Goal: Feedback & Contribution: Contribute content

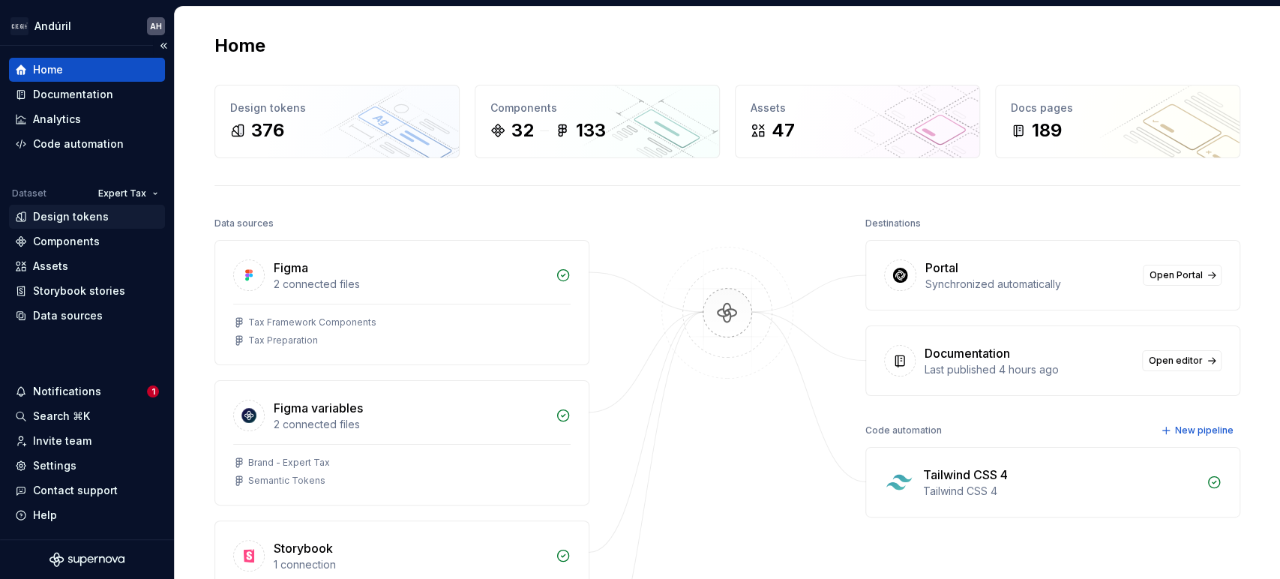
click at [62, 217] on div "Design tokens" at bounding box center [71, 216] width 76 height 15
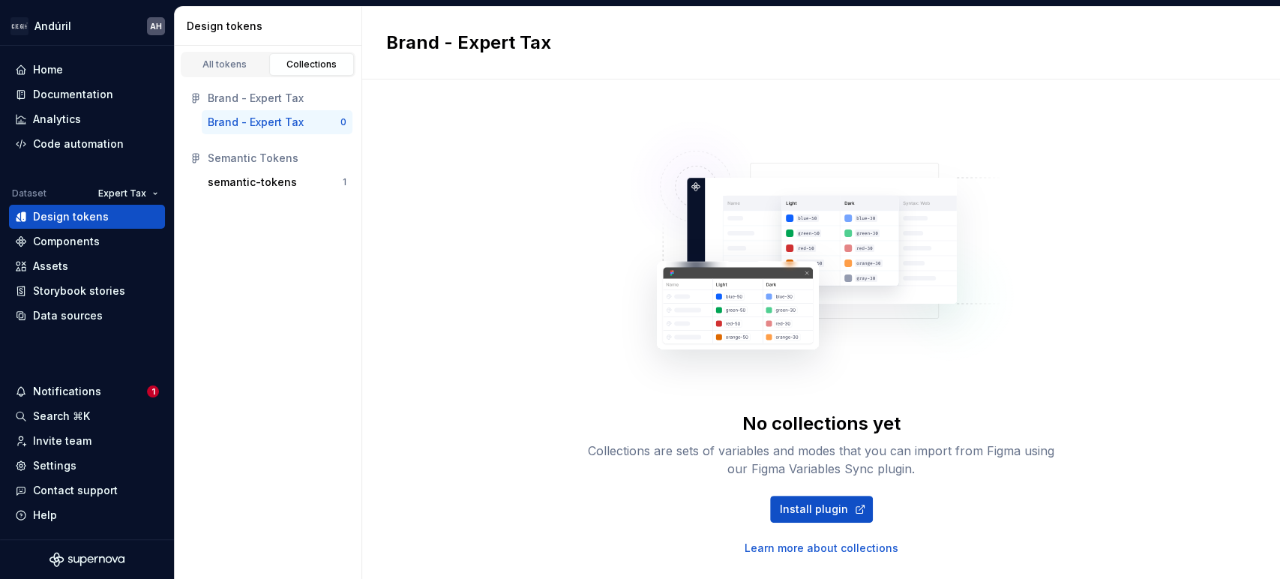
click at [501, 245] on div "No collections yet Collections are sets of variables and modes that you can imp…" at bounding box center [821, 330] width 918 height 500
click at [44, 87] on div "Documentation" at bounding box center [73, 94] width 80 height 15
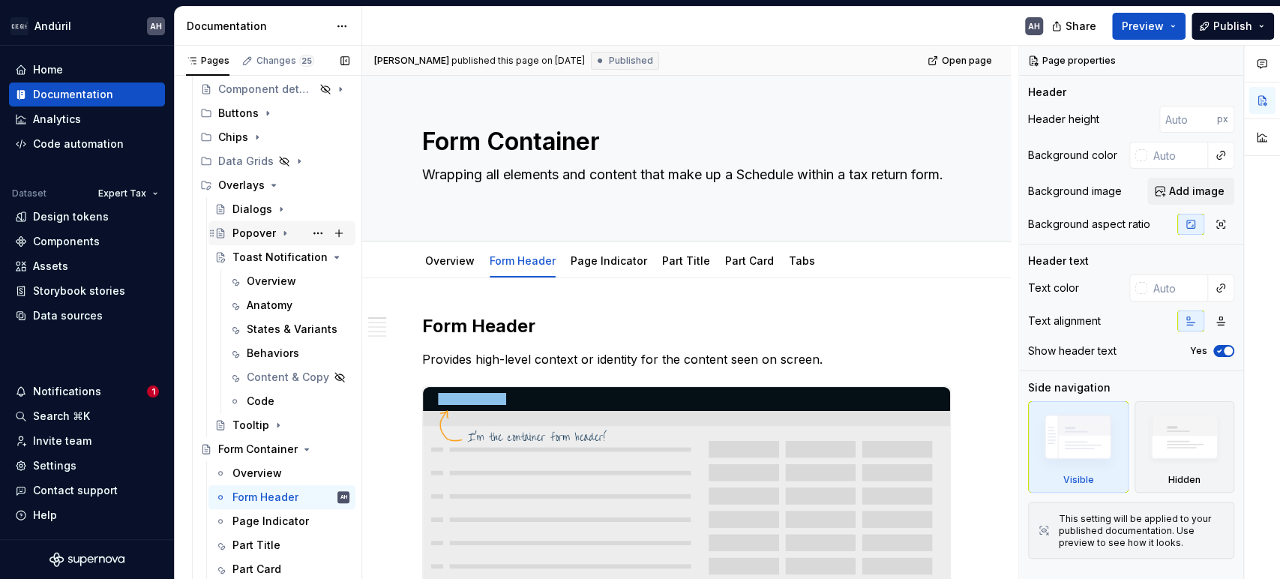
scroll to position [451, 0]
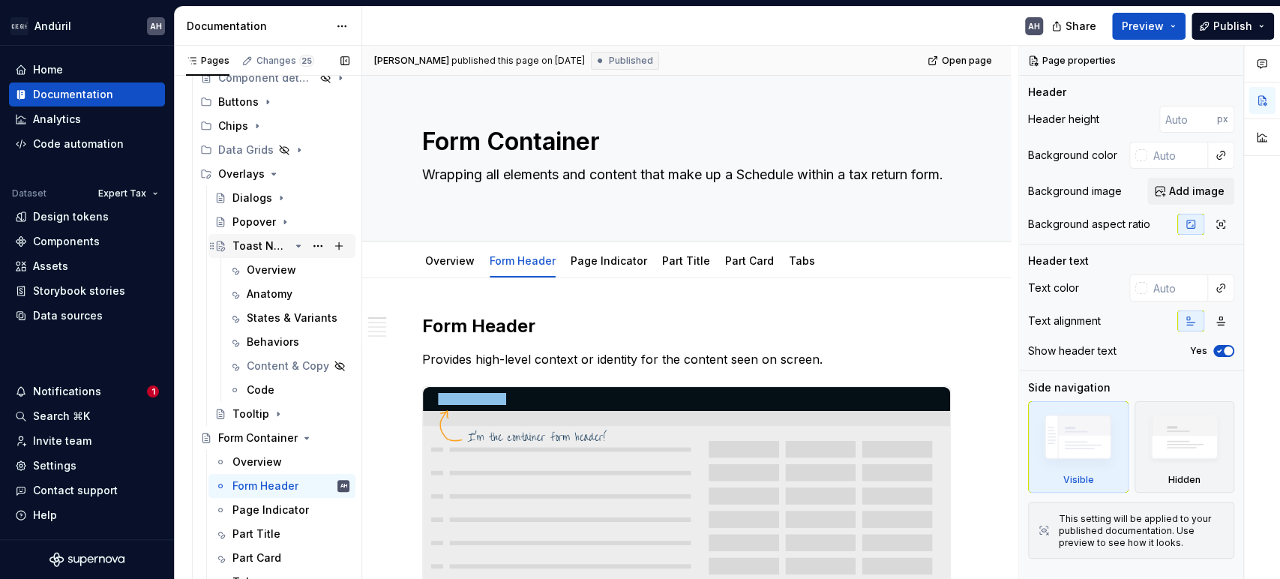
click at [297, 246] on icon "Page tree" at bounding box center [299, 246] width 4 height 2
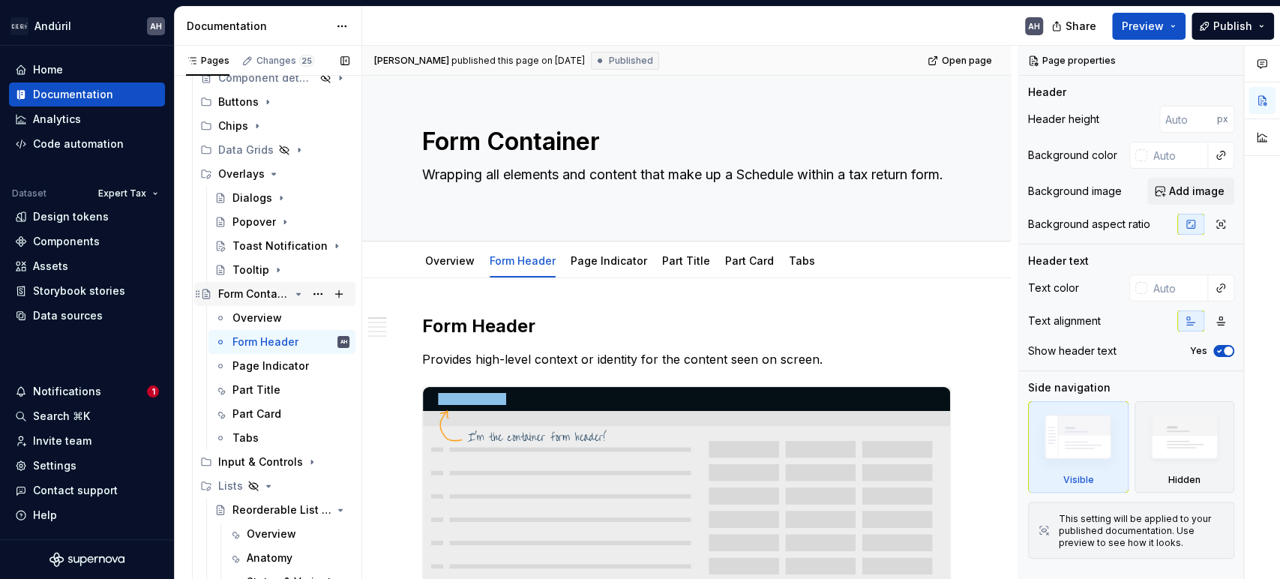
click at [293, 296] on icon "Page tree" at bounding box center [299, 294] width 12 height 12
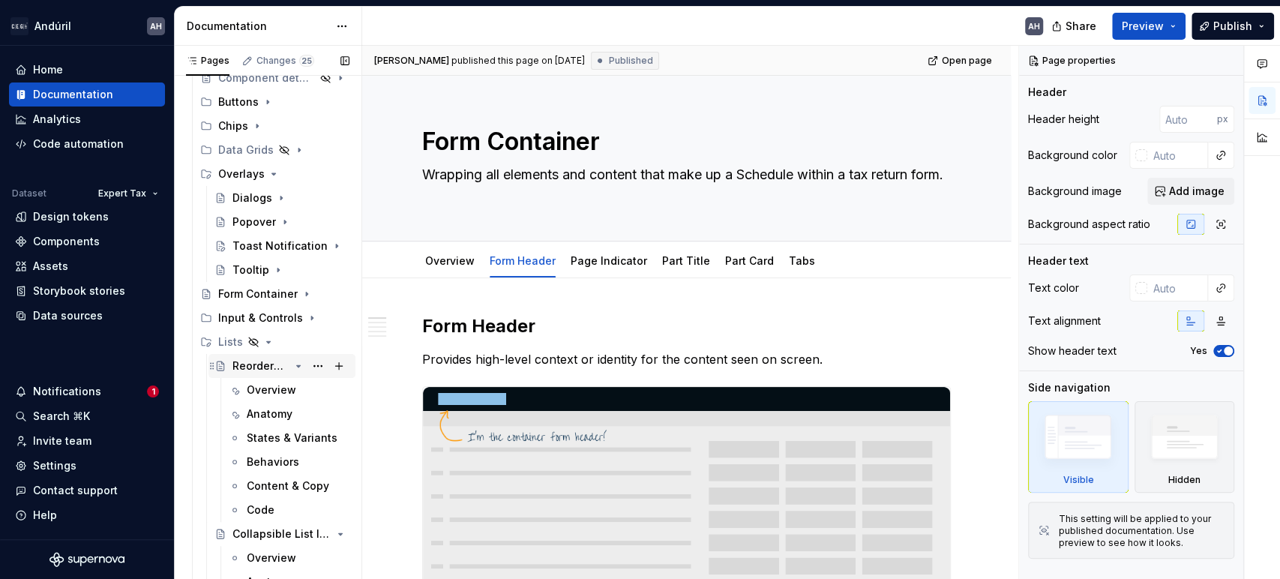
click at [257, 368] on div "Reorderable List Item" at bounding box center [261, 366] width 57 height 15
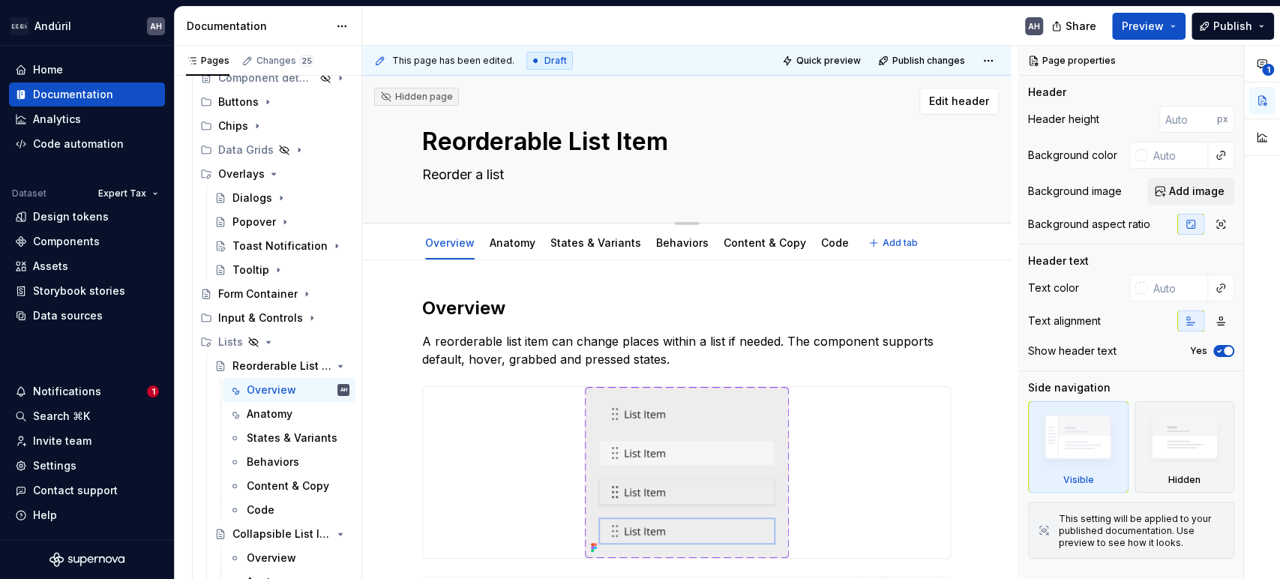
click at [456, 176] on textarea "Reorder a list" at bounding box center [683, 175] width 529 height 24
click at [553, 127] on textarea "Reorderable List Item" at bounding box center [683, 142] width 529 height 36
click at [577, 136] on textarea "Reorderable List Item" at bounding box center [683, 142] width 529 height 36
drag, startPoint x: 609, startPoint y: 142, endPoint x: 767, endPoint y: 149, distance: 157.6
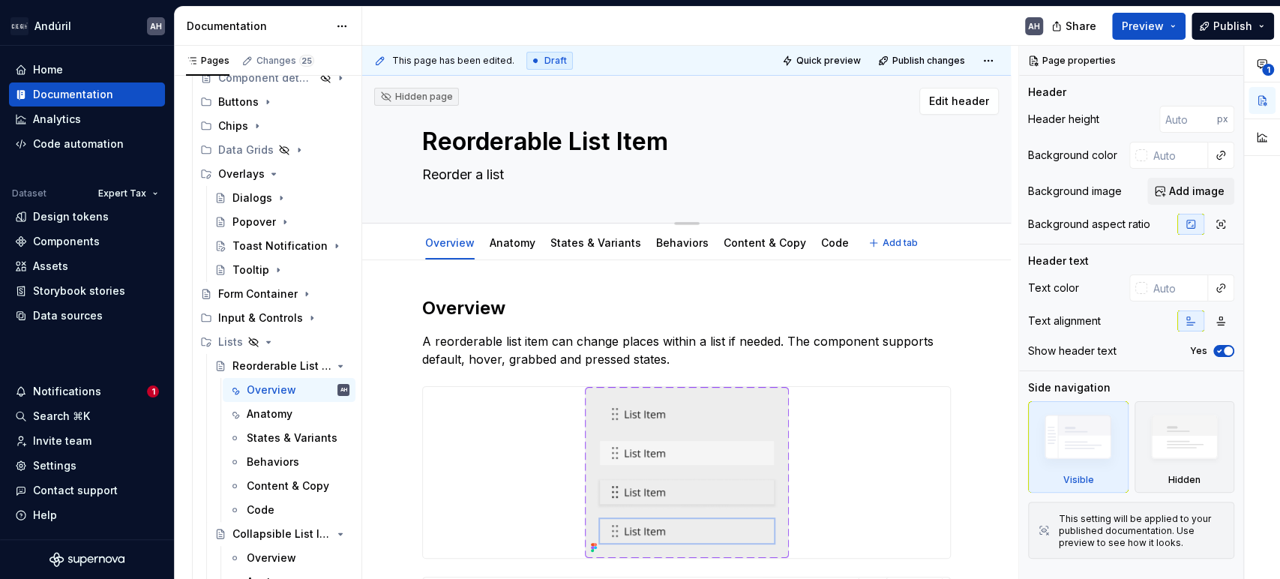
click at [767, 149] on textarea "Reorderable List Item" at bounding box center [683, 142] width 529 height 36
type textarea "*"
type textarea "Reorderable List"
type textarea "*"
type textarea "Reorderable List"
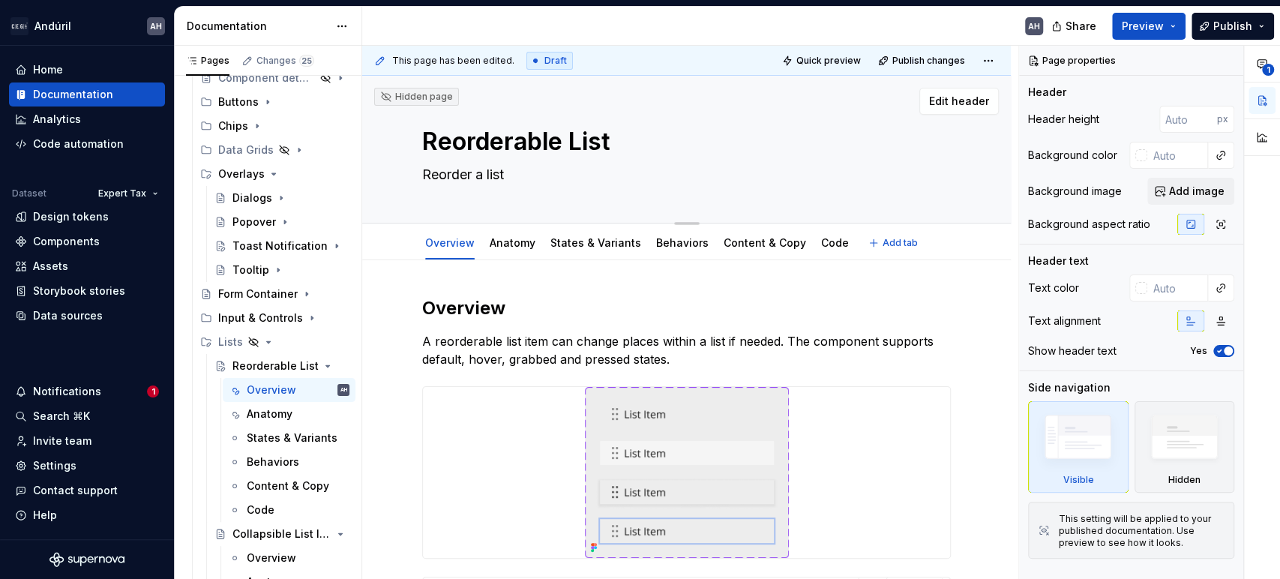
click at [510, 179] on textarea "Reorder a list" at bounding box center [683, 175] width 529 height 24
type textarea "*"
type textarea "L"
type textarea "*"
type textarea "Li"
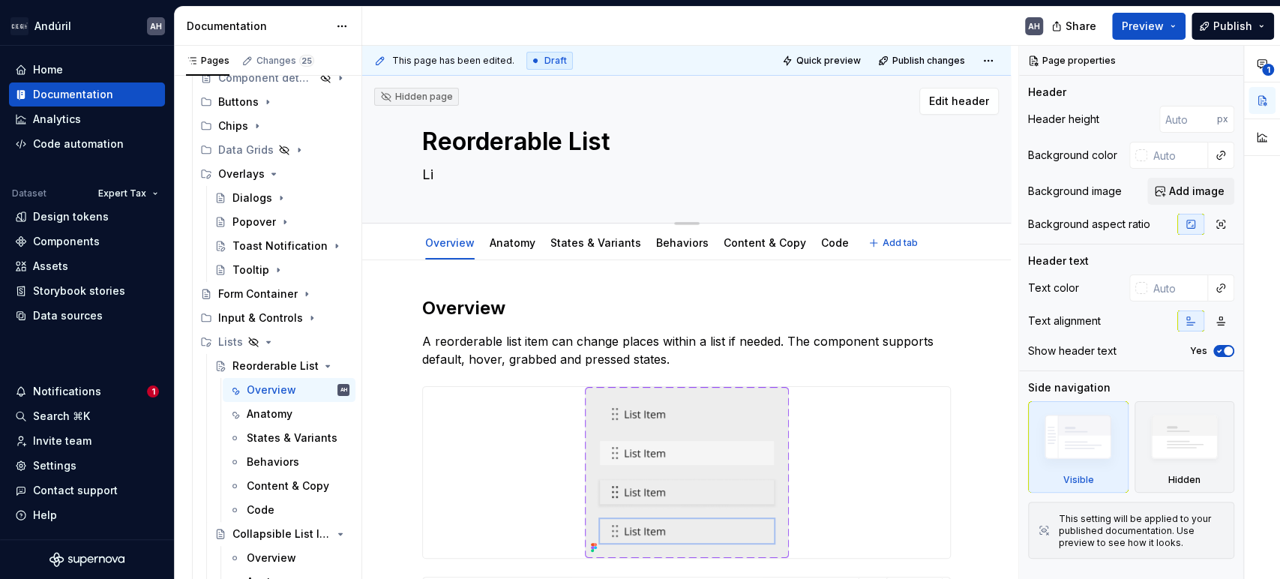
type textarea "*"
type textarea "Lis"
type textarea "*"
type textarea "List"
type textarea "*"
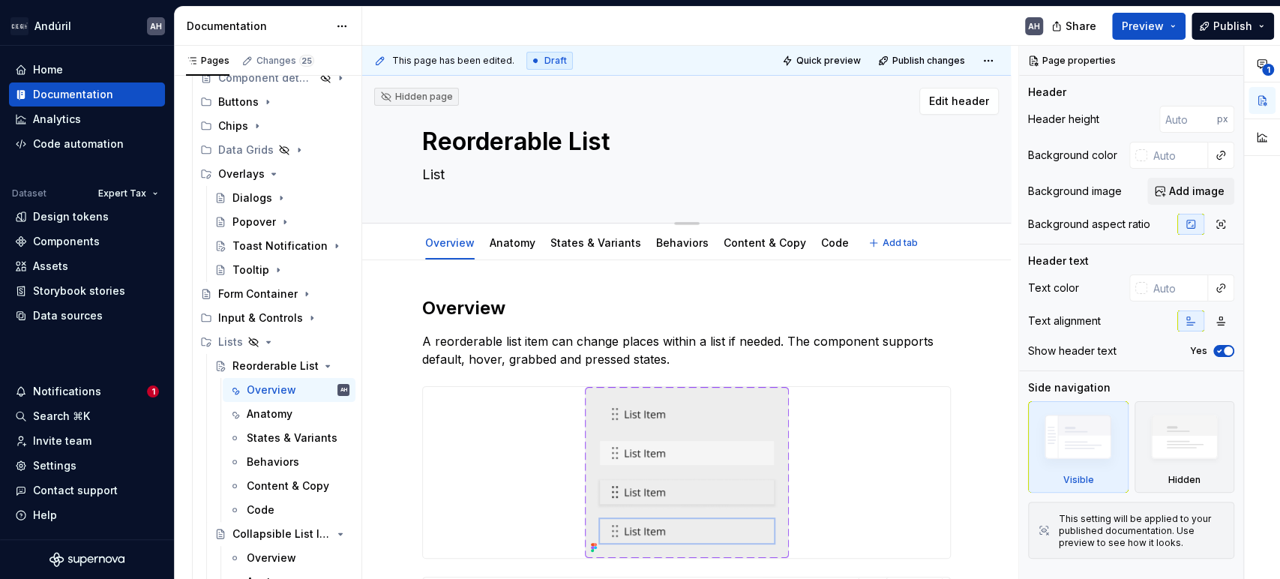
type textarea "List"
type textarea "*"
type textarea "List i"
type textarea "*"
type textarea "List in"
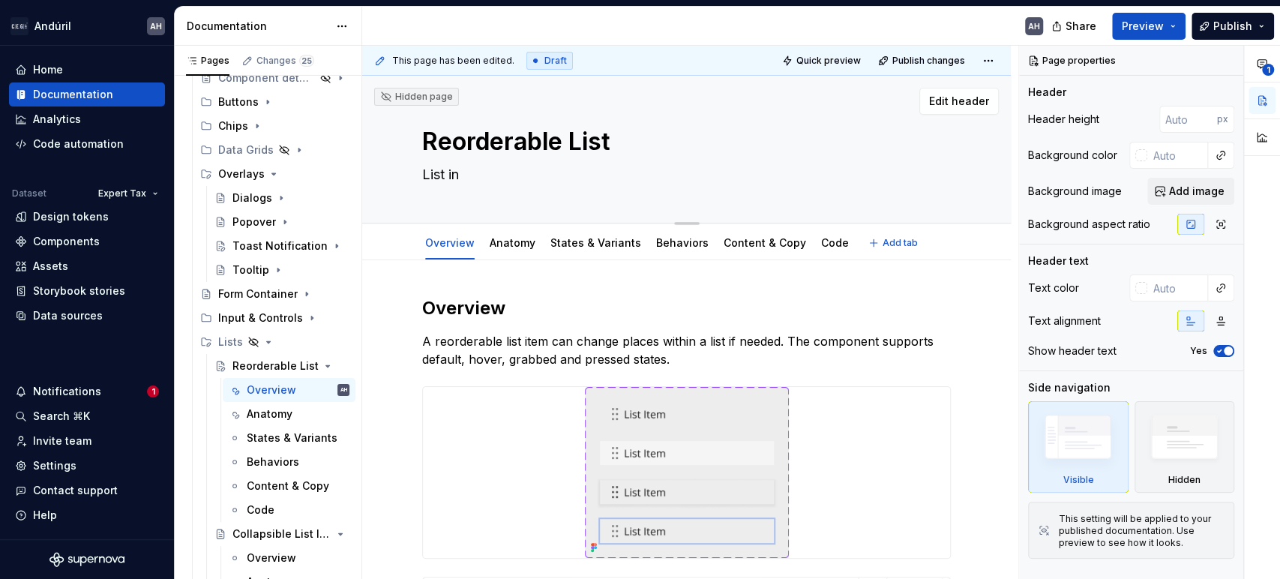
type textarea "*"
type textarea "List in"
type textarea "*"
type textarea "List in w"
type textarea "*"
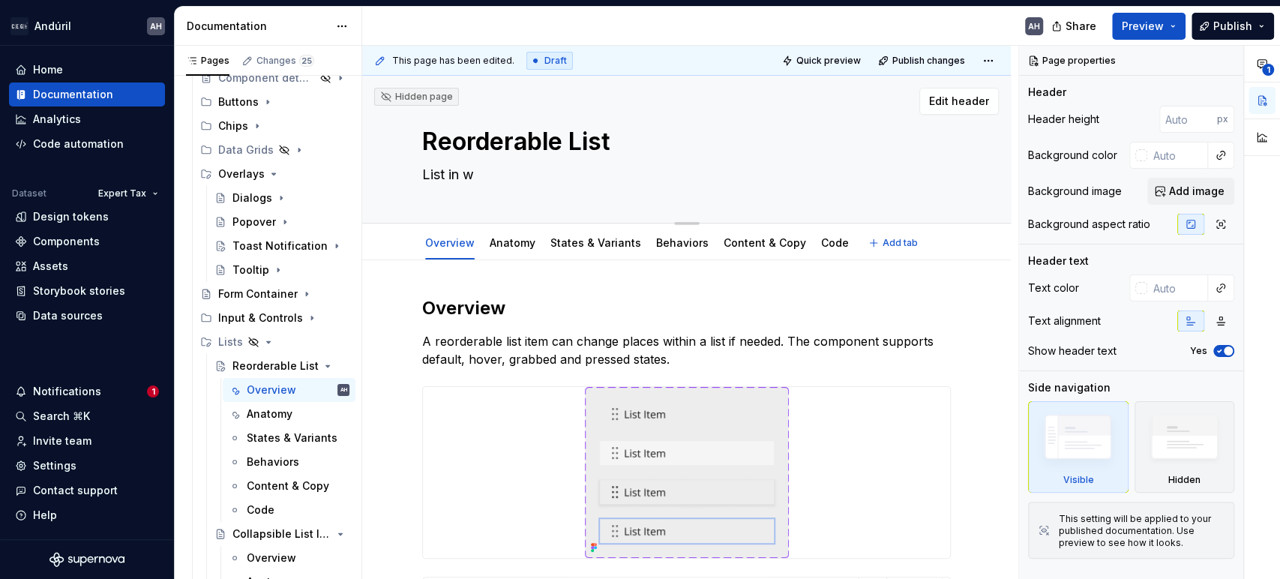
type textarea "List in wh"
type textarea "*"
type textarea "List in whi"
type textarea "*"
type textarea "List in whic"
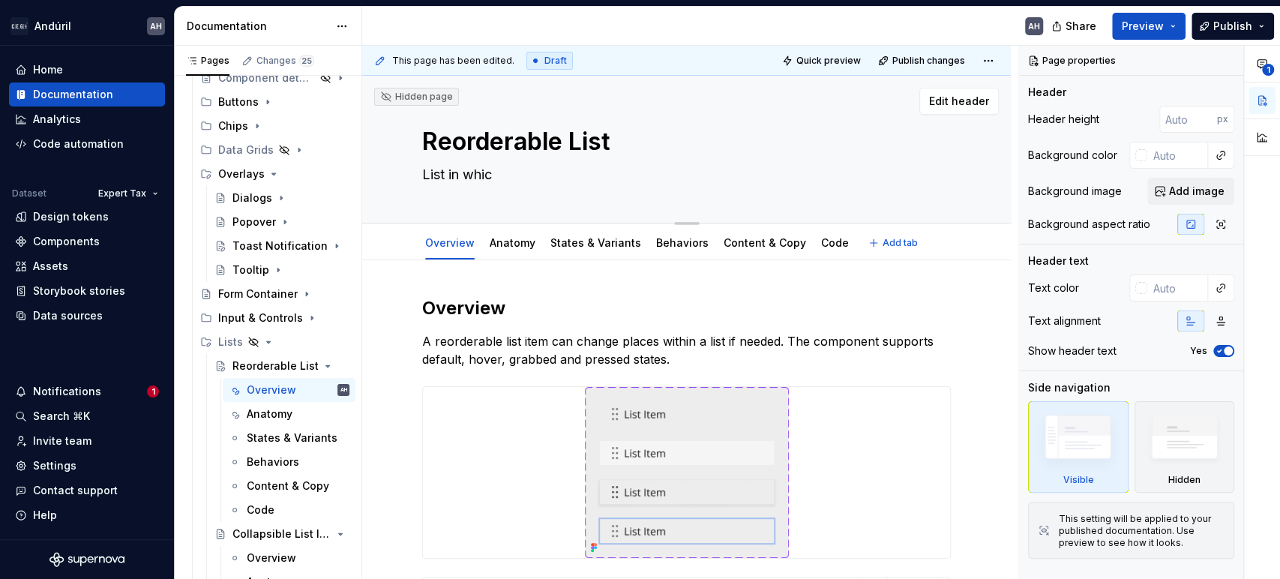
type textarea "*"
type textarea "List in which"
type textarea "*"
type textarea "List in which"
type textarea "*"
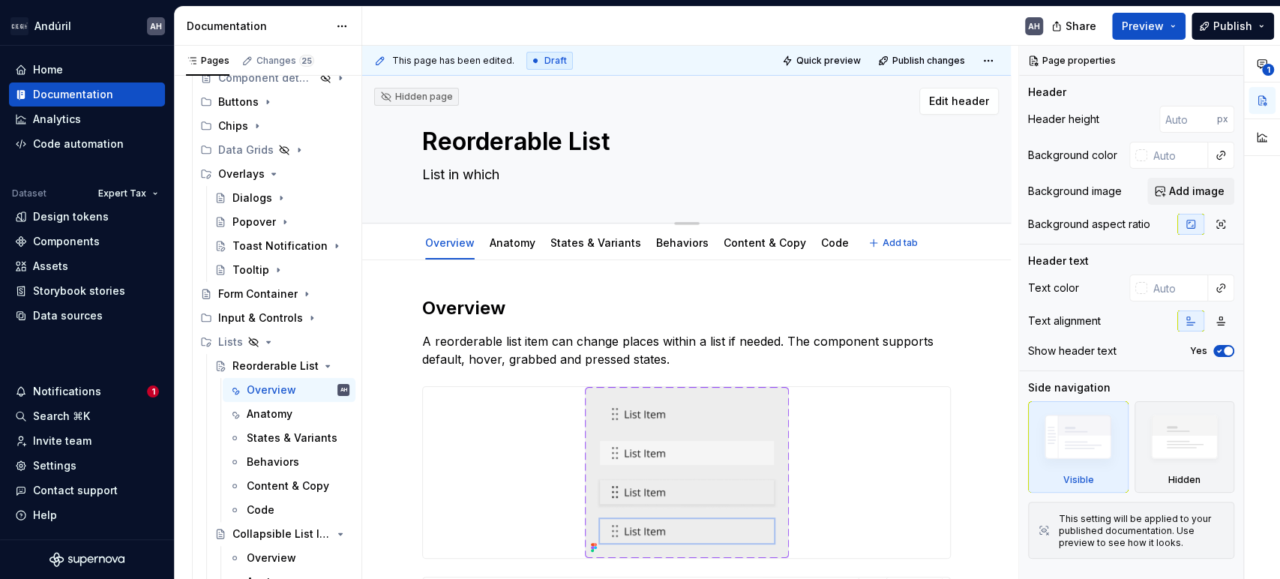
type textarea "List in which i"
type textarea "*"
type textarea "List in which it"
type textarea "*"
type textarea "List in which ite"
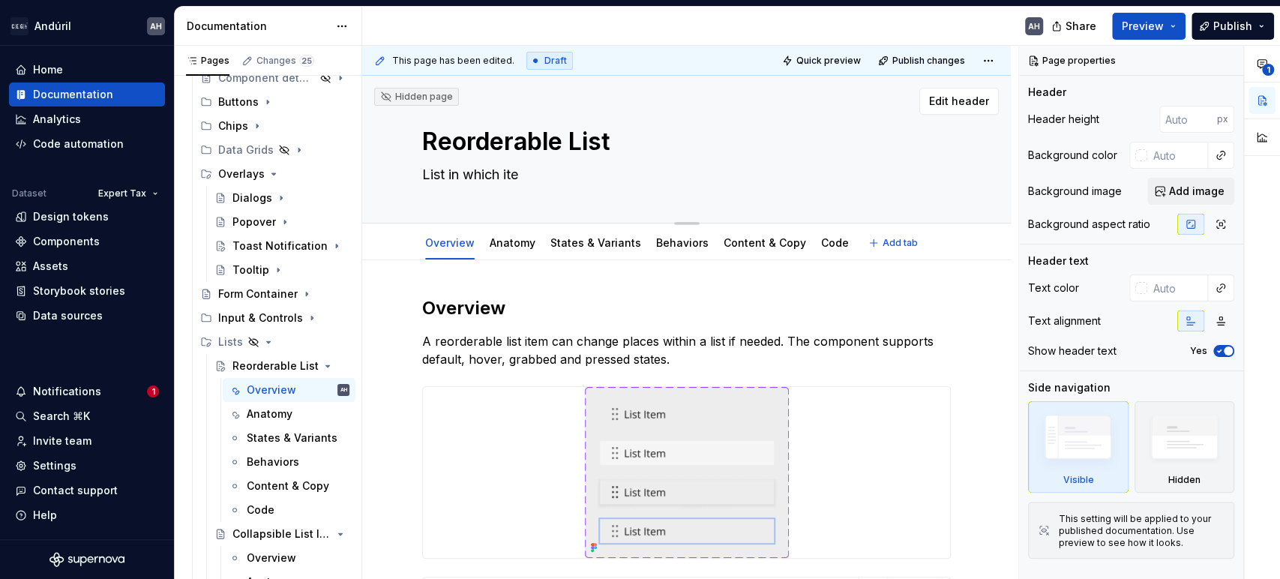
type textarea "*"
type textarea "List in which item"
type textarea "*"
type textarea "List in which items"
type textarea "*"
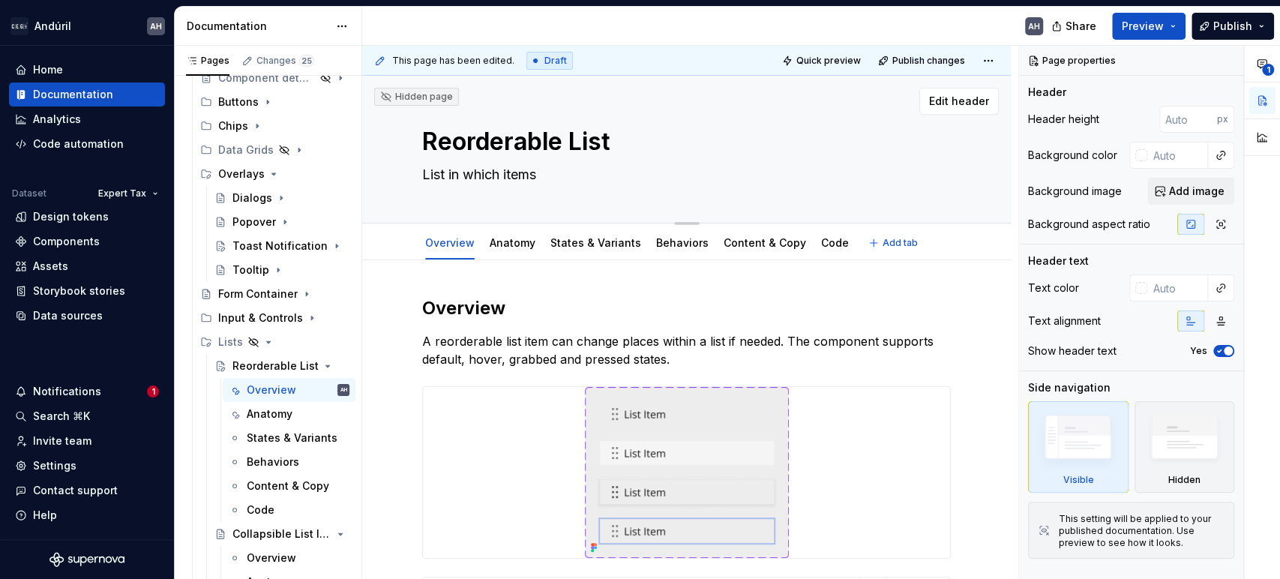
type textarea "List in which items"
type textarea "*"
type textarea "List in which items c"
type textarea "*"
type textarea "List in which items ca"
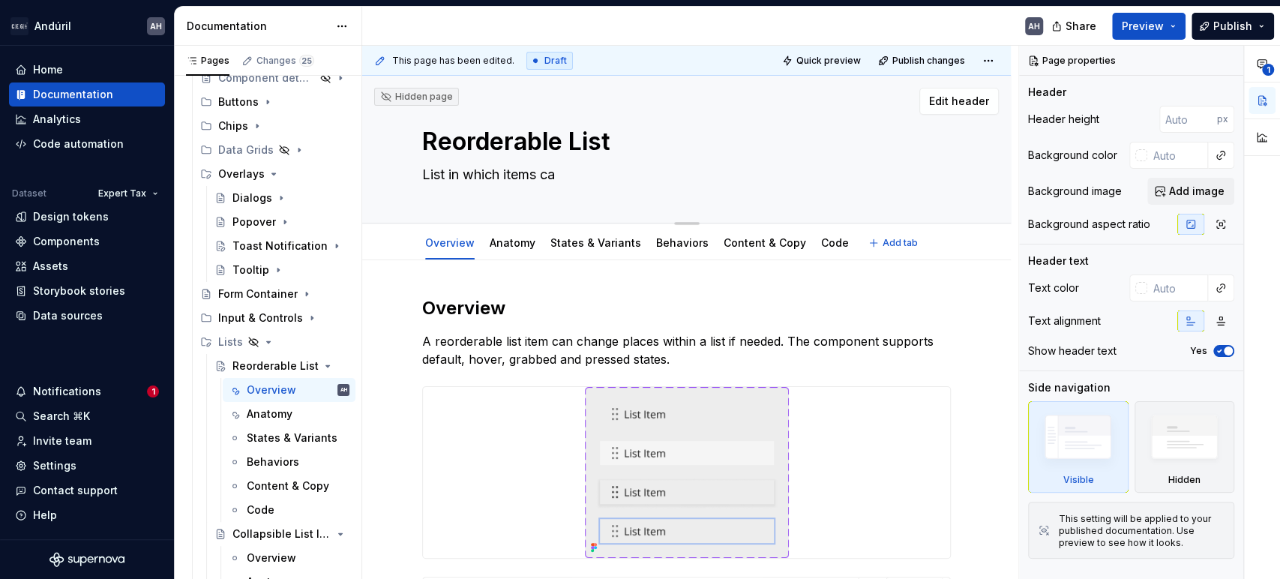
type textarea "*"
type textarea "List in which items can"
type textarea "*"
type textarea "List in which items can b"
type textarea "*"
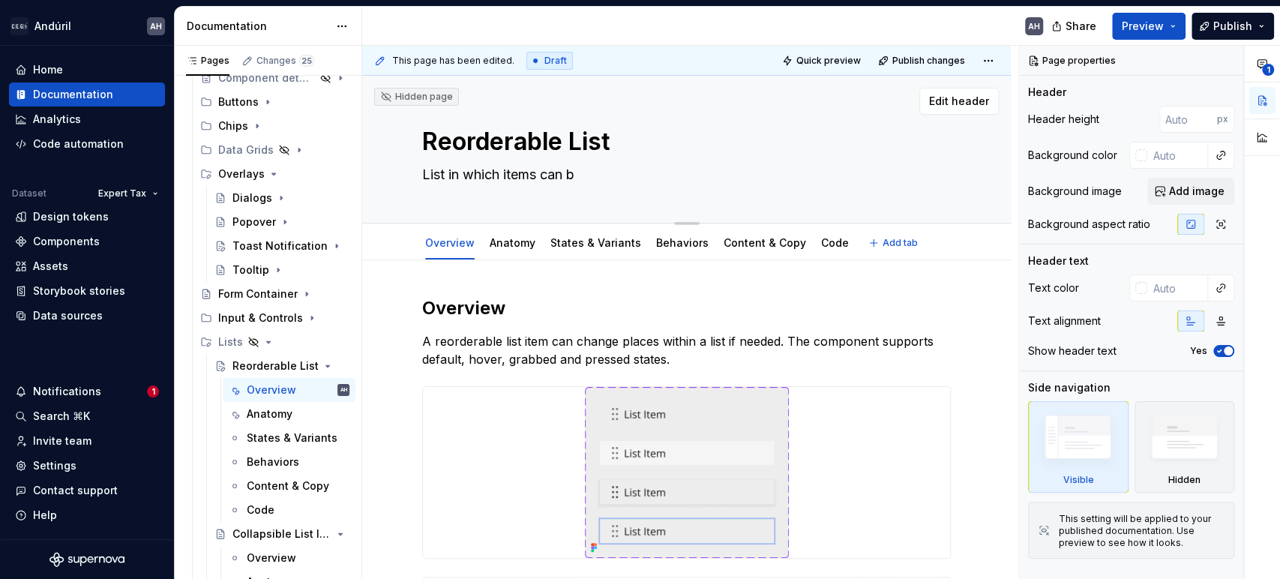
type textarea "List in which items can be"
type textarea "*"
type textarea "List in which items can be"
type textarea "*"
type textarea "List in which items can be r"
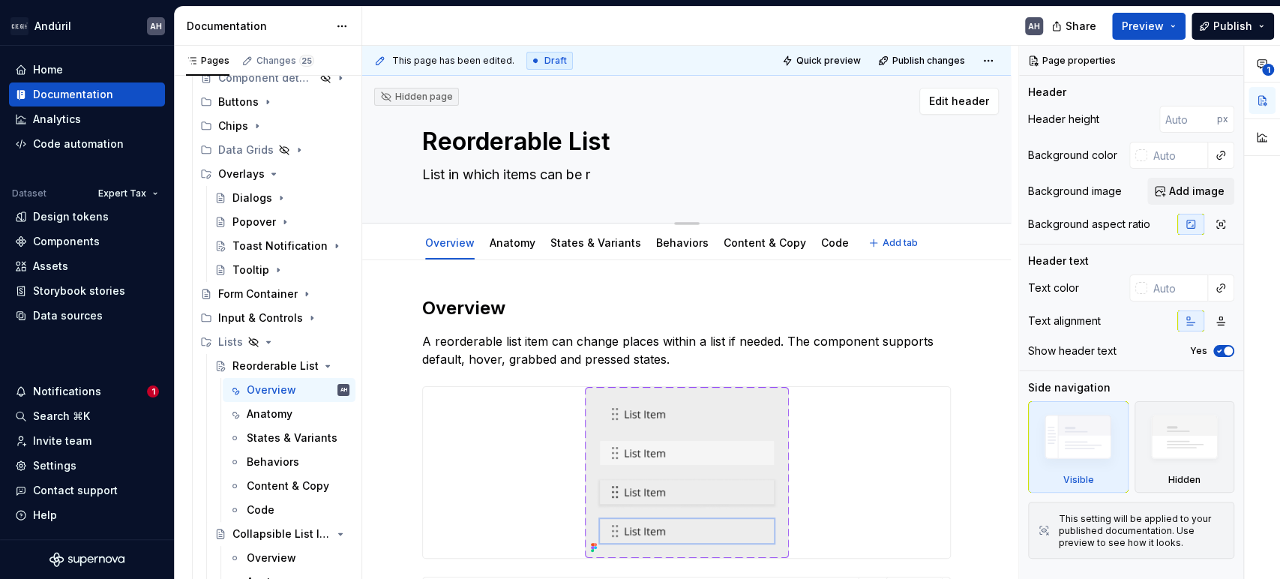
type textarea "*"
type textarea "List in which items can be re"
type textarea "*"
type textarea "List in which items can be reor"
type textarea "*"
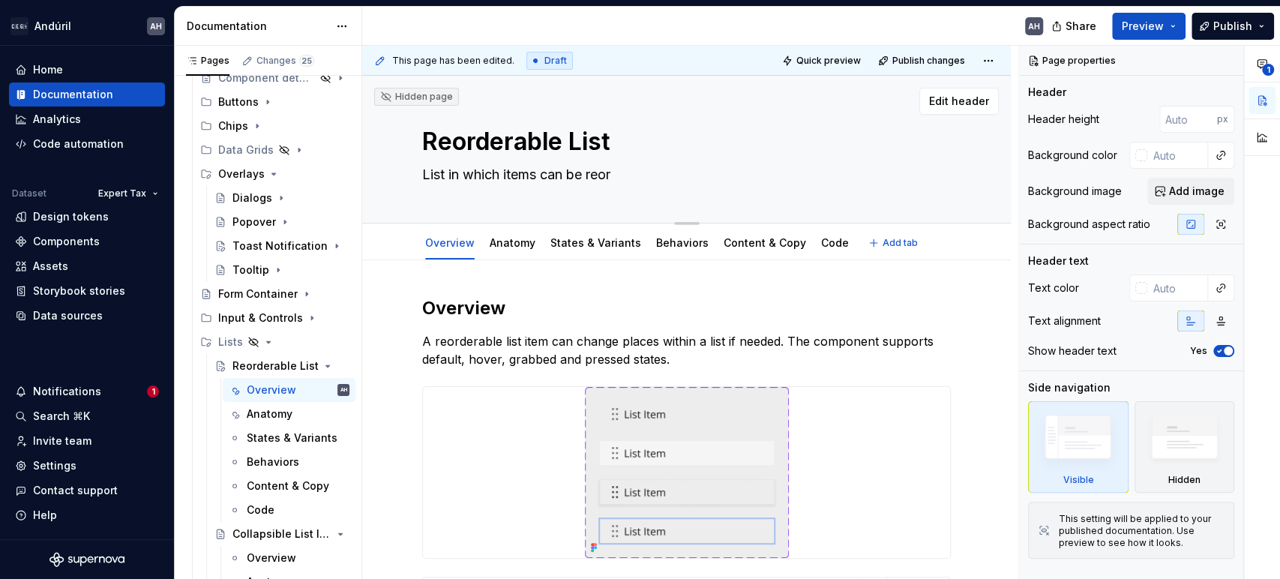
type textarea "List in which items can be reord"
type textarea "*"
type textarea "List in which items can be reorde"
type textarea "*"
type textarea "List in which items can be reorder"
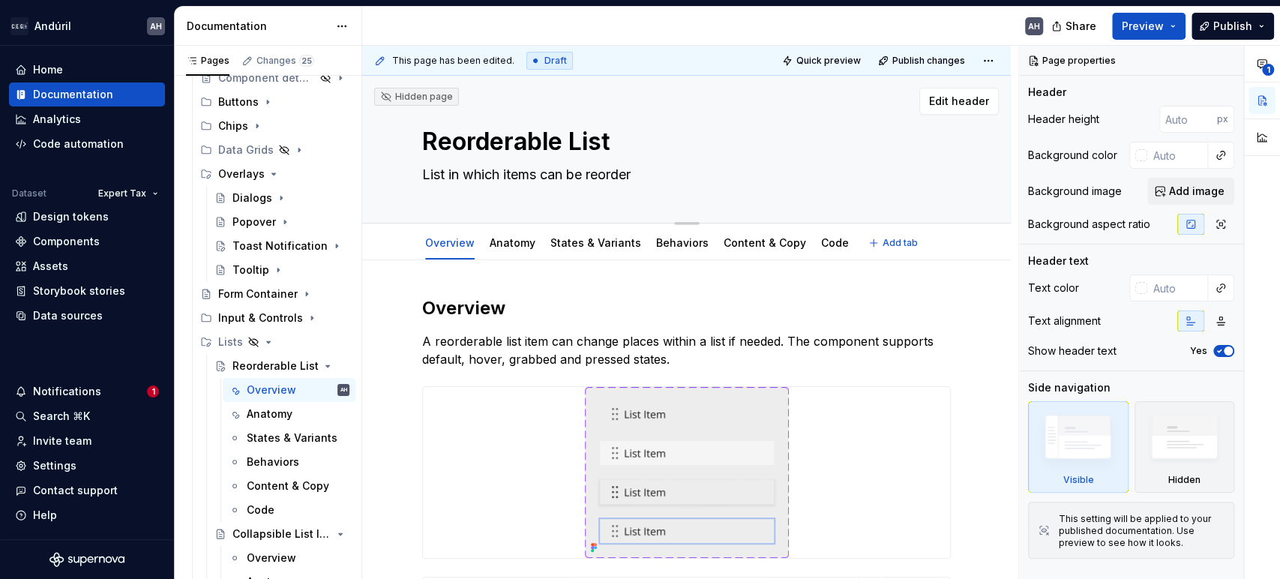
type textarea "*"
type textarea "List in which items can be reordere"
type textarea "*"
type textarea "List in which items can be reordered"
type textarea "*"
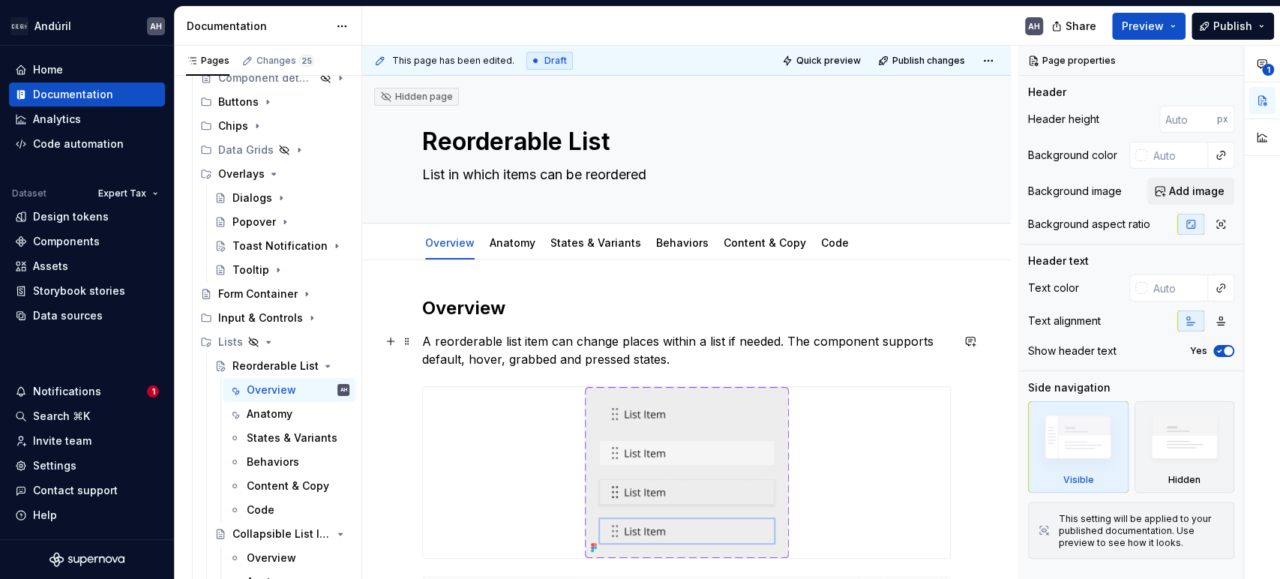
type textarea "List in which items can be reordered"
click at [535, 345] on p "A reorderable list item can change places within a list if needed. The componen…" at bounding box center [686, 350] width 529 height 36
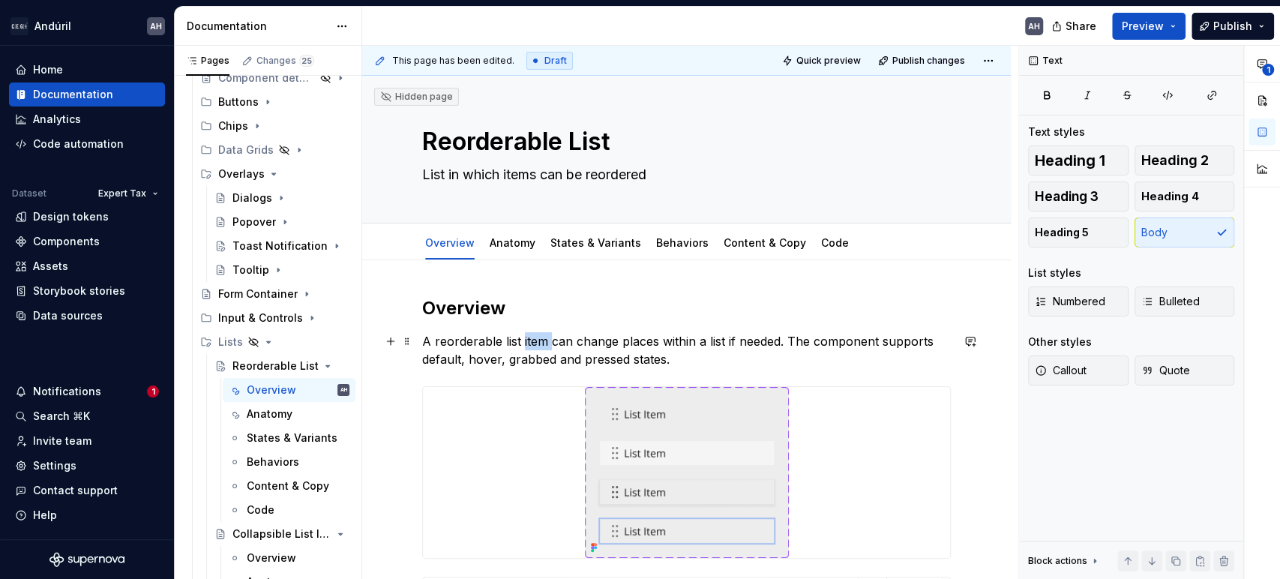
click at [535, 345] on p "A reorderable list item can change places within a list if needed. The componen…" at bounding box center [686, 350] width 529 height 36
click at [620, 342] on p "A reorderable list can change places within a list if needed. The component sup…" at bounding box center [686, 350] width 529 height 36
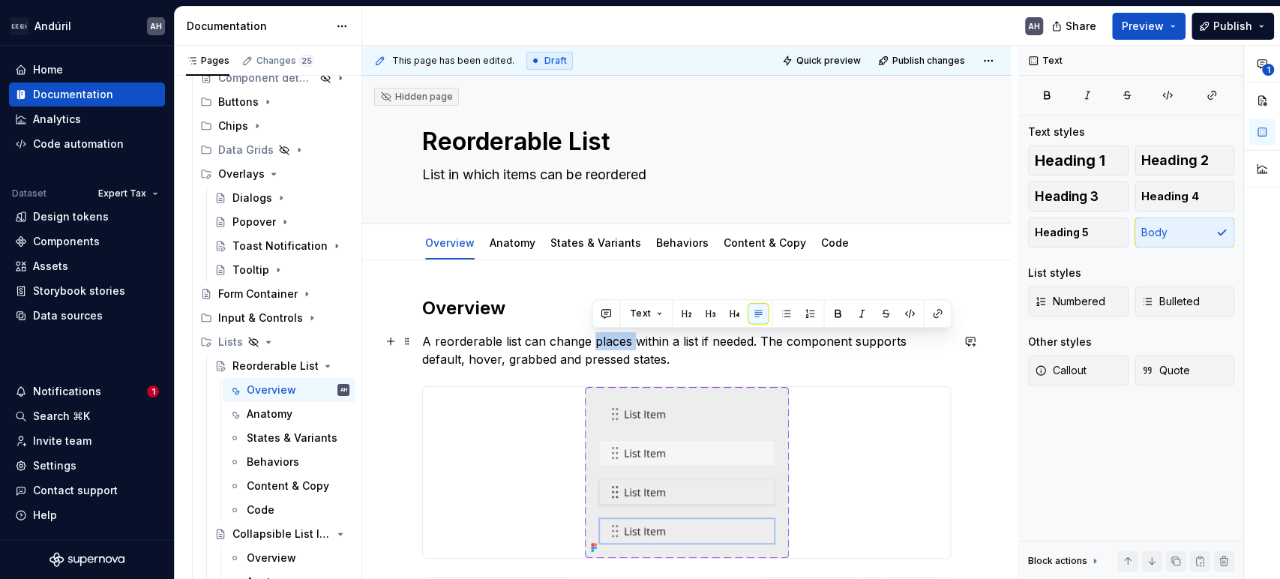
click at [620, 342] on p "A reorderable list can change places within a list if needed. The component sup…" at bounding box center [686, 350] width 529 height 36
click at [692, 341] on p "A reorderable list can change places within a list if needed. The component sup…" at bounding box center [686, 350] width 529 height 36
click at [587, 338] on p "A reorderable list can change places within a list if needed. The component sup…" at bounding box center [686, 350] width 529 height 36
click at [594, 344] on p "A reorderable list can change places within a list if needed. The component sup…" at bounding box center [686, 350] width 529 height 36
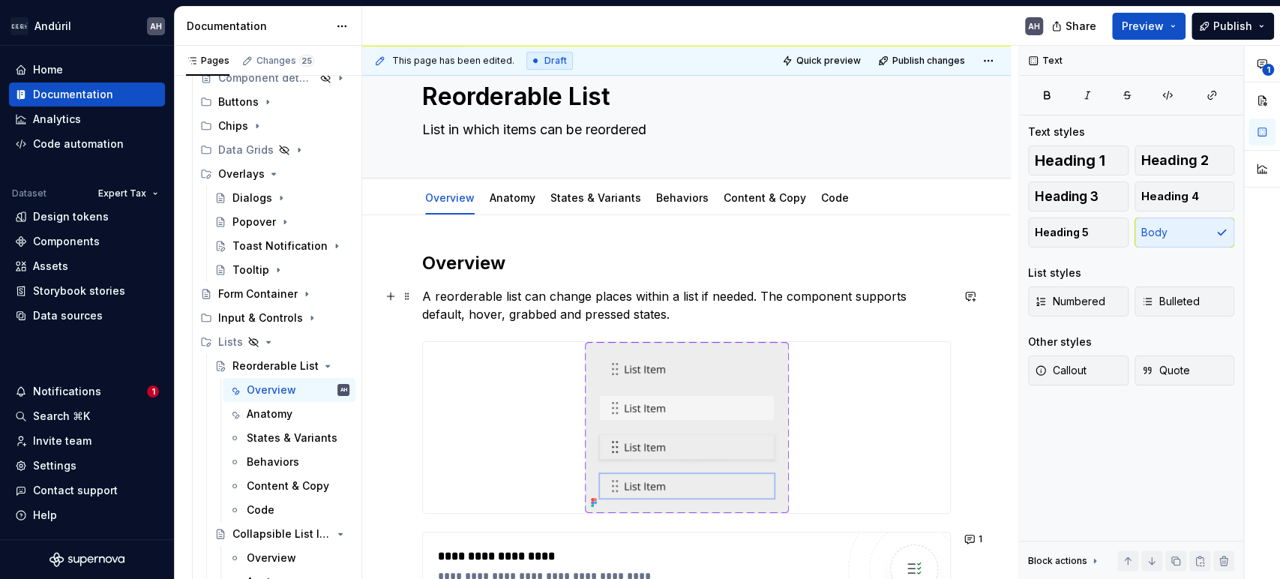
scroll to position [83, 0]
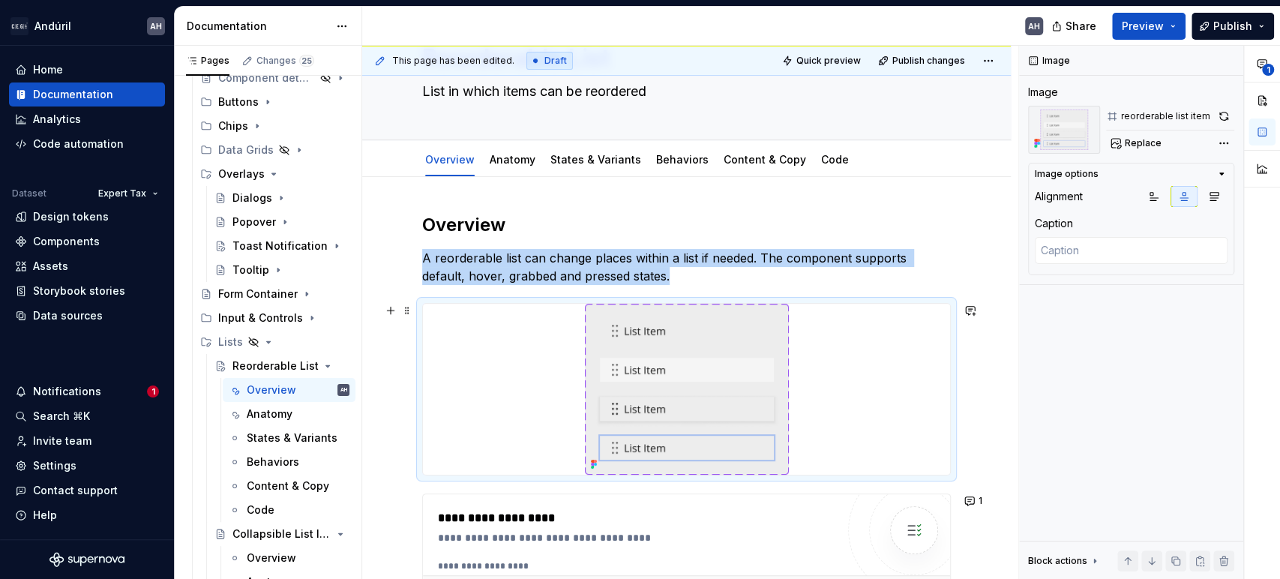
click at [690, 334] on img at bounding box center [687, 389] width 204 height 171
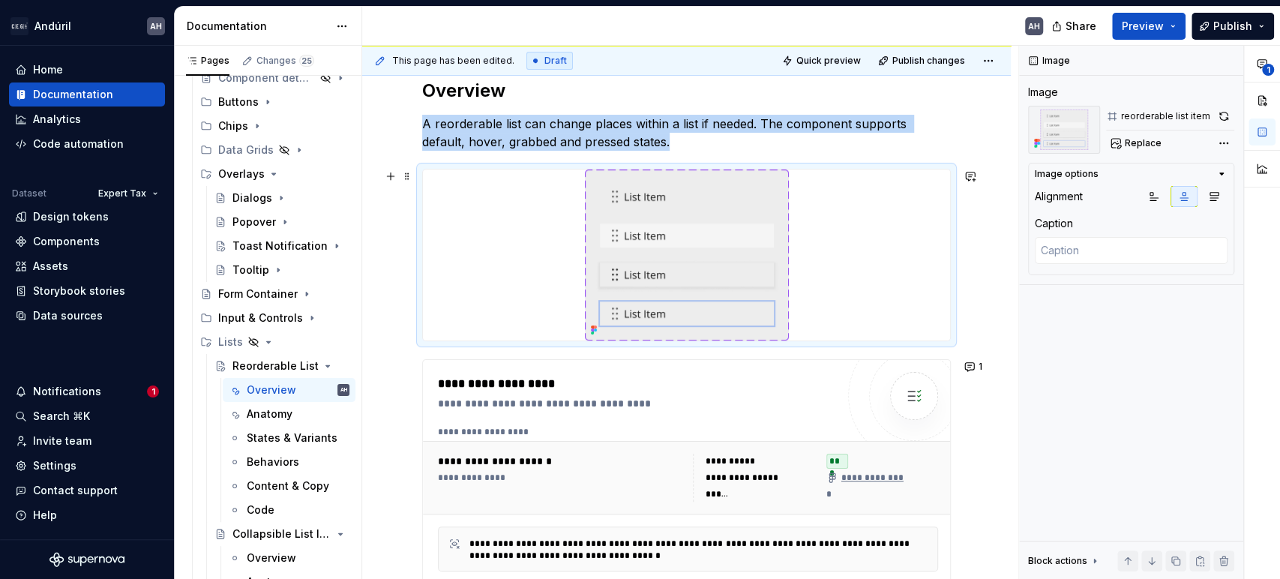
scroll to position [250, 0]
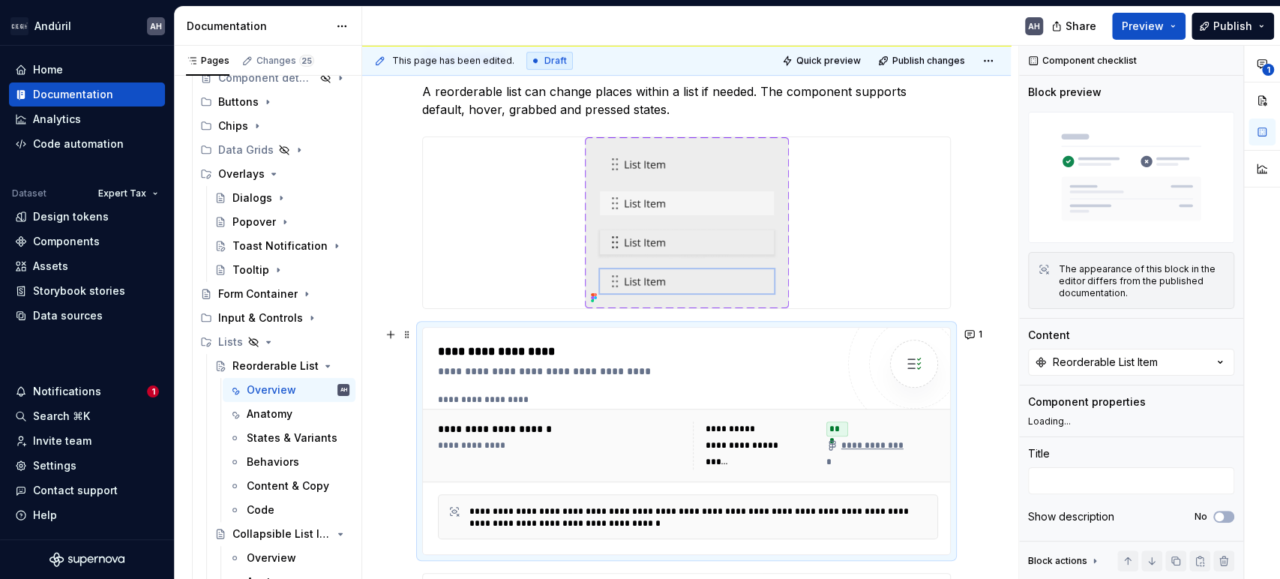
click at [565, 404] on div "**********" at bounding box center [688, 400] width 500 height 12
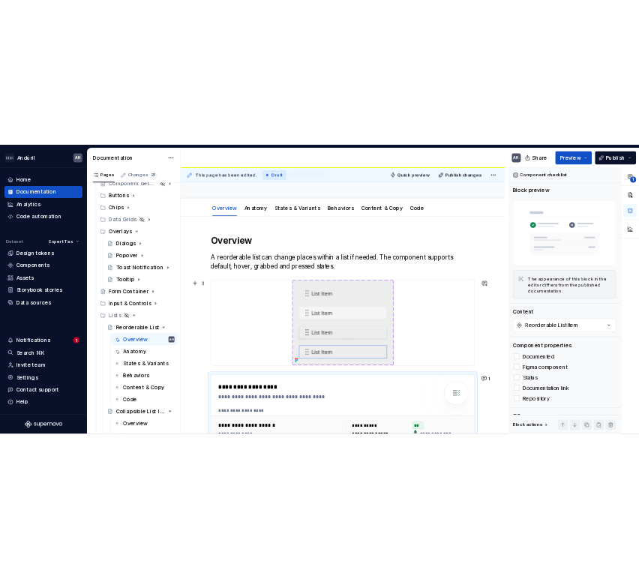
scroll to position [83, 0]
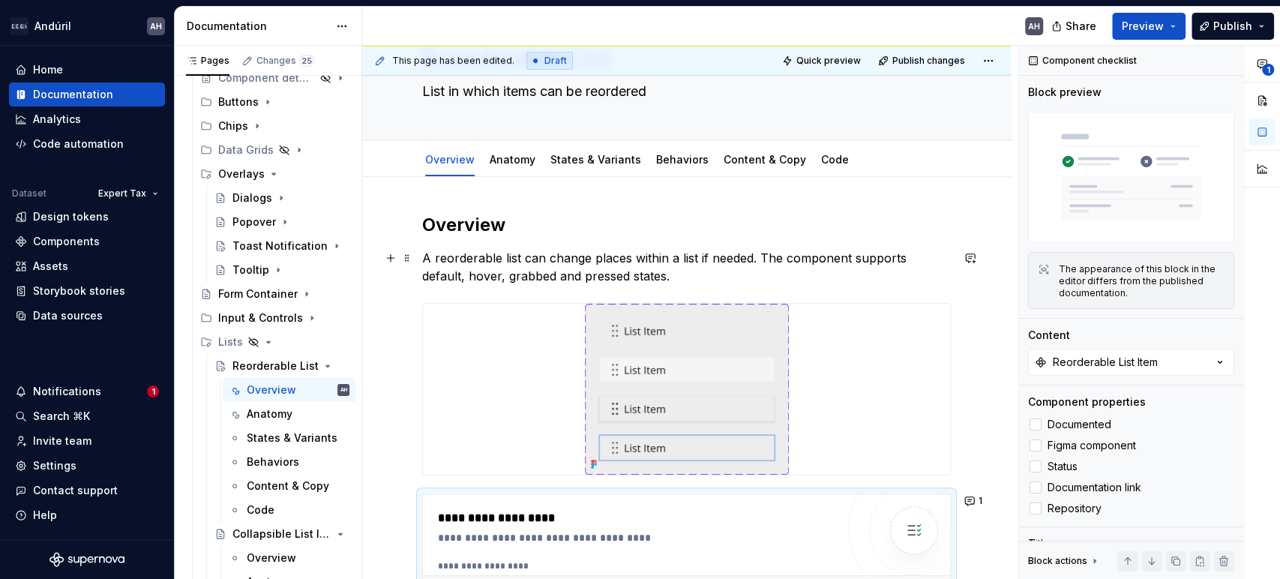
click at [504, 258] on p "A reorderable list can change places within a list if needed. The component sup…" at bounding box center [686, 267] width 529 height 36
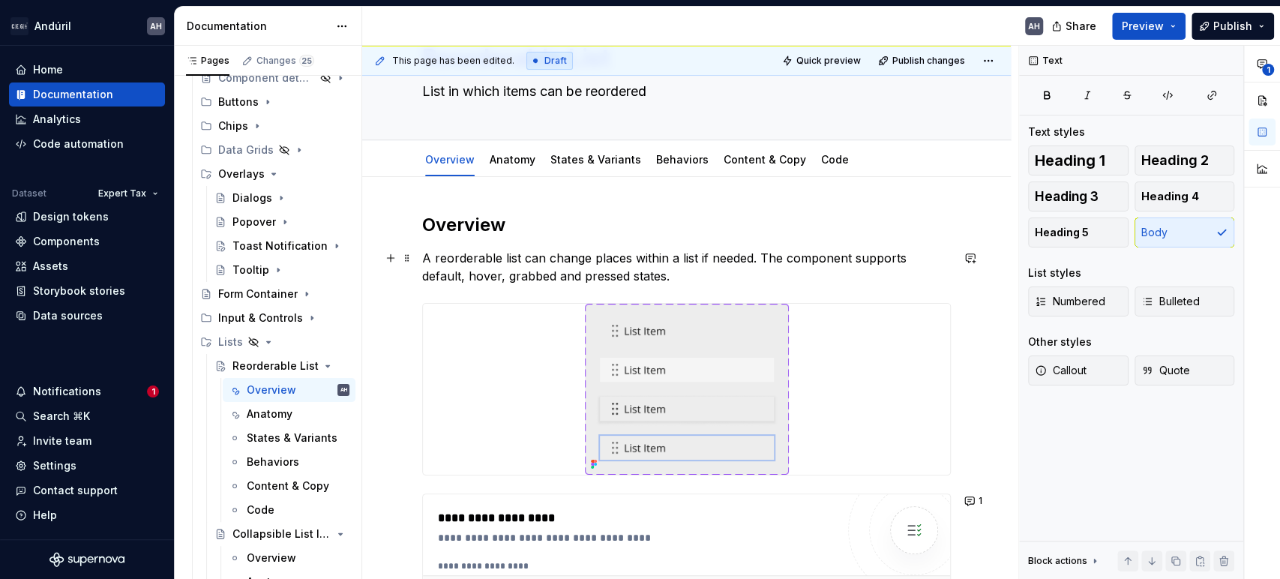
click at [584, 255] on p "A reorderable list can change places within a list if needed. The component sup…" at bounding box center [686, 267] width 529 height 36
click at [638, 263] on p "A reorderable list can change places within a list if needed. The component sup…" at bounding box center [686, 267] width 529 height 36
click at [598, 260] on p "A reorderable list can change places within a list if needed. The component sup…" at bounding box center [686, 267] width 529 height 36
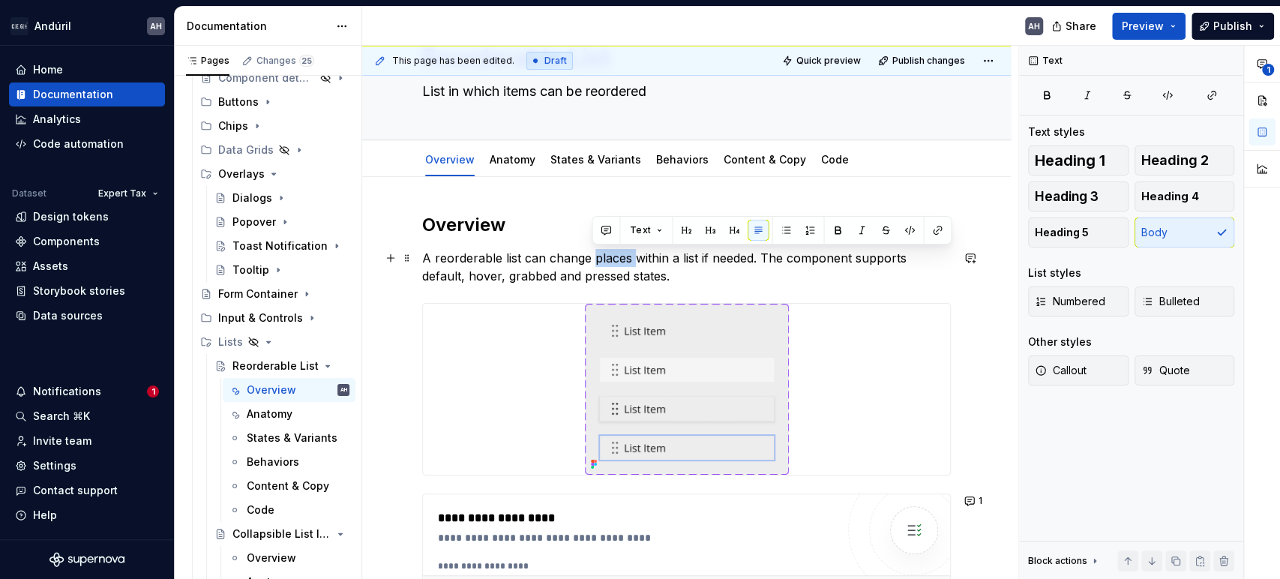
click at [598, 260] on p "A reorderable list can change places within a list if needed. The component sup…" at bounding box center [686, 267] width 529 height 36
type textarea "*"
click at [516, 261] on p "A reorderable list can change places within a list if needed. The component sup…" at bounding box center [686, 267] width 529 height 36
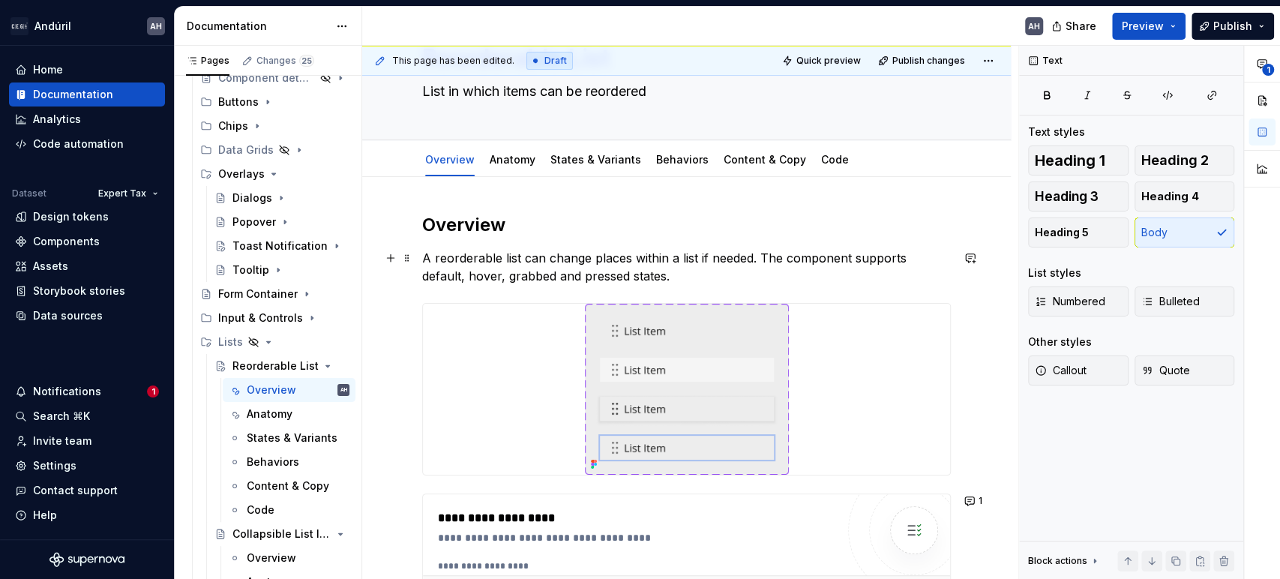
click at [520, 261] on p "A reorderable list can change places within a list if needed. The component sup…" at bounding box center [686, 267] width 529 height 36
click at [425, 260] on p "A reorderable list can change places within a list if needed. The component sup…" at bounding box center [686, 267] width 529 height 36
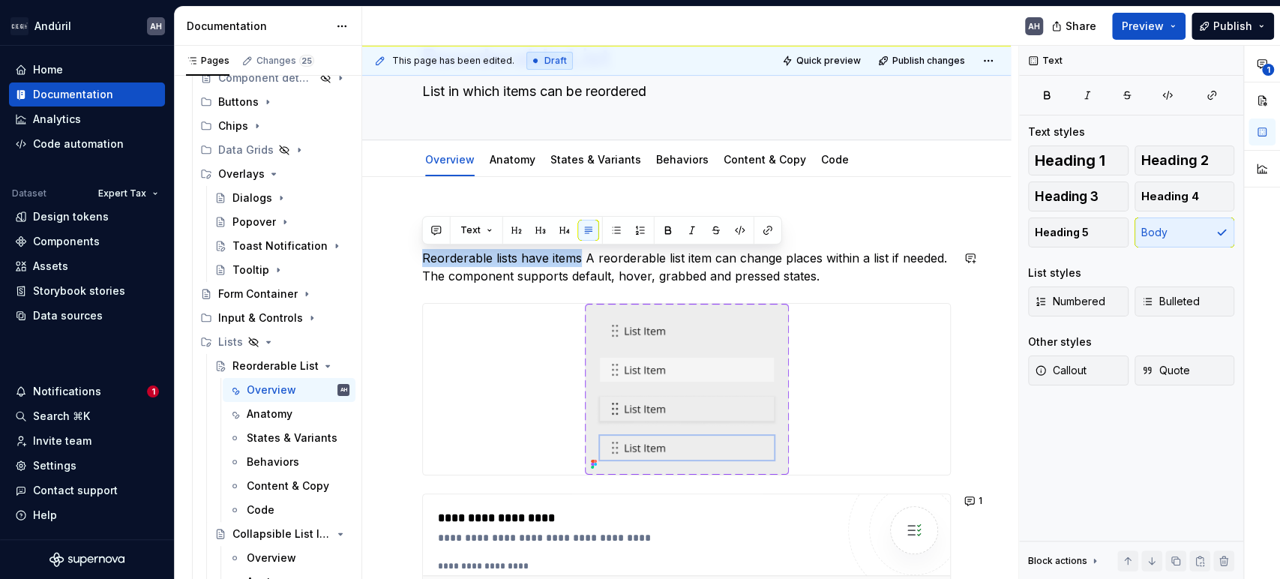
drag, startPoint x: 582, startPoint y: 260, endPoint x: 420, endPoint y: 248, distance: 162.4
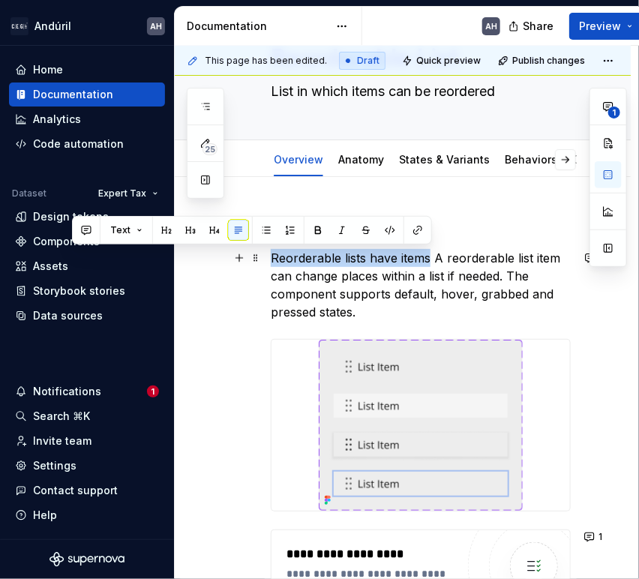
click at [377, 308] on p "Reorderable lists have items A reorderable list item can change places within a…" at bounding box center [421, 285] width 300 height 72
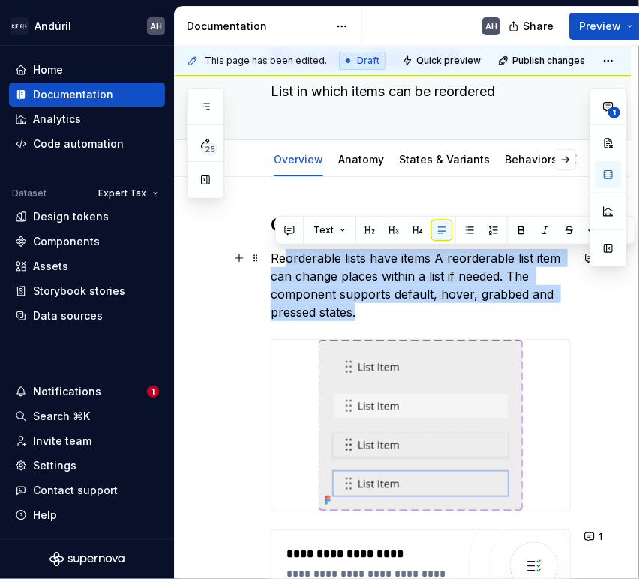
drag, startPoint x: 370, startPoint y: 312, endPoint x: 282, endPoint y: 263, distance: 100.4
click at [282, 263] on p "Reorderable lists have items A reorderable list item can change places within a…" at bounding box center [421, 285] width 300 height 72
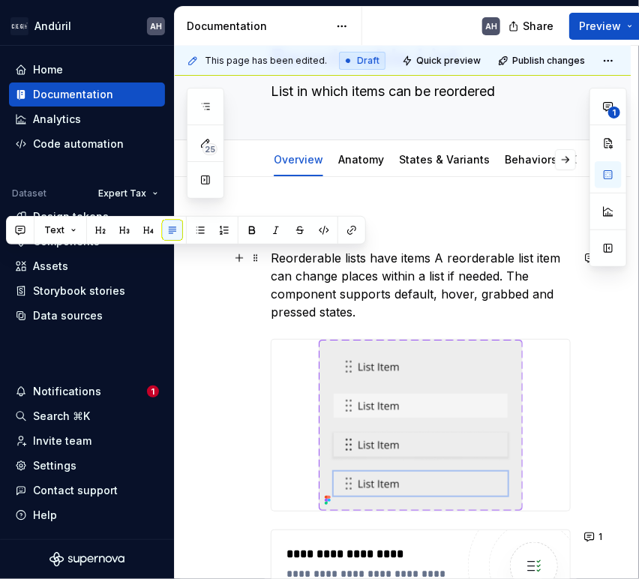
click at [271, 261] on p "Reorderable lists have items A reorderable list item can change places within a…" at bounding box center [421, 285] width 300 height 72
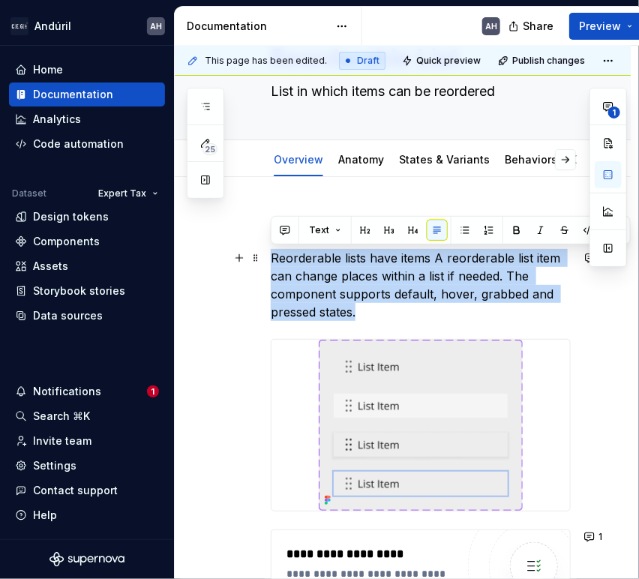
drag, startPoint x: 271, startPoint y: 257, endPoint x: 362, endPoint y: 317, distance: 109.8
click at [362, 317] on p "Reorderable lists have items A reorderable list item can change places within a…" at bounding box center [421, 285] width 300 height 72
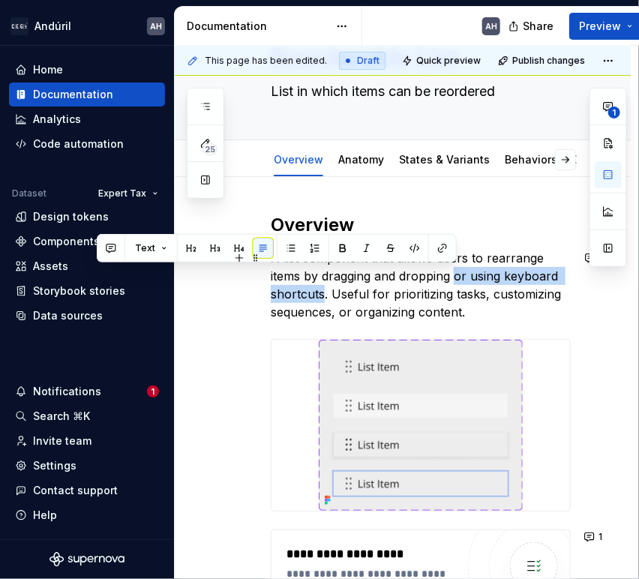
drag, startPoint x: 455, startPoint y: 277, endPoint x: 323, endPoint y: 289, distance: 131.8
click at [323, 289] on p "A list component that allows users to rearrange items by dragging and dropping …" at bounding box center [421, 285] width 300 height 72
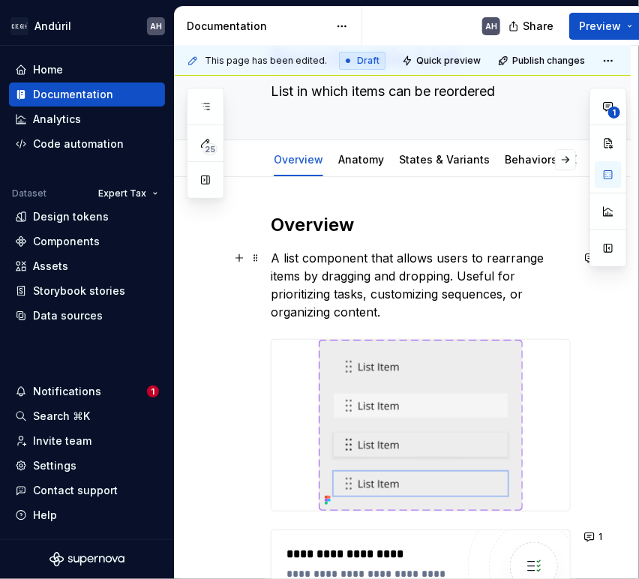
click at [370, 299] on p "A list component that allows users to rearrange items by dragging and dropping.…" at bounding box center [421, 285] width 300 height 72
click at [353, 290] on p "A list component that allows users to rearrange items by dragging and dropping.…" at bounding box center [421, 285] width 300 height 72
click at [459, 290] on p "A list component that allows users to rearrange items by dragging and dropping.…" at bounding box center [421, 285] width 300 height 72
click at [518, 274] on p "A list component that allows users to rearrange items by dragging and dropping.…" at bounding box center [421, 285] width 300 height 72
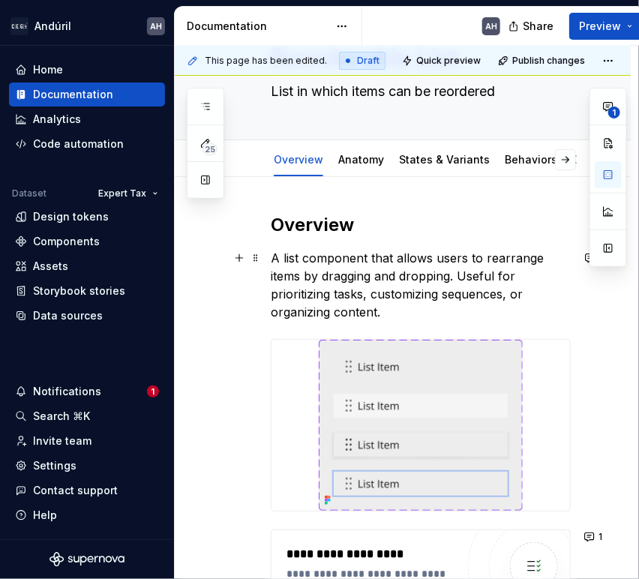
click at [414, 303] on p "A list component that allows users to rearrange items by dragging and dropping.…" at bounding box center [421, 285] width 300 height 72
click at [494, 293] on p "A list component that allows users to rearrange items by dragging and dropping.…" at bounding box center [421, 285] width 300 height 72
click at [435, 313] on p "A list component that allows users to rearrange items by dragging and dropping.…" at bounding box center [421, 285] width 300 height 72
click at [347, 294] on p "A list component that allows users to rearrange items by dragging and dropping.…" at bounding box center [421, 285] width 300 height 72
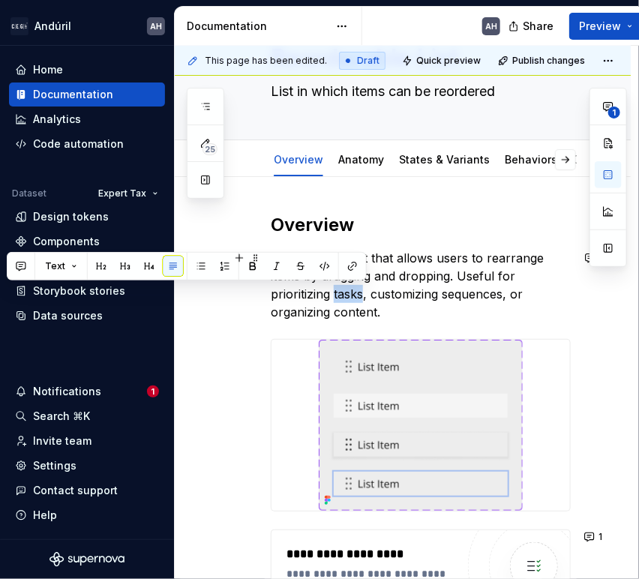
click at [347, 294] on p "A list component that allows users to rearrange items by dragging and dropping.…" at bounding box center [421, 285] width 300 height 72
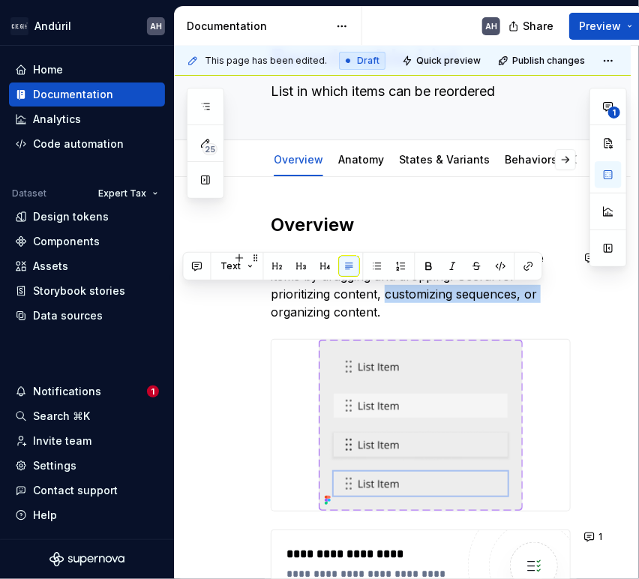
drag, startPoint x: 383, startPoint y: 296, endPoint x: 542, endPoint y: 293, distance: 158.3
click at [542, 293] on p "A list component that allows users to rearrange items by dragging and dropping.…" at bounding box center [421, 285] width 300 height 72
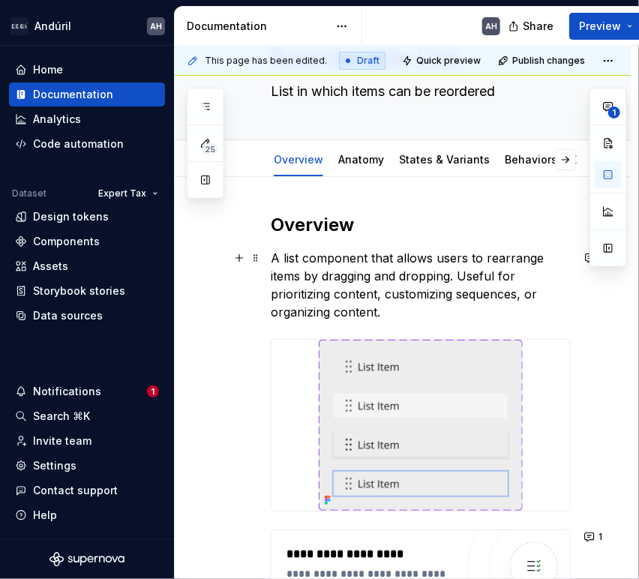
click at [382, 289] on p "A list component that allows users to rearrange items by dragging and dropping.…" at bounding box center [421, 285] width 300 height 72
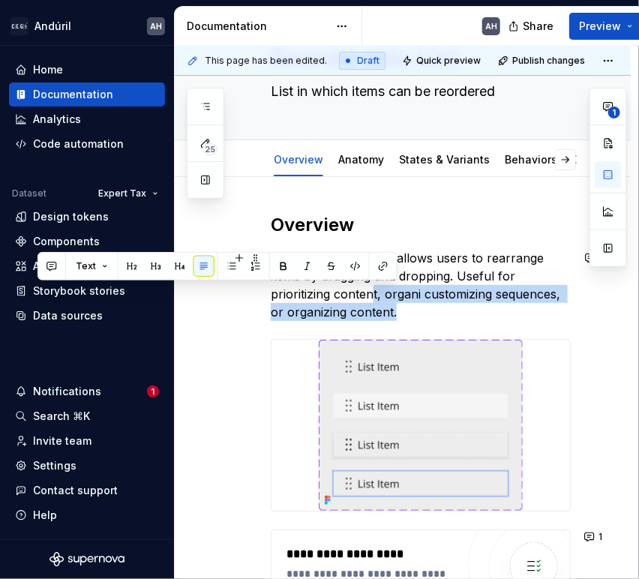
drag, startPoint x: 375, startPoint y: 293, endPoint x: 432, endPoint y: 311, distance: 59.8
click at [432, 311] on p "A list component that allows users to rearrange items by dragging and dropping.…" at bounding box center [421, 285] width 300 height 72
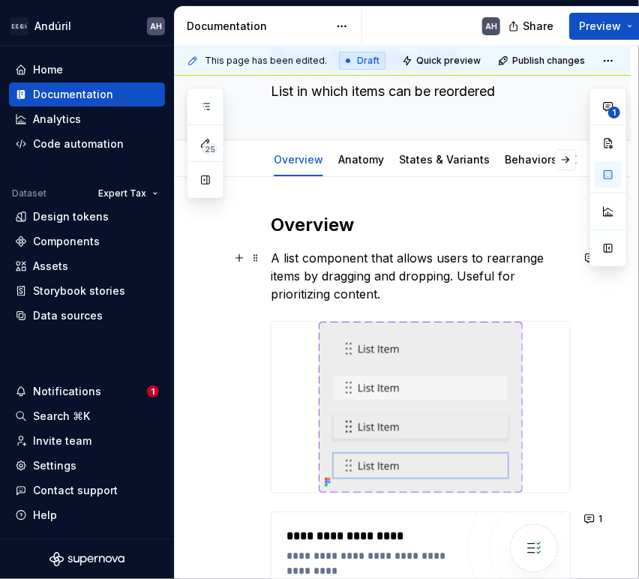
click at [306, 287] on p "A list component that allows users to rearrange items by dragging and dropping.…" at bounding box center [421, 276] width 300 height 54
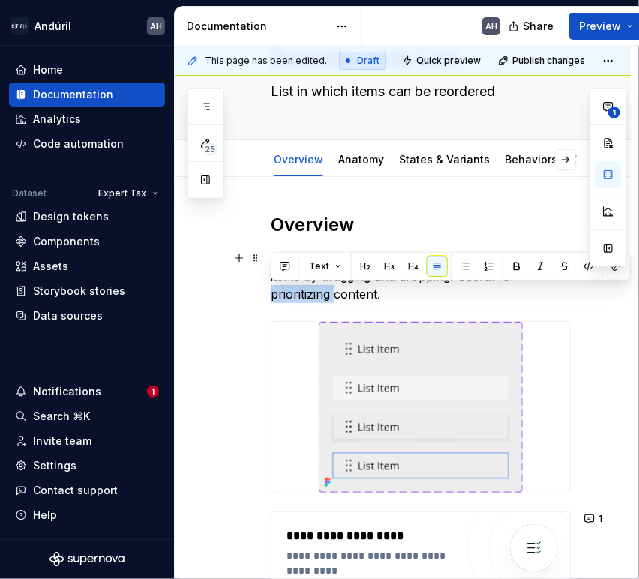
click at [306, 287] on p "A list component that allows users to rearrange items by dragging and dropping.…" at bounding box center [421, 276] width 300 height 54
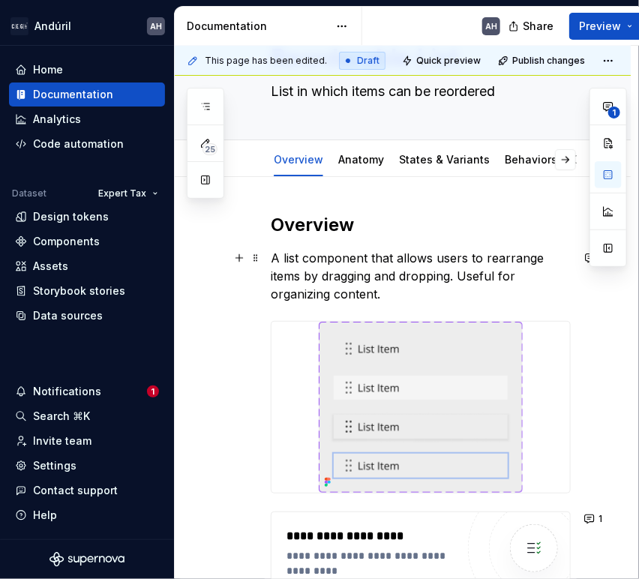
click at [405, 299] on p "A list component that allows users to rearrange items by dragging and dropping.…" at bounding box center [421, 276] width 300 height 54
click at [431, 290] on p "A list component that allows users to rearrange items by dragging and dropping.…" at bounding box center [421, 276] width 300 height 54
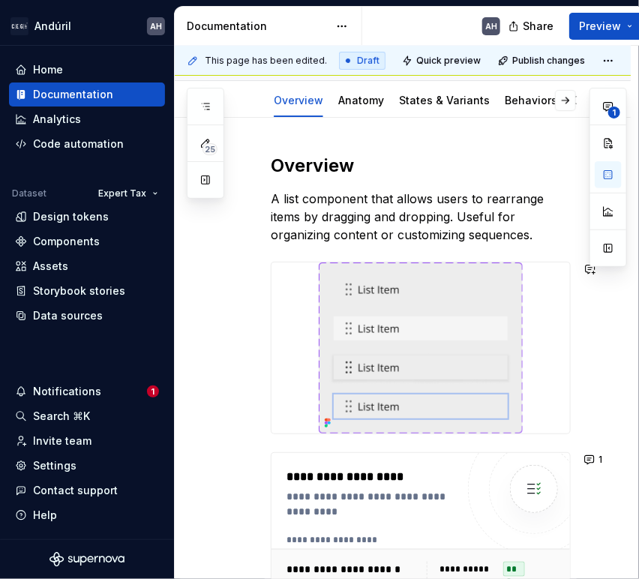
scroll to position [167, 0]
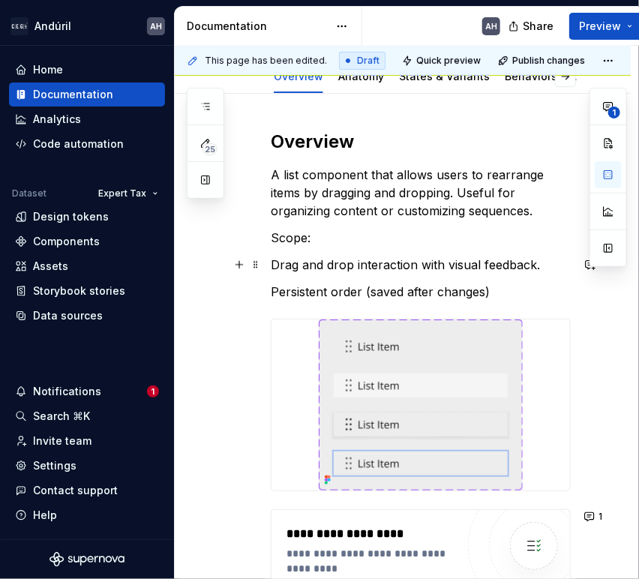
click at [272, 263] on p "Drag and drop interaction with visual feedback." at bounding box center [421, 265] width 300 height 18
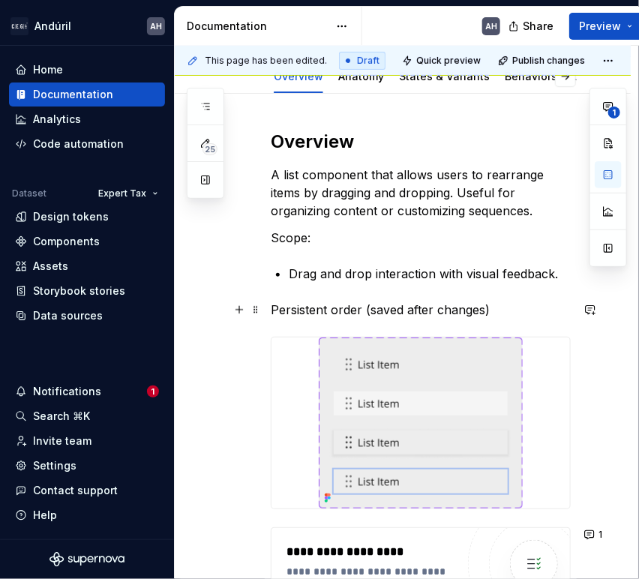
click at [272, 311] on p "Persistent order (saved after changes)" at bounding box center [421, 310] width 300 height 18
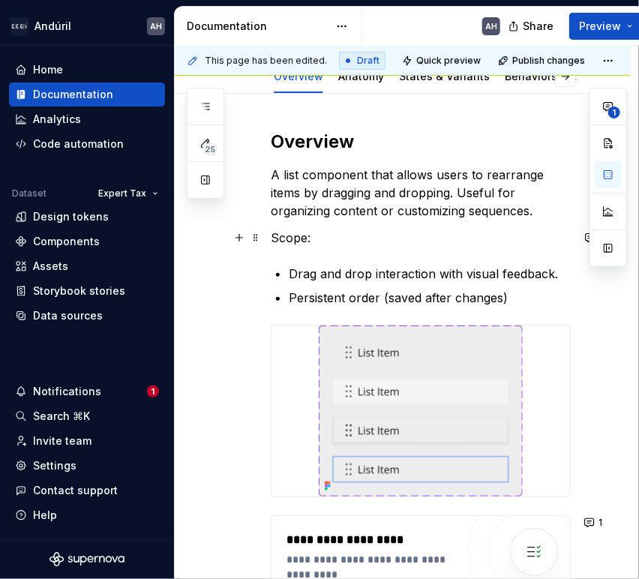
click at [291, 243] on p "Scope:" at bounding box center [421, 238] width 300 height 18
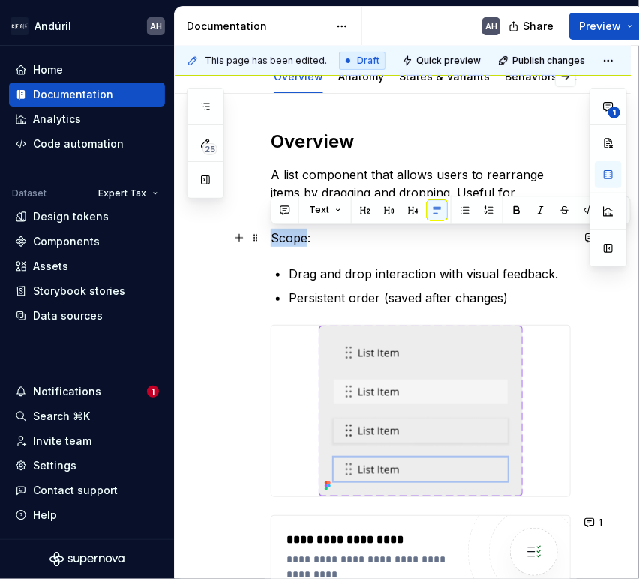
click at [291, 242] on p "Scope:" at bounding box center [421, 238] width 300 height 18
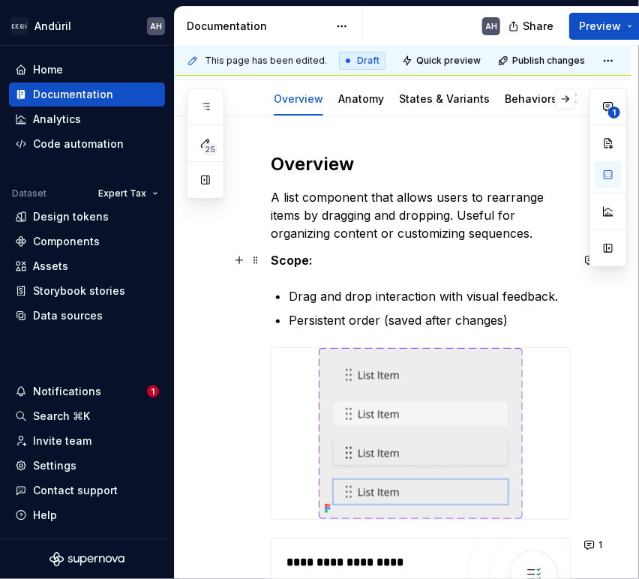
scroll to position [83, 0]
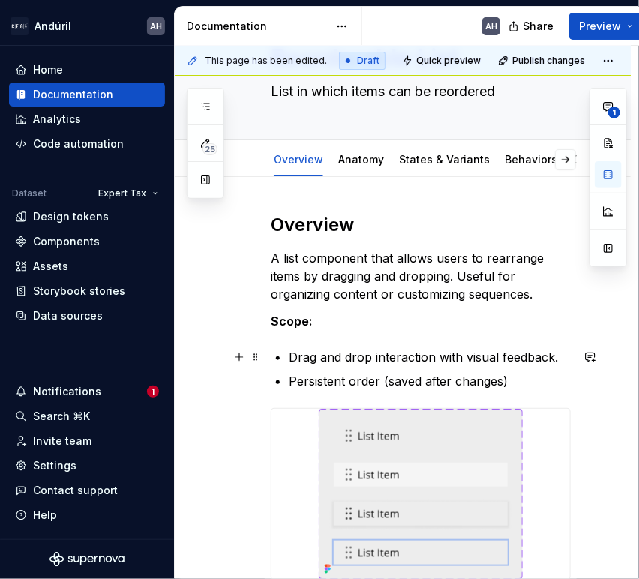
click at [322, 356] on p "Drag and drop interaction with visual feedback." at bounding box center [430, 357] width 282 height 18
click at [451, 354] on p "Drag and drop interaction with visual feedback." at bounding box center [430, 357] width 282 height 18
click at [320, 361] on p "Drag and drop interaction with visual feedback." at bounding box center [430, 357] width 282 height 18
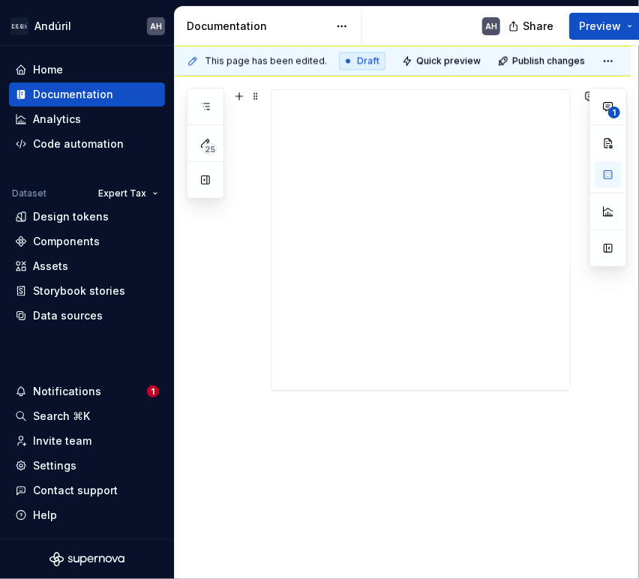
scroll to position [867, 0]
click at [290, 423] on p "Usage" at bounding box center [421, 417] width 300 height 18
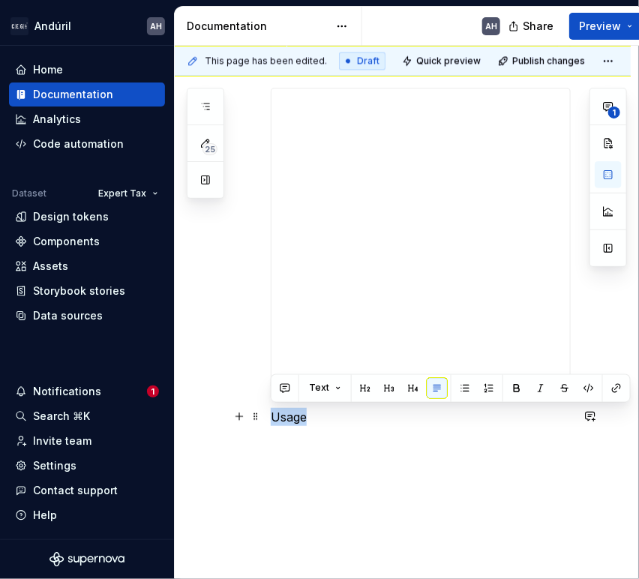
click at [290, 423] on p "Usage" at bounding box center [421, 417] width 300 height 18
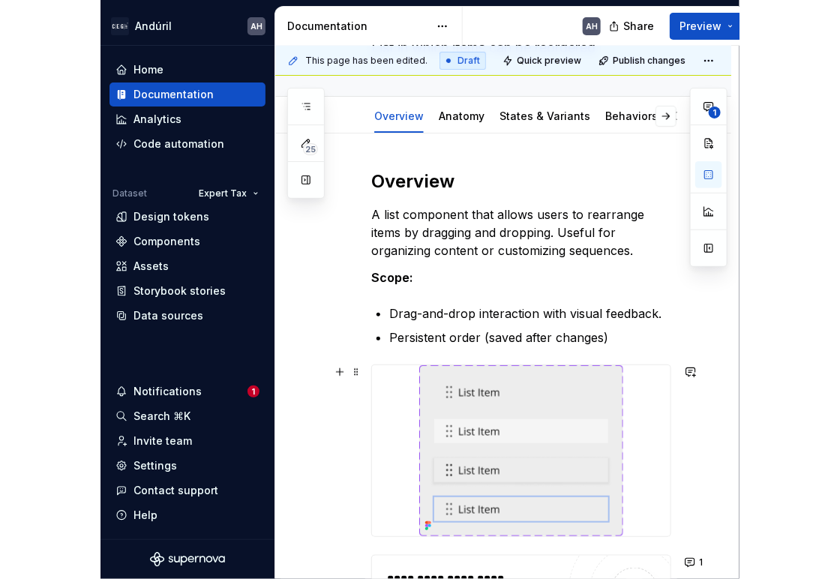
scroll to position [117, 0]
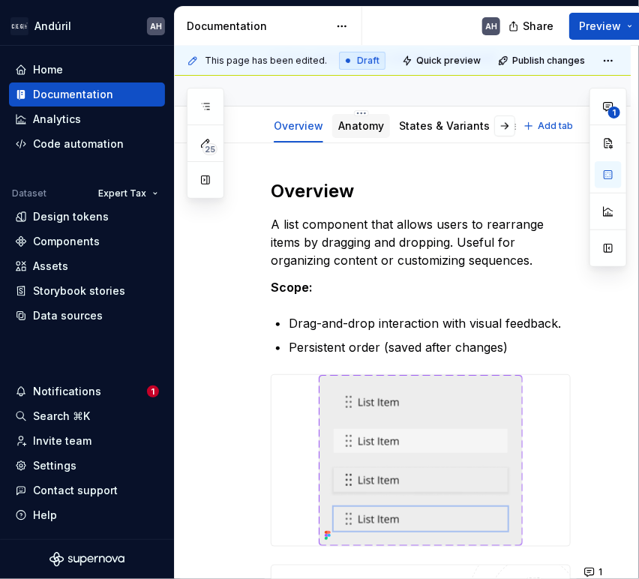
click at [354, 128] on link "Anatomy" at bounding box center [361, 125] width 46 height 13
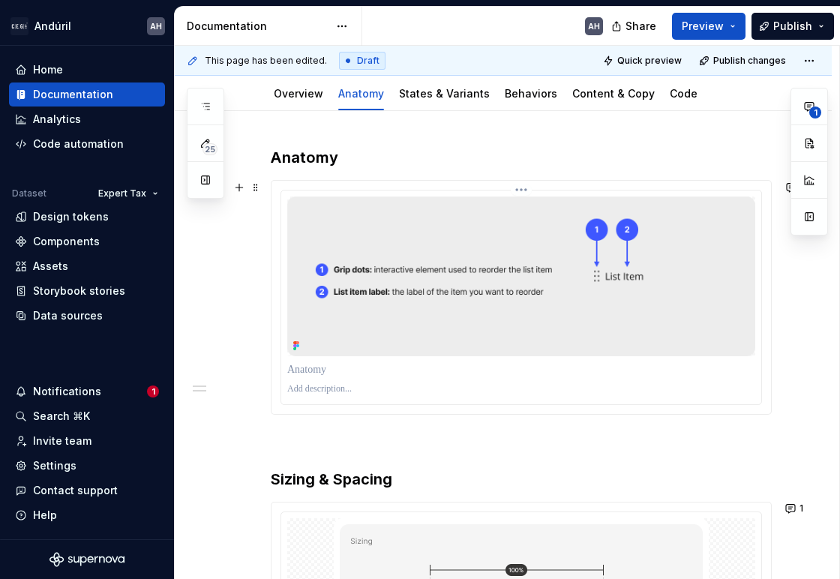
scroll to position [167, 0]
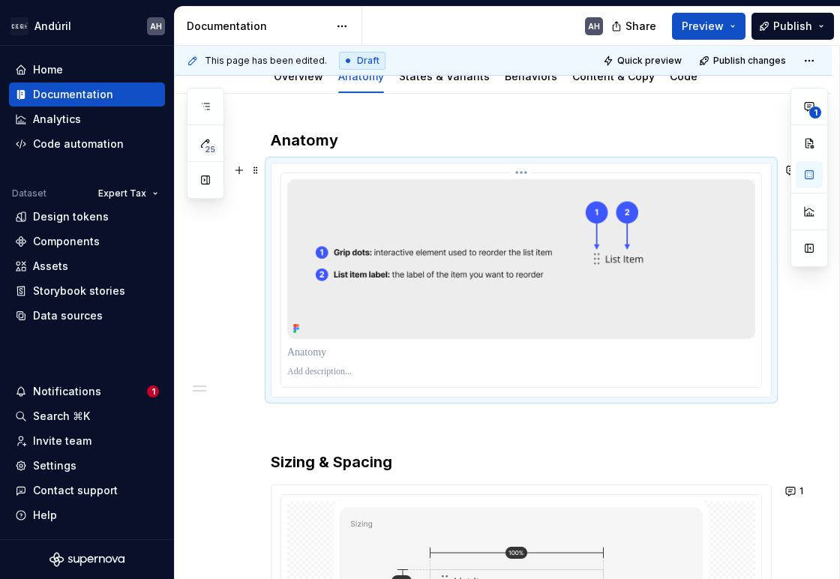
click at [380, 266] on img at bounding box center [521, 259] width 468 height 160
click at [807, 245] on button "button" at bounding box center [809, 248] width 27 height 27
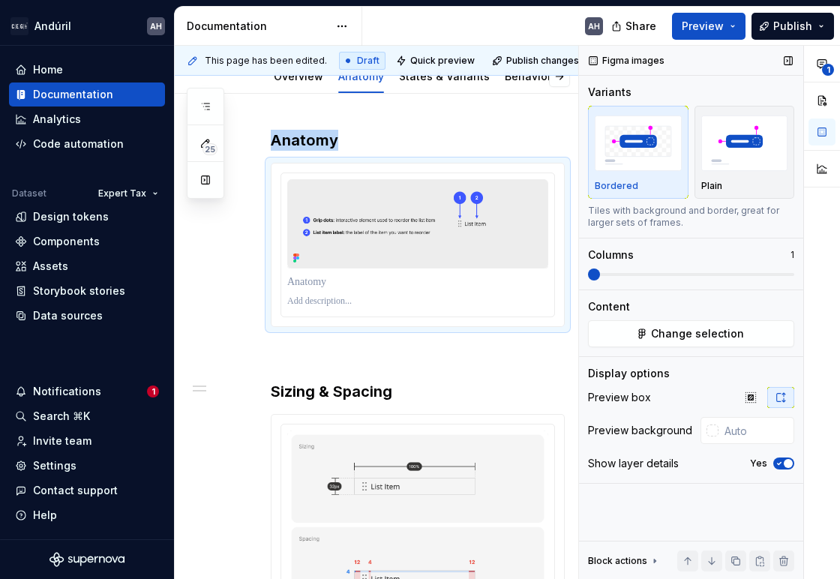
click at [779, 461] on icon "button" at bounding box center [779, 463] width 12 height 9
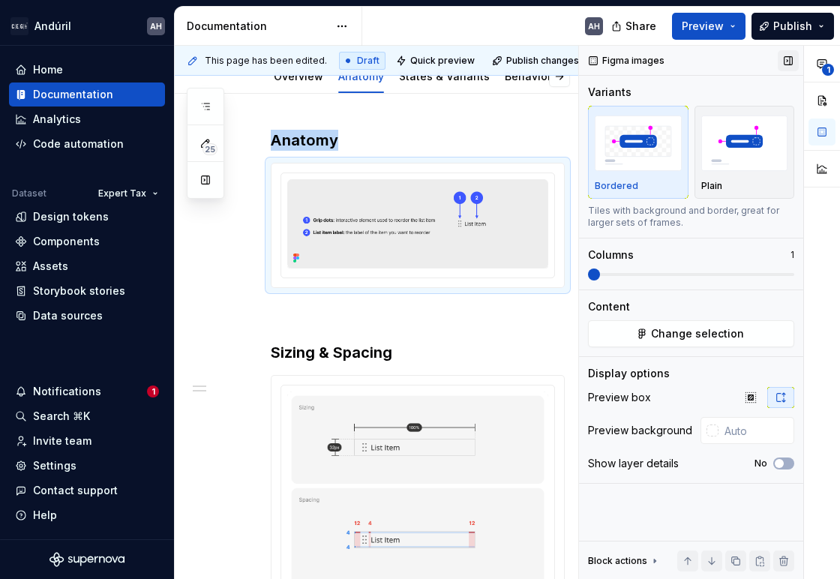
click at [786, 65] on button "button" at bounding box center [788, 60] width 21 height 21
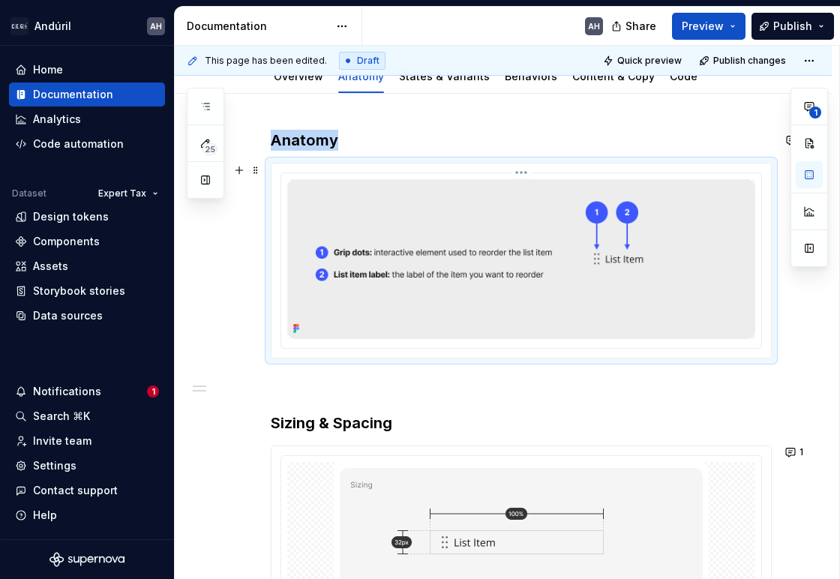
click at [570, 289] on img at bounding box center [521, 259] width 468 height 160
click at [808, 251] on button "button" at bounding box center [809, 248] width 27 height 27
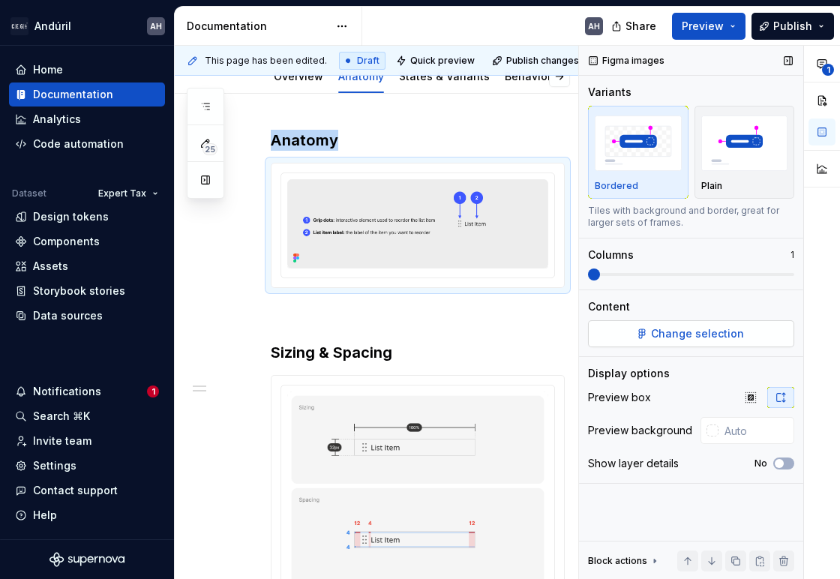
click at [669, 335] on span "Change selection" at bounding box center [697, 333] width 93 height 15
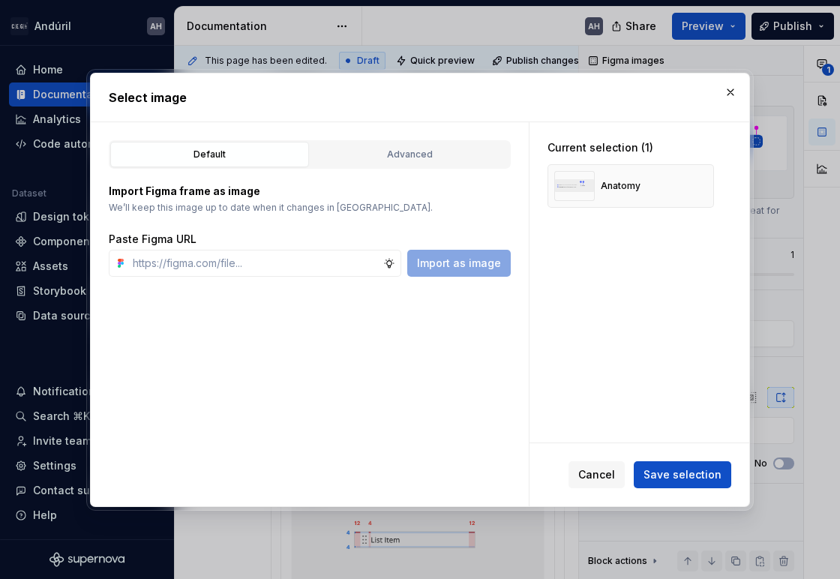
type textarea "*"
type input "[URL][DOMAIN_NAME]"
type textarea "*"
type input "[URL][DOMAIN_NAME]"
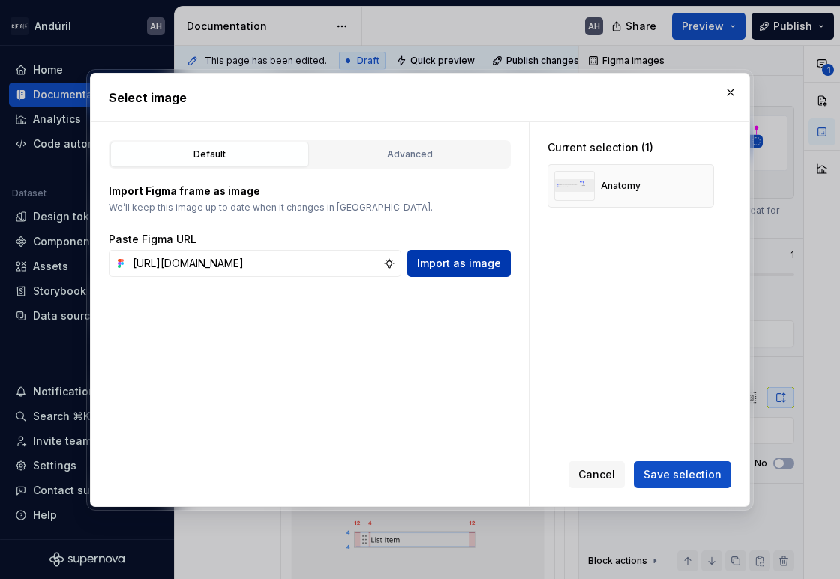
click at [457, 262] on span "Import as image" at bounding box center [459, 263] width 84 height 15
type textarea "*"
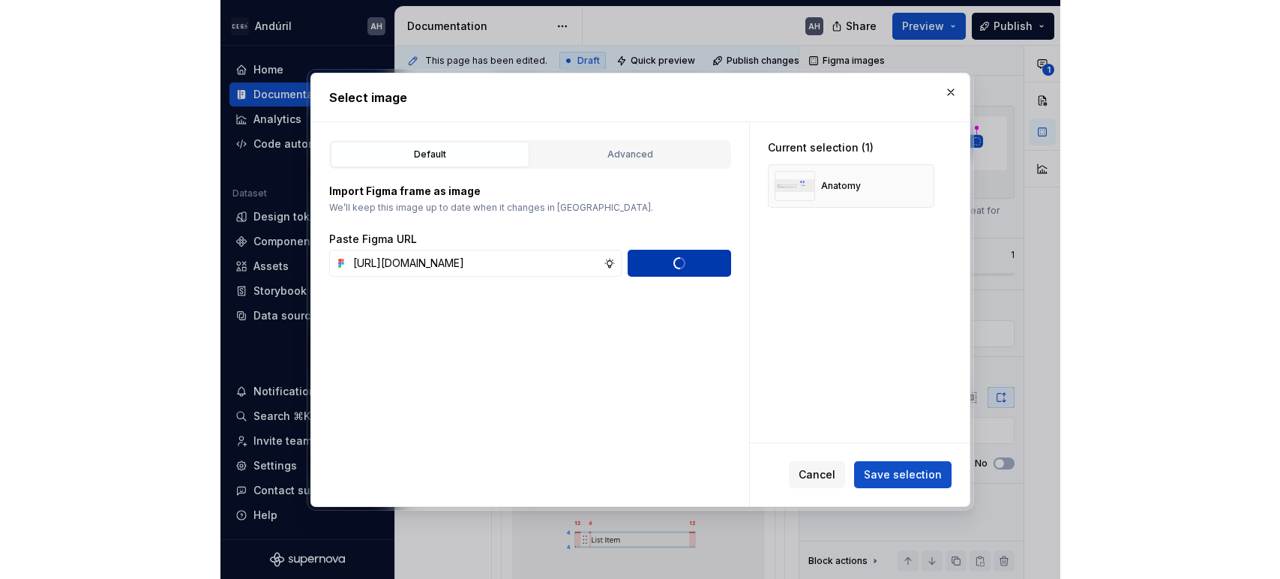
scroll to position [0, 0]
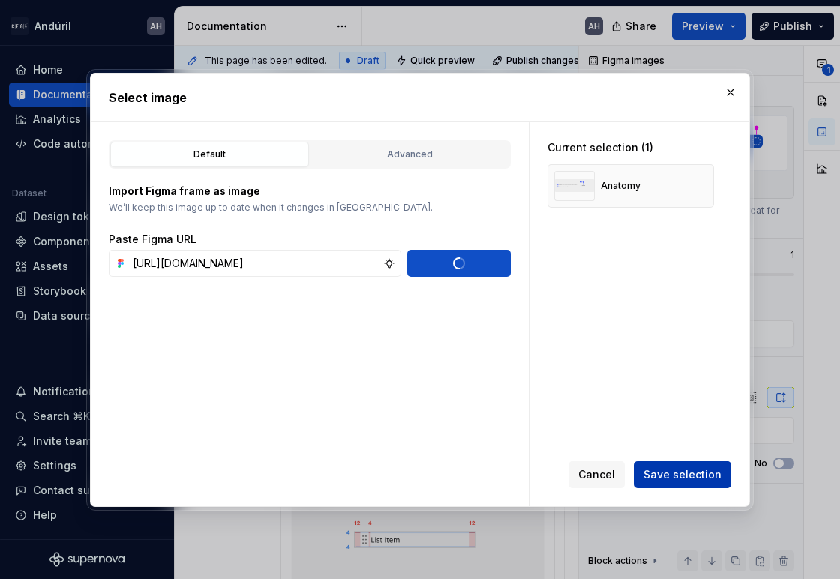
click at [677, 470] on span "Save selection" at bounding box center [683, 474] width 78 height 15
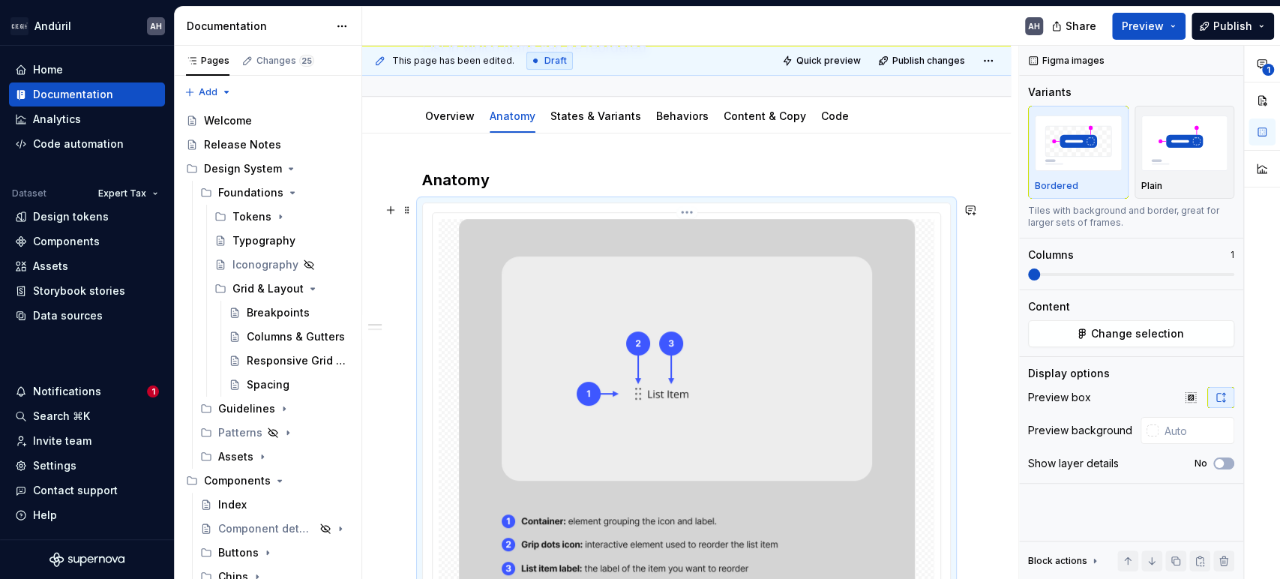
scroll to position [36, 0]
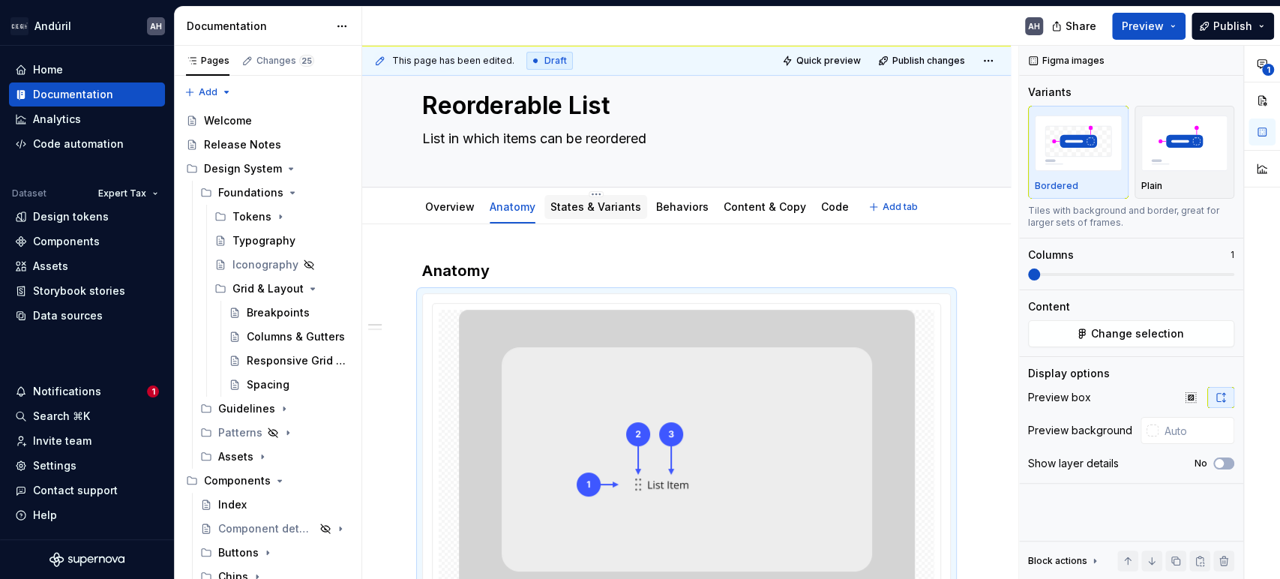
click at [580, 203] on link "States & Variants" at bounding box center [596, 206] width 91 height 13
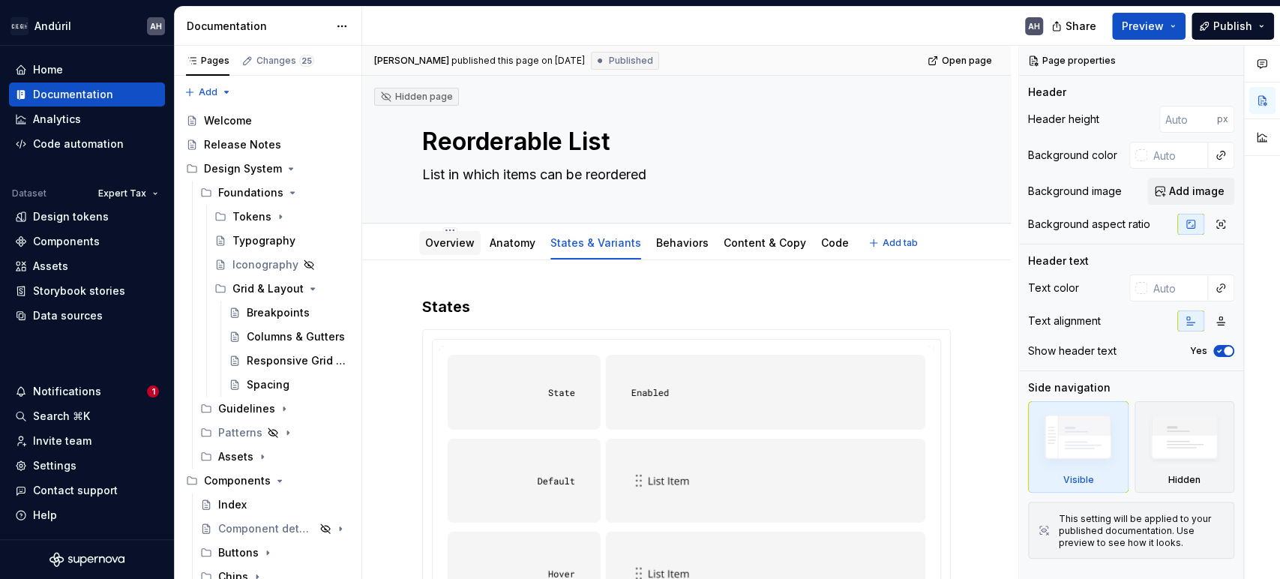
click at [446, 242] on link "Overview" at bounding box center [450, 242] width 50 height 13
click at [450, 243] on link "Overview" at bounding box center [450, 242] width 50 height 13
click at [456, 245] on link "Overview" at bounding box center [450, 242] width 50 height 13
type textarea "*"
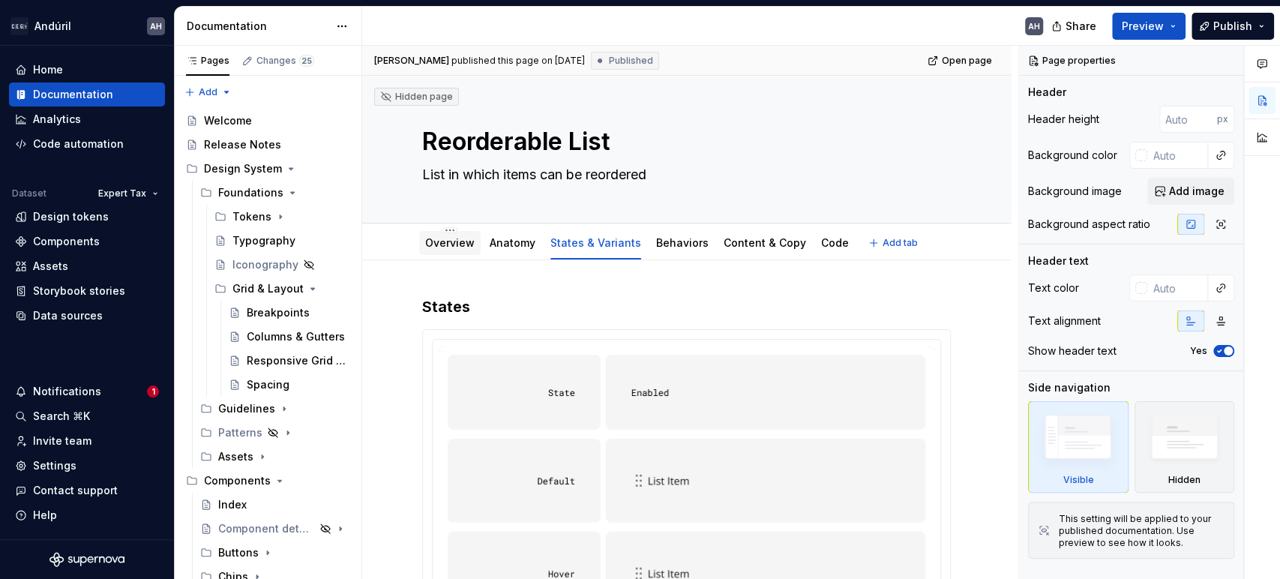
click at [444, 245] on link "Overview" at bounding box center [450, 242] width 50 height 13
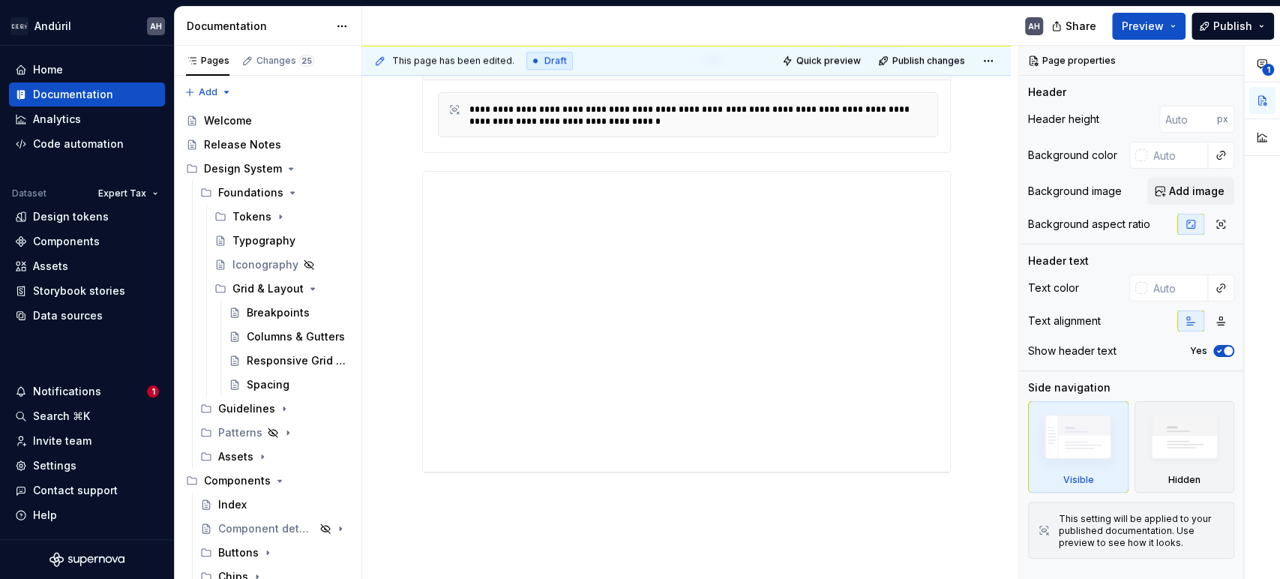
scroll to position [885, 0]
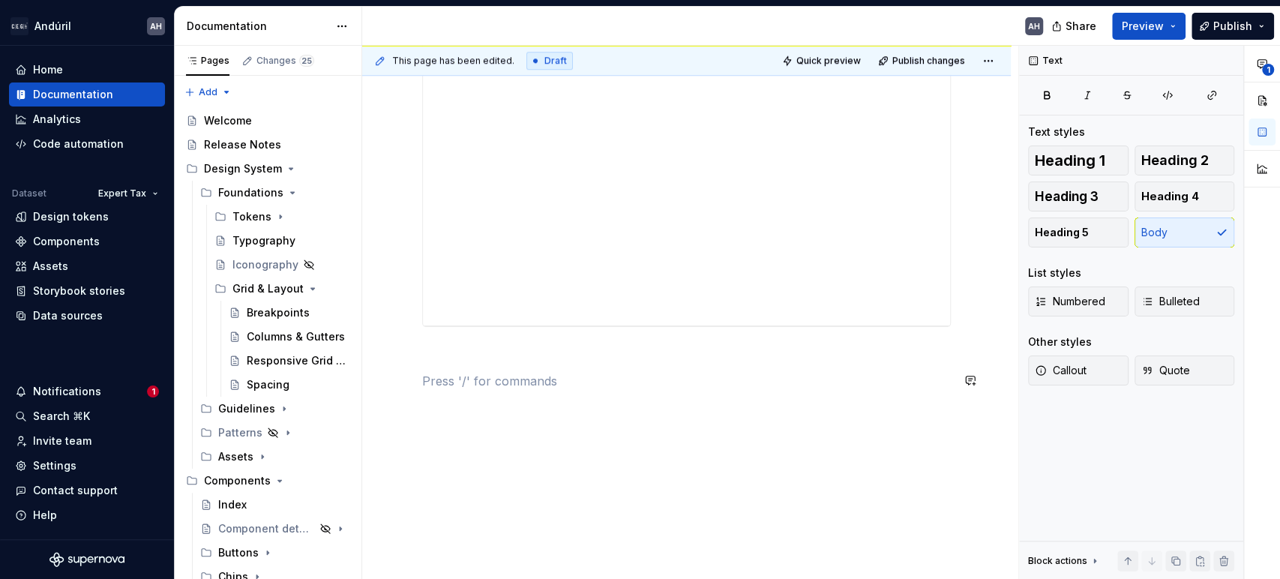
type textarea "*"
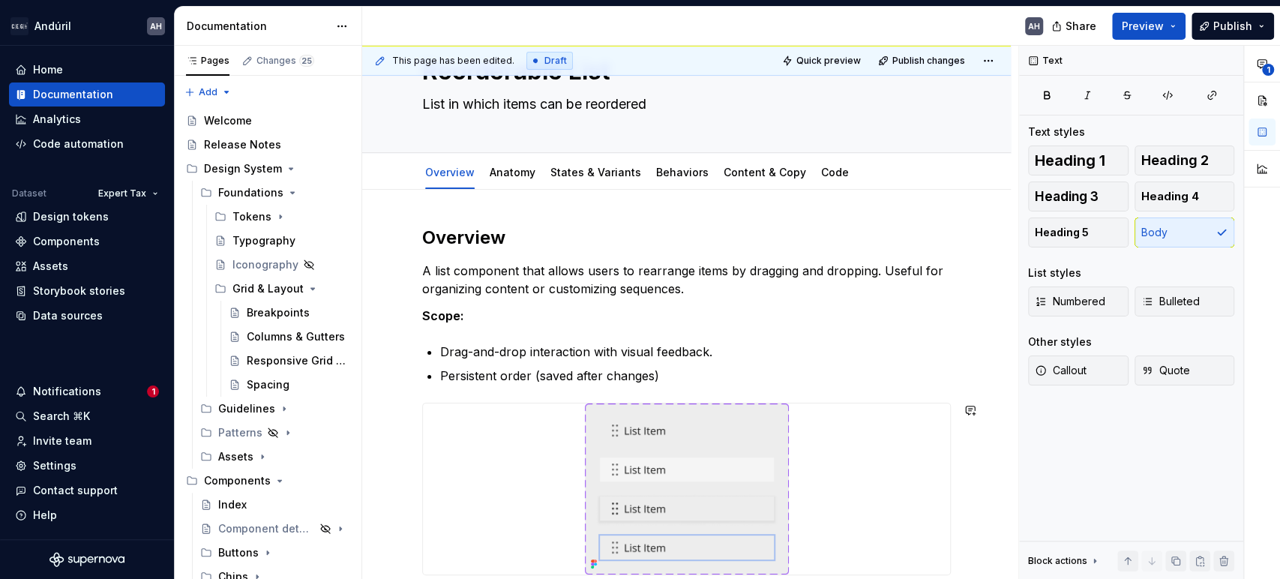
scroll to position [0, 0]
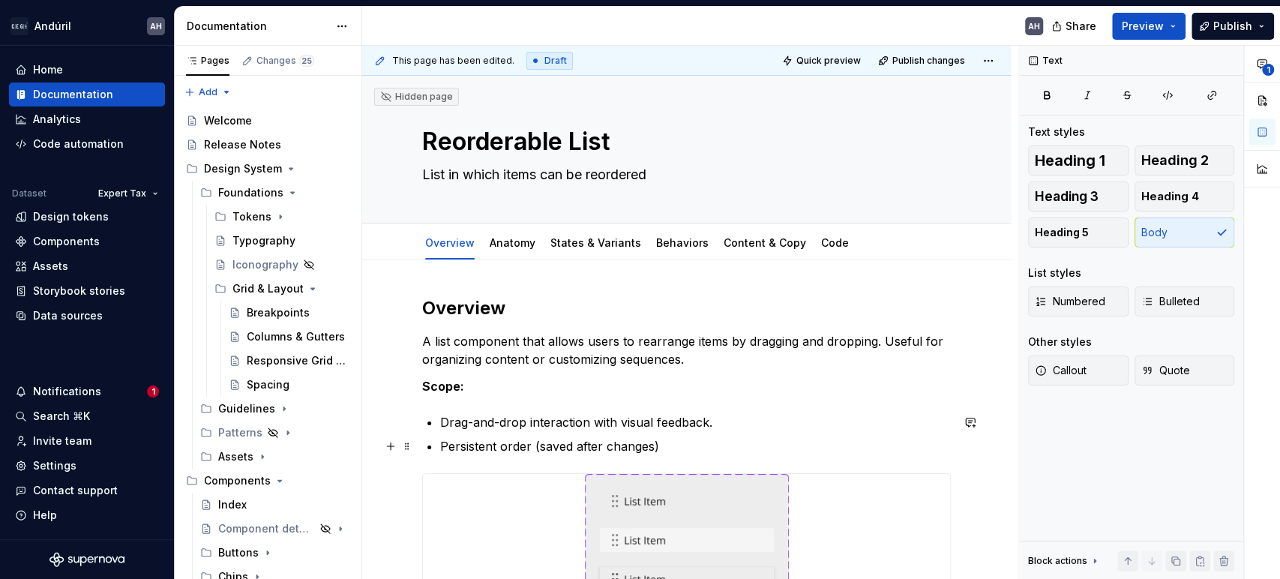
click at [618, 452] on p "Persistent order (saved after changes)" at bounding box center [695, 446] width 511 height 18
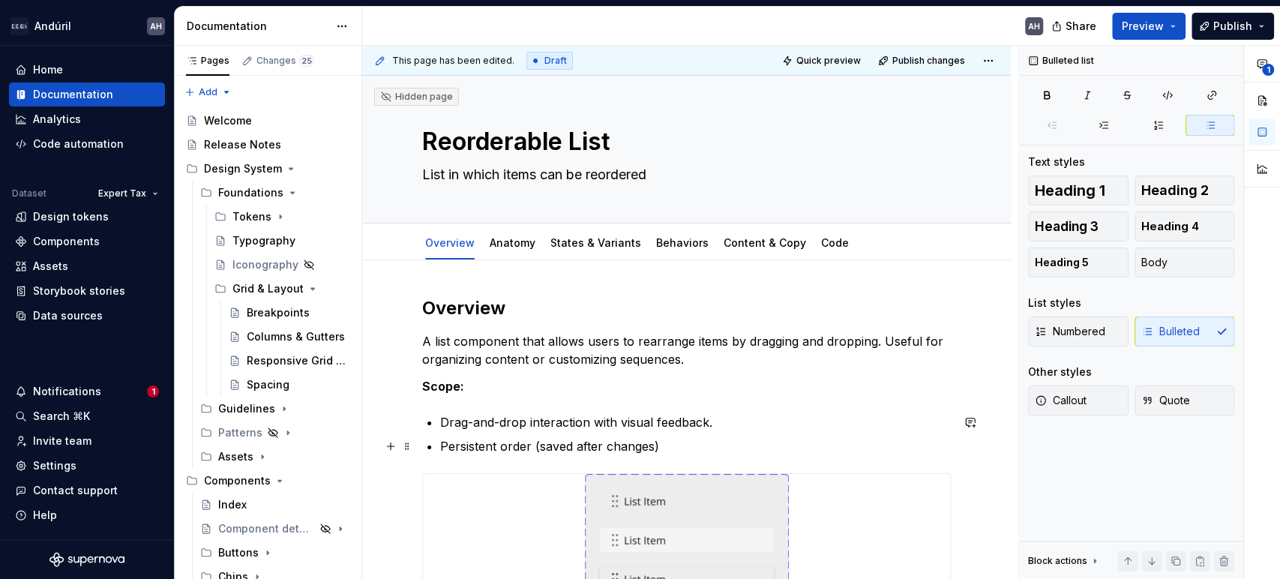
click at [618, 452] on p "Persistent order (saved after changes)" at bounding box center [695, 446] width 511 height 18
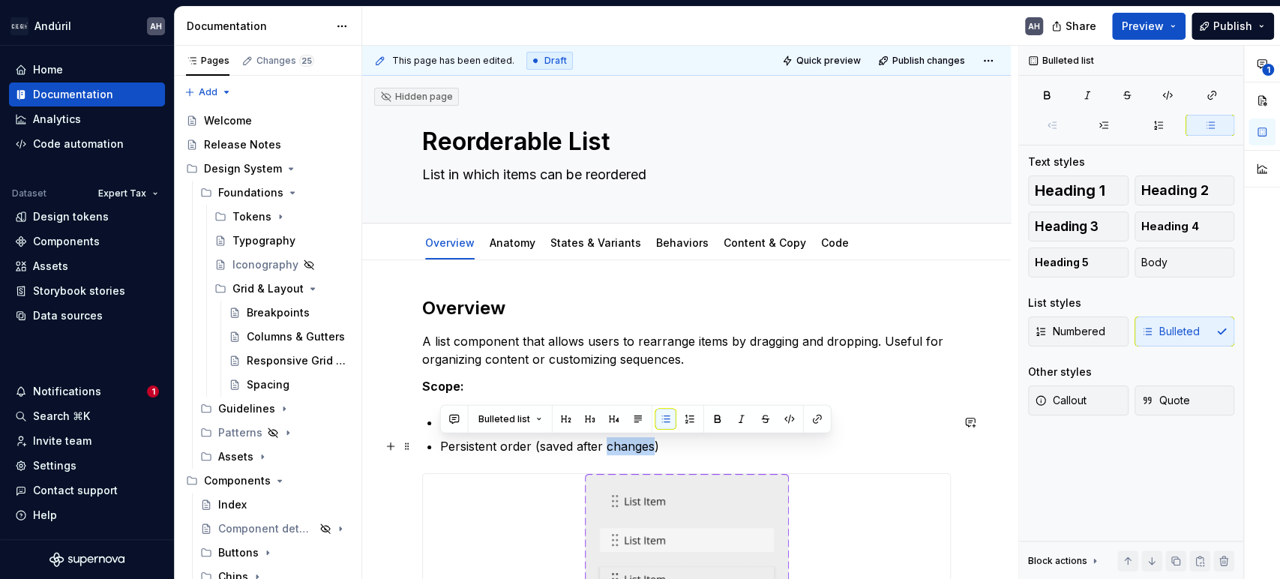
click at [618, 452] on p "Persistent order (saved after changes)" at bounding box center [695, 446] width 511 height 18
click at [525, 344] on p "A list component that allows users to rearrange items by dragging and dropping.…" at bounding box center [686, 350] width 529 height 36
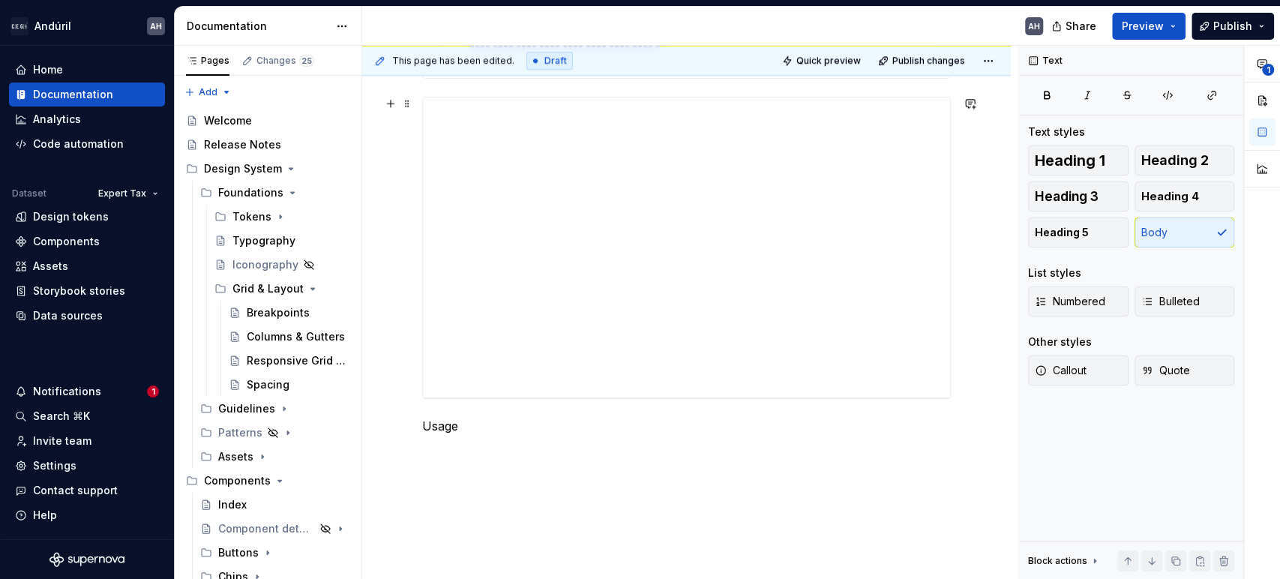
scroll to position [802, 0]
click at [434, 428] on p "Usage" at bounding box center [686, 437] width 529 height 18
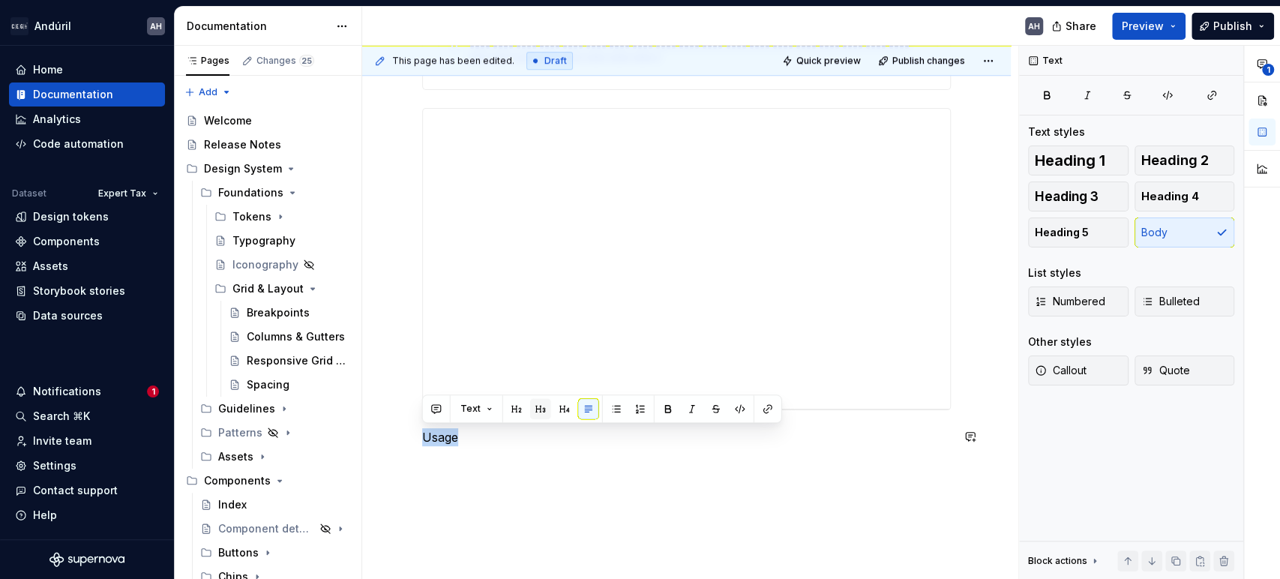
click at [542, 409] on button "button" at bounding box center [540, 408] width 21 height 21
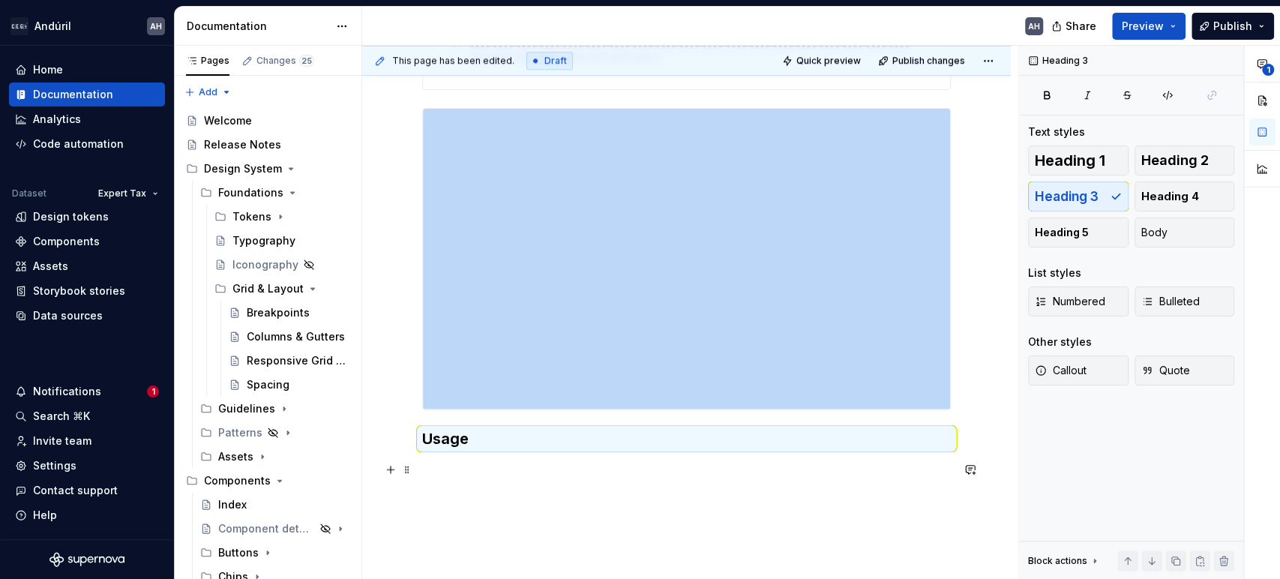
click at [448, 468] on p at bounding box center [686, 470] width 529 height 18
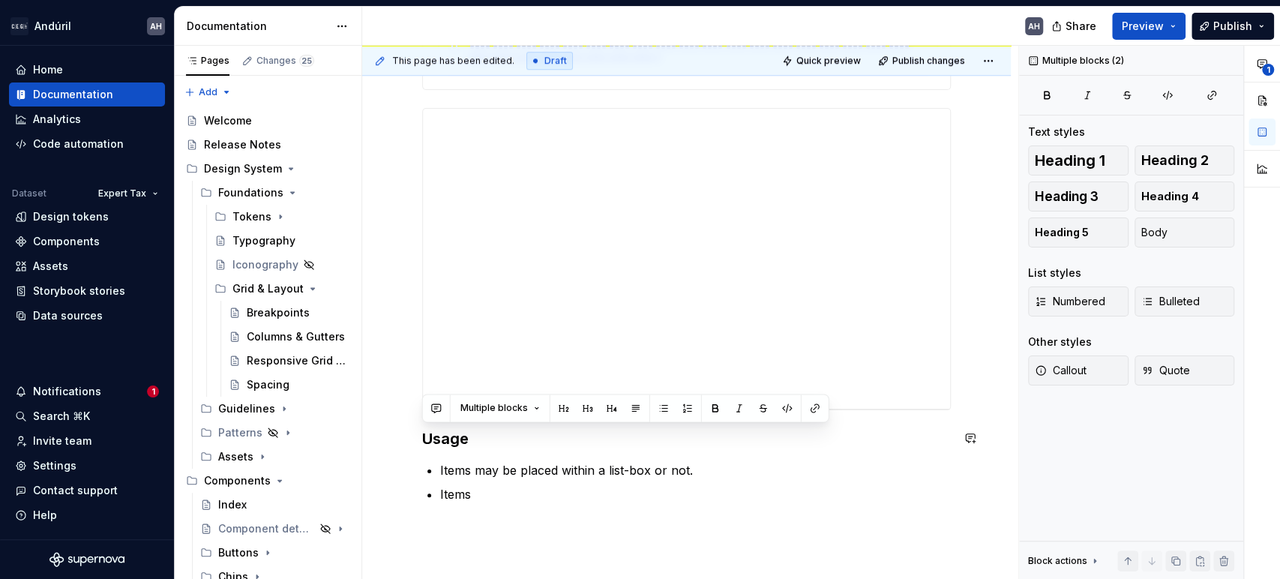
drag, startPoint x: 467, startPoint y: 461, endPoint x: 420, endPoint y: 425, distance: 59.3
click at [420, 425] on div "**********" at bounding box center [686, 76] width 649 height 1237
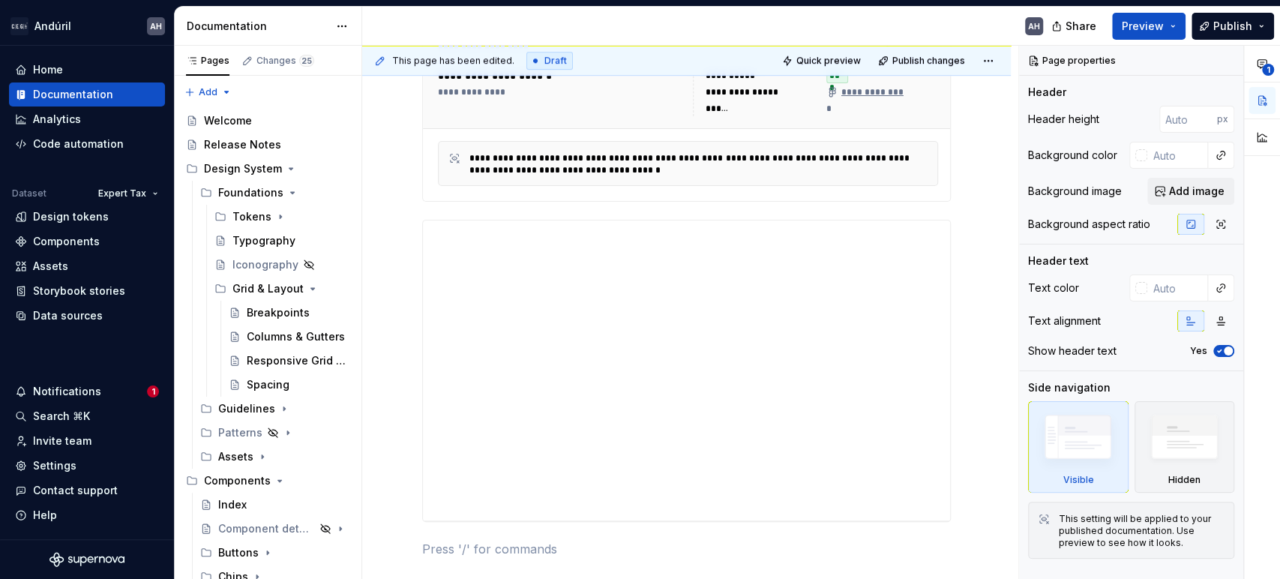
scroll to position [885, 0]
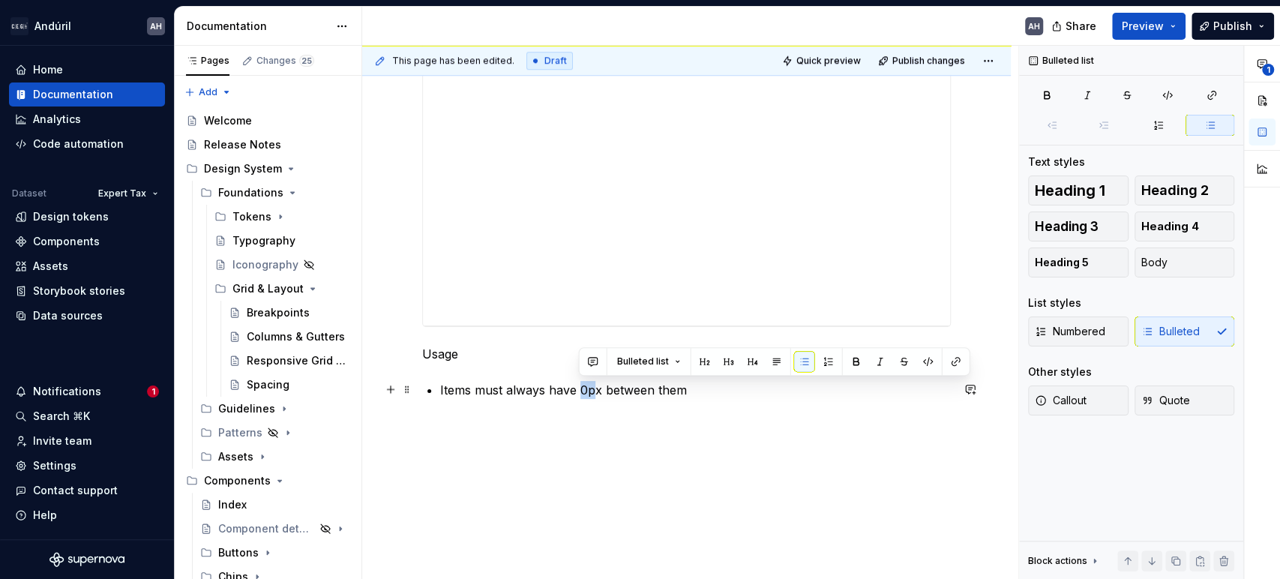
drag, startPoint x: 594, startPoint y: 393, endPoint x: 578, endPoint y: 392, distance: 16.5
click at [578, 392] on p "Items must always have 0px between them" at bounding box center [695, 390] width 511 height 18
click at [581, 391] on p "Items must always have 0px between them" at bounding box center [695, 390] width 511 height 18
click at [578, 383] on p "Items must always have 0px between them" at bounding box center [695, 390] width 511 height 18
drag, startPoint x: 578, startPoint y: 392, endPoint x: 597, endPoint y: 390, distance: 19.6
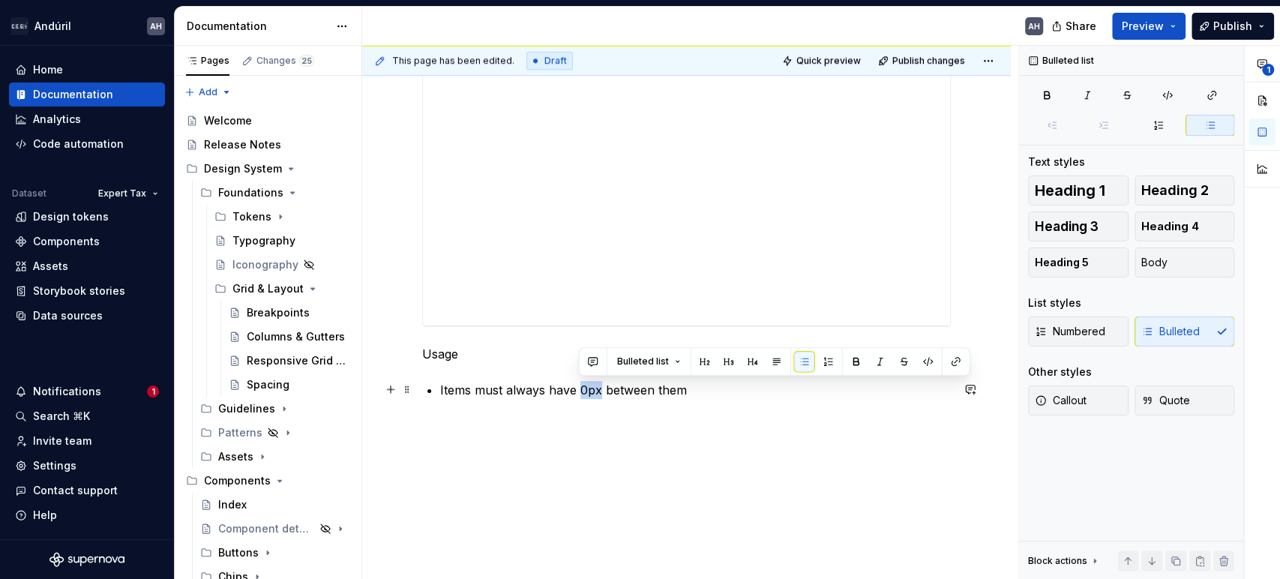
click at [597, 390] on p "Items must always have 0px between them" at bounding box center [695, 390] width 511 height 18
click at [923, 366] on button "button" at bounding box center [928, 361] width 21 height 21
click at [762, 386] on p "Items must always have 0px between them" at bounding box center [695, 390] width 511 height 18
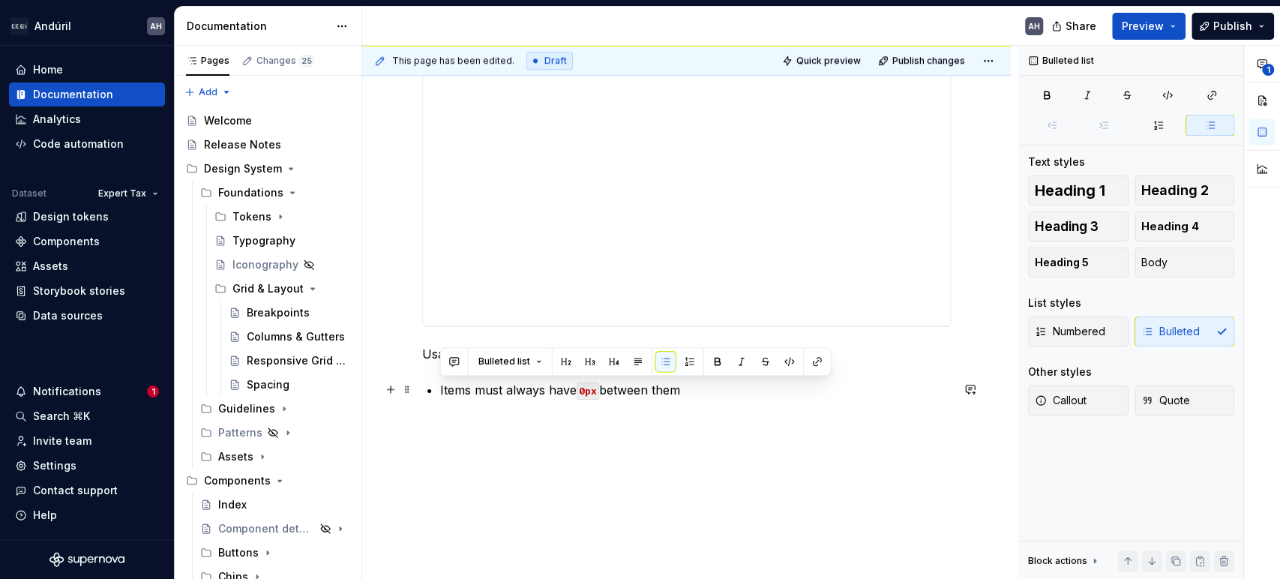
drag, startPoint x: 719, startPoint y: 386, endPoint x: 432, endPoint y: 389, distance: 287.3
click at [440, 389] on li "Items must always have 0px between them" at bounding box center [695, 390] width 511 height 18
copy p "Items must always have 0px between them"
click at [480, 396] on p "Items must always have 0px between them" at bounding box center [695, 390] width 511 height 18
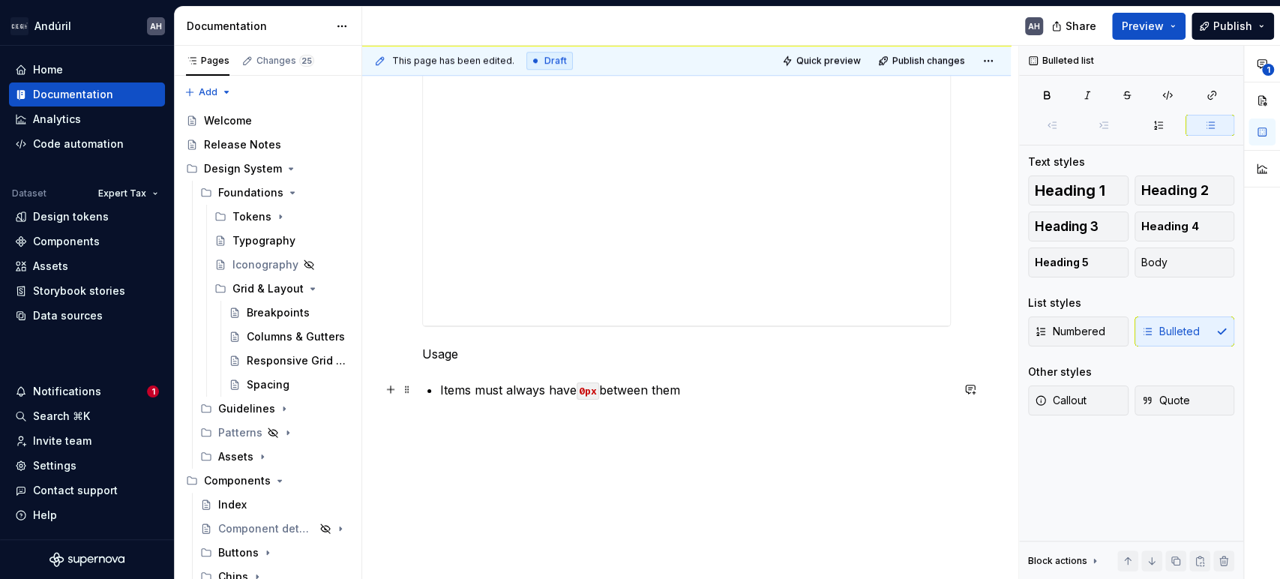
click at [470, 392] on p "Items must always have 0px between them" at bounding box center [695, 390] width 511 height 18
click at [440, 354] on p "Usage" at bounding box center [686, 354] width 529 height 18
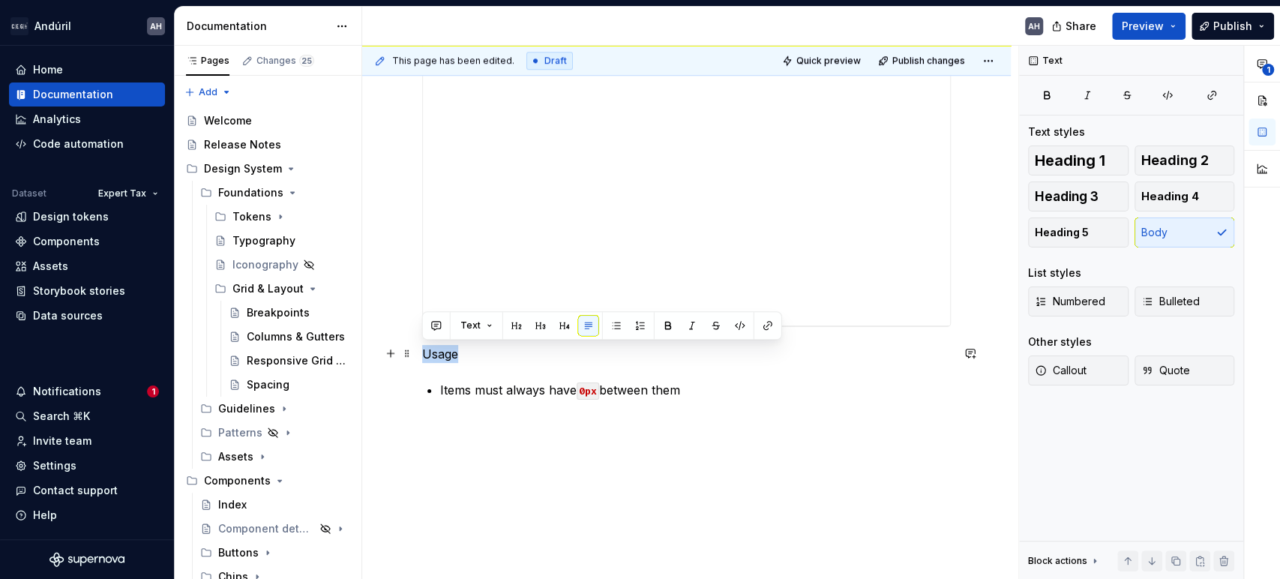
click at [440, 354] on p "Usage" at bounding box center [686, 354] width 529 height 18
click at [539, 324] on button "button" at bounding box center [540, 325] width 21 height 21
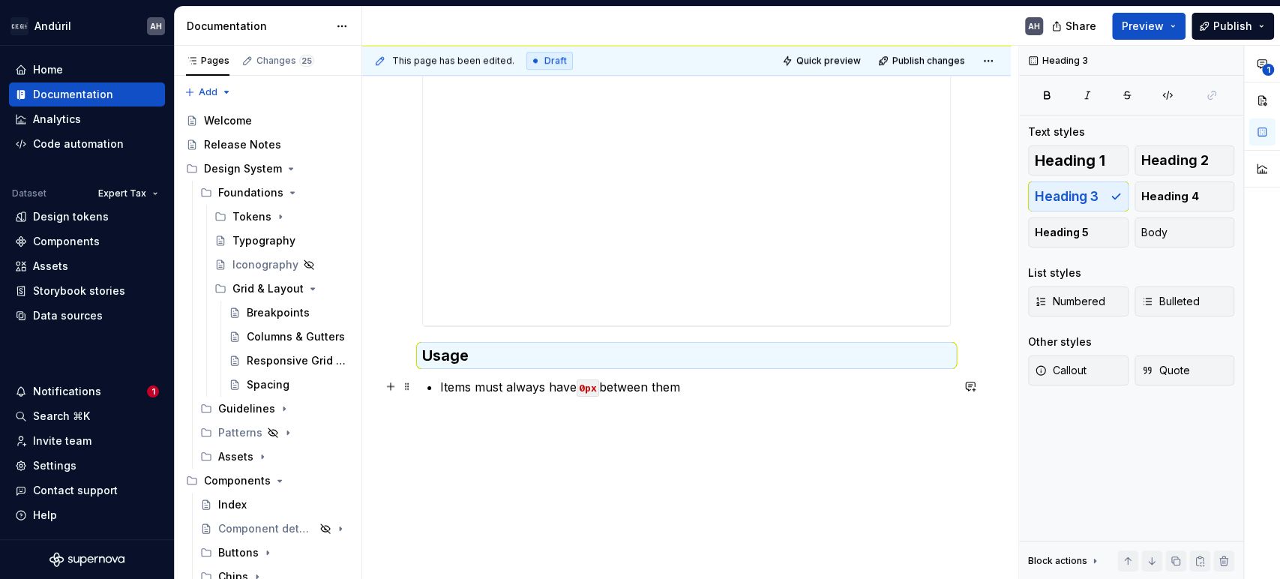
click at [475, 389] on p "Items must always have 0px between them" at bounding box center [695, 387] width 511 height 18
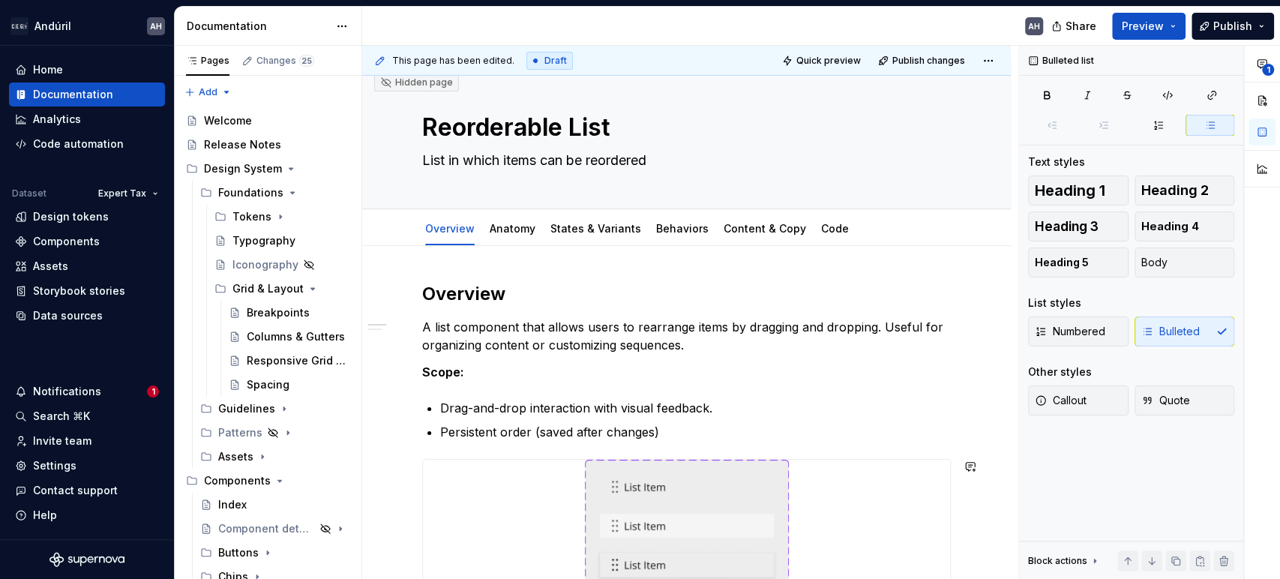
scroll to position [0, 0]
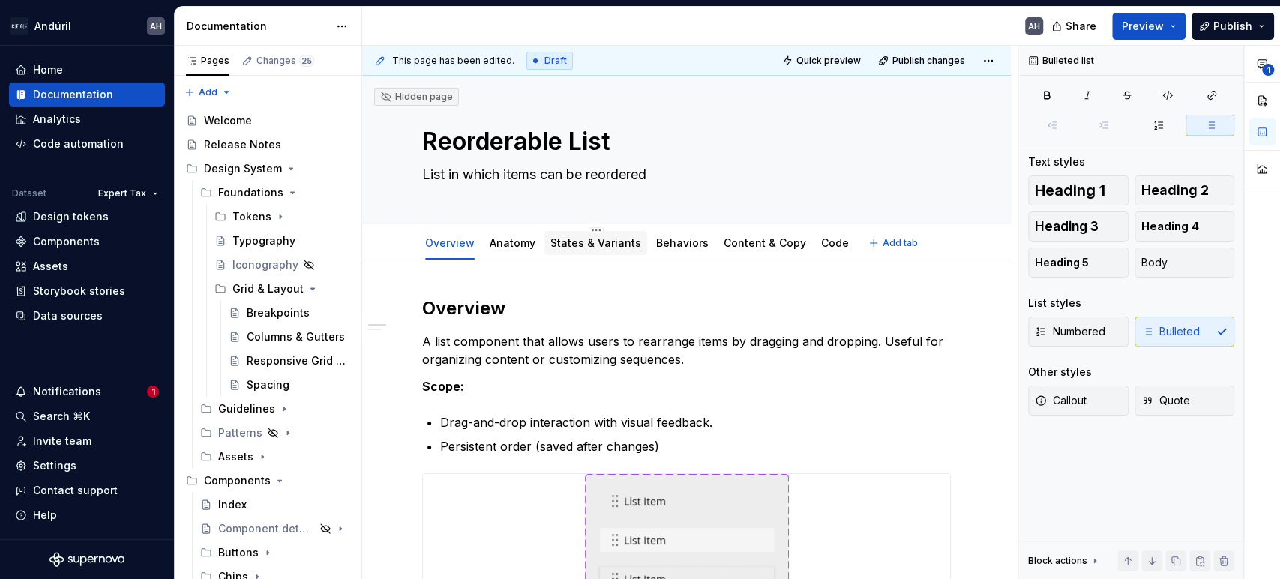
click at [605, 246] on link "States & Variants" at bounding box center [596, 242] width 91 height 13
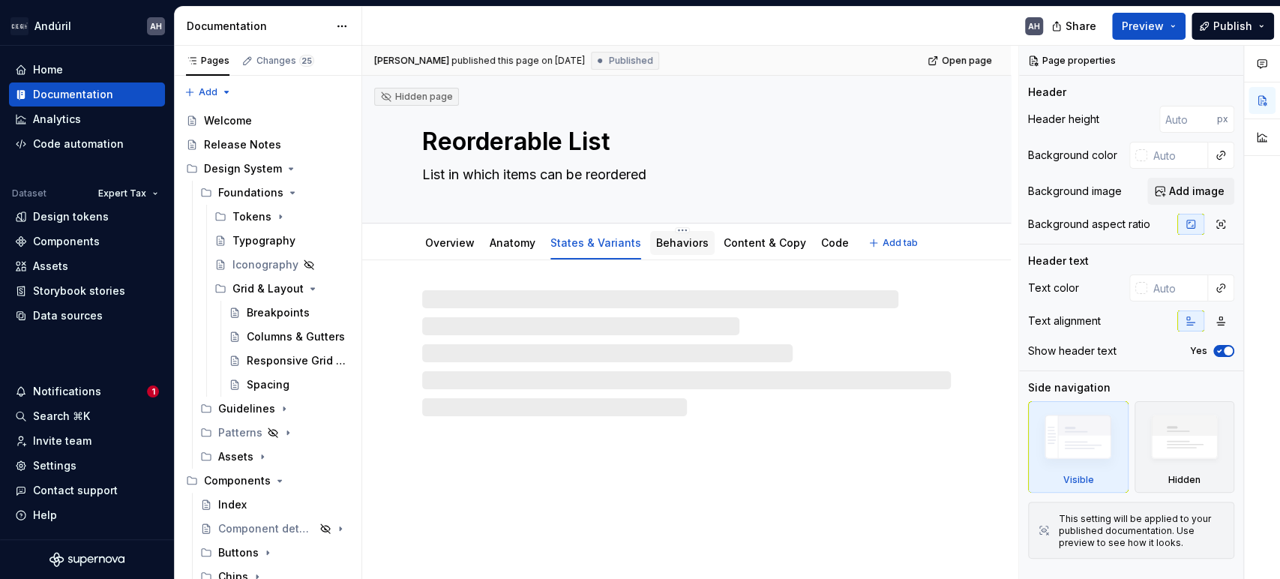
click at [668, 245] on link "Behaviors" at bounding box center [682, 242] width 53 height 13
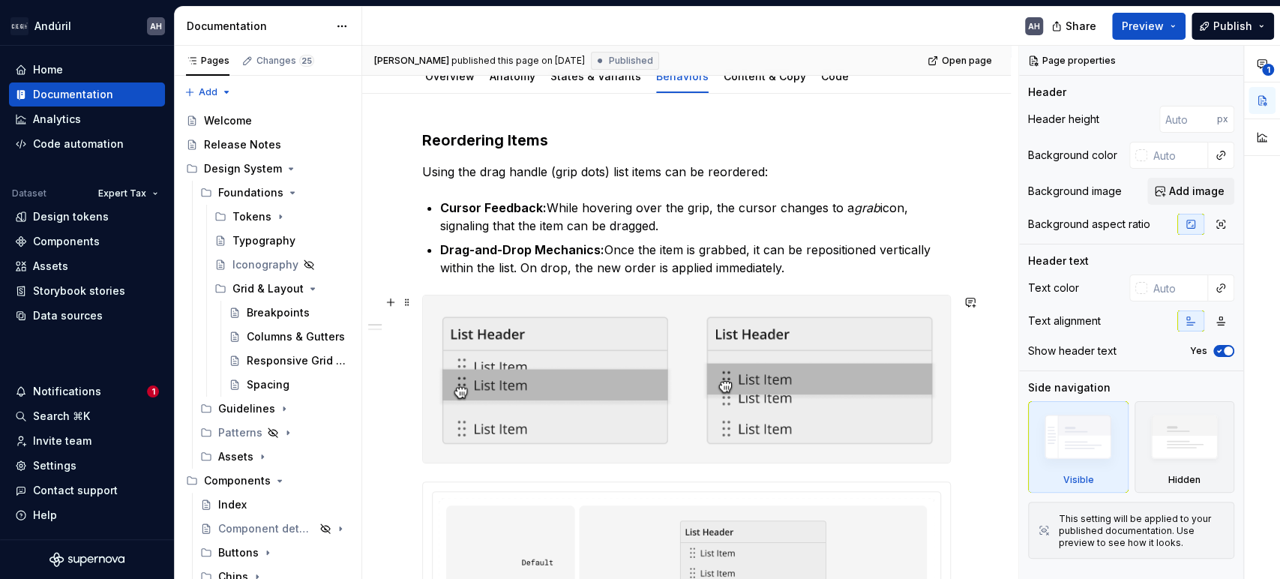
scroll to position [250, 0]
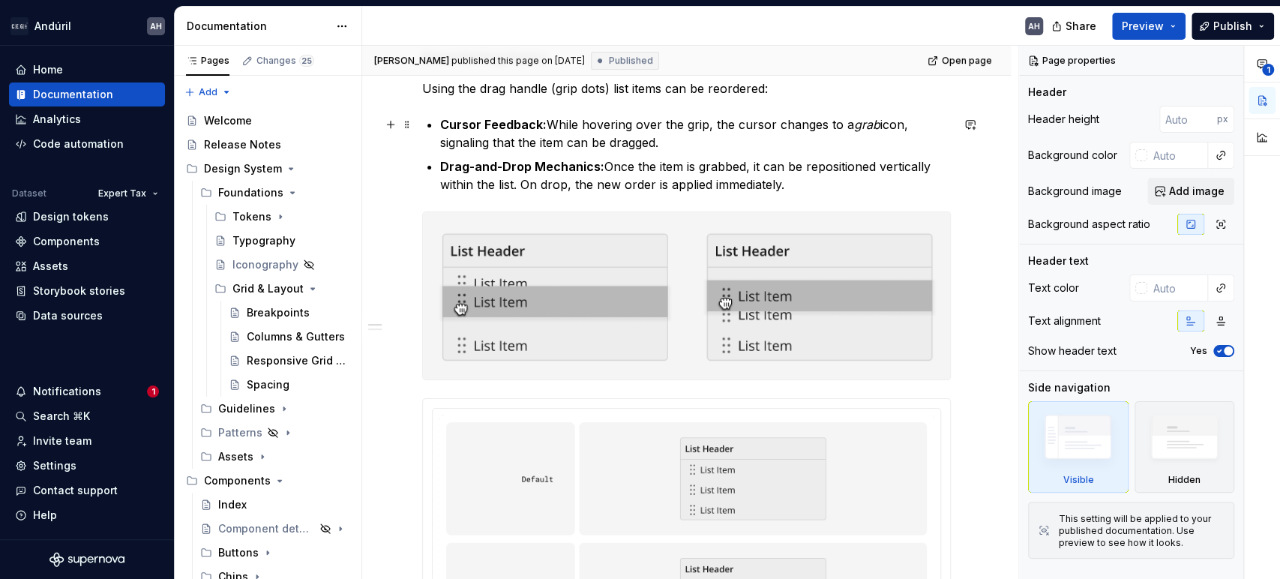
click at [558, 140] on p "Cursor Feedback: While hovering over the grip, the cursor changes to a grab ico…" at bounding box center [695, 134] width 511 height 36
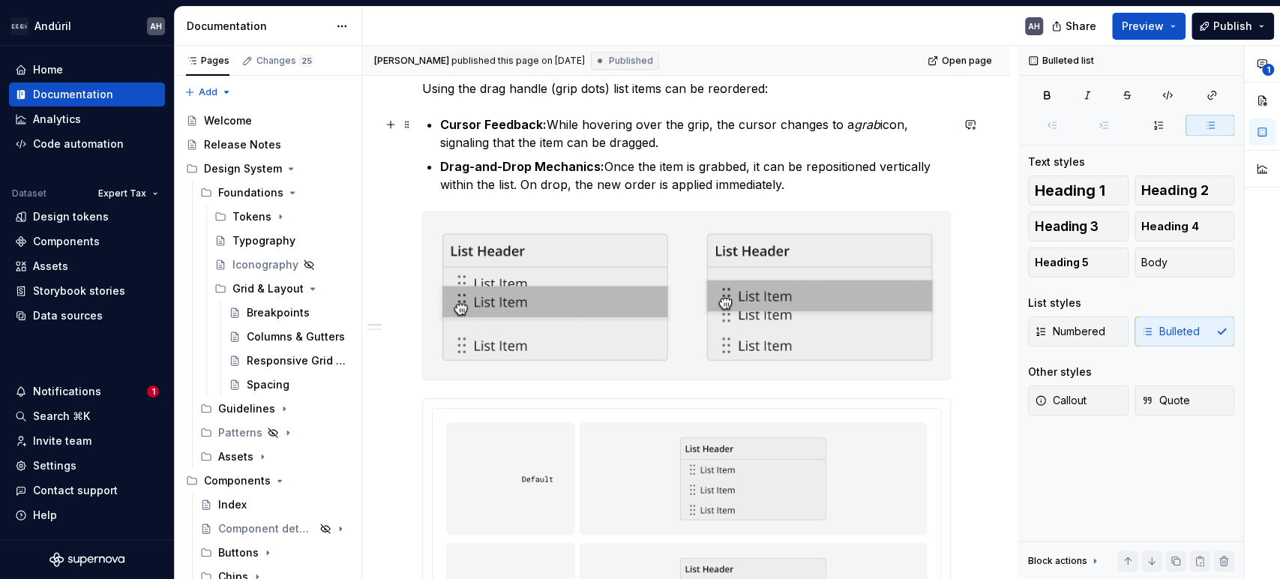
click at [688, 141] on p "Cursor Feedback: While hovering over the grip, the cursor changes to a grab ico…" at bounding box center [695, 134] width 511 height 36
click at [732, 167] on p "Drag-and-Drop Mechanics: Once the item is grabbed, it can be repositioned verti…" at bounding box center [695, 176] width 511 height 36
click at [767, 169] on p "Drag-and-Drop Mechanics: Once the item is grabbed, it can be repositioned verti…" at bounding box center [695, 176] width 511 height 36
click at [894, 127] on p "Cursor Feedback: While hovering over the grip, the cursor changes to a grab ico…" at bounding box center [695, 134] width 511 height 36
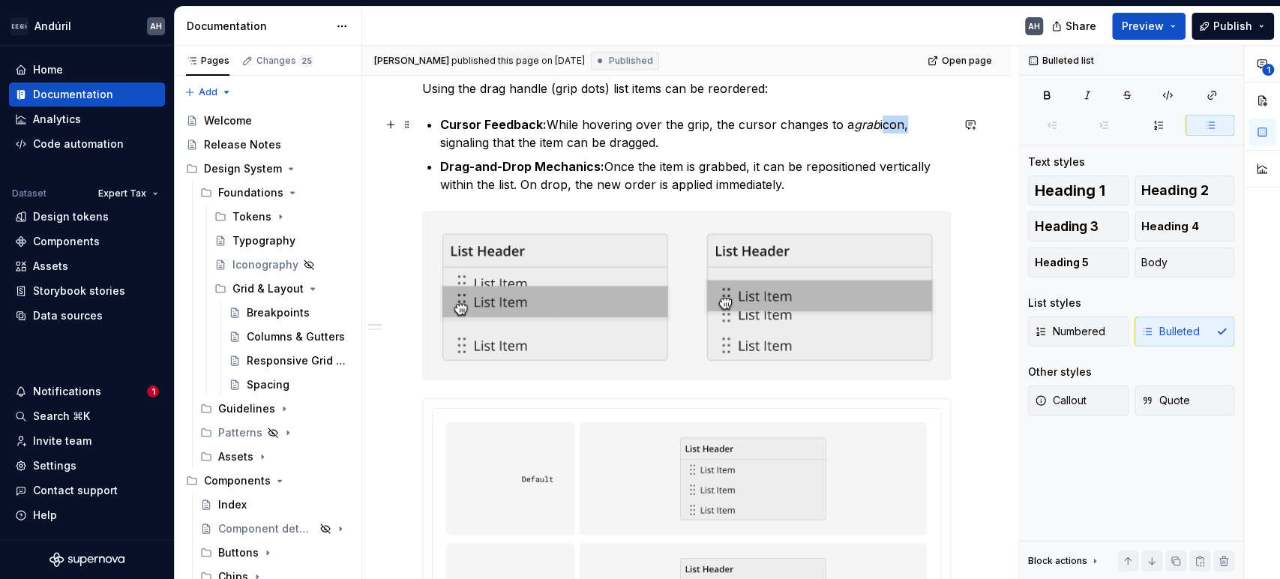
click at [894, 127] on p "Cursor Feedback: While hovering over the grip, the cursor changes to a grab ico…" at bounding box center [695, 134] width 511 height 36
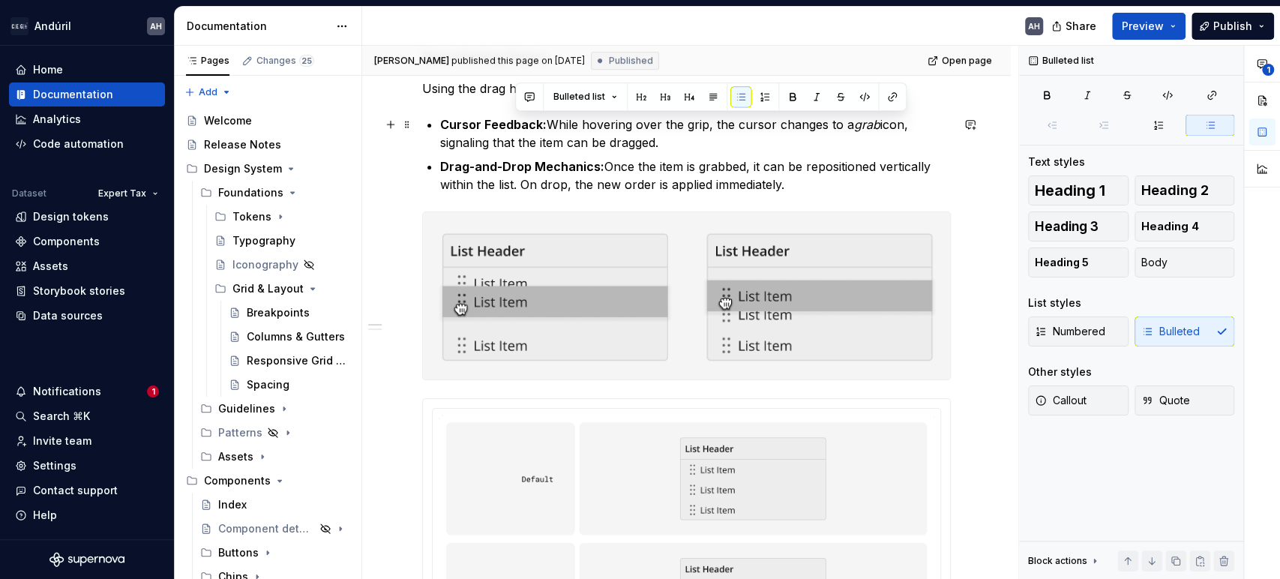
click at [884, 137] on p "Cursor Feedback: While hovering over the grip, the cursor changes to a grab ico…" at bounding box center [695, 134] width 511 height 36
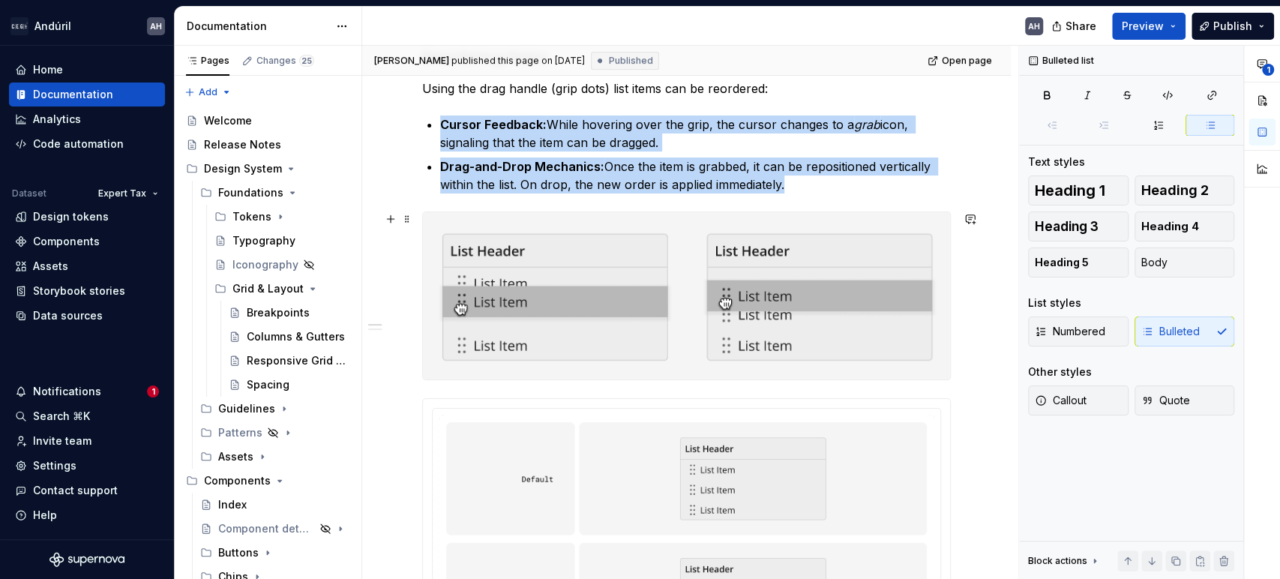
click at [649, 245] on img at bounding box center [686, 295] width 527 height 167
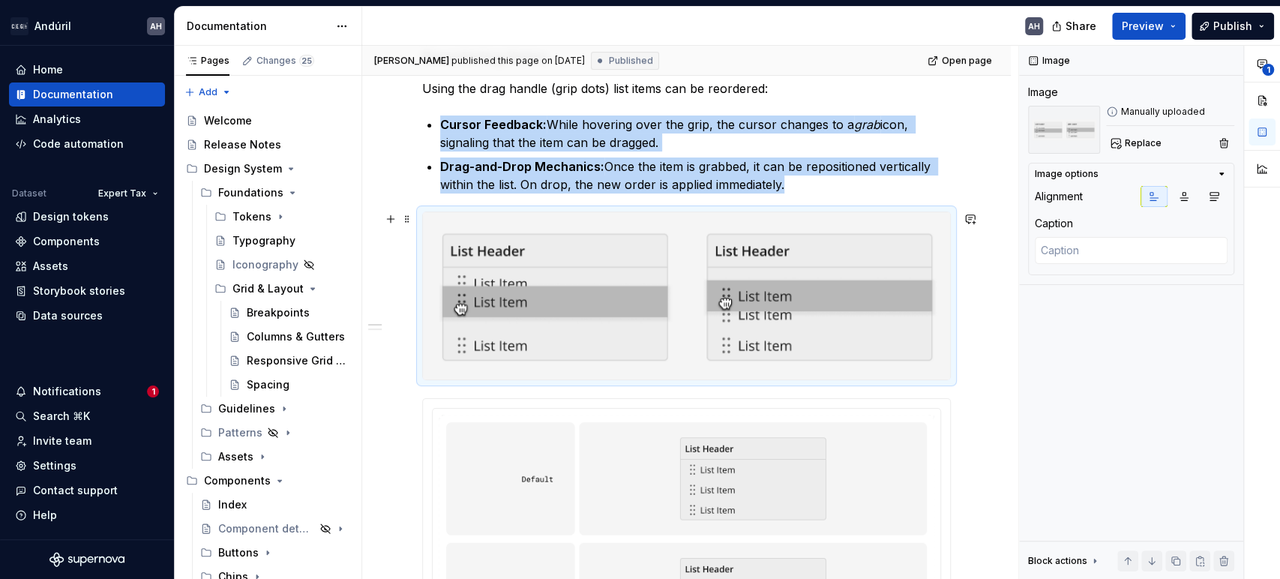
click at [554, 294] on img at bounding box center [686, 295] width 527 height 167
click at [1130, 138] on span "Replace" at bounding box center [1143, 143] width 37 height 12
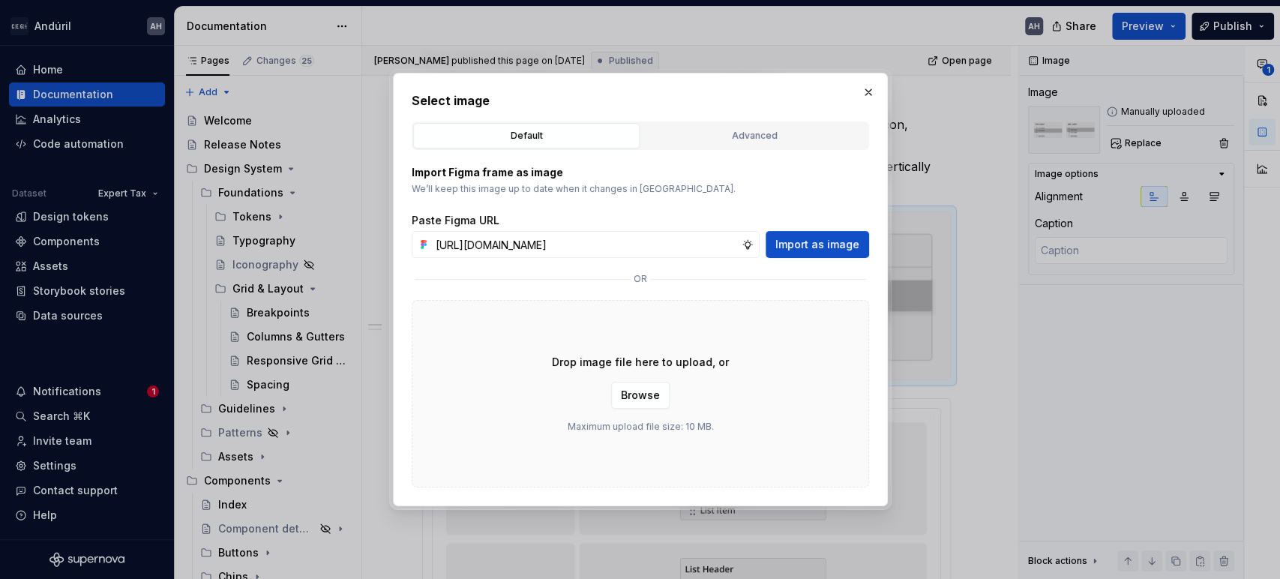
type textarea "*"
type input "https://www.figma.com/design/sXgWr4DmDXOOo84QCxoaGK/Tax-Framework-Components?no…"
type textarea "*"
type input "https://www.figma.com/design/sXgWr4DmDXOOo84QCxoaGK/Tax-Framework-Components?no…"
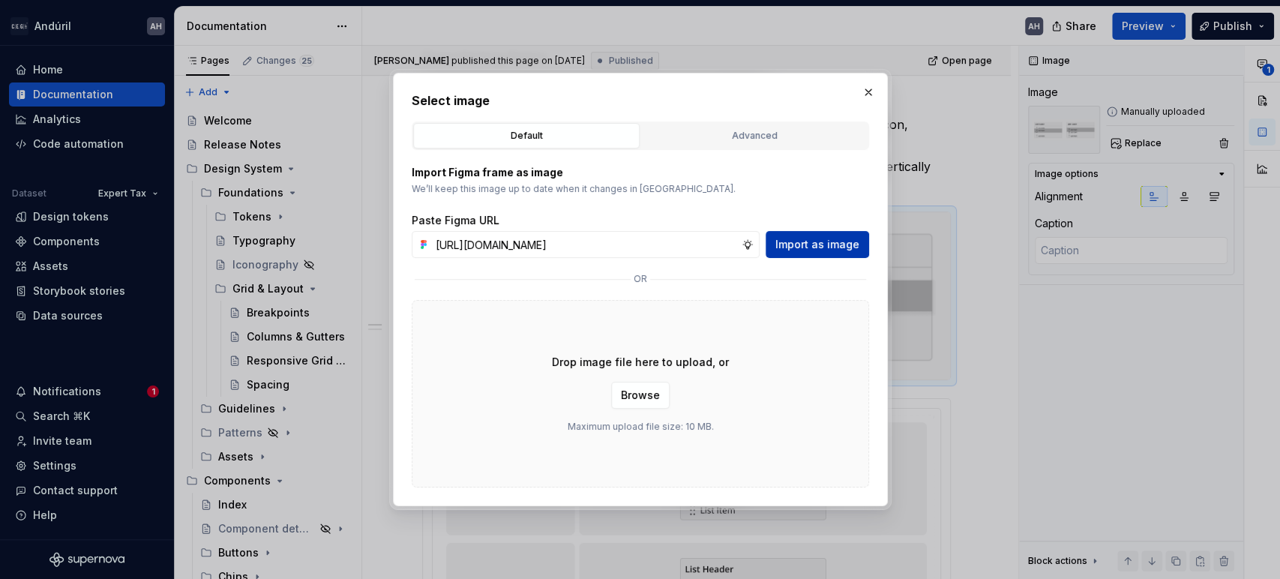
click at [834, 239] on span "Import as image" at bounding box center [818, 244] width 84 height 15
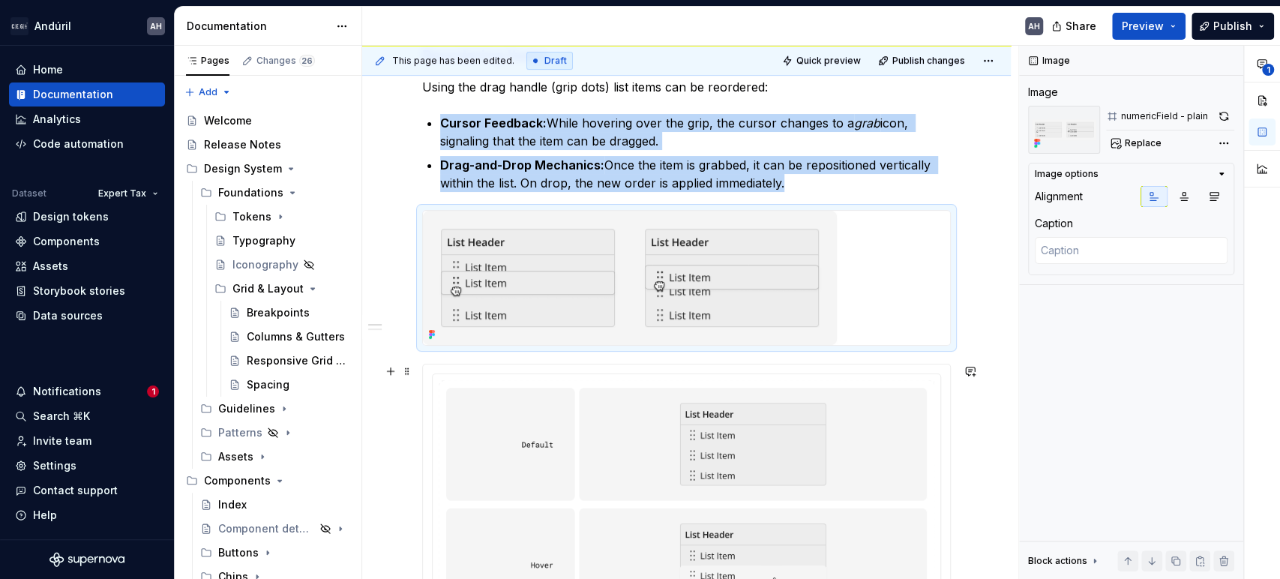
scroll to position [250, 0]
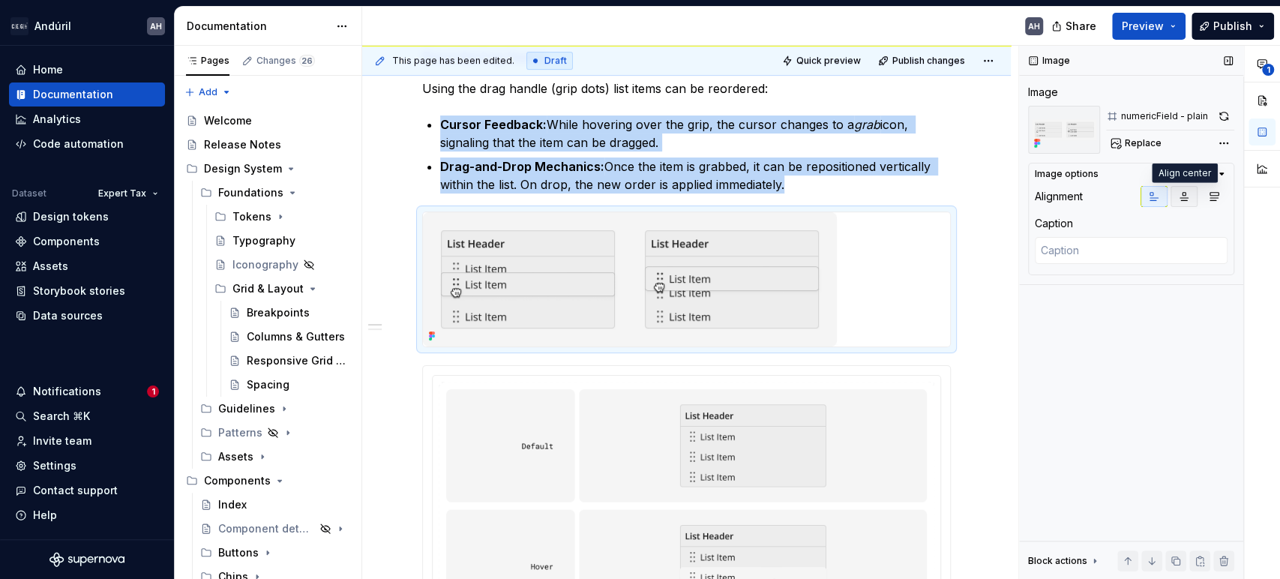
click at [1183, 197] on icon "button" at bounding box center [1184, 197] width 12 height 12
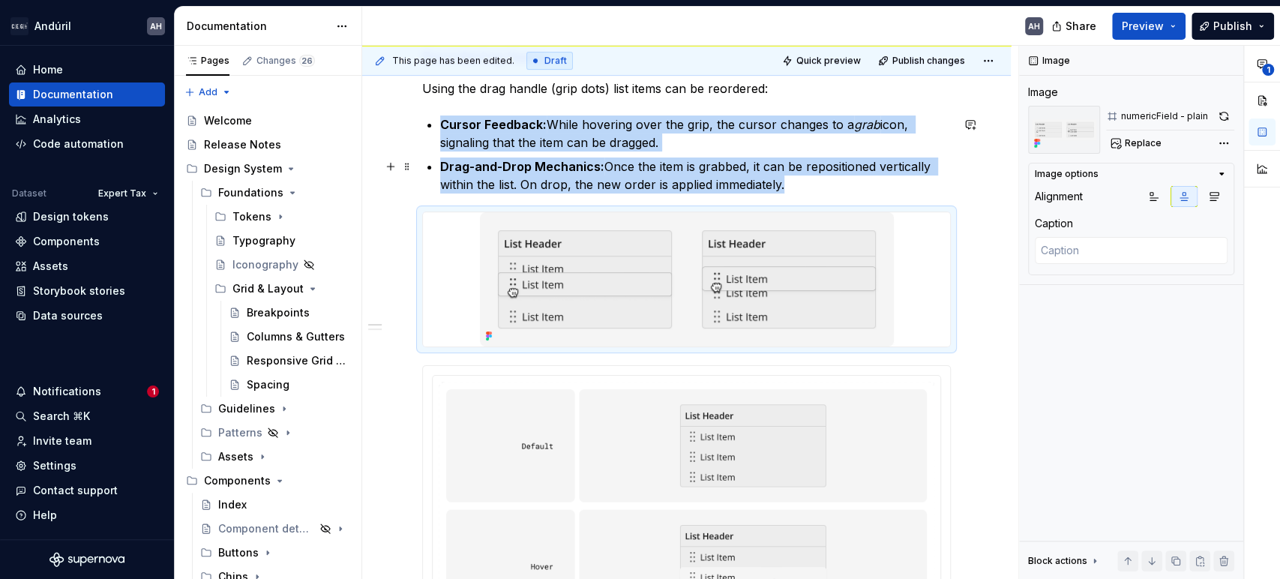
type textarea "*"
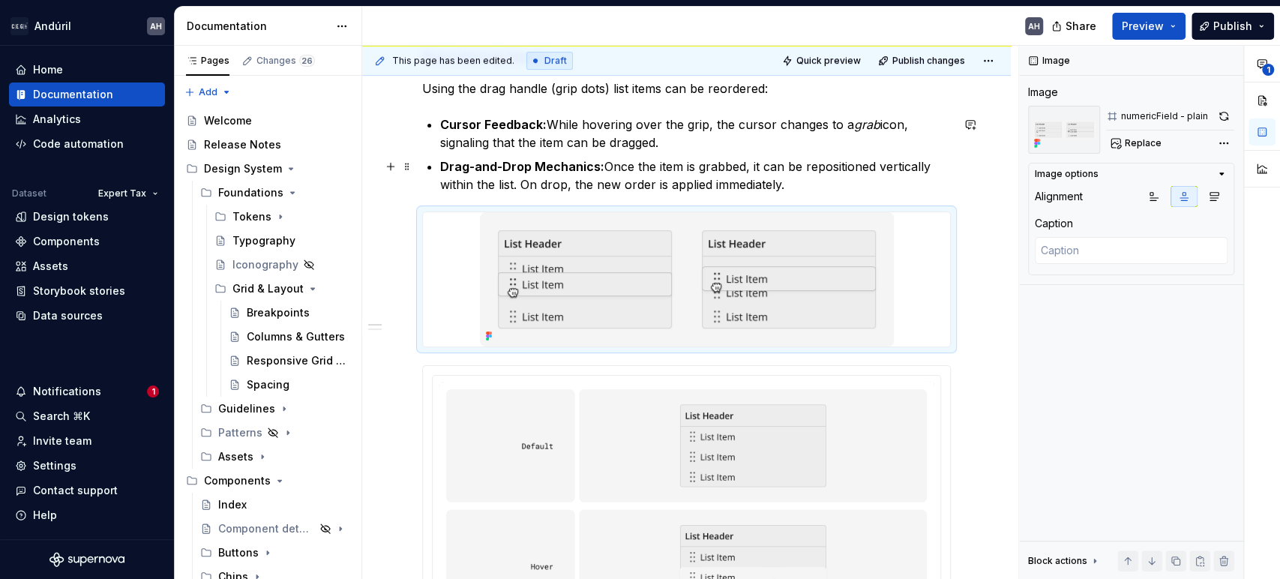
click at [844, 167] on p "Drag-and-Drop Mechanics: Once the item is grabbed, it can be repositioned verti…" at bounding box center [695, 176] width 511 height 36
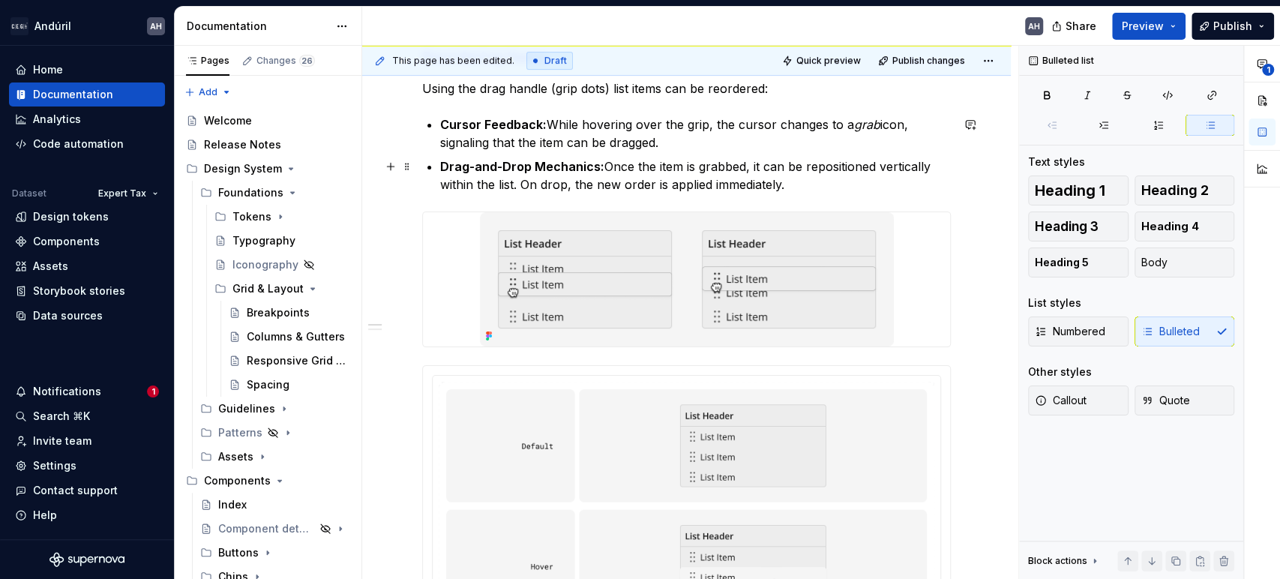
click at [844, 167] on p "Drag-and-Drop Mechanics: Once the item is grabbed, it can be repositioned verti…" at bounding box center [695, 176] width 511 height 36
click at [525, 187] on p "Drag-and-Drop Mechanics: Once the item is grabbed, it can be relocated vertical…" at bounding box center [695, 176] width 511 height 36
click at [557, 186] on p "Drag-and-Drop Mechanics: Once the item is grabbed, it can be relocated vertical…" at bounding box center [695, 176] width 511 height 36
click at [601, 185] on p "Drag-and-Drop Mechanics: Once the item is grabbed, it can be relocated vertical…" at bounding box center [695, 176] width 511 height 36
click at [556, 189] on p "Drag-and-Drop Mechanics: Once the item is grabbed, it can be relocated vertical…" at bounding box center [695, 176] width 511 height 36
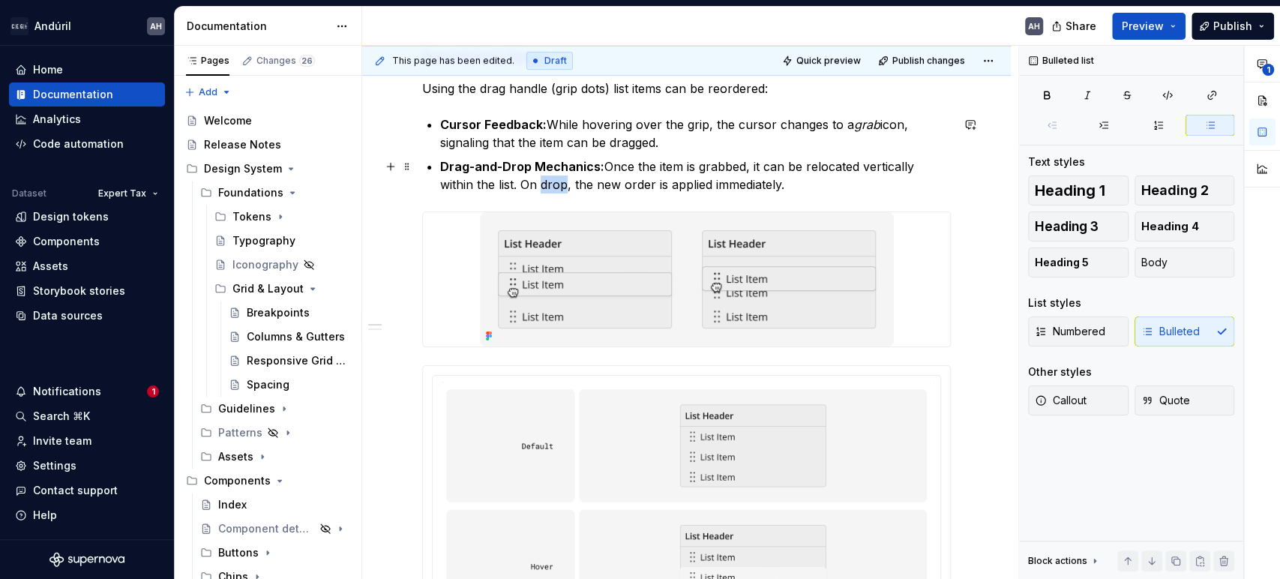
click at [556, 189] on p "Drag-and-Drop Mechanics: Once the item is grabbed, it can be relocated vertical…" at bounding box center [695, 176] width 511 height 36
click at [708, 188] on p "Drag-and-Drop Mechanics: Once the item is grabbed, it can be relocated vertical…" at bounding box center [695, 176] width 511 height 36
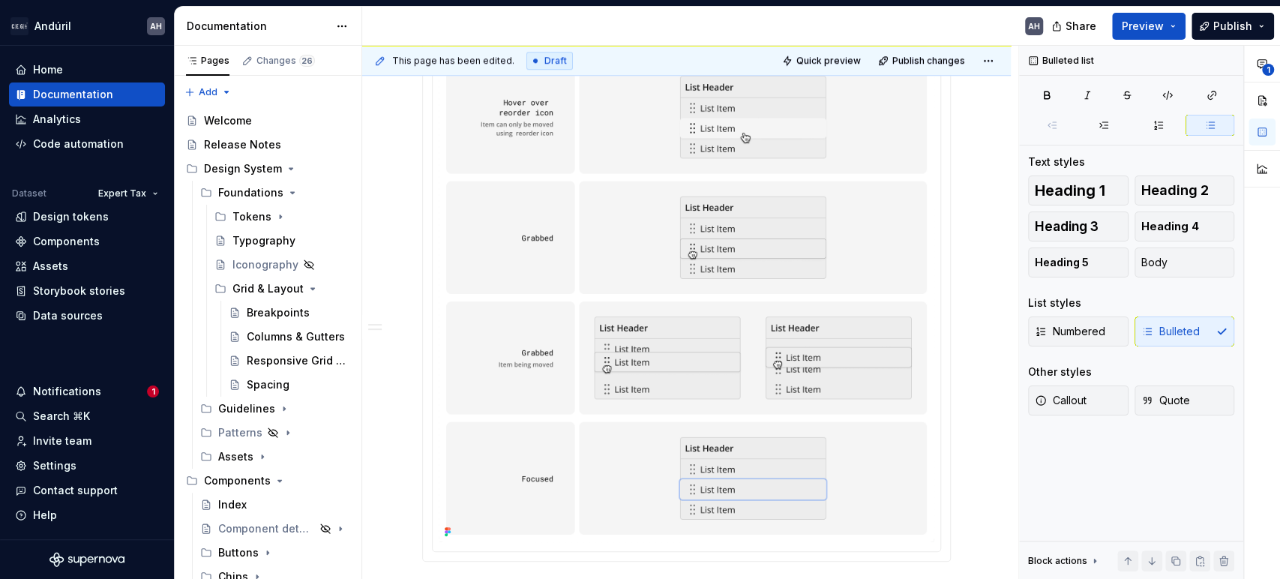
scroll to position [833, 0]
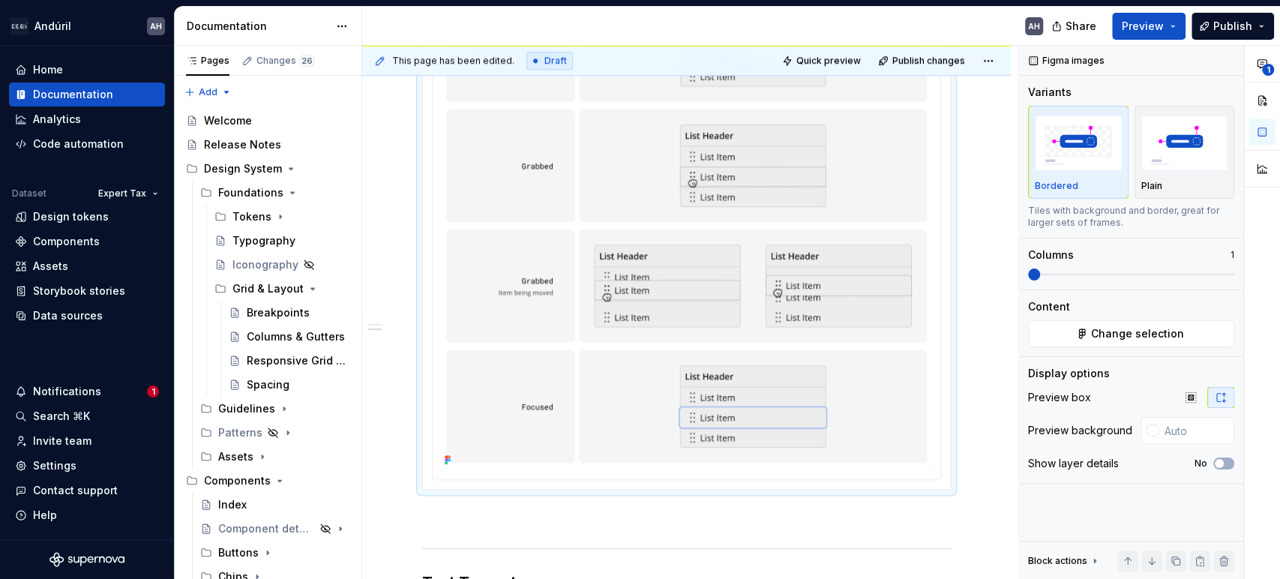
click at [673, 203] on img at bounding box center [687, 105] width 496 height 730
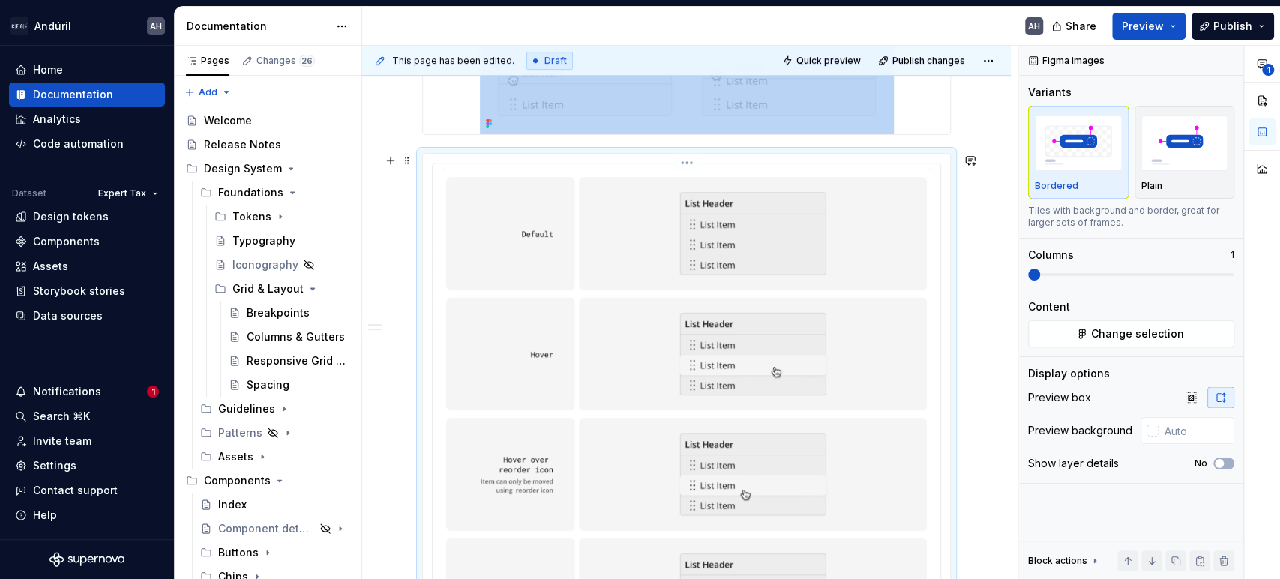
scroll to position [500, 0]
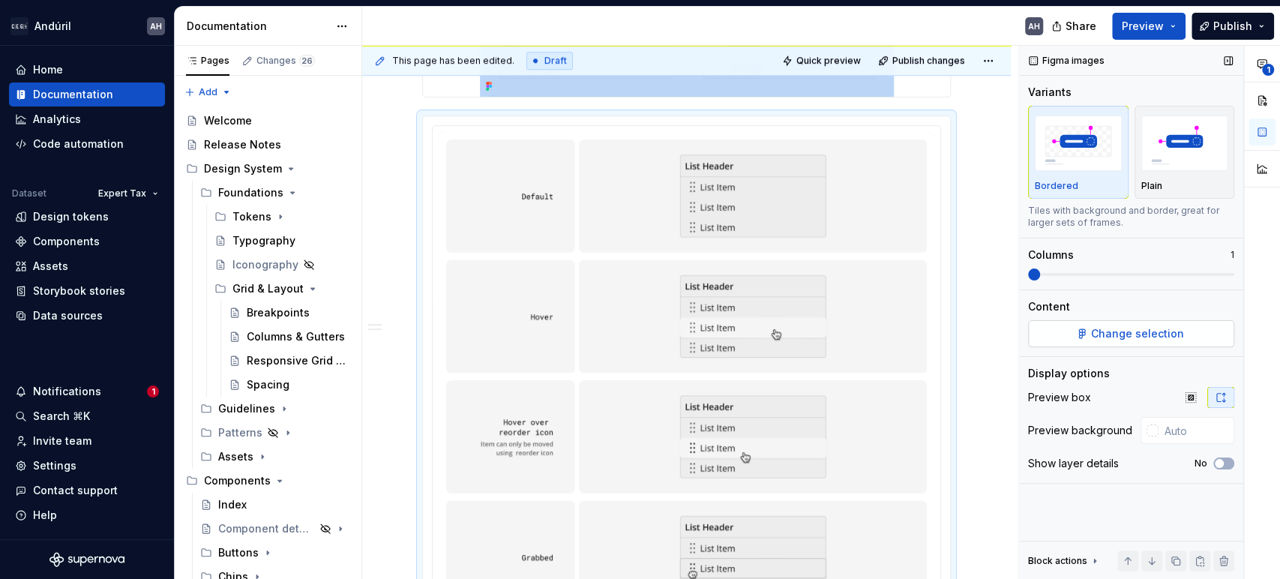
click at [1104, 335] on span "Change selection" at bounding box center [1137, 333] width 93 height 15
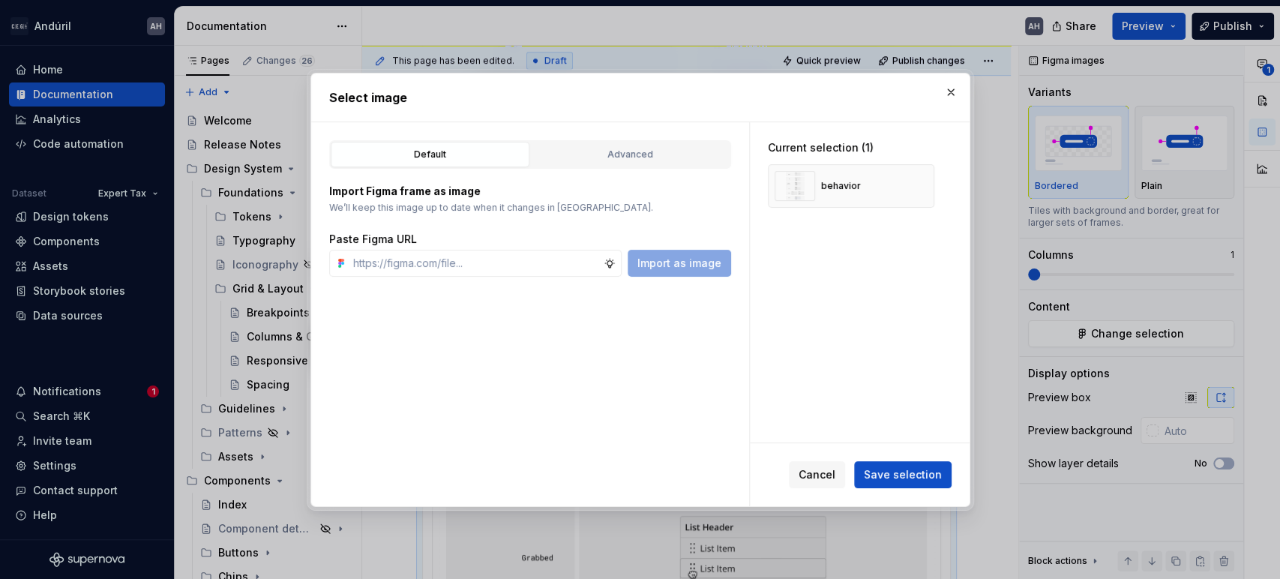
type textarea "*"
type input "https://www.figma.com/design/sXgWr4DmDXOOo84QCxoaGK/Tax-Framework-Components?no…"
type textarea "*"
type input "https://www.figma.com/design/sXgWr4DmDXOOo84QCxoaGK/Tax-Framework-Components?no…"
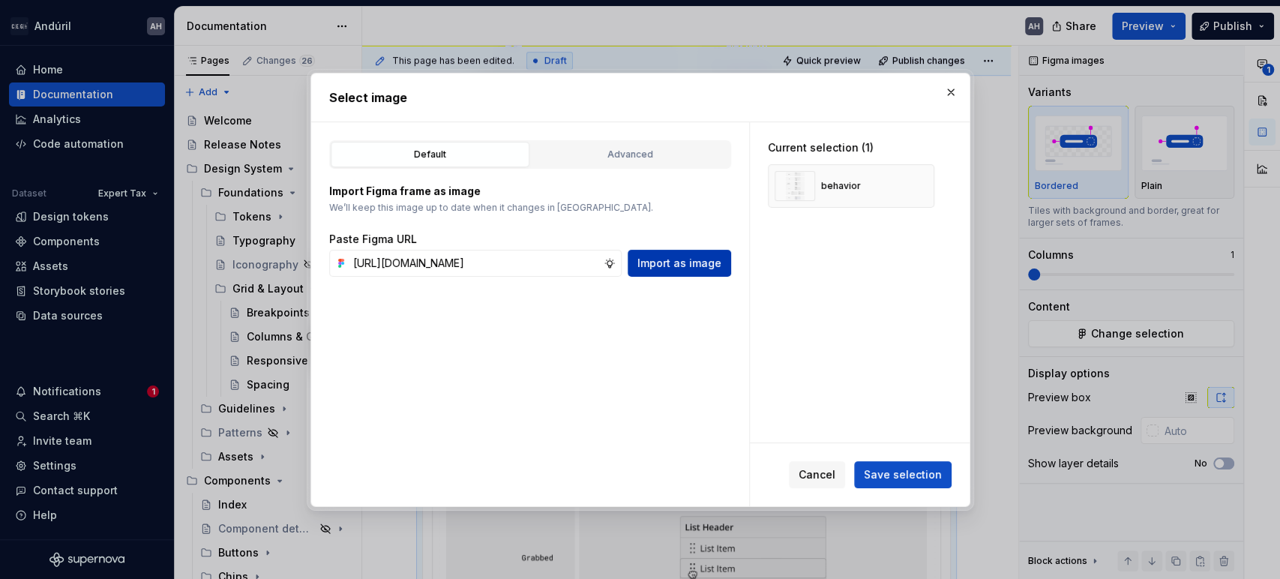
type textarea "*"
click at [686, 263] on span "Import as image" at bounding box center [680, 263] width 84 height 15
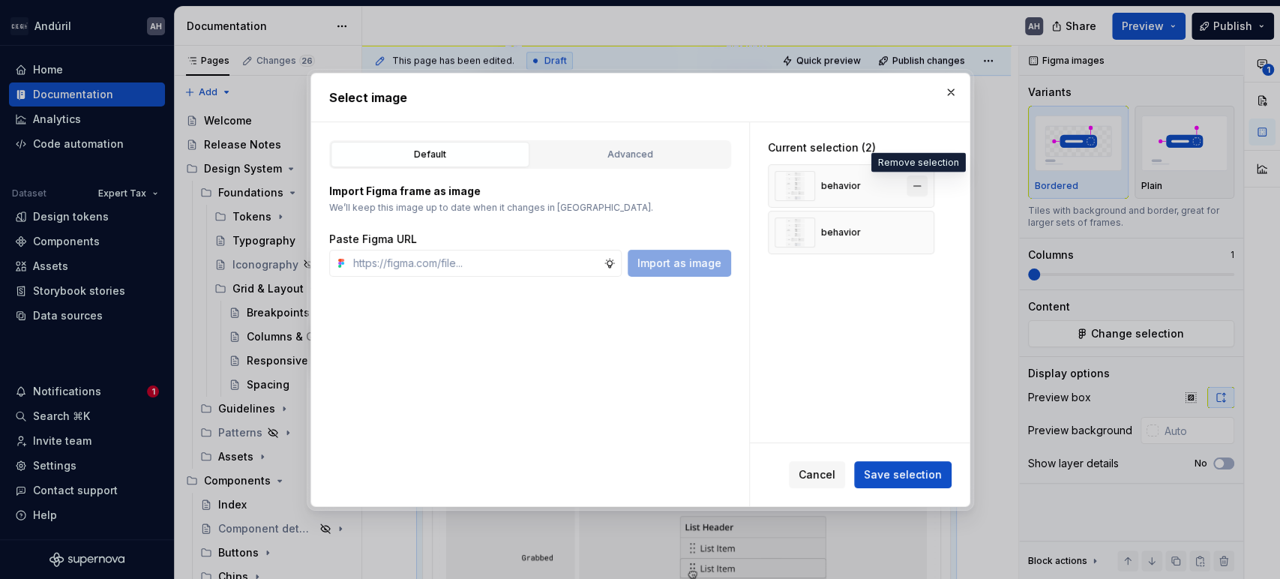
click at [916, 181] on button "button" at bounding box center [917, 186] width 21 height 21
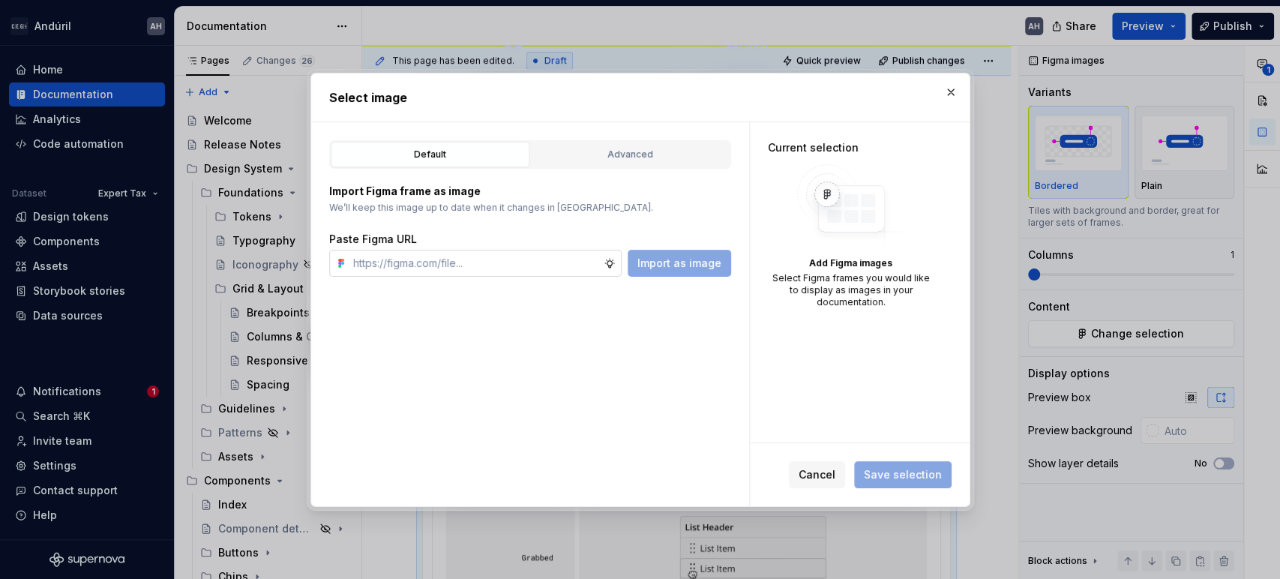
click at [407, 255] on input "text" at bounding box center [475, 263] width 257 height 27
paste input "https://www.figma.com/design/sXgWr4DmDXOOo84QCxoaGK/Tax-Framework-Components?no…"
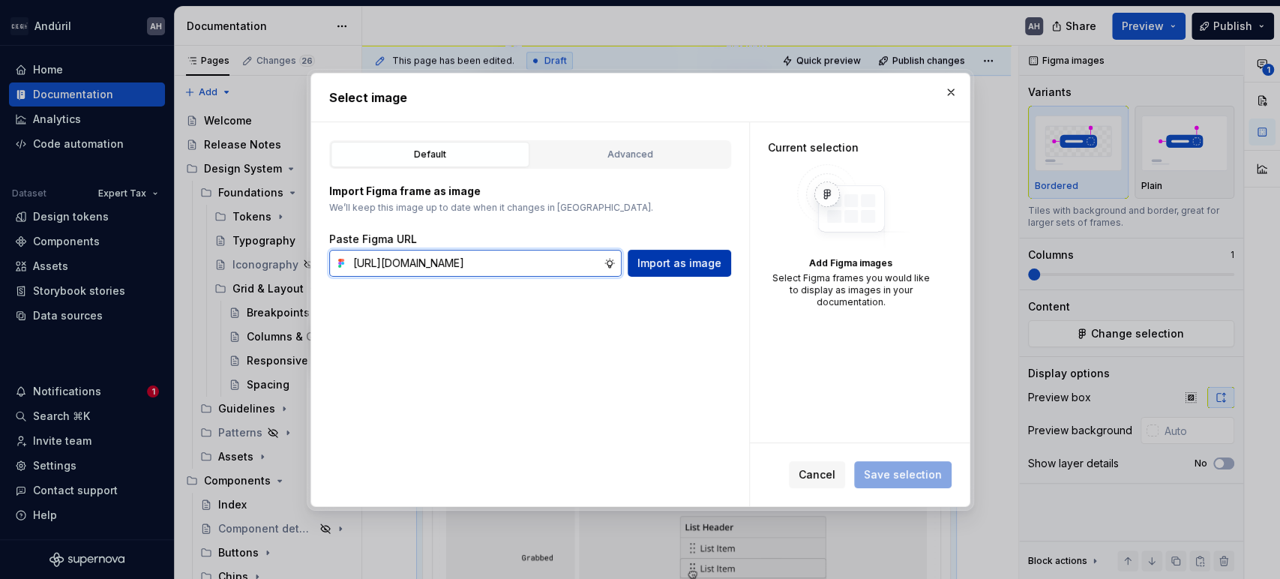
type input "https://www.figma.com/design/sXgWr4DmDXOOo84QCxoaGK/Tax-Framework-Components?no…"
click at [677, 269] on span "Import as image" at bounding box center [680, 263] width 84 height 15
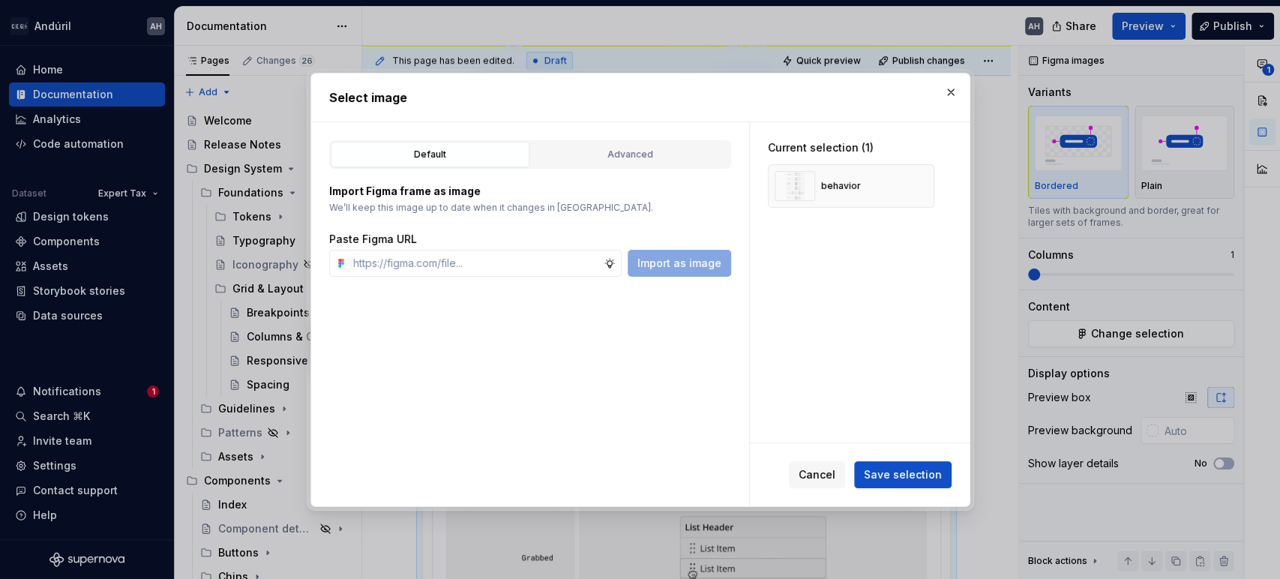
click at [885, 469] on span "Save selection" at bounding box center [903, 474] width 78 height 15
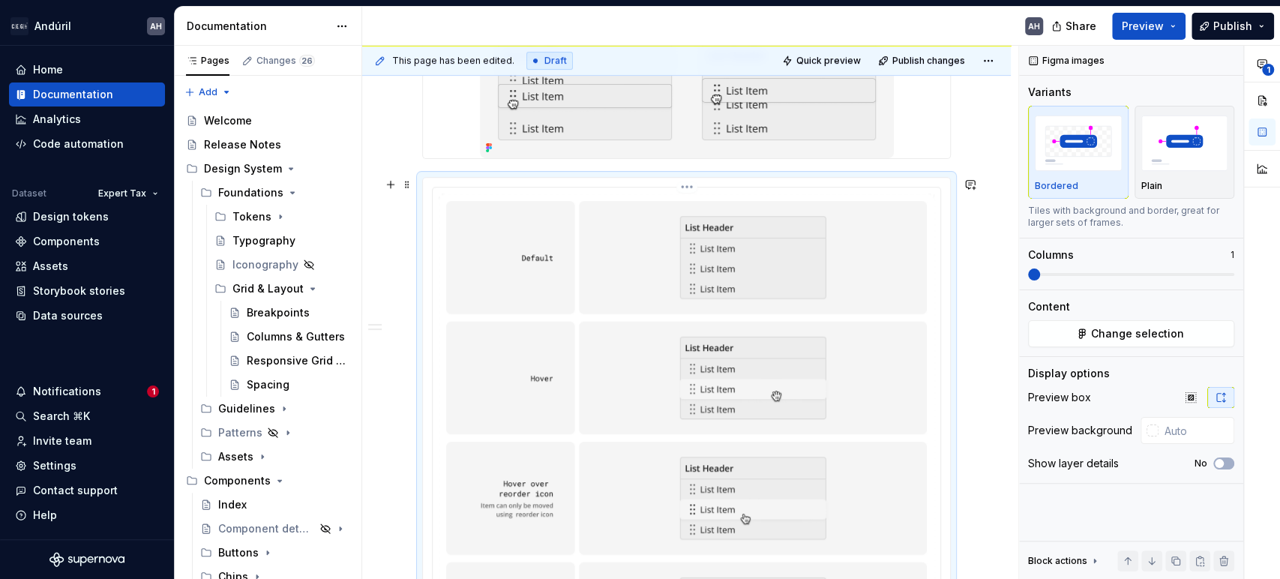
scroll to position [500, 0]
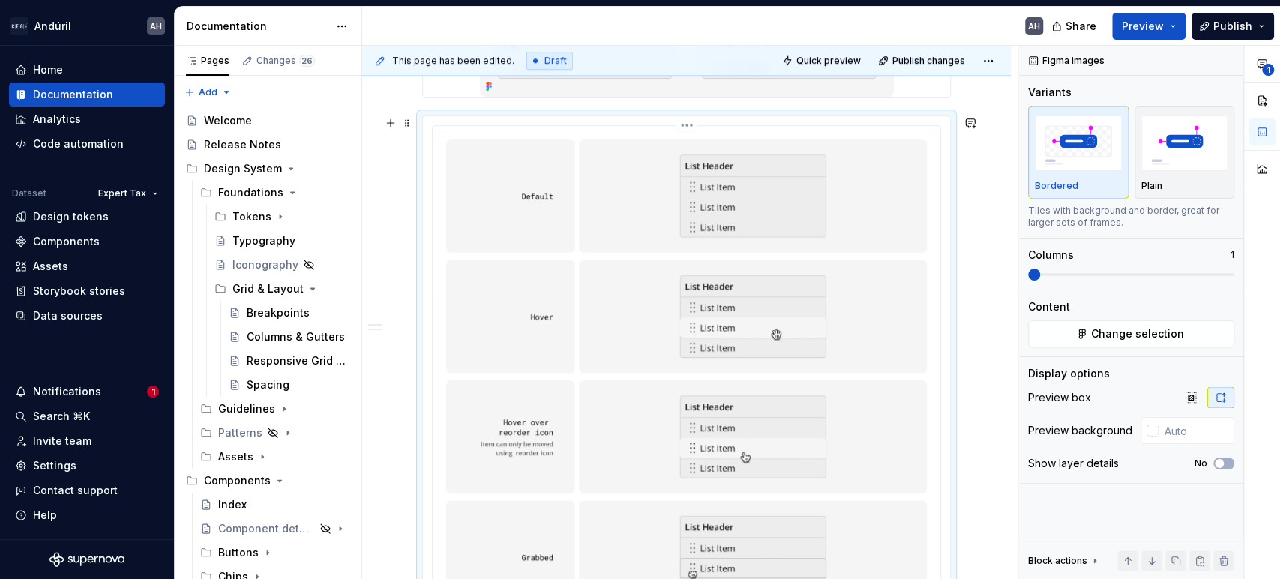
click at [781, 352] on img at bounding box center [687, 497] width 496 height 730
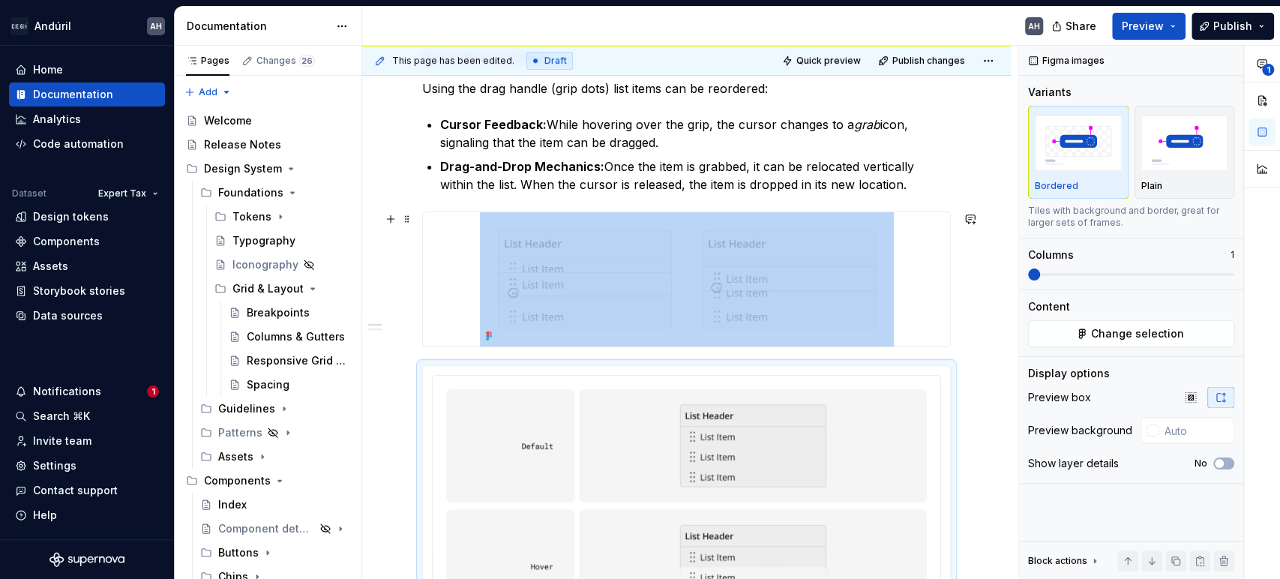
scroll to position [333, 0]
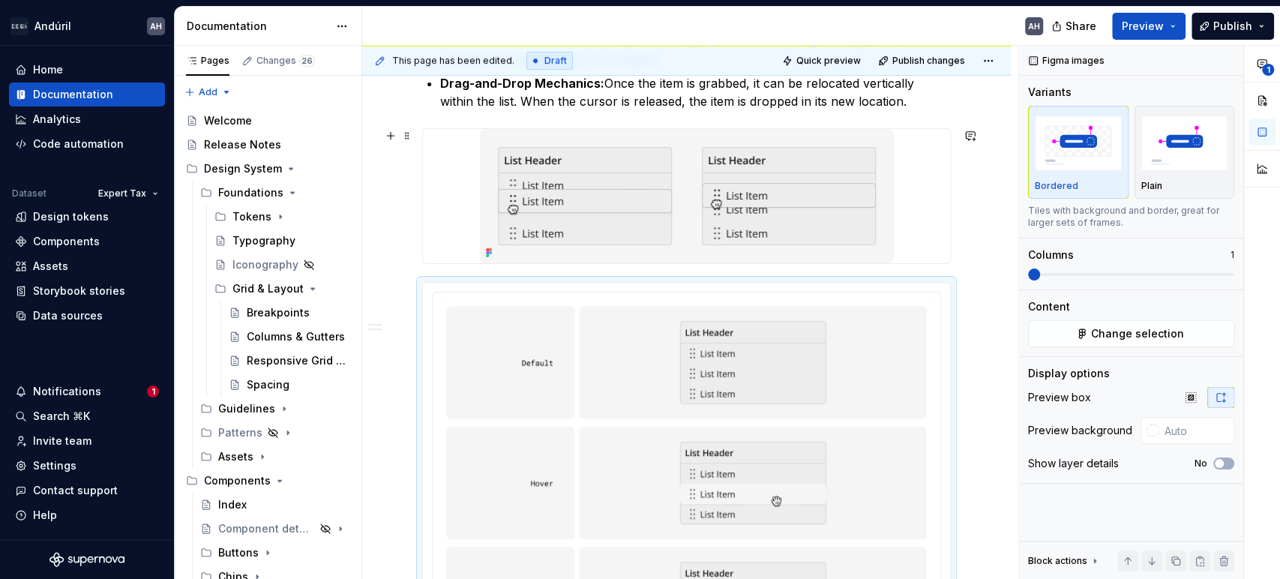
click at [924, 219] on div at bounding box center [686, 196] width 527 height 134
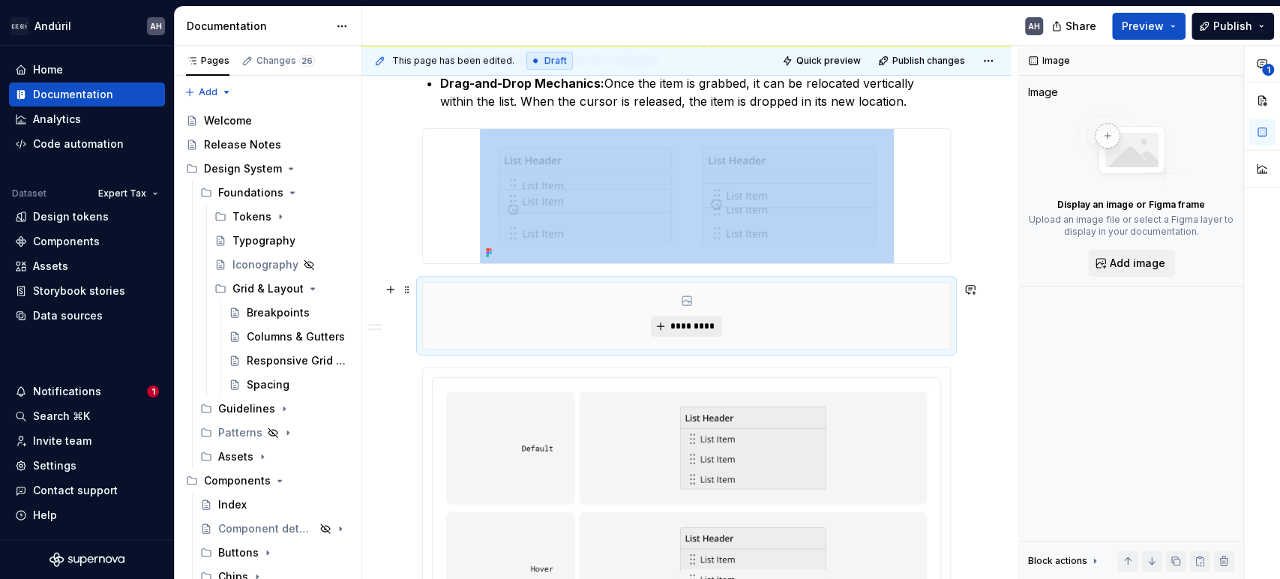
click at [690, 332] on button "*********" at bounding box center [686, 326] width 71 height 21
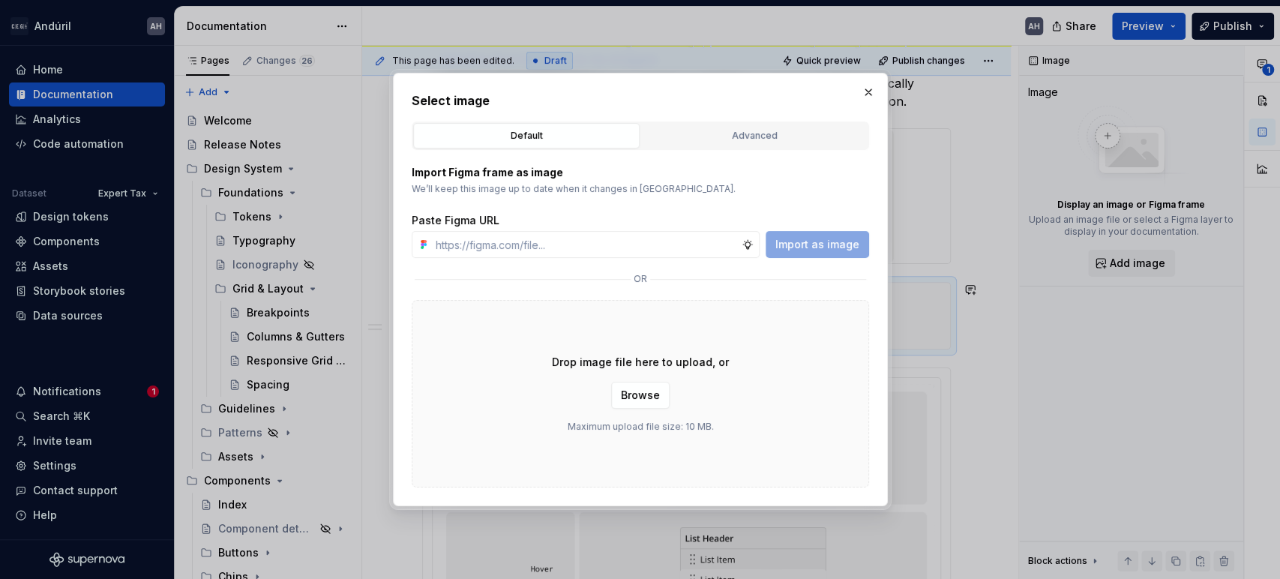
type textarea "*"
type input "https://www.figma.com/design/sXgWr4DmDXOOo84QCxoaGK/Tax-Framework-Components?no…"
type textarea "*"
type input "https://www.figma.com/design/sXgWr4DmDXOOo84QCxoaGK/Tax-Framework-Components?no…"
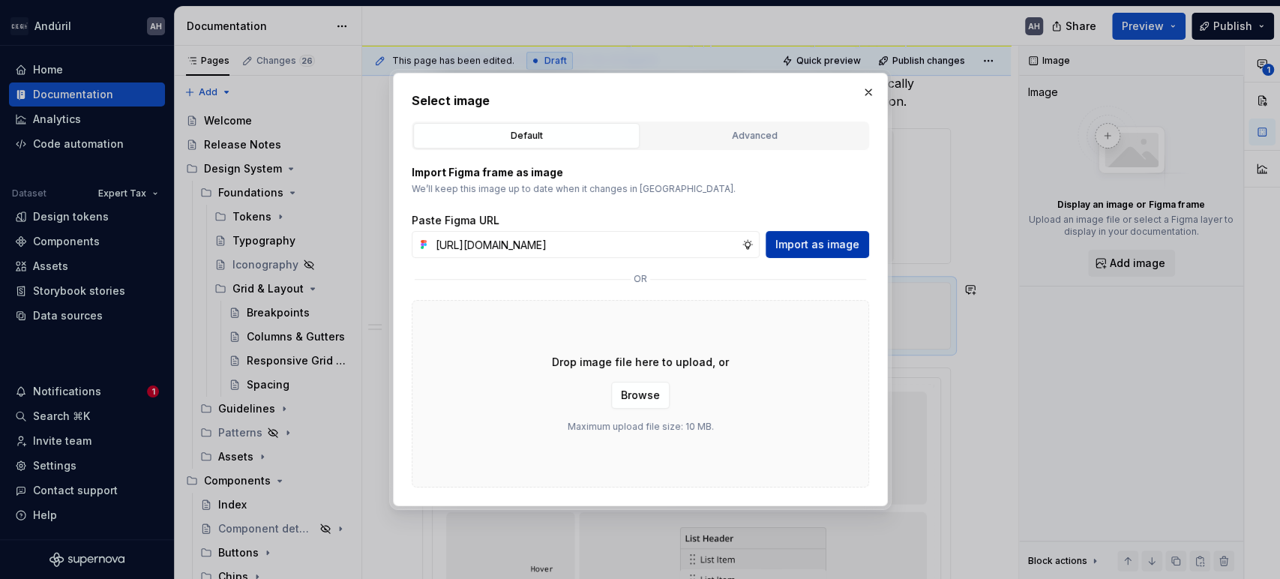
click at [809, 248] on span "Import as image" at bounding box center [818, 244] width 84 height 15
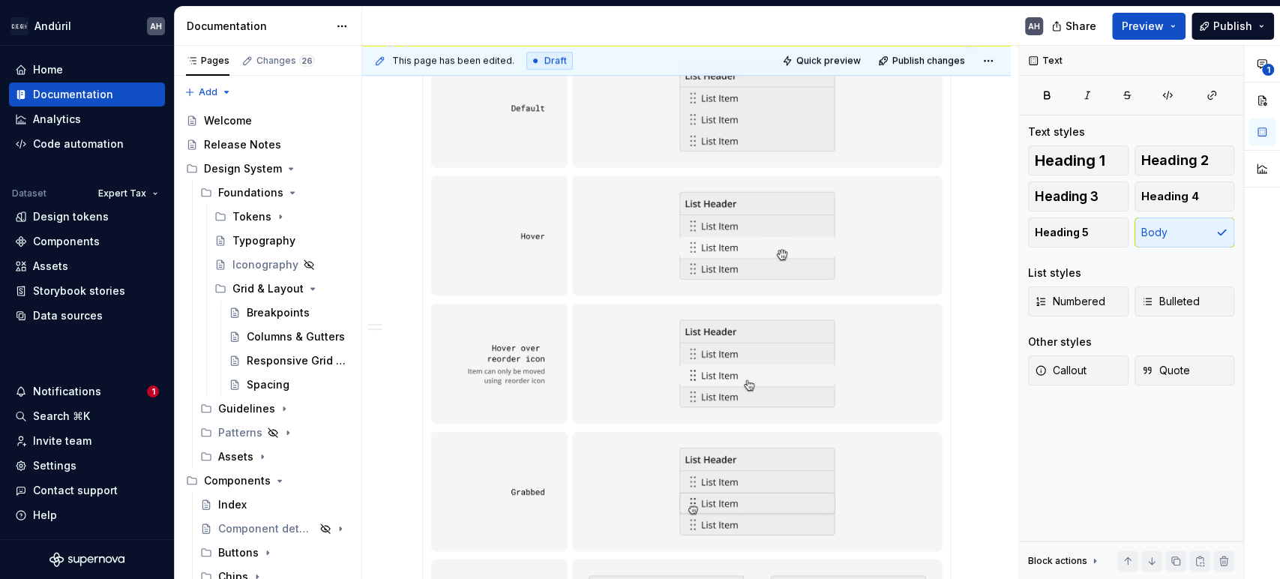
scroll to position [515, 0]
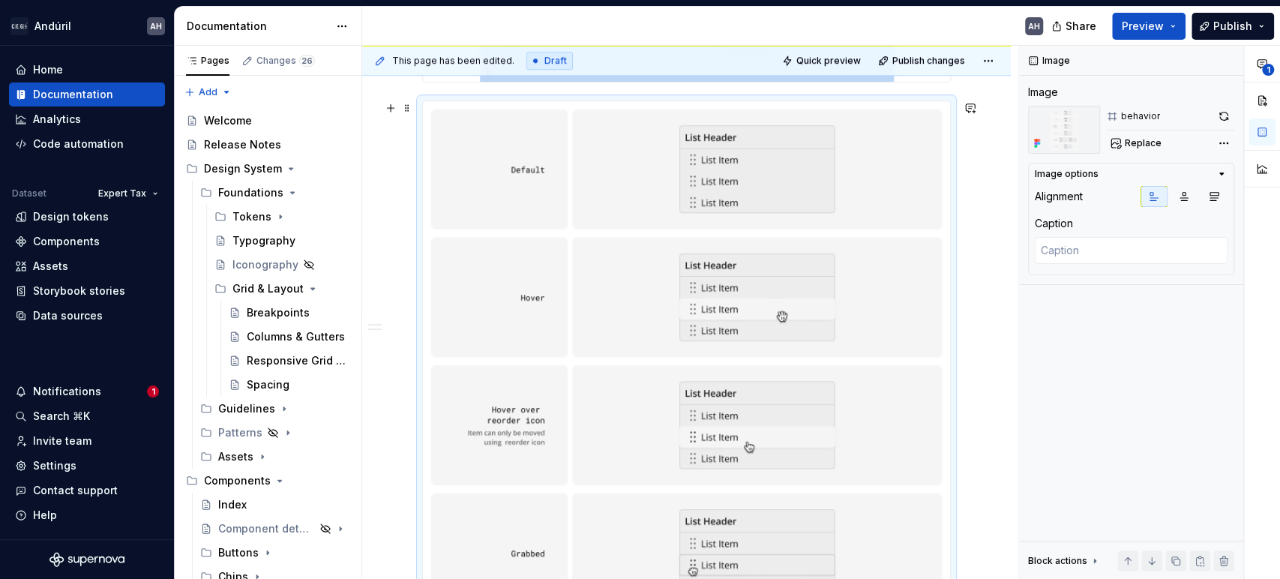
click at [830, 370] on img at bounding box center [686, 489] width 527 height 776
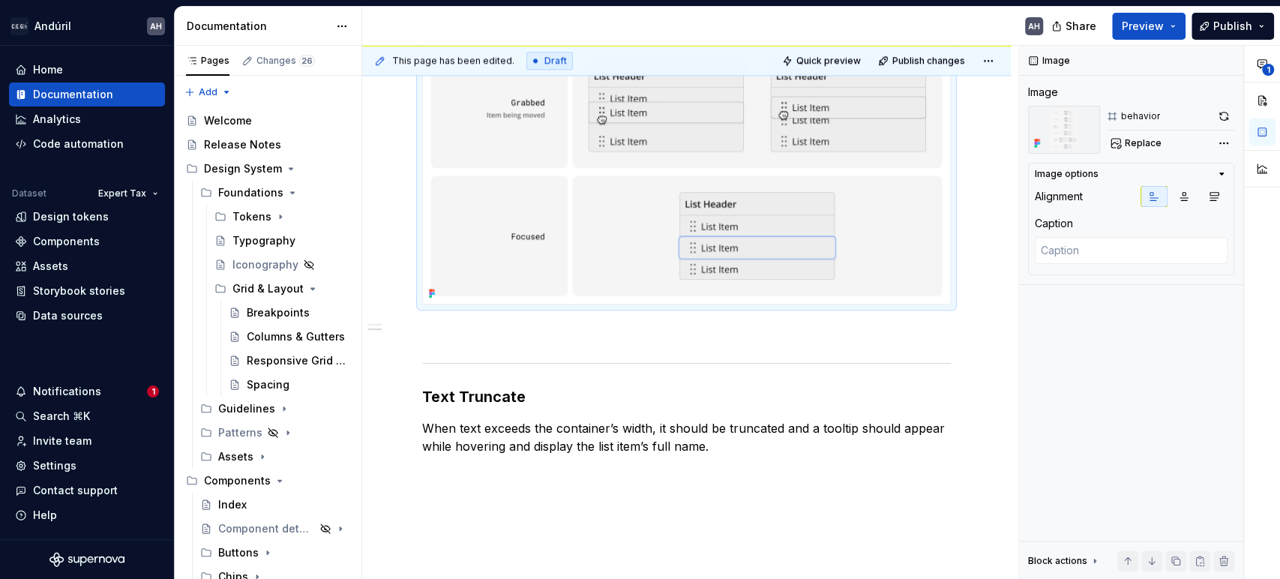
scroll to position [1098, 0]
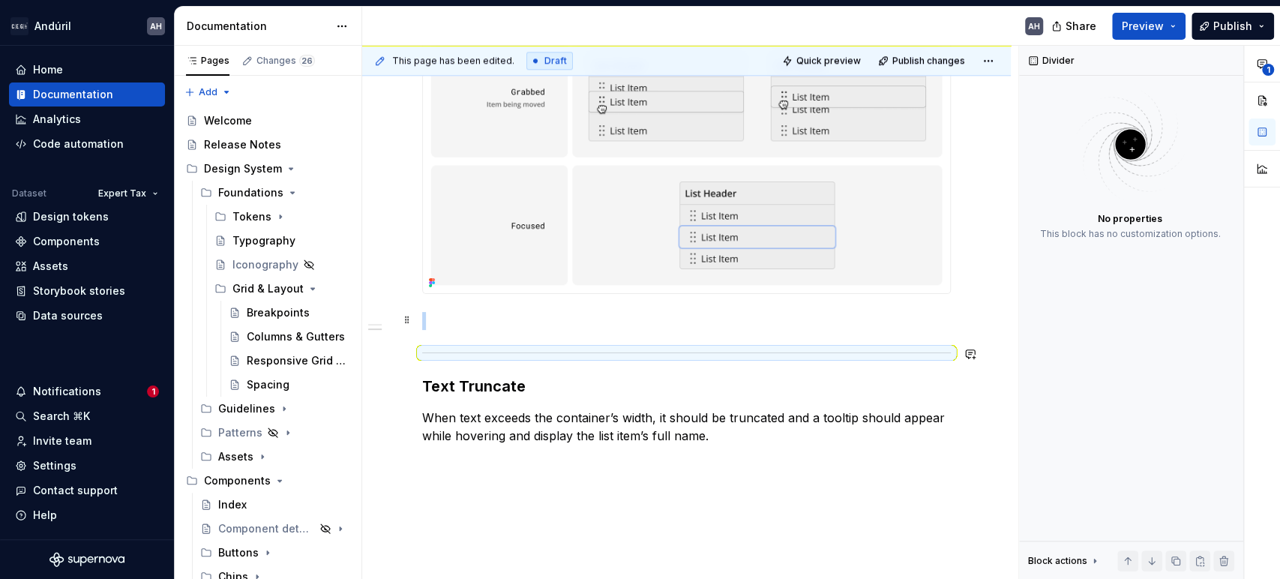
click at [537, 318] on p at bounding box center [686, 321] width 529 height 18
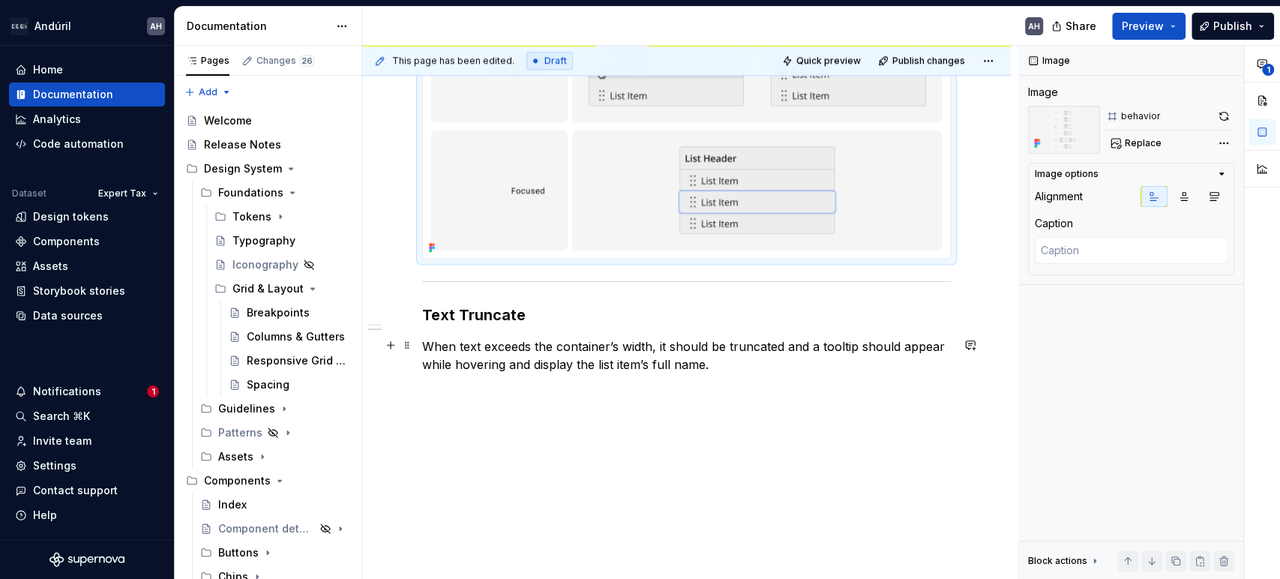
scroll to position [1143, 0]
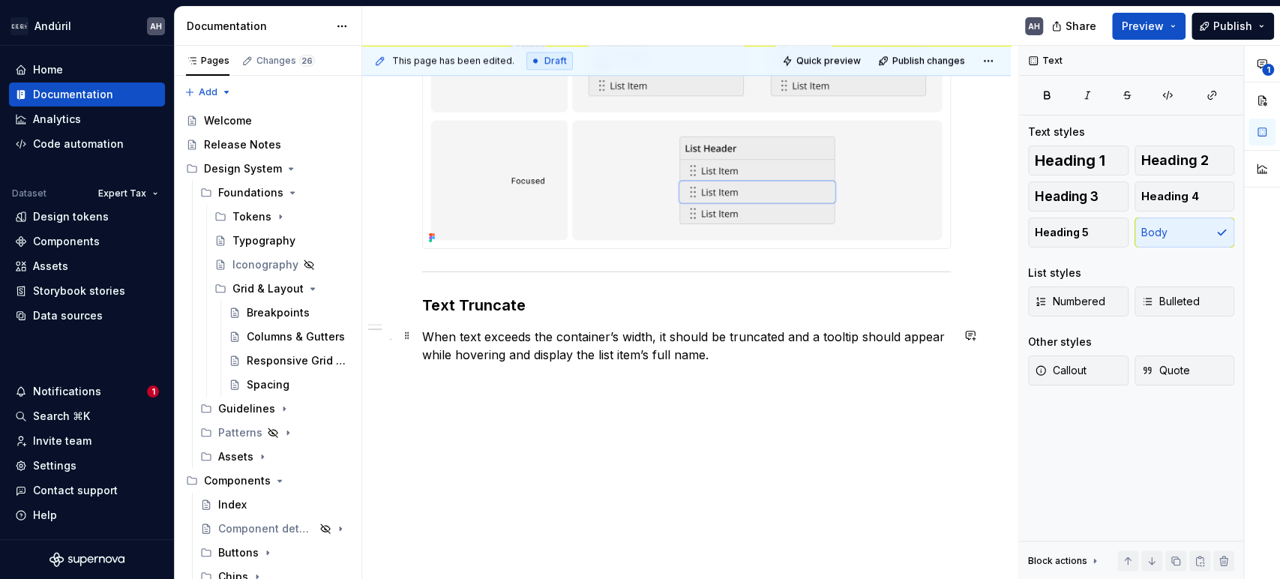
click at [765, 336] on p "When text exceeds the container’s width, it should be truncated and a tooltip s…" at bounding box center [686, 346] width 529 height 36
click at [815, 339] on p "When text exceeds the container’s width, it should be truncated and a tooltip s…" at bounding box center [686, 346] width 529 height 36
click at [793, 359] on p "When text exceeds the container’s width, it should be truncated and a tooltip s…" at bounding box center [686, 346] width 529 height 36
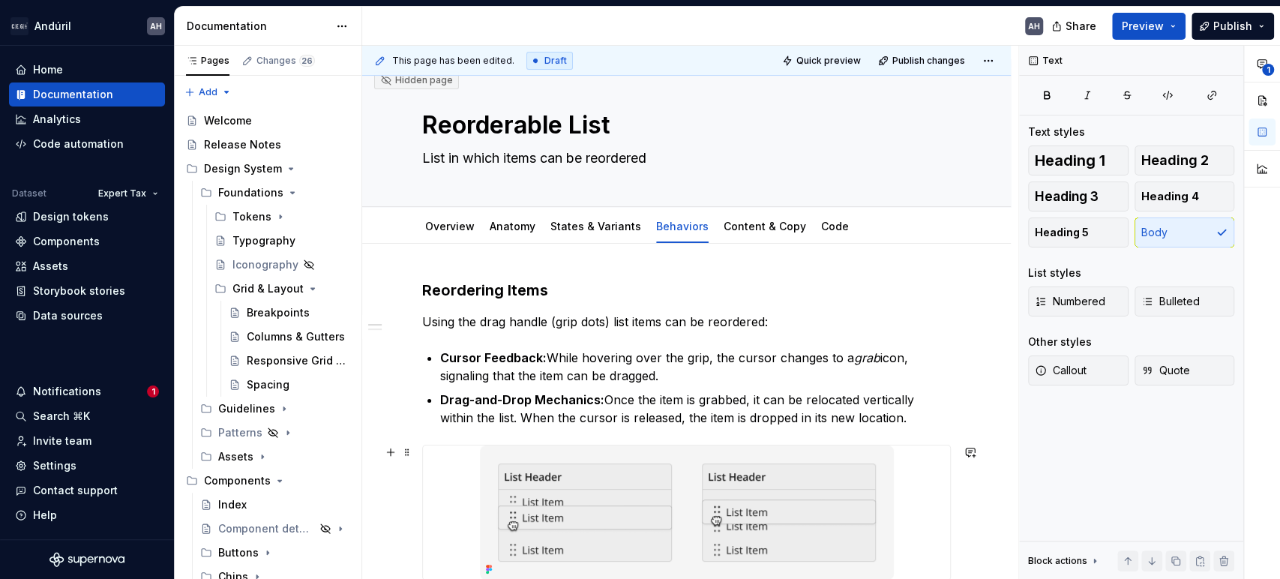
scroll to position [0, 0]
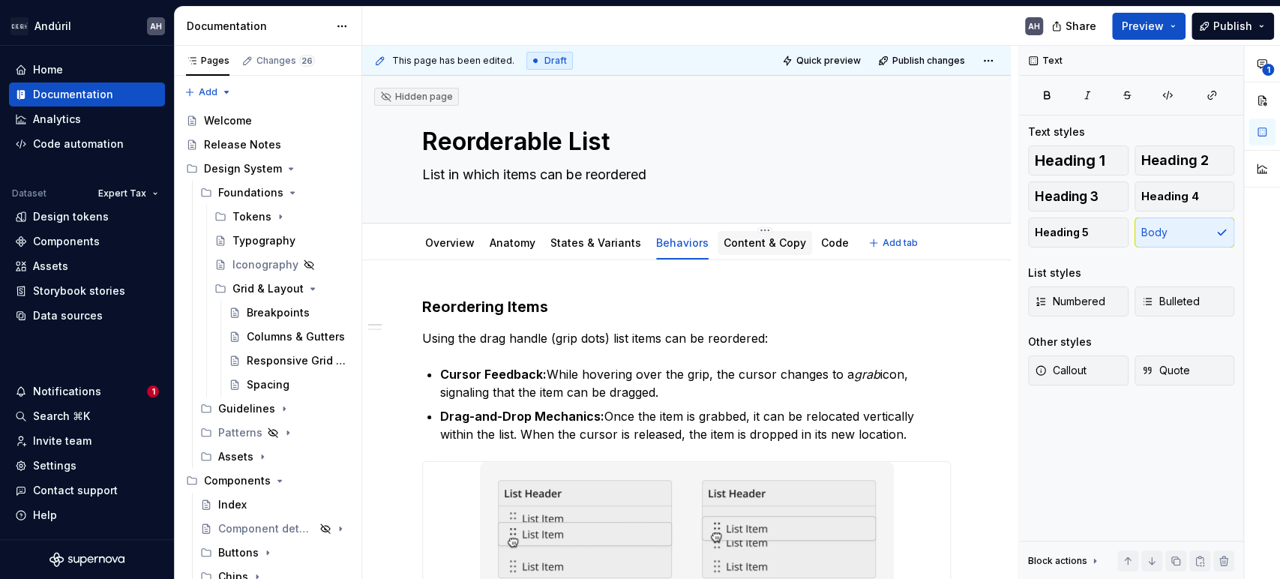
click at [749, 242] on link "Content & Copy" at bounding box center [765, 242] width 83 height 13
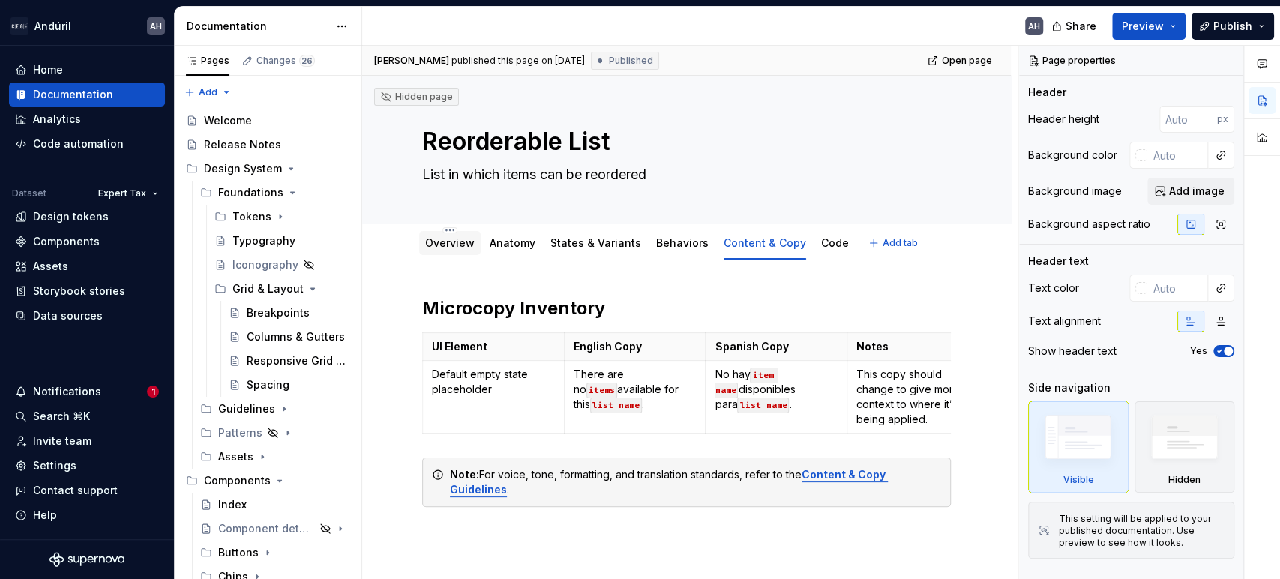
click at [460, 241] on link "Overview" at bounding box center [450, 242] width 50 height 13
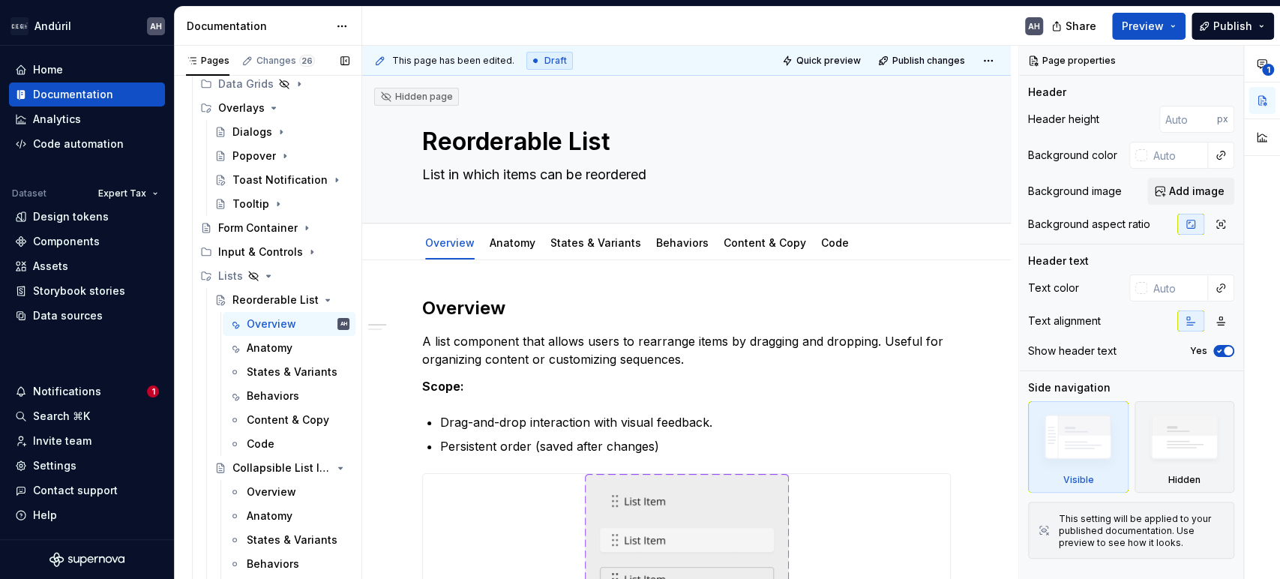
scroll to position [519, 0]
type textarea "*"
click at [921, 62] on span "Publish changes" at bounding box center [929, 61] width 73 height 12
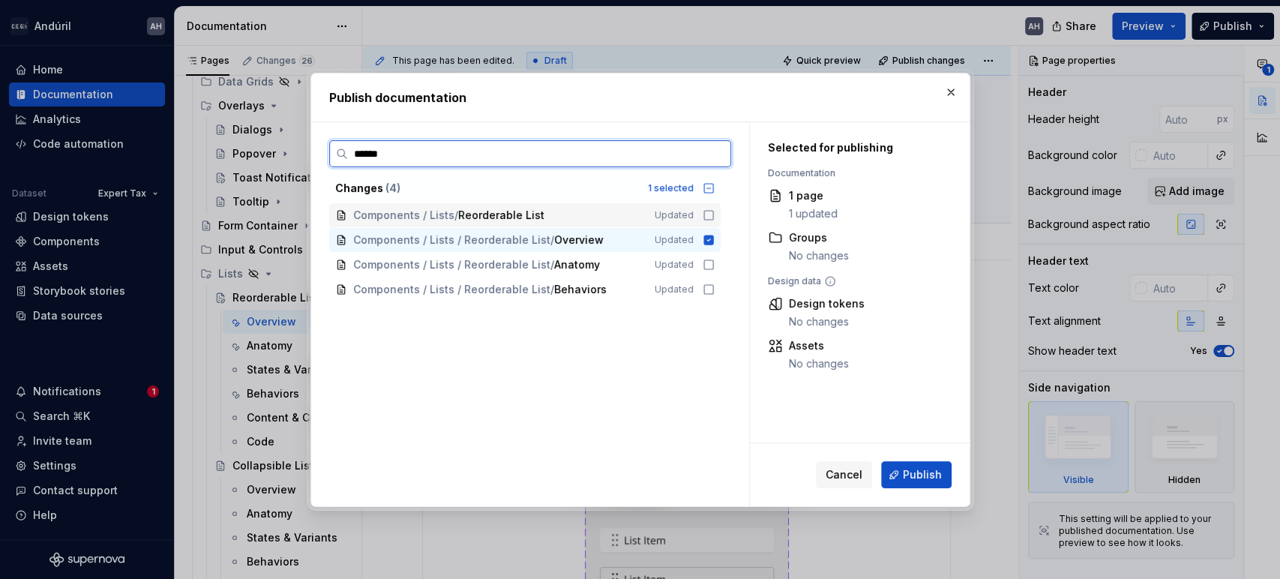
type input "*******"
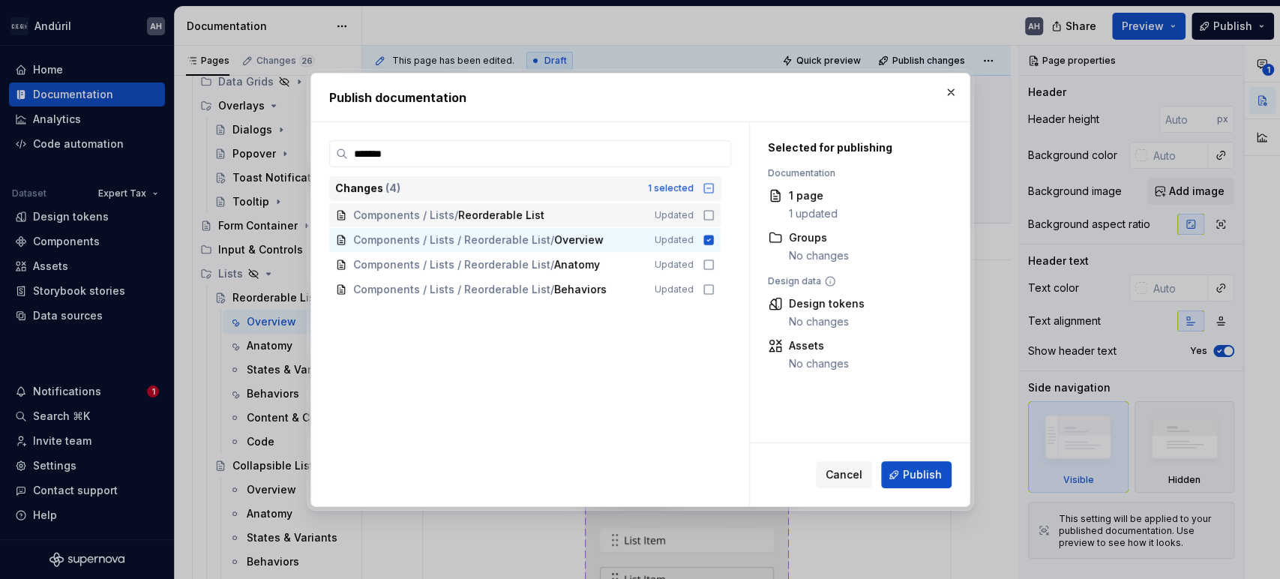
click at [701, 188] on div "Changes ( 4 ) 1 selected" at bounding box center [525, 188] width 392 height 24
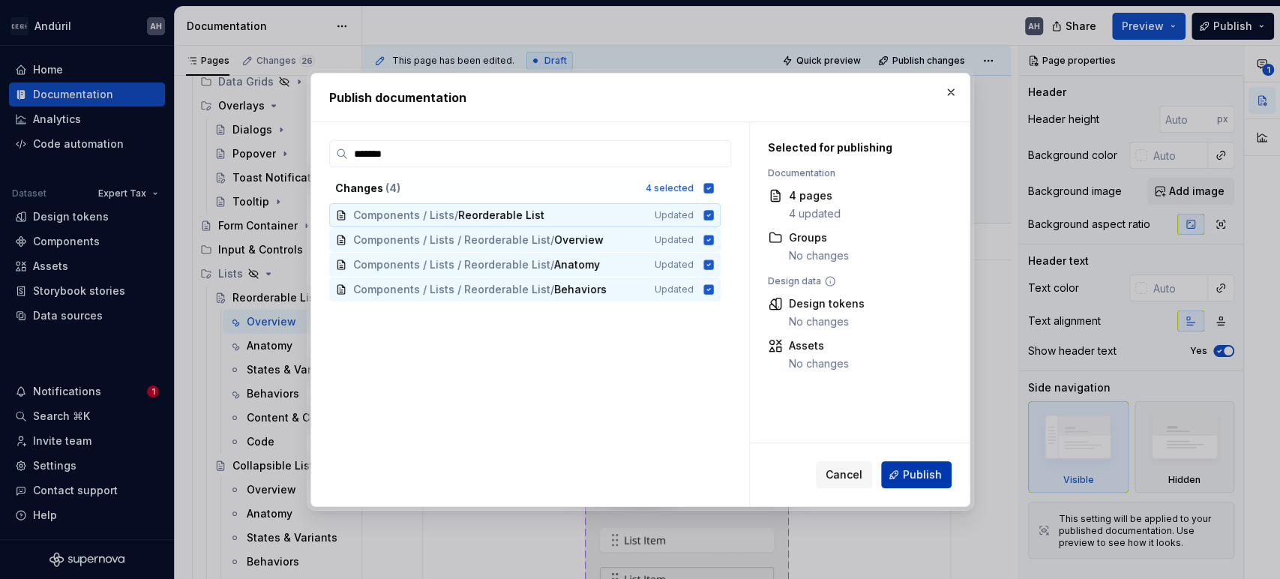
click at [919, 486] on button "Publish" at bounding box center [916, 474] width 71 height 27
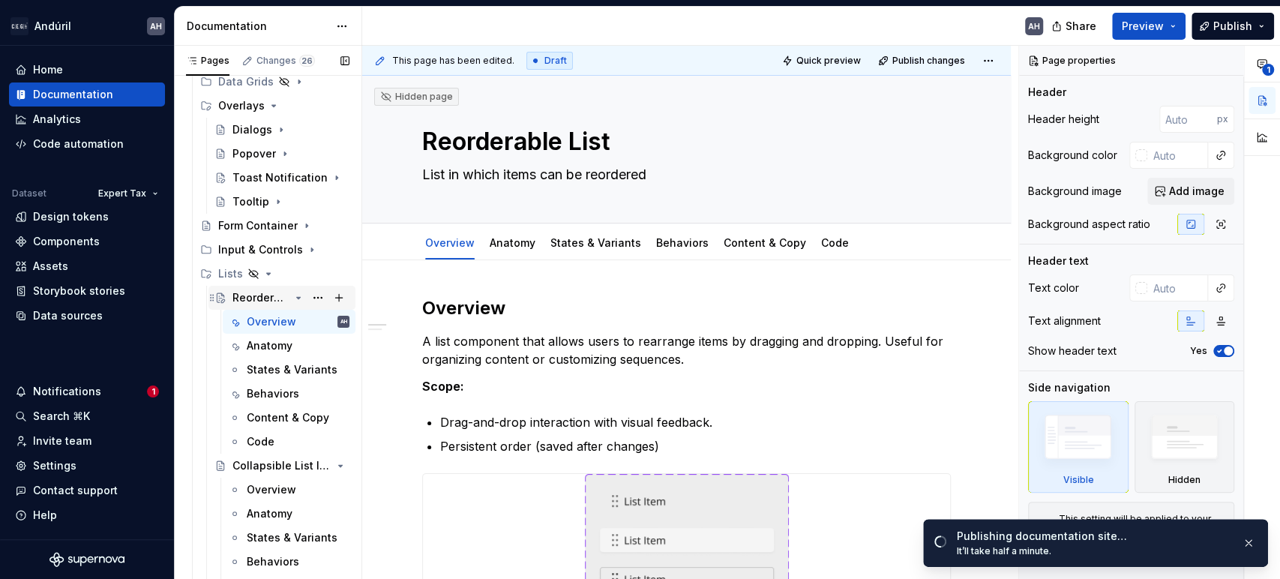
click at [297, 297] on icon "Page tree" at bounding box center [299, 298] width 4 height 2
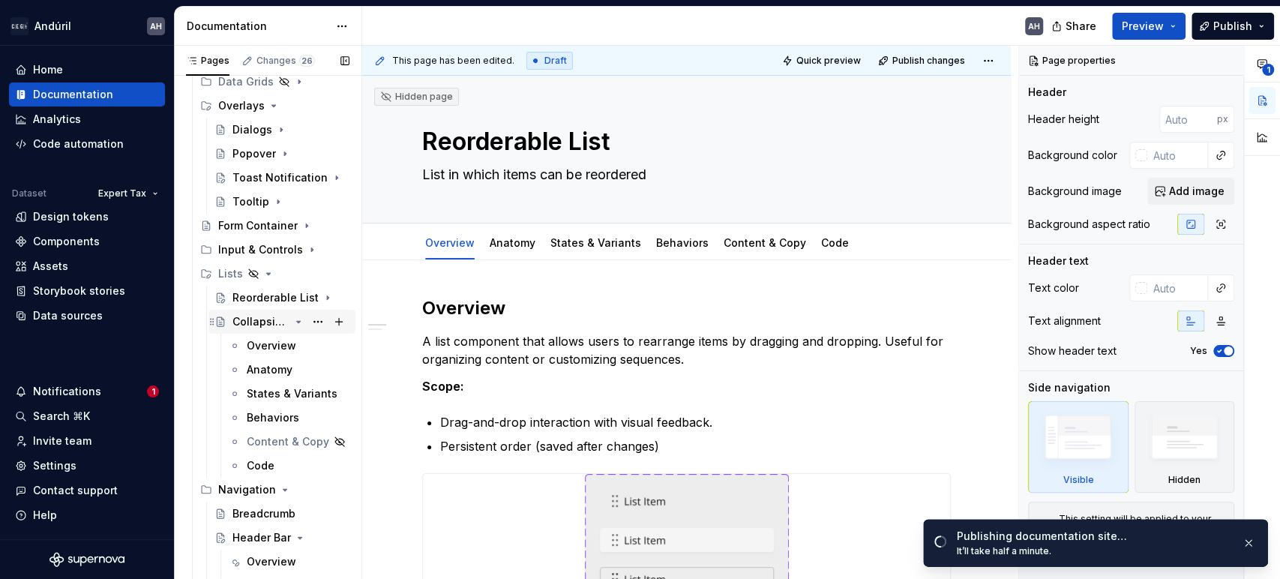
click at [252, 322] on div "Collapsible List Item" at bounding box center [261, 321] width 57 height 15
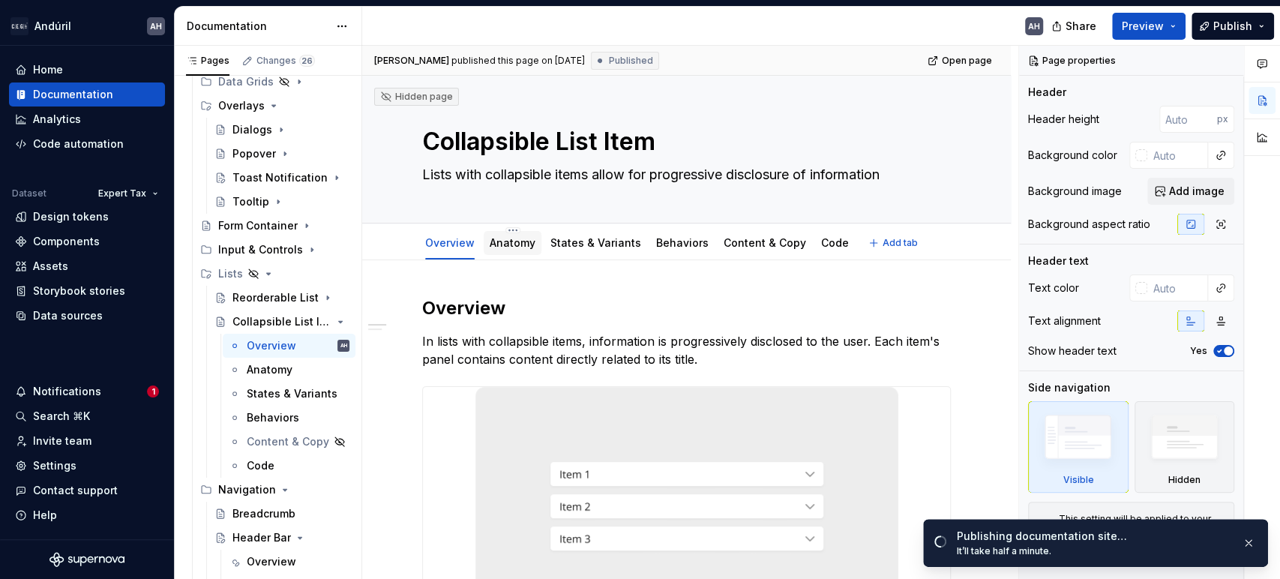
click at [508, 245] on link "Anatomy" at bounding box center [513, 242] width 46 height 13
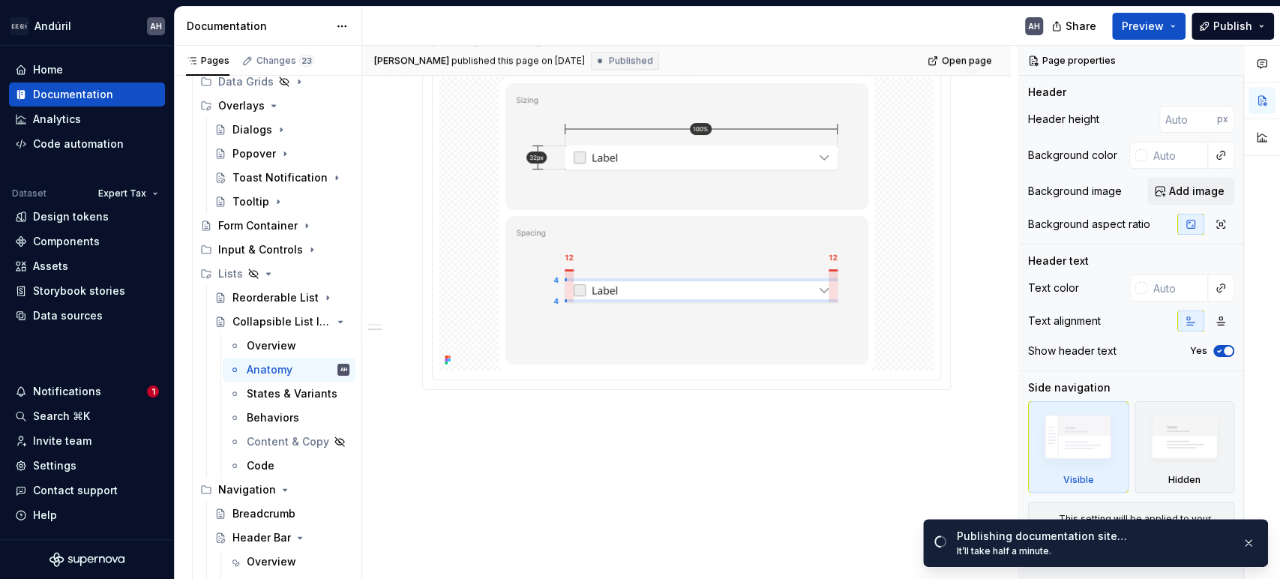
scroll to position [880, 0]
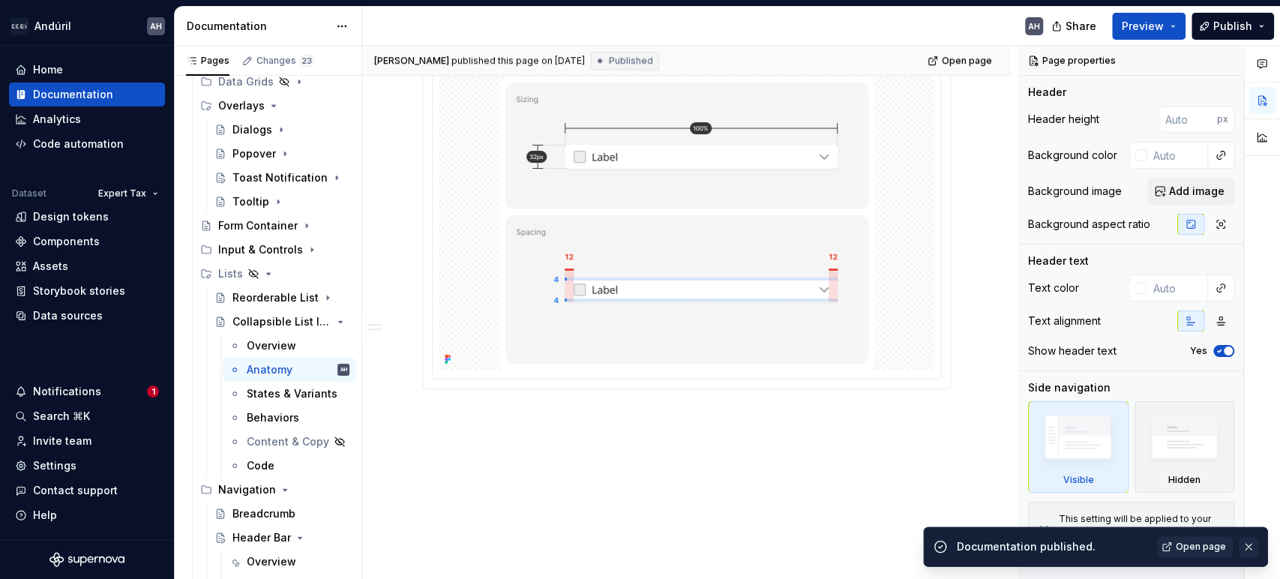
click at [1247, 546] on button "button" at bounding box center [1249, 546] width 20 height 21
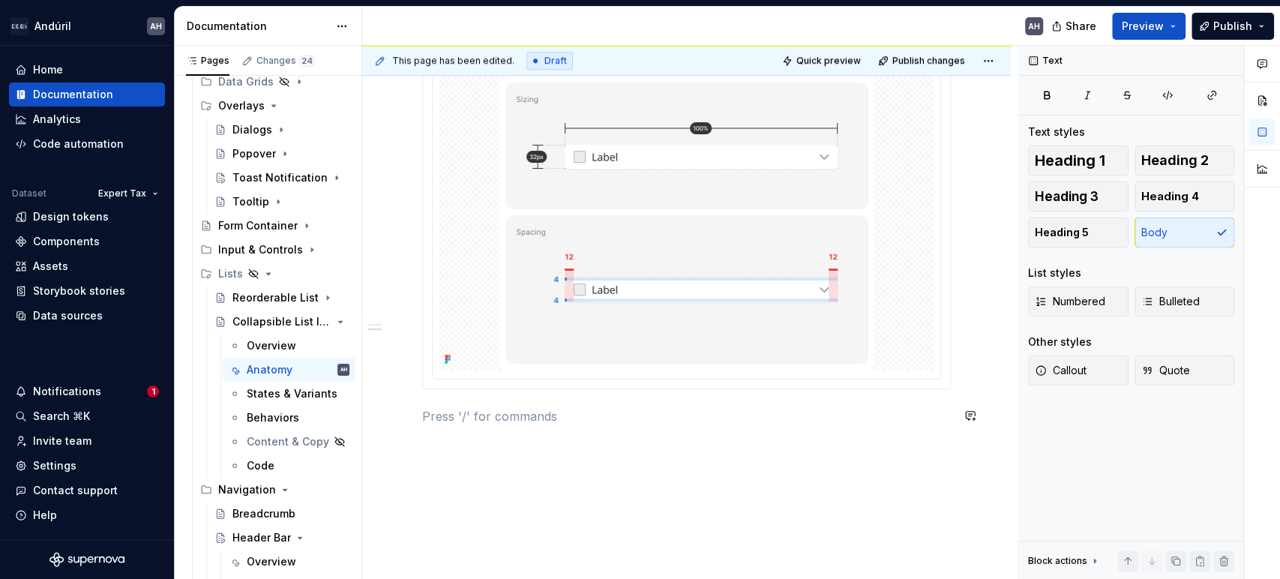
scroll to position [0, 0]
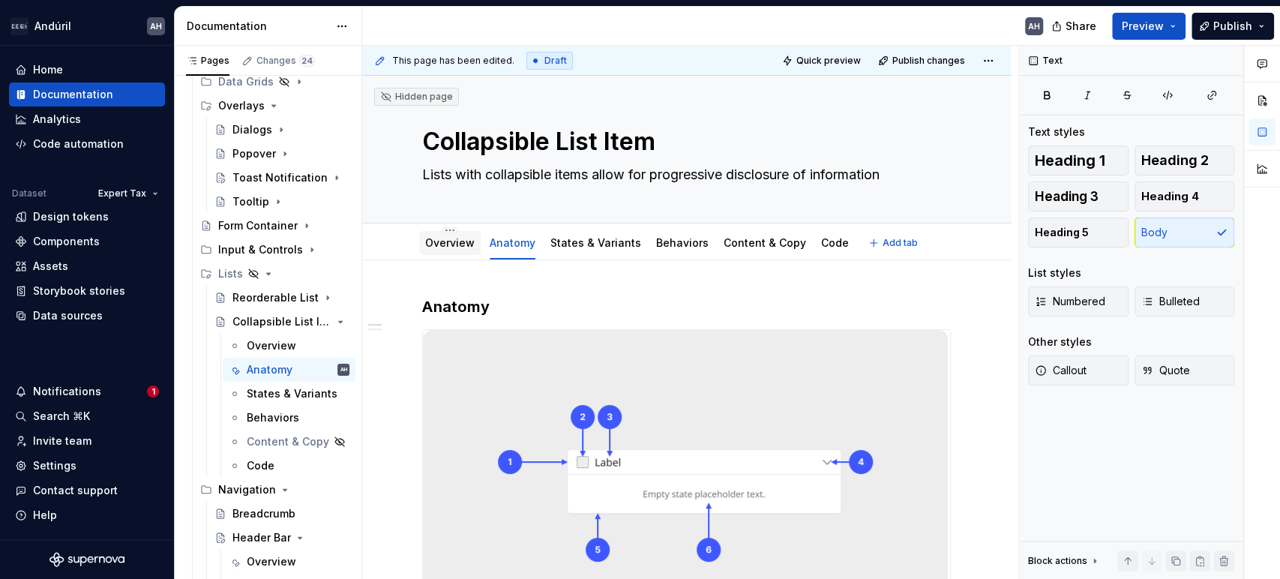
click at [443, 239] on link "Overview" at bounding box center [450, 242] width 50 height 13
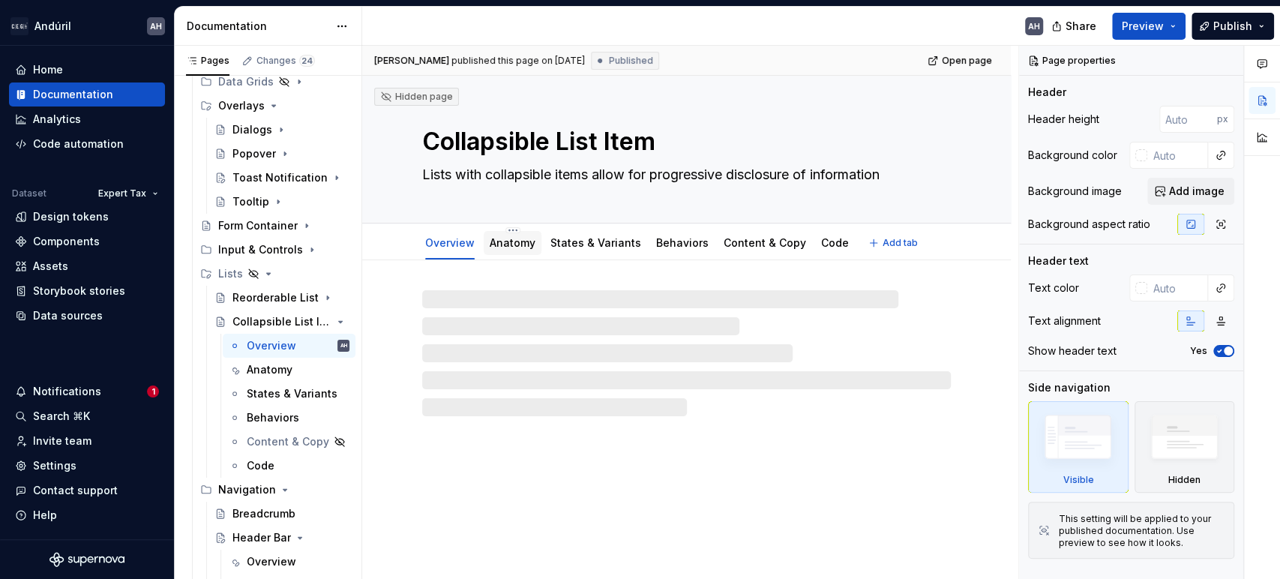
click at [517, 238] on link "Anatomy" at bounding box center [513, 242] width 46 height 13
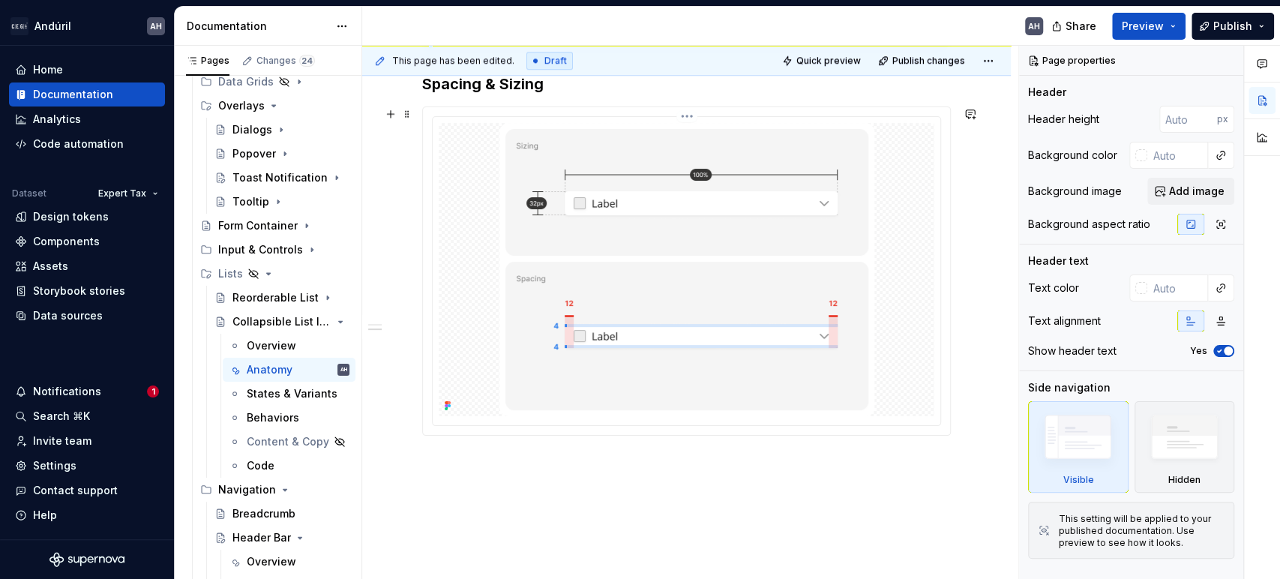
scroll to position [916, 0]
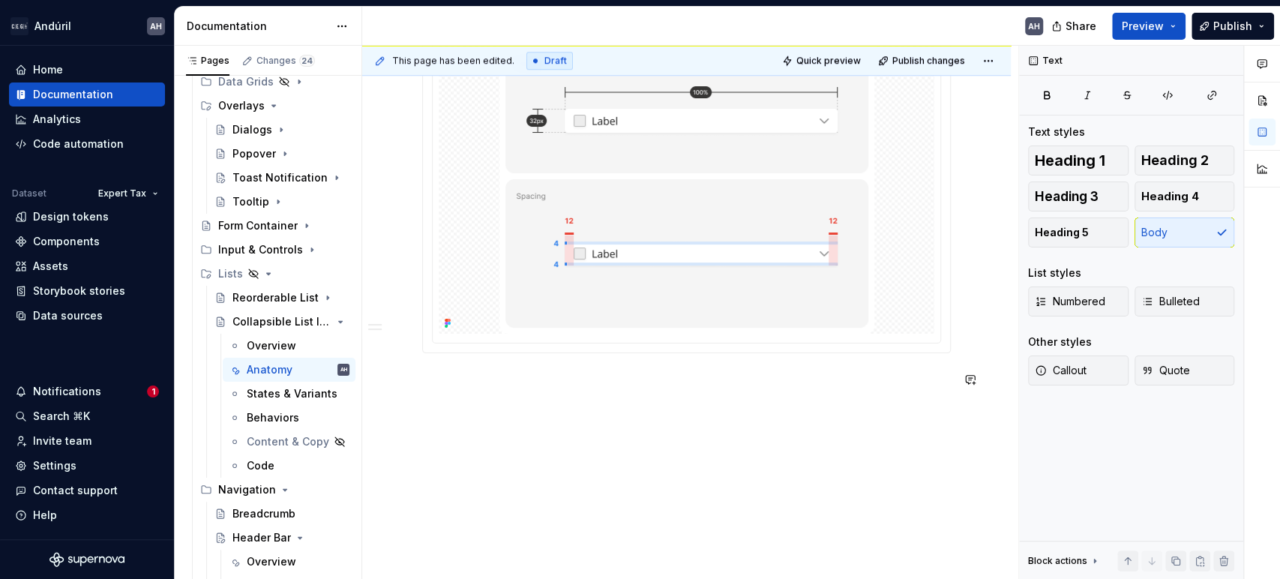
click at [585, 419] on div "This page has been edited. Draft Quick preview Publish changes Hidden page Coll…" at bounding box center [690, 313] width 656 height 534
click at [451, 388] on p at bounding box center [686, 380] width 529 height 18
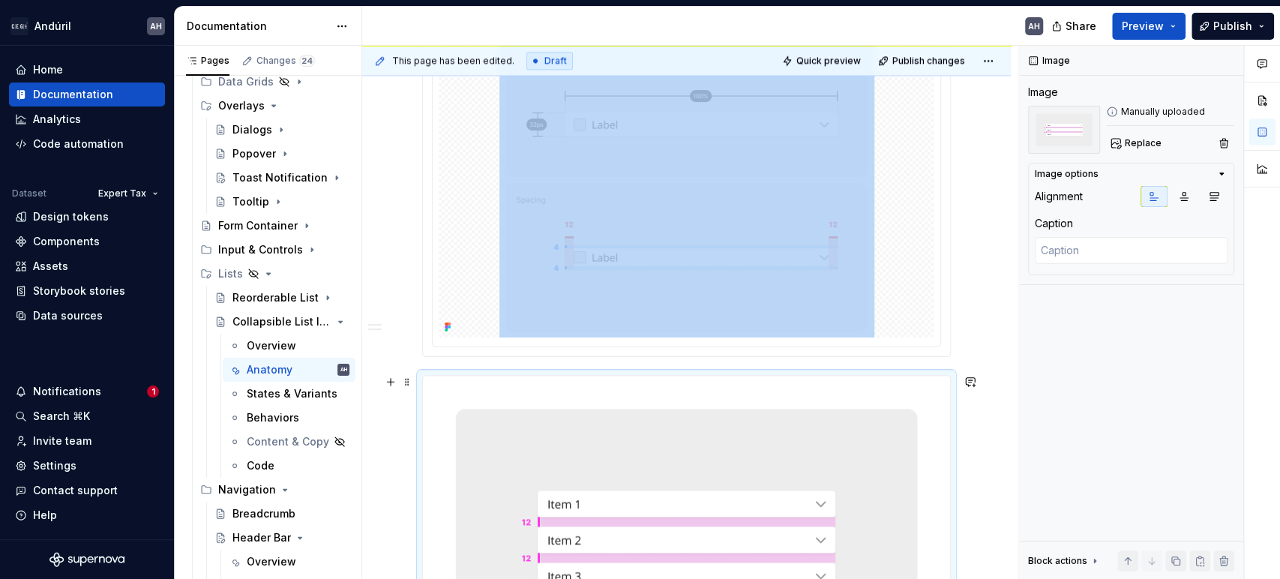
scroll to position [1293, 0]
click at [482, 321] on div at bounding box center [687, 187] width 496 height 293
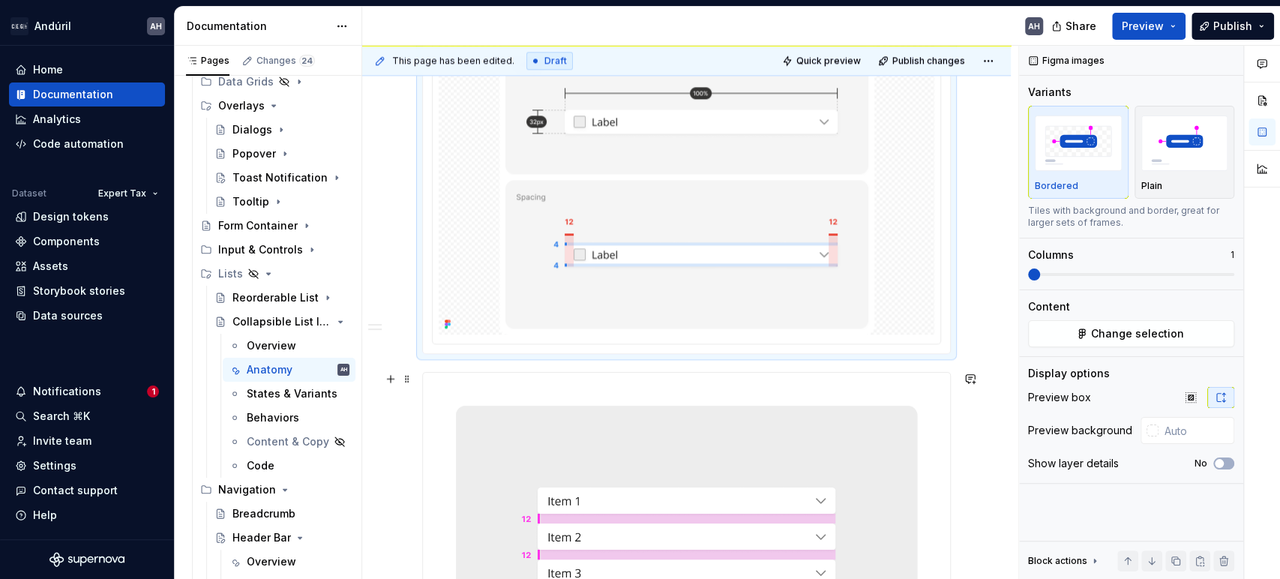
type textarea "*"
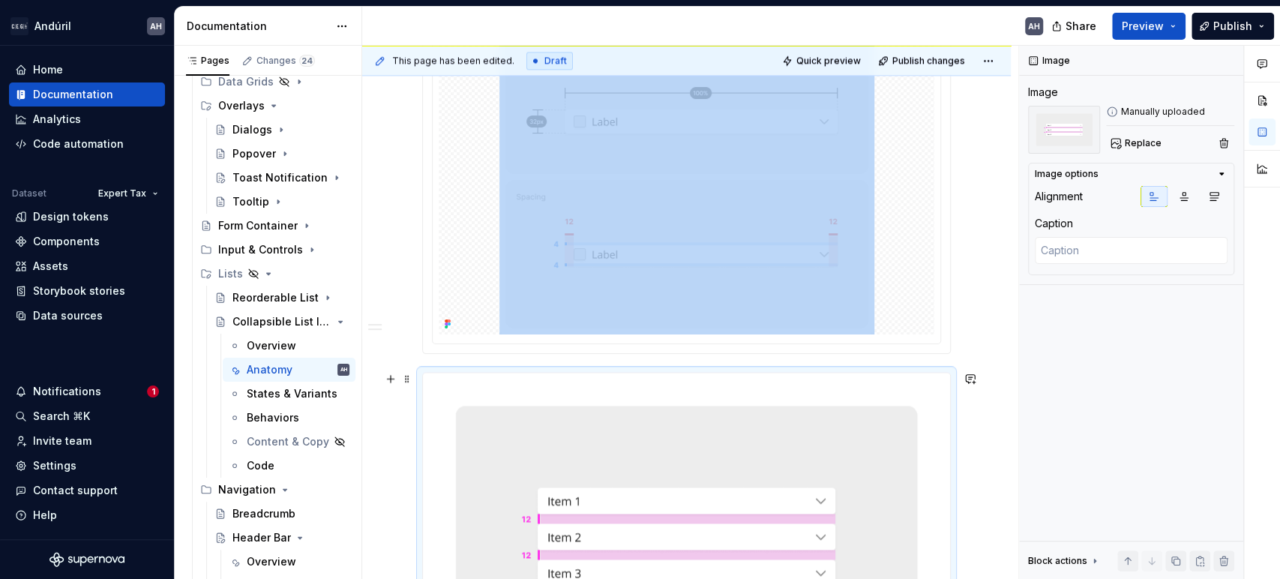
click at [498, 404] on img at bounding box center [686, 536] width 527 height 326
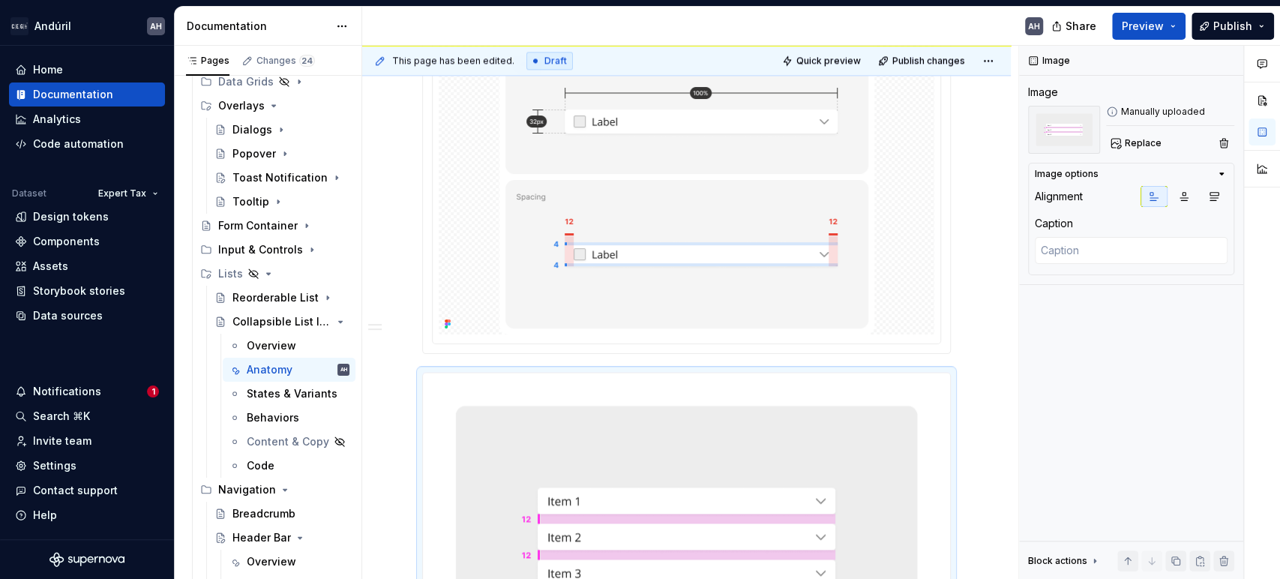
click at [465, 332] on div at bounding box center [687, 187] width 496 height 293
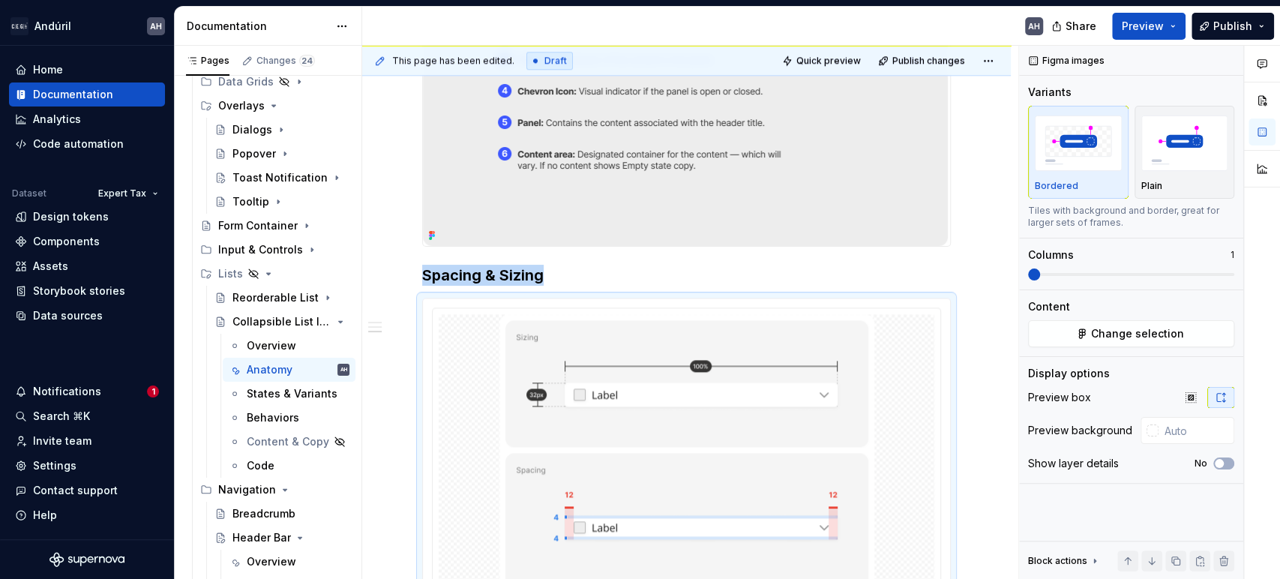
scroll to position [1043, 0]
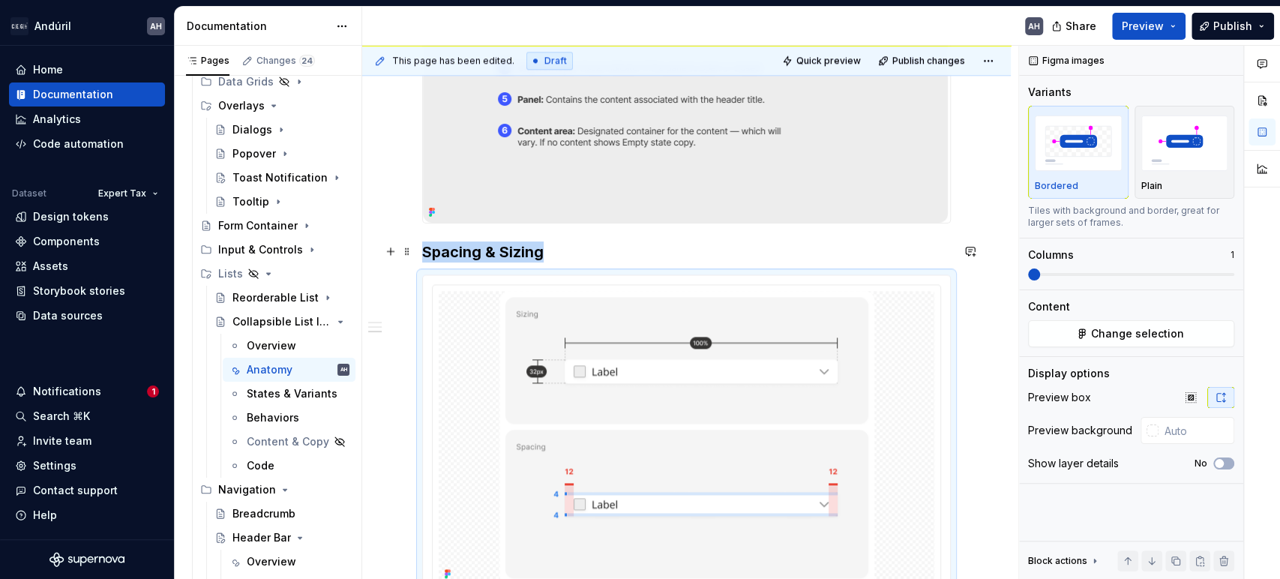
click at [600, 250] on h3 "Spacing & Sizing" at bounding box center [686, 252] width 529 height 21
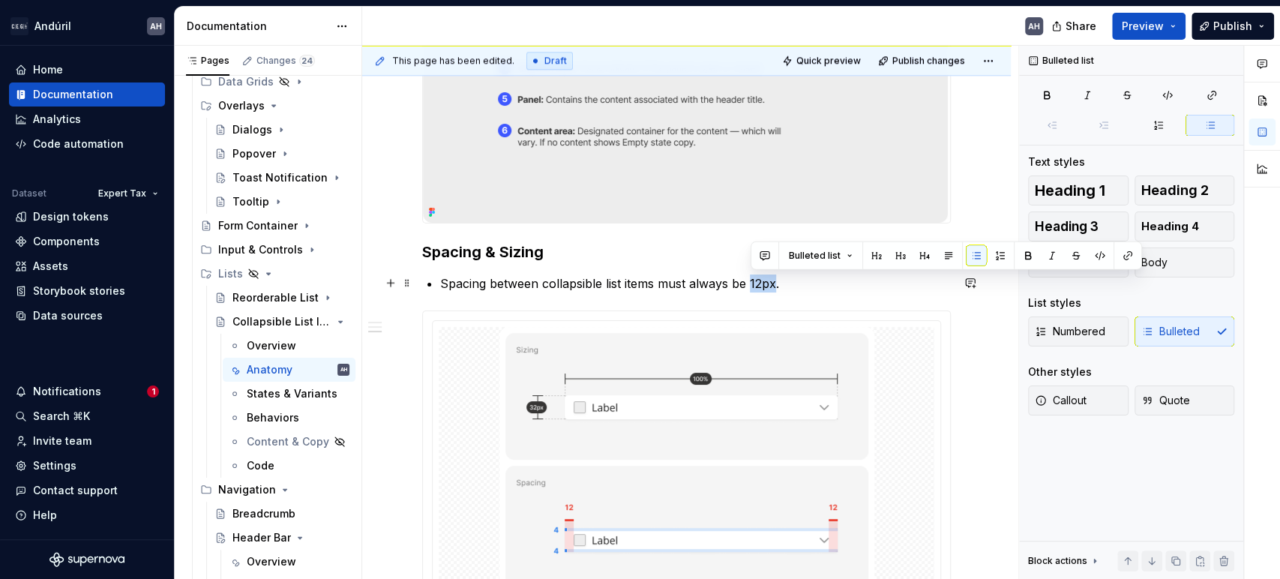
drag, startPoint x: 776, startPoint y: 287, endPoint x: 751, endPoint y: 287, distance: 25.5
click at [751, 287] on p "Spacing between collapsible list items must always be 12px." at bounding box center [695, 284] width 511 height 18
click at [1101, 254] on button "button" at bounding box center [1100, 255] width 21 height 21
click at [866, 287] on p "Spacing between collapsible list items must always be 12px ." at bounding box center [695, 284] width 511 height 18
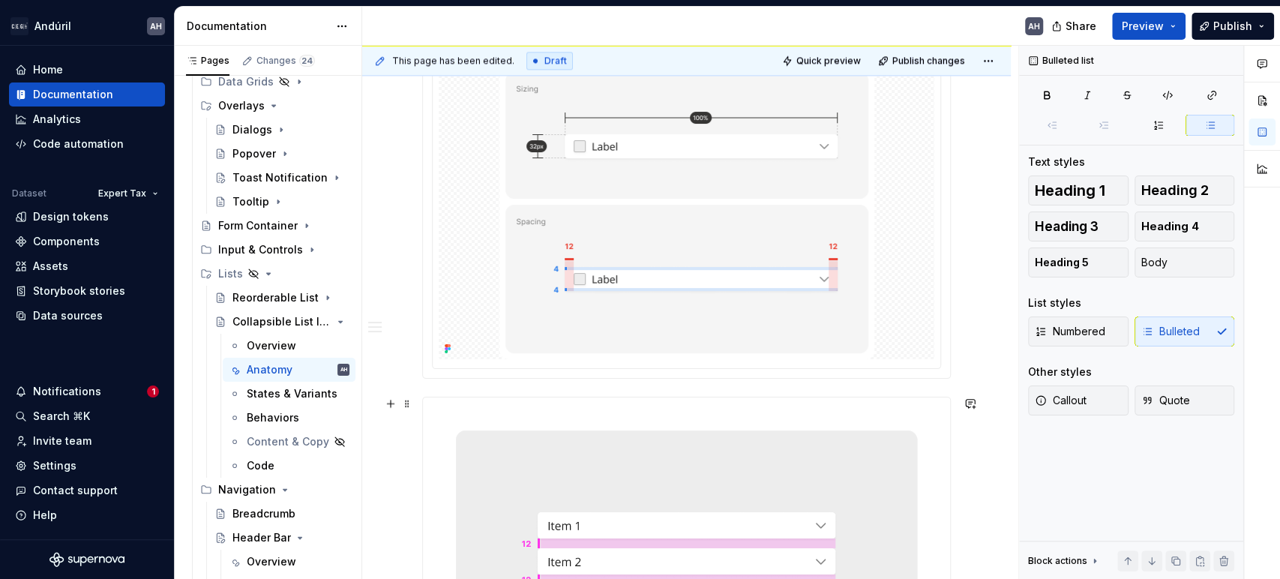
click at [474, 435] on img at bounding box center [686, 561] width 527 height 326
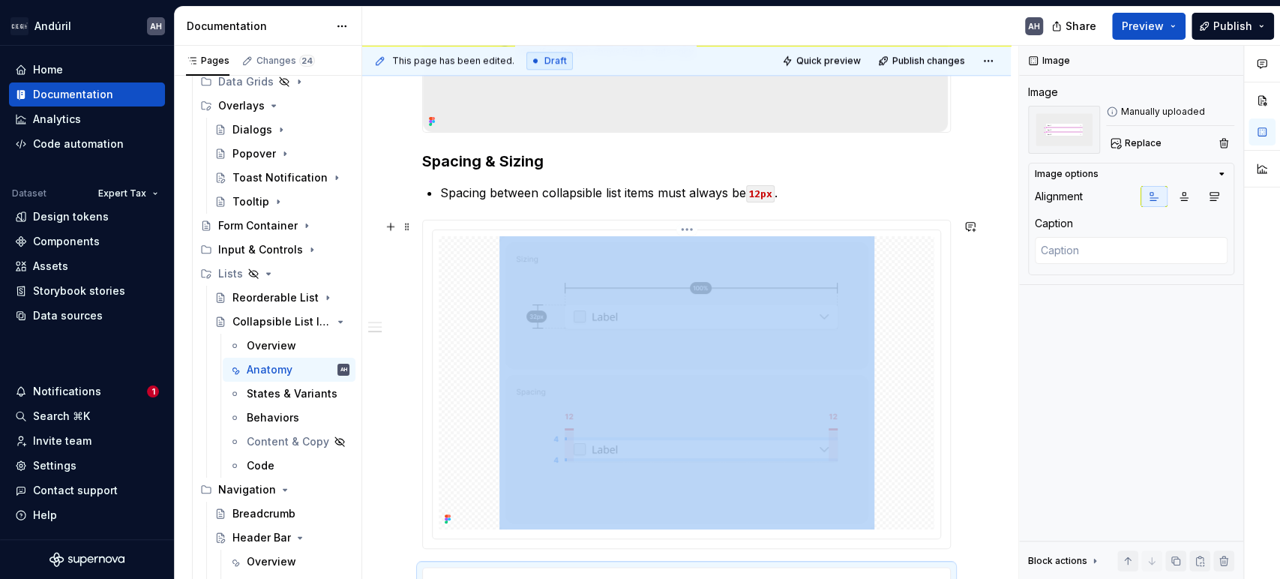
scroll to position [1301, 0]
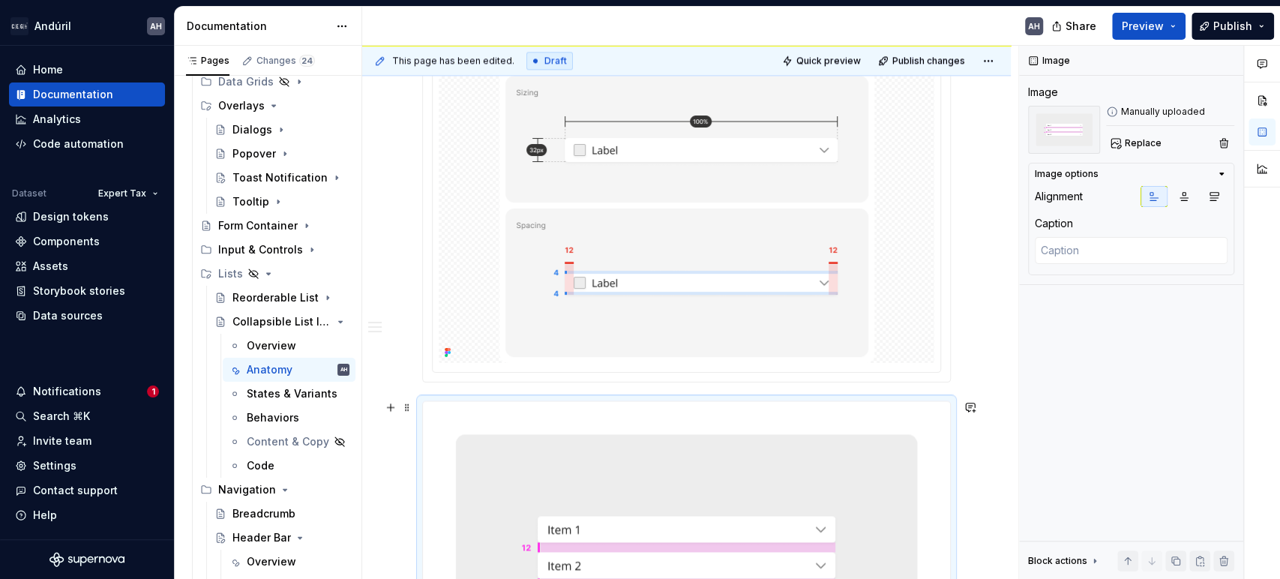
click at [422, 429] on div at bounding box center [686, 564] width 529 height 327
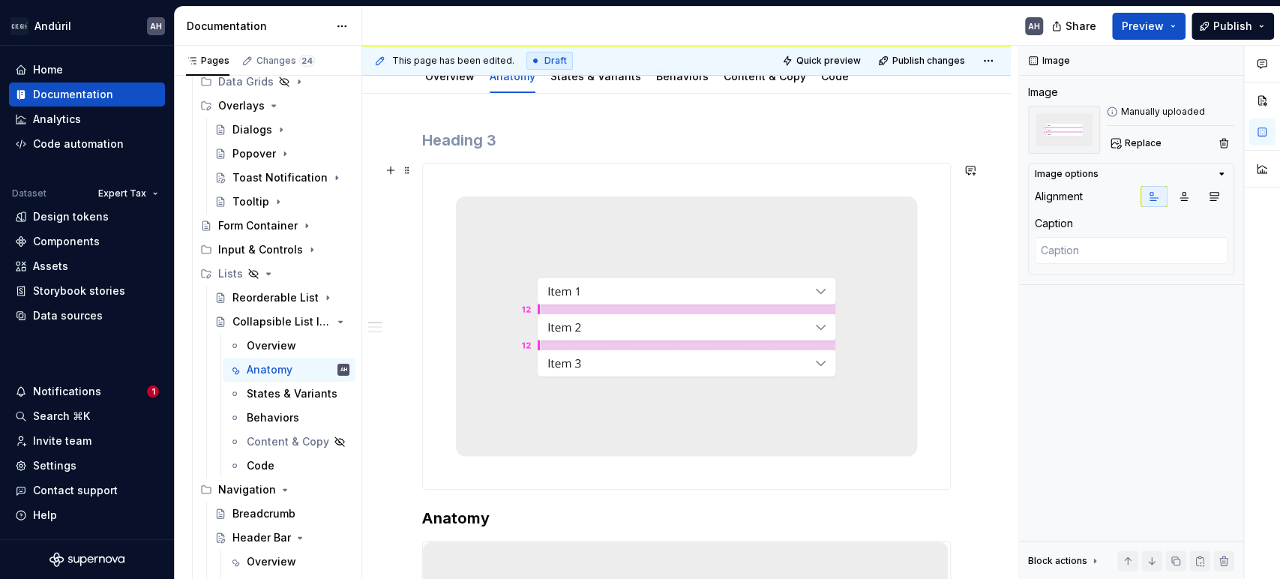
scroll to position [0, 0]
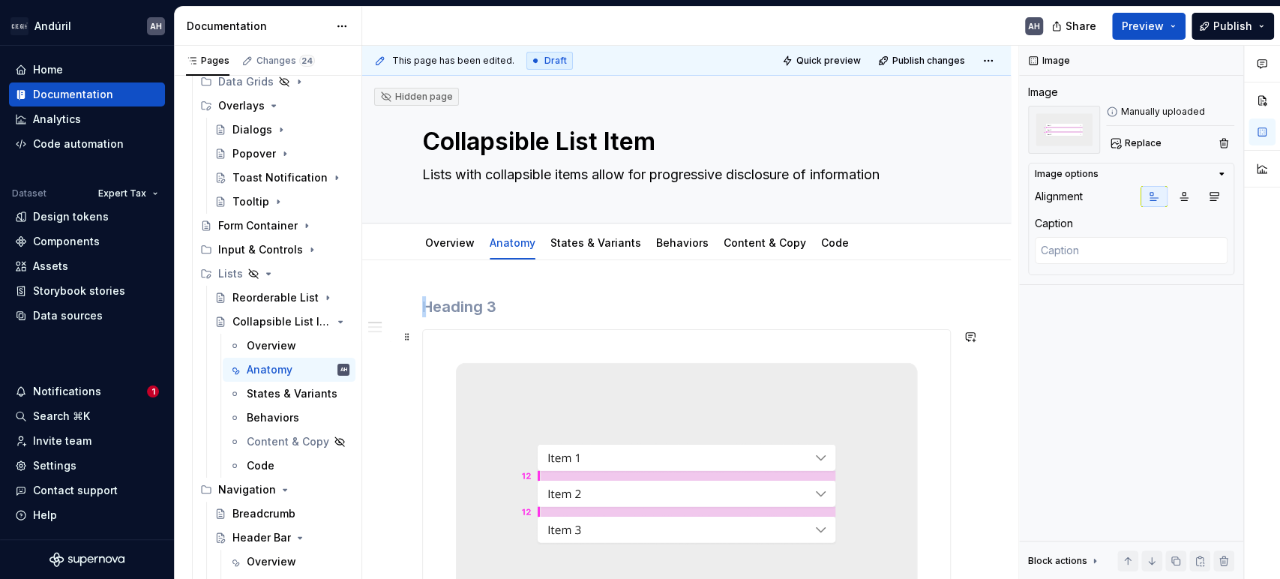
click at [557, 455] on img at bounding box center [686, 493] width 527 height 326
click at [574, 380] on img at bounding box center [686, 493] width 527 height 326
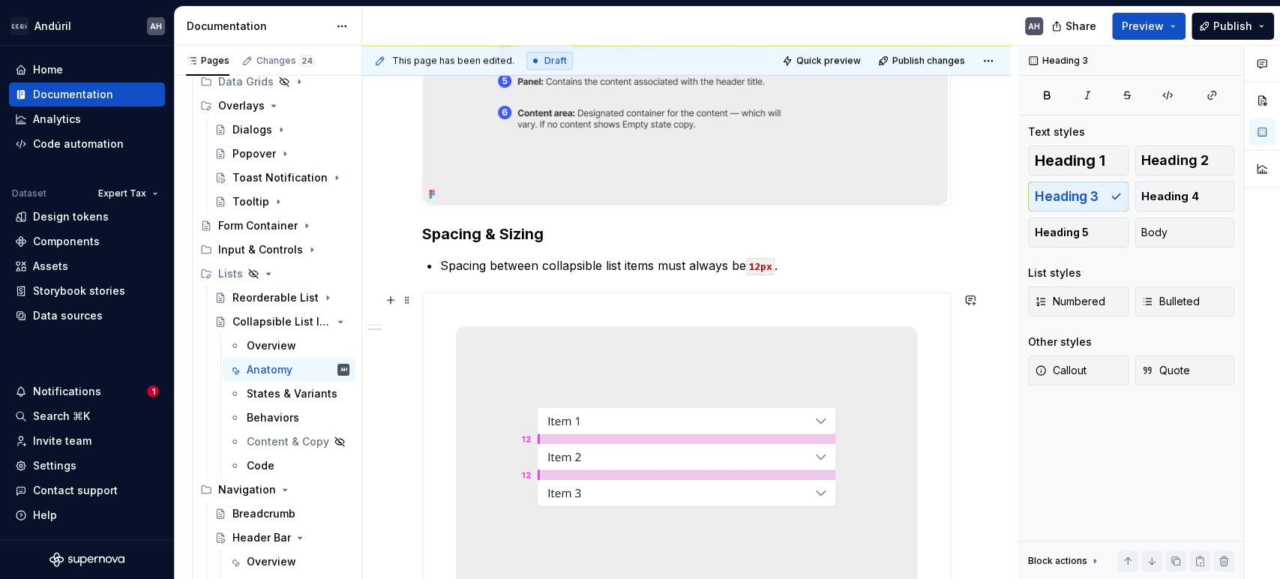
scroll to position [666, 0]
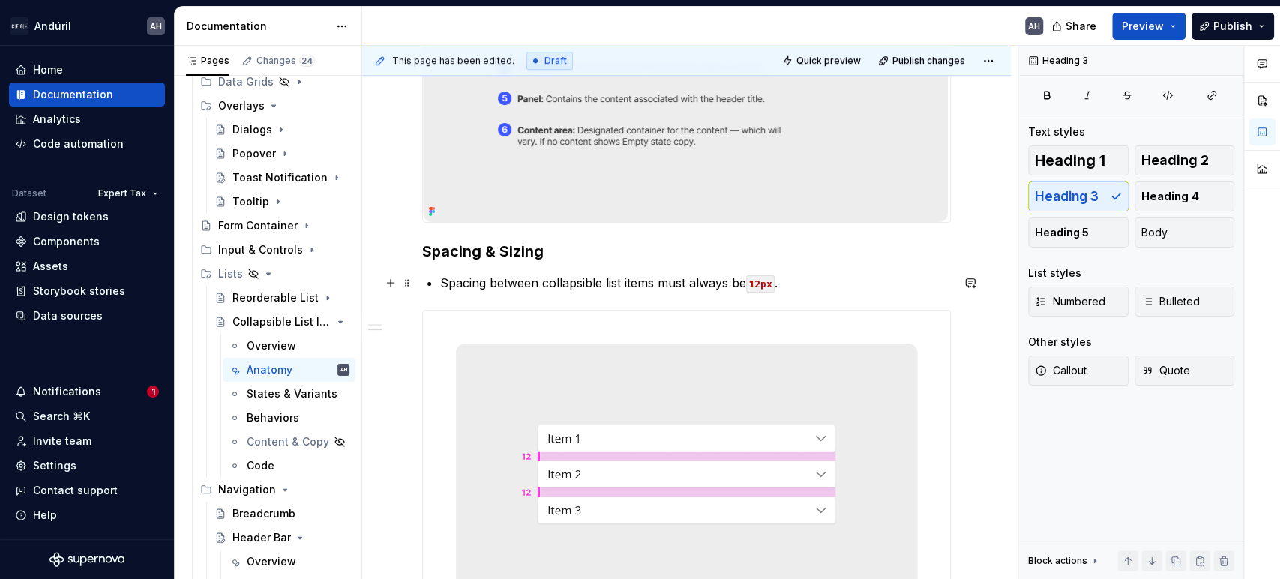
click at [504, 281] on p "Spacing between collapsible list items must always be 12px ." at bounding box center [695, 283] width 511 height 18
click at [820, 294] on div "Anatomy Spacing & Sizing Spacing between collapsible list items must always be …" at bounding box center [686, 307] width 529 height 1354
click at [810, 281] on p "Spacing between collapsible list items must always be 12px ." at bounding box center [695, 283] width 511 height 18
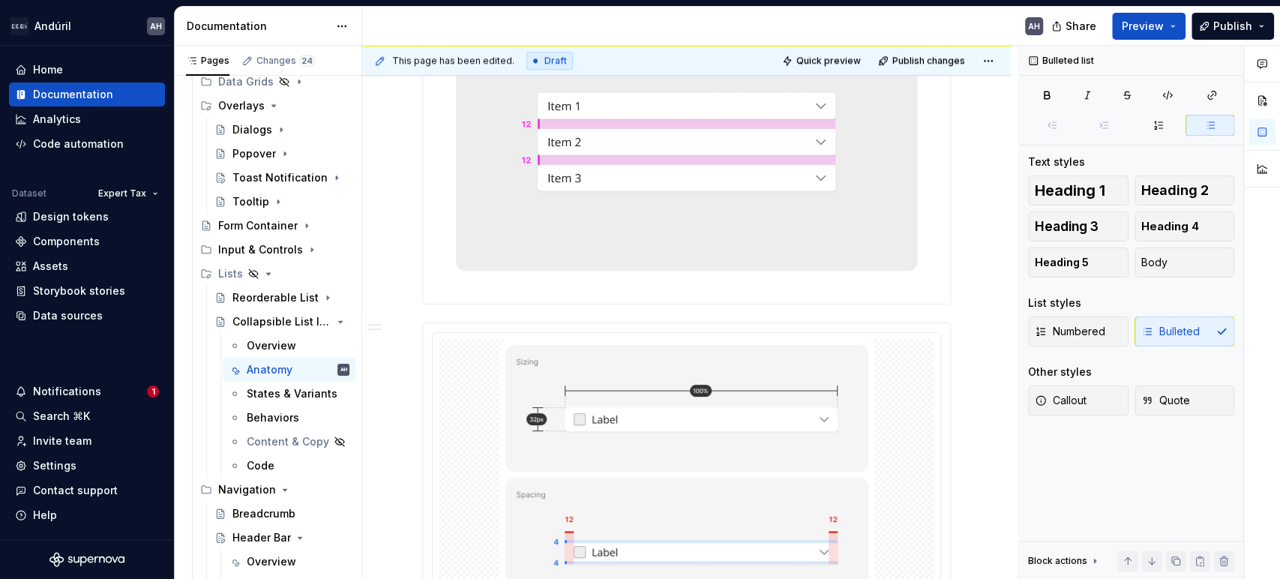
scroll to position [1083, 0]
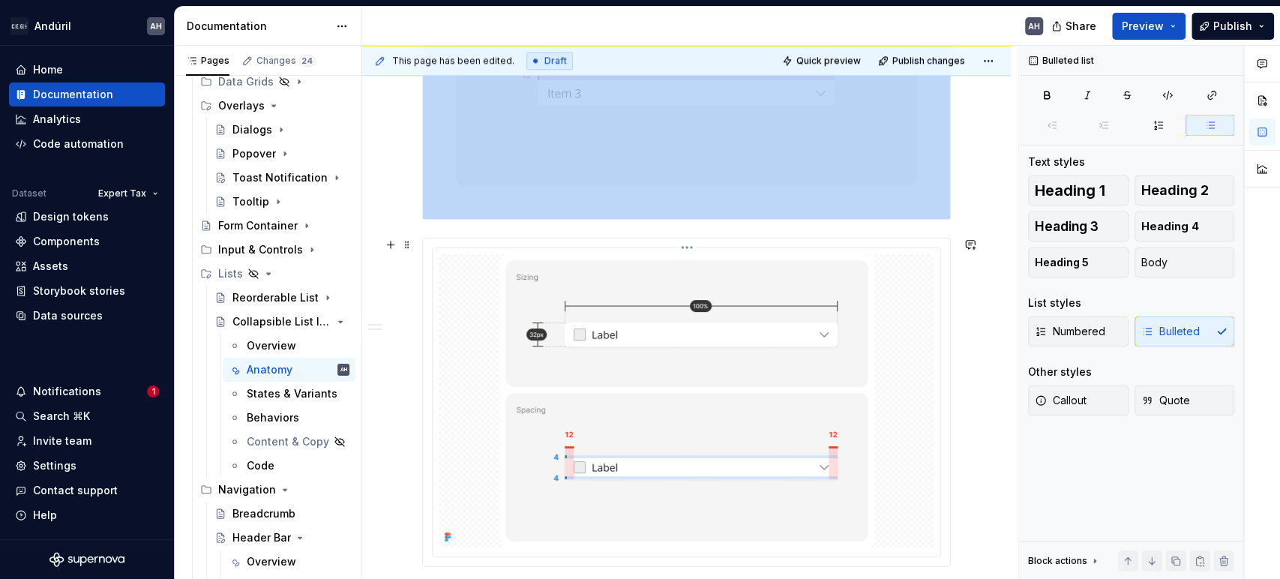
click at [682, 364] on img at bounding box center [687, 400] width 375 height 293
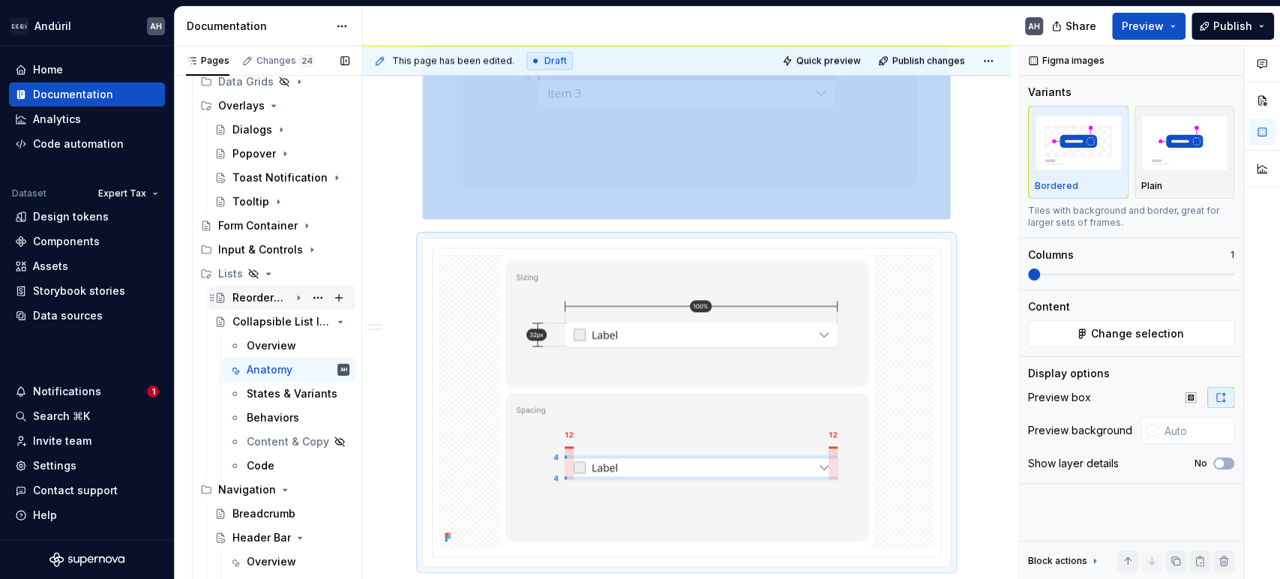
click at [248, 302] on div "Reorderable List" at bounding box center [261, 297] width 57 height 15
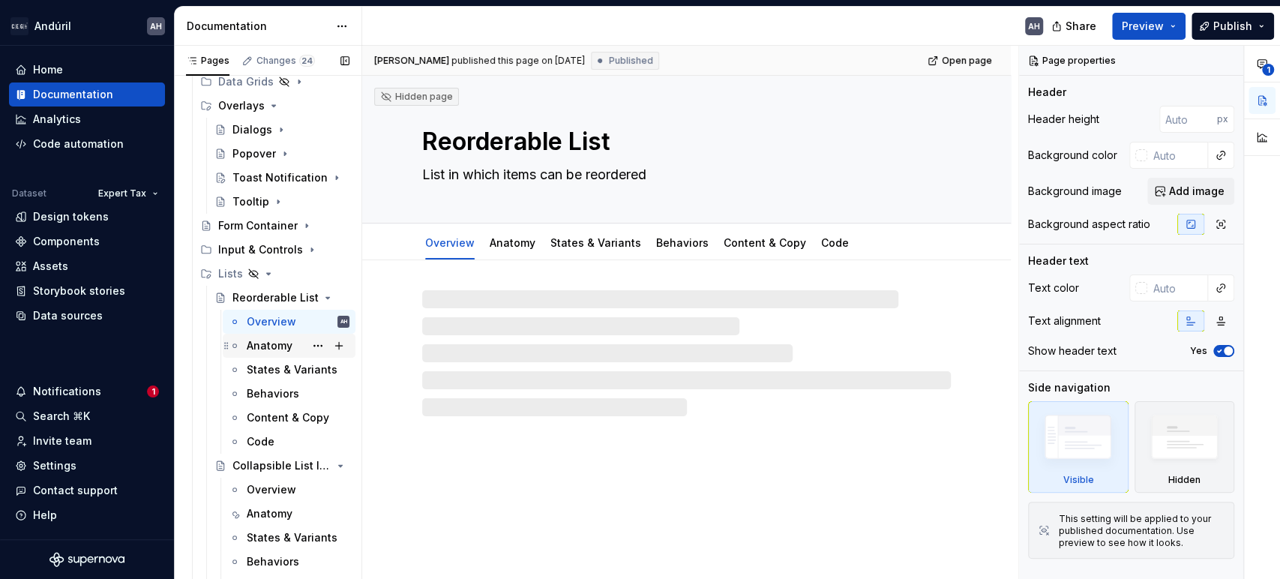
click at [252, 345] on div "Anatomy" at bounding box center [270, 345] width 46 height 15
click at [264, 316] on div "Overview" at bounding box center [272, 321] width 50 height 15
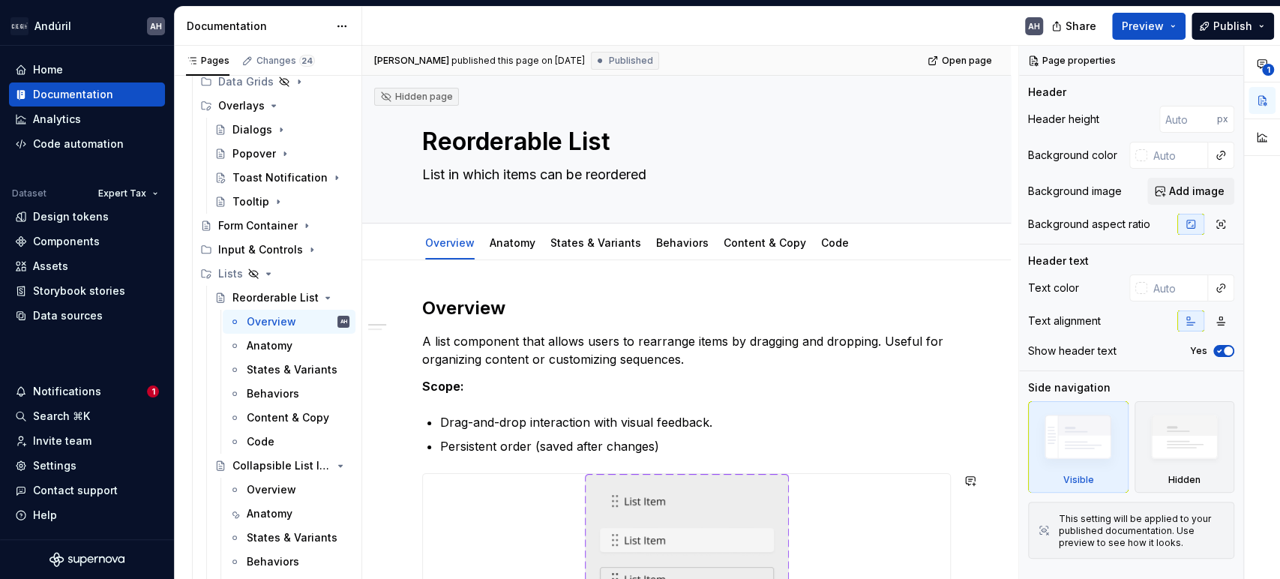
scroll to position [927, 0]
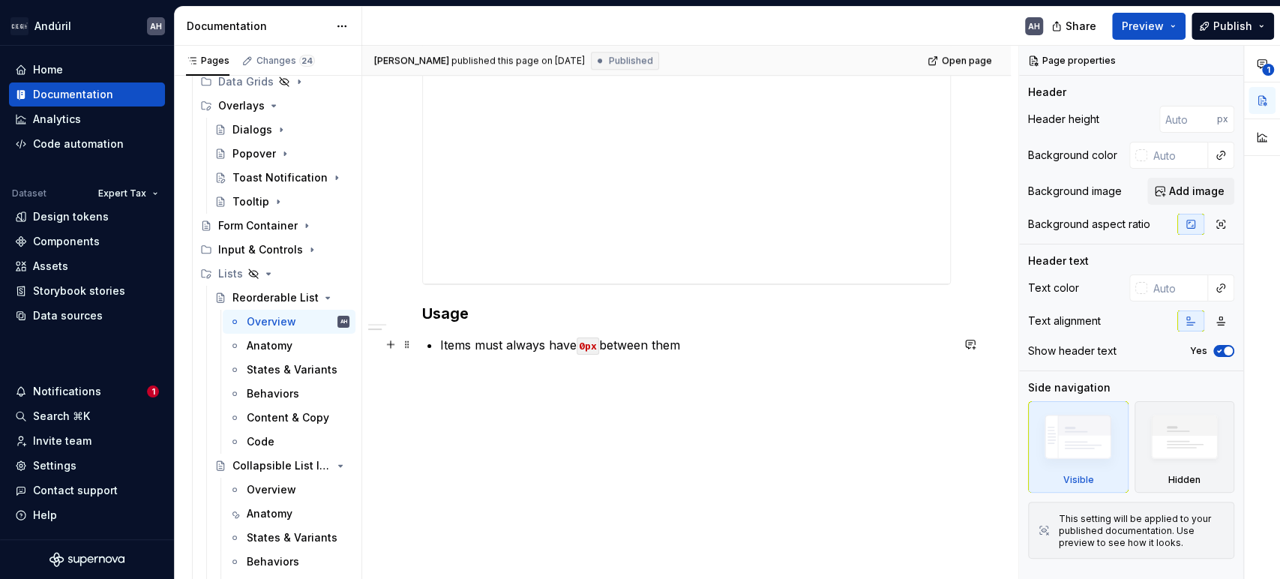
type textarea "*"
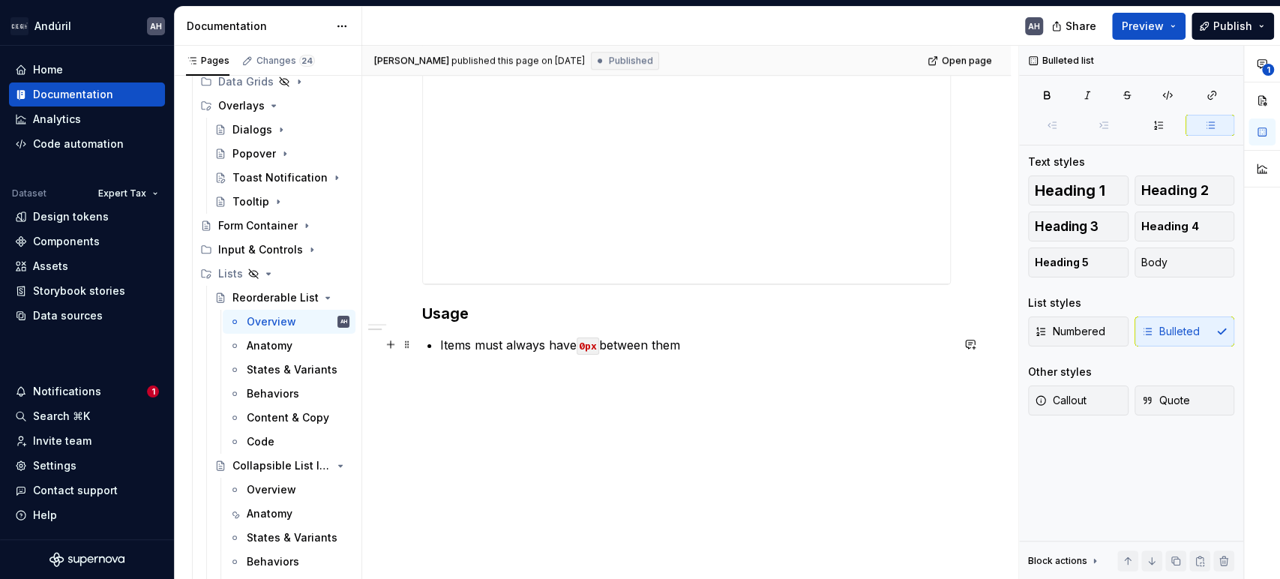
click at [702, 350] on p "Items must always have 0px between them" at bounding box center [695, 345] width 511 height 18
drag, startPoint x: 696, startPoint y: 345, endPoint x: 419, endPoint y: 343, distance: 276.8
copy p "Items must always have 0px between them"
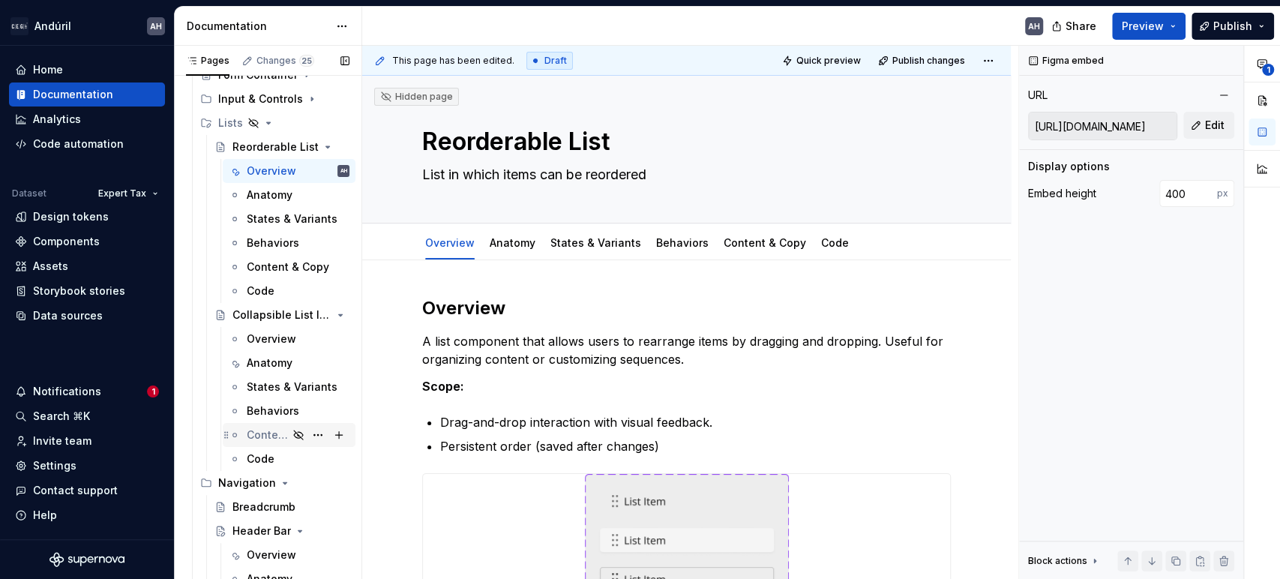
scroll to position [686, 0]
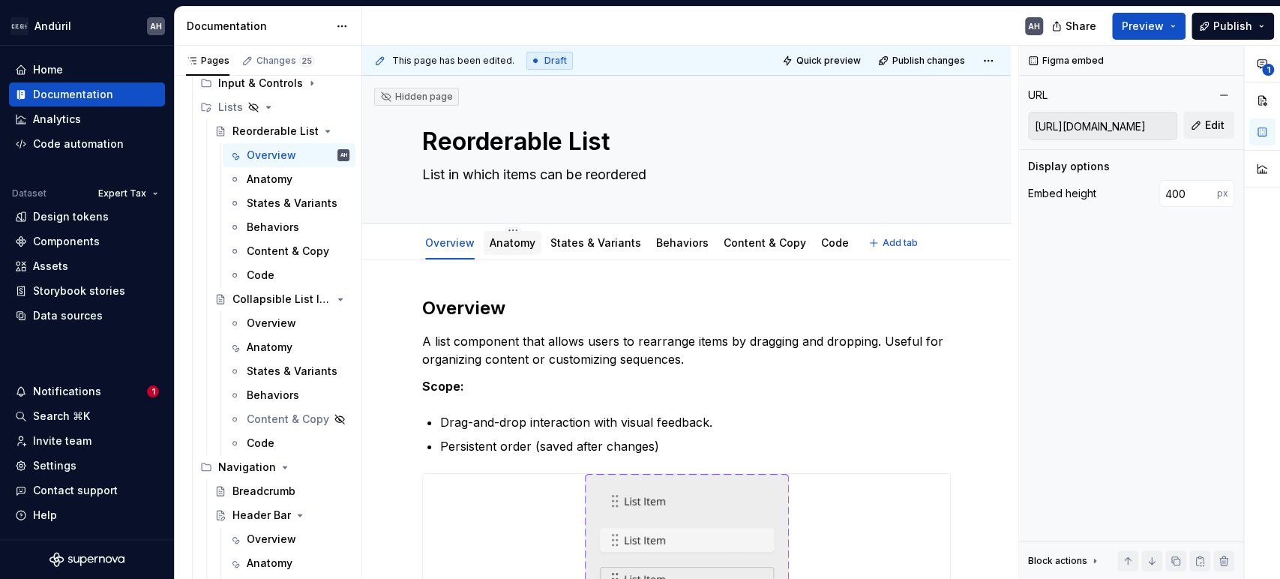
click at [517, 245] on link "Anatomy" at bounding box center [513, 242] width 46 height 13
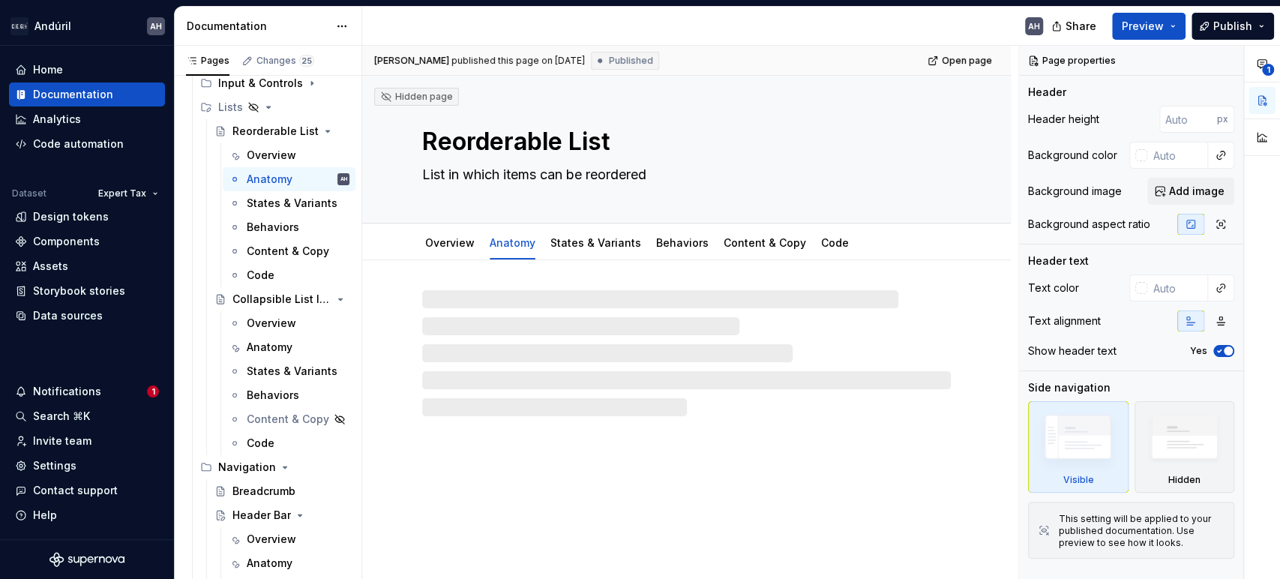
type textarea "*"
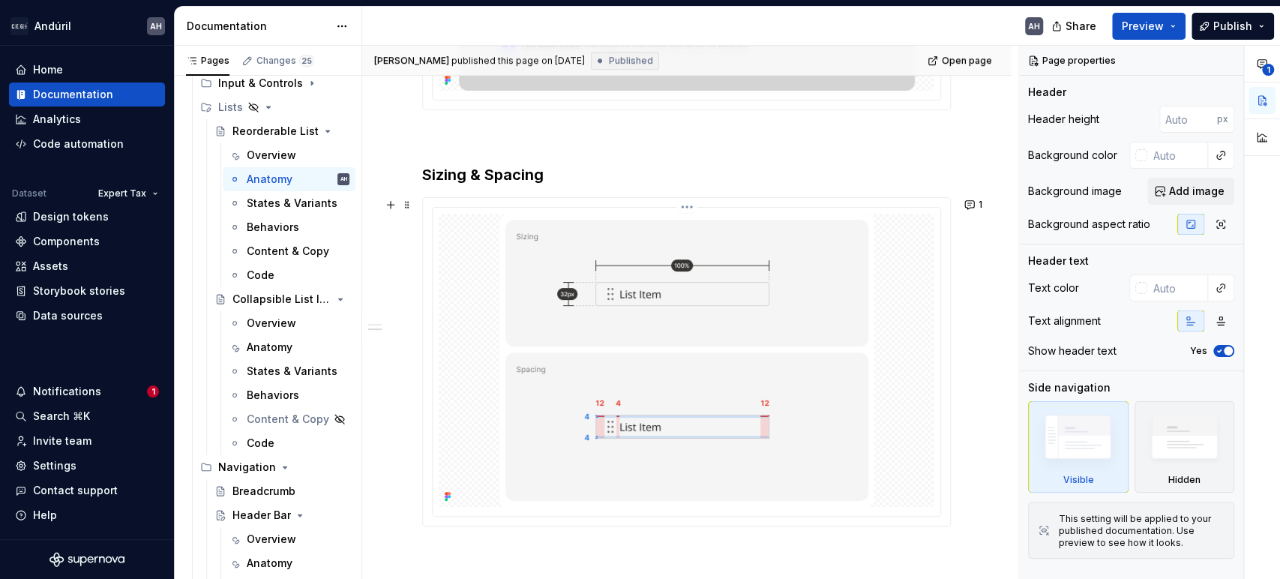
scroll to position [702, 0]
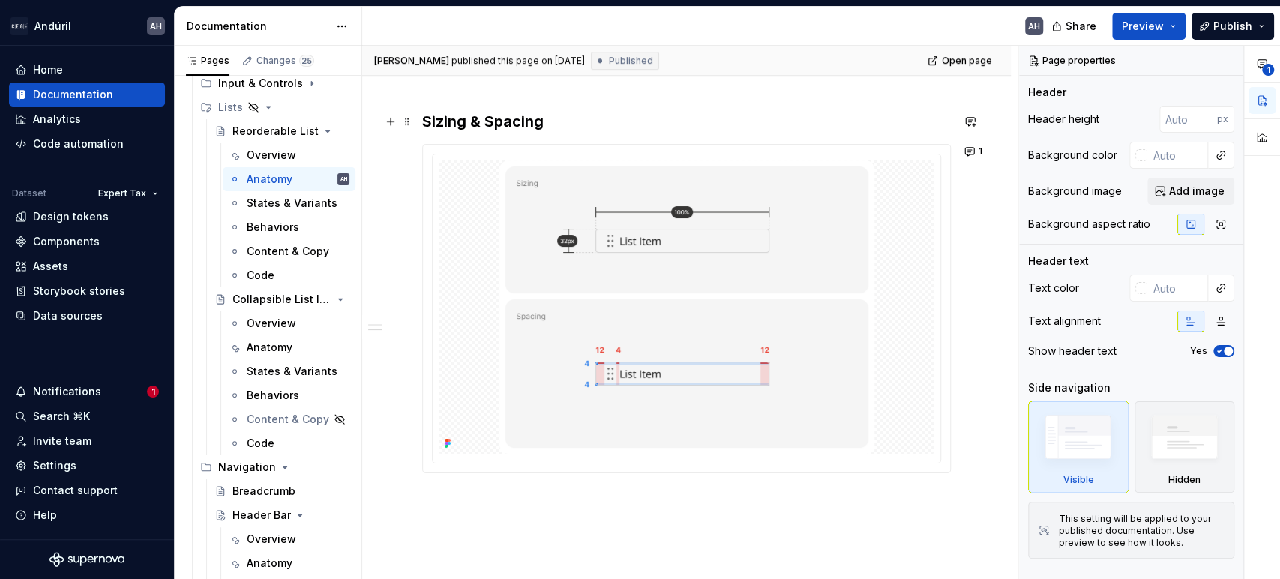
click at [592, 123] on h3 "Sizing & Spacing" at bounding box center [686, 121] width 529 height 21
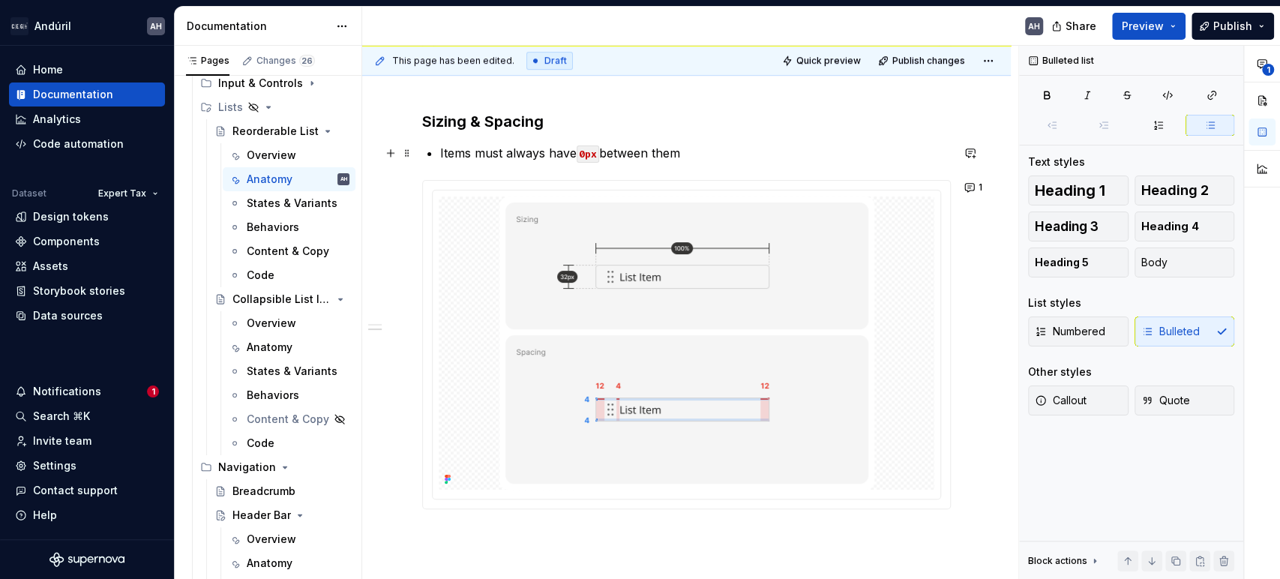
click at [448, 154] on p "Items must always have 0px between them" at bounding box center [695, 153] width 511 height 18
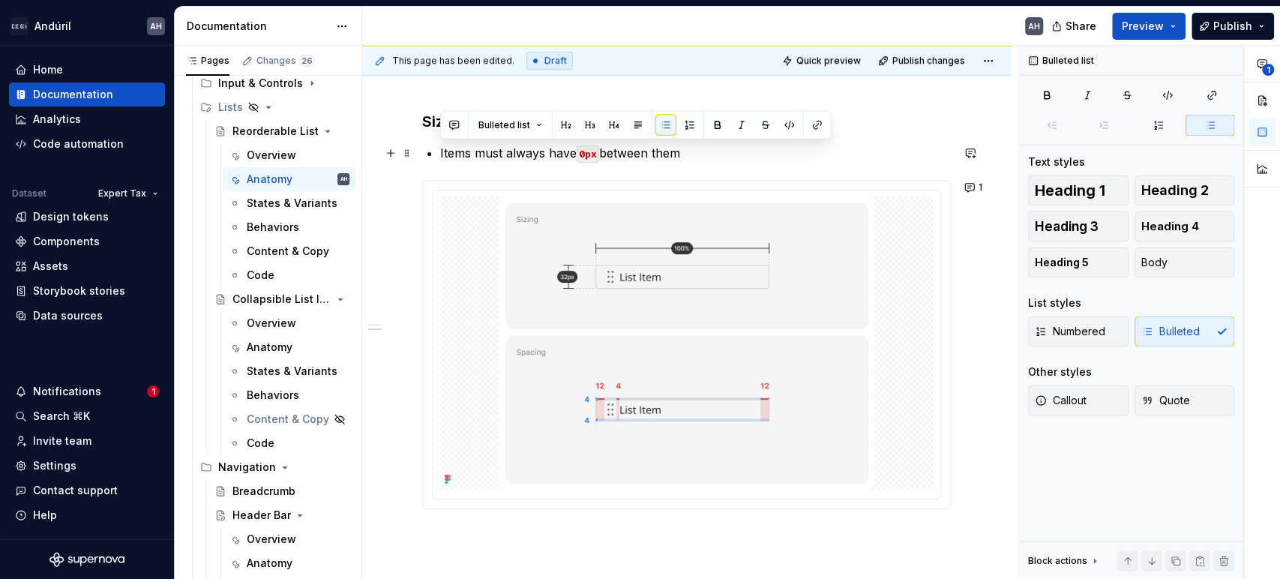
click at [448, 154] on p "Items must always have 0px between them" at bounding box center [695, 153] width 511 height 18
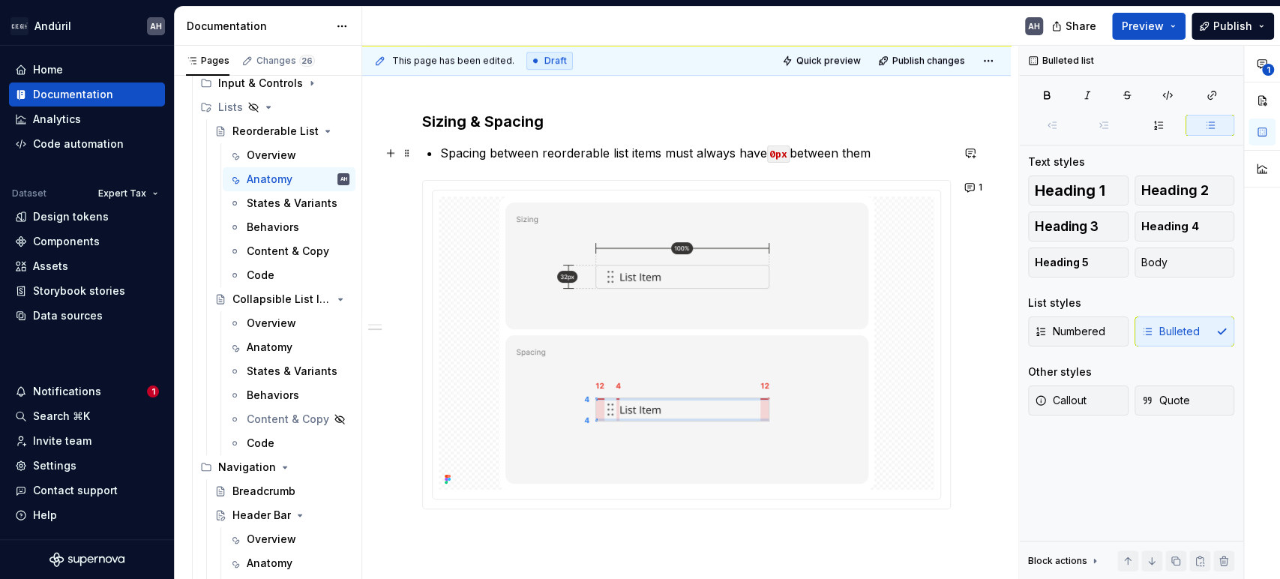
click at [754, 149] on p "Spacing between reorderable list items must always have 0px between them" at bounding box center [695, 153] width 511 height 18
drag, startPoint x: 782, startPoint y: 152, endPoint x: 879, endPoint y: 148, distance: 97.6
click at [879, 148] on p "Spacing between reorderable list items must always be 0px between them" at bounding box center [695, 153] width 511 height 18
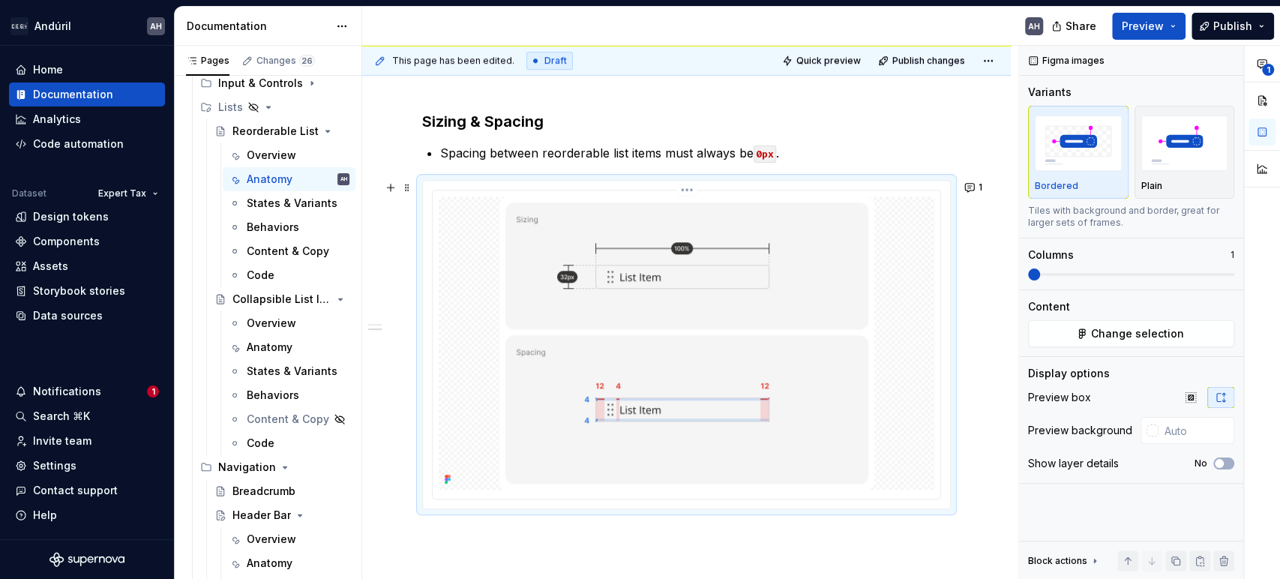
click at [782, 377] on img at bounding box center [687, 343] width 375 height 293
click at [571, 116] on h3 "Sizing & Spacing" at bounding box center [686, 121] width 529 height 21
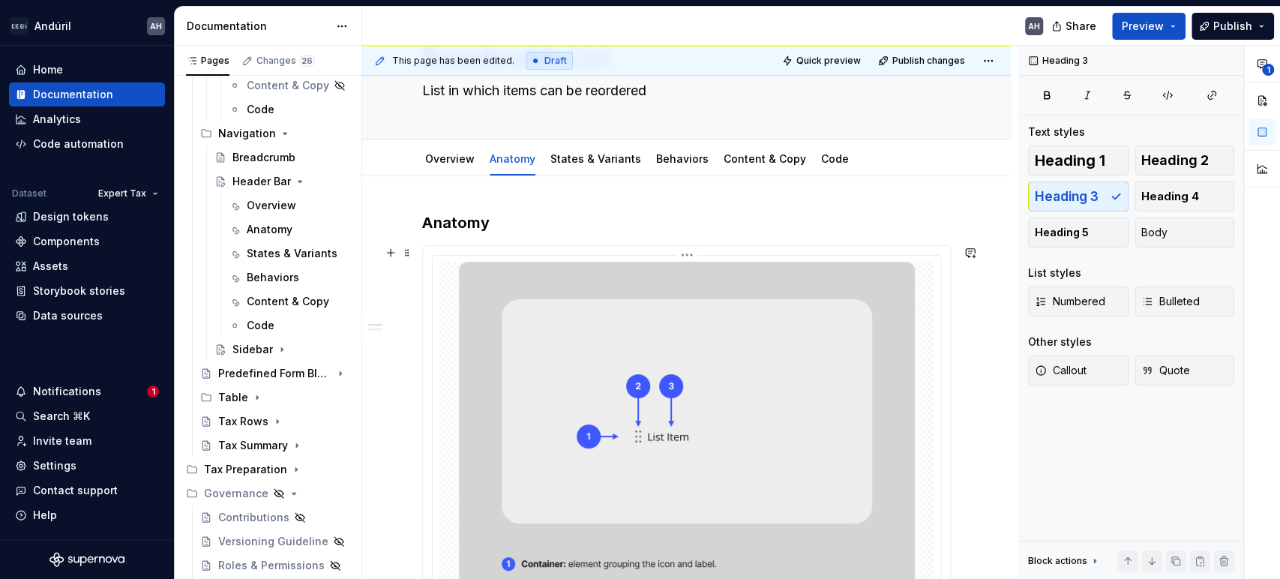
scroll to position [36, 0]
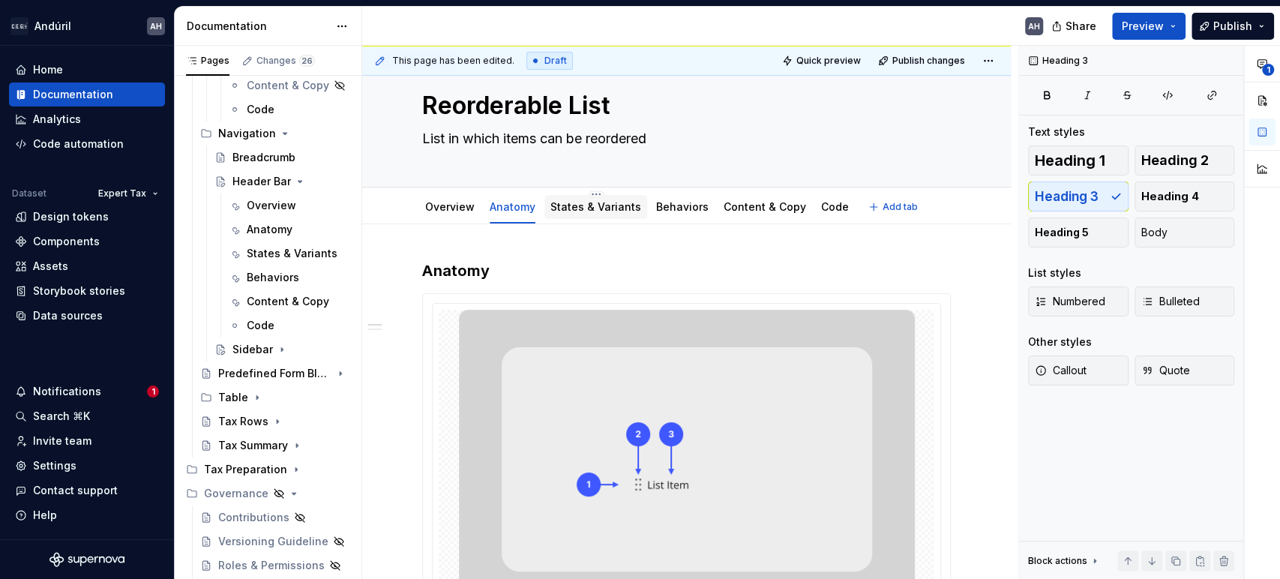
click at [584, 208] on link "States & Variants" at bounding box center [596, 206] width 91 height 13
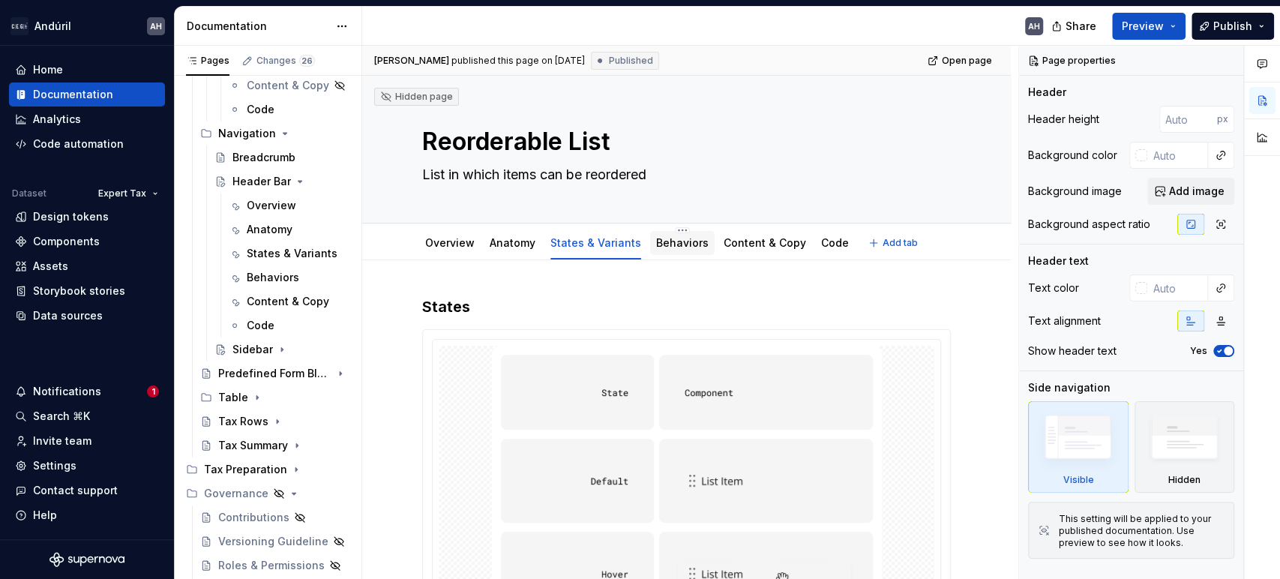
click at [677, 242] on link "Behaviors" at bounding box center [682, 242] width 53 height 13
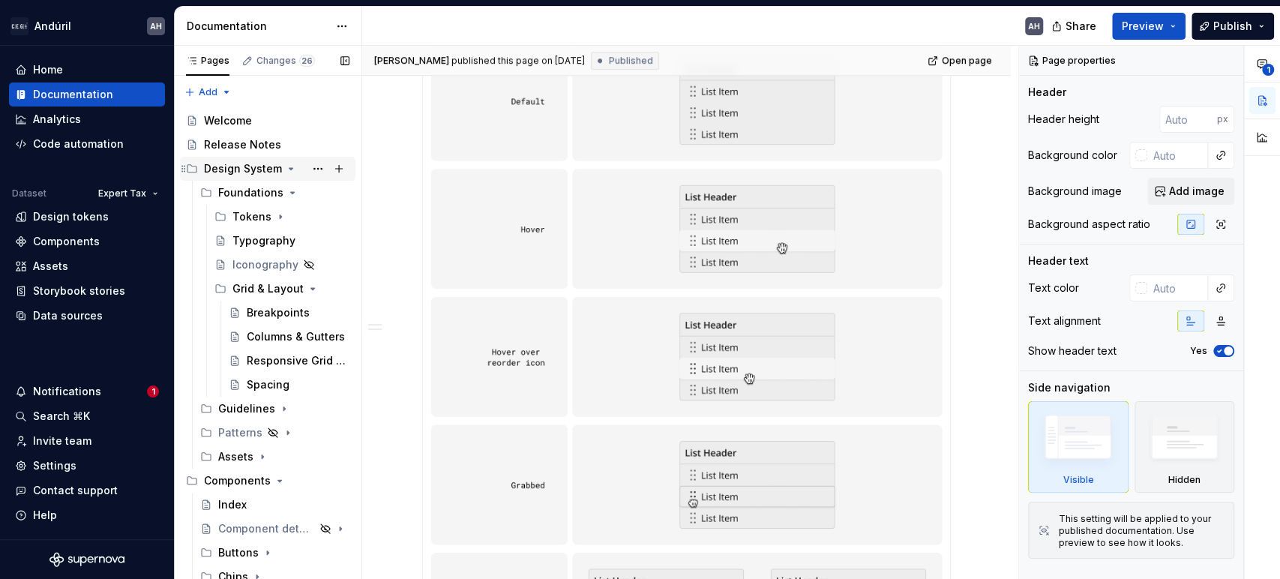
click at [286, 164] on icon "Page tree" at bounding box center [291, 169] width 12 height 12
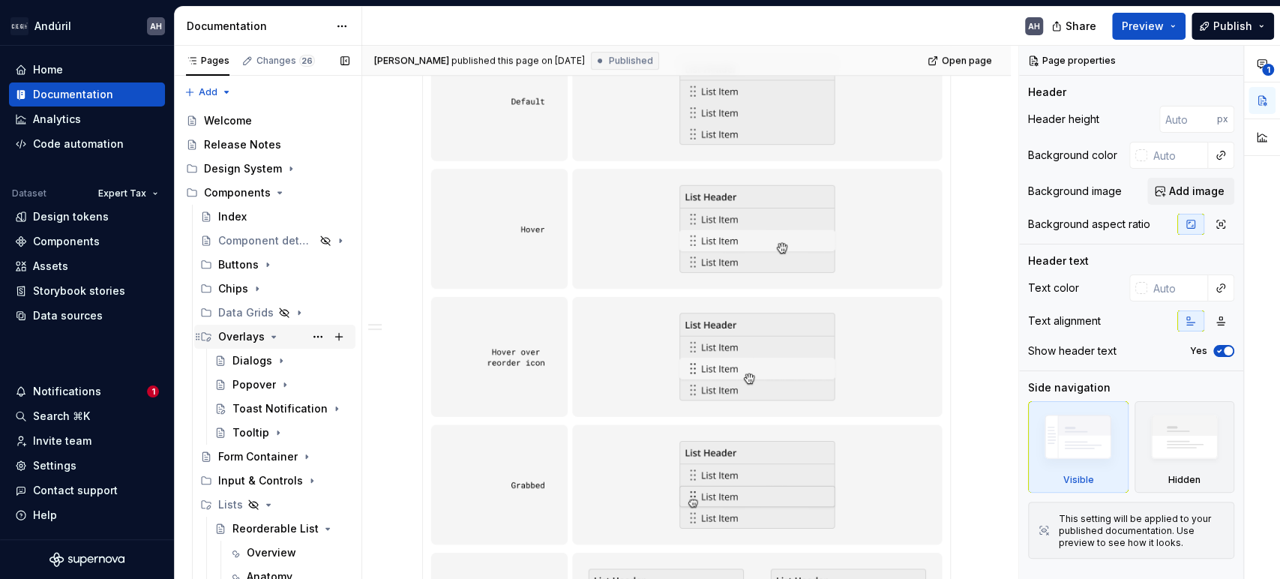
click at [270, 339] on icon "Page tree" at bounding box center [274, 337] width 12 height 12
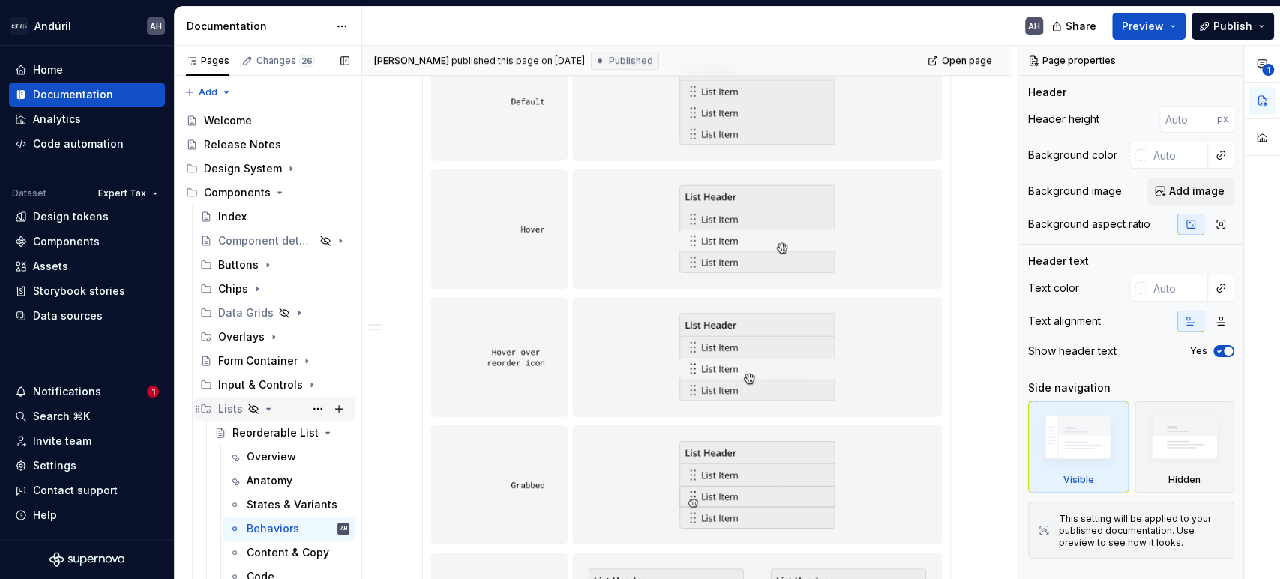
click at [266, 405] on icon "Page tree" at bounding box center [269, 409] width 12 height 12
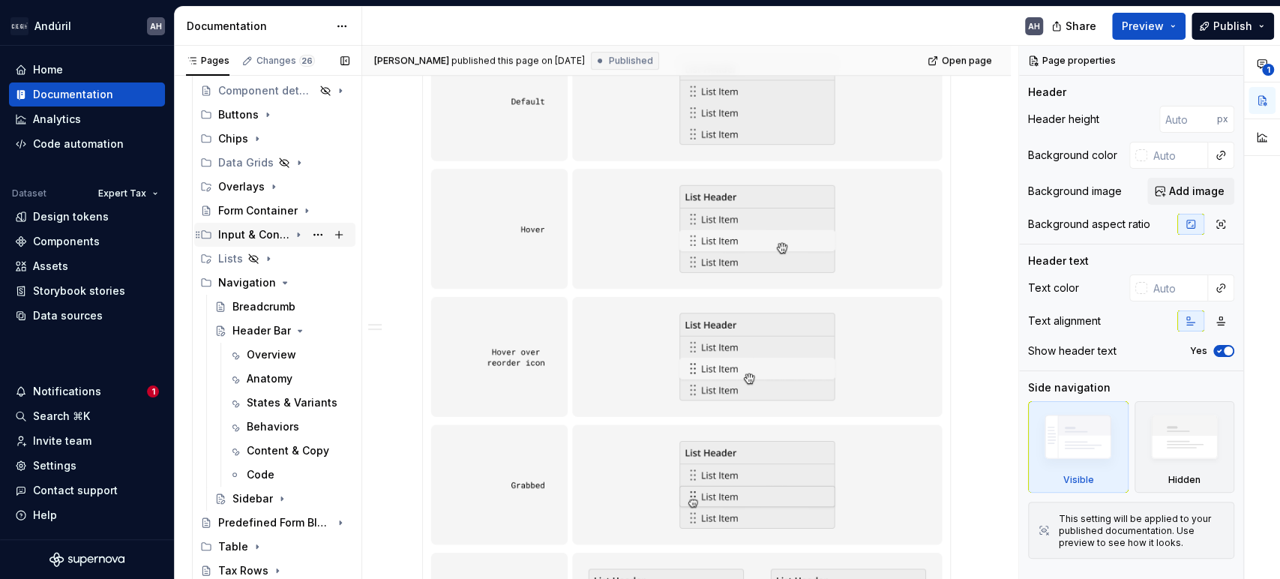
scroll to position [167, 0]
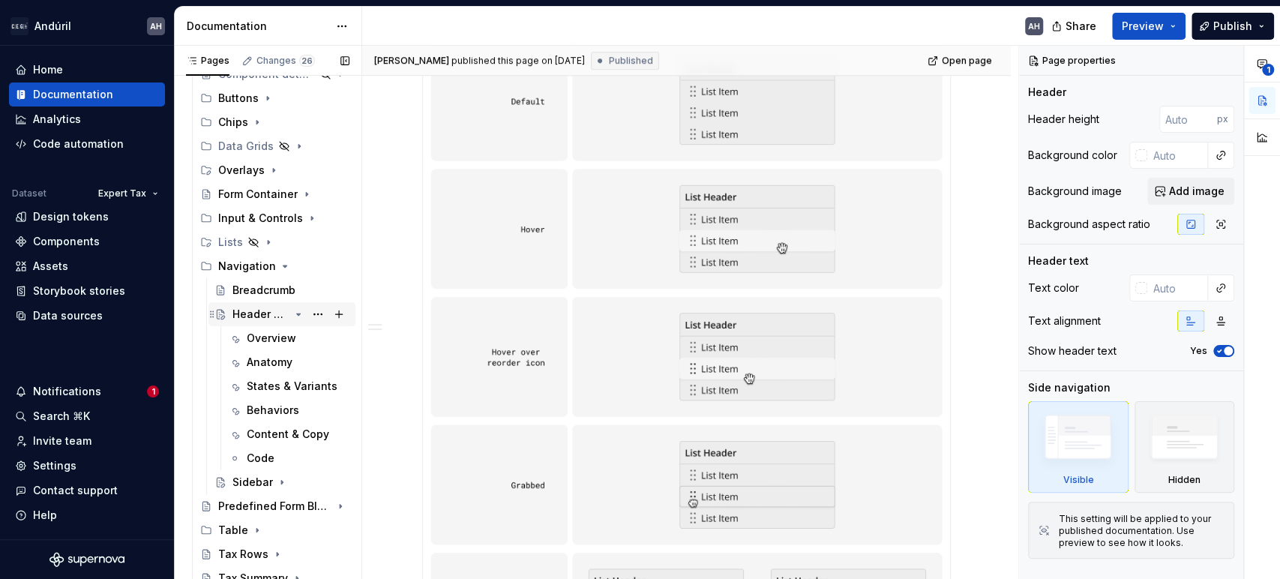
click at [293, 316] on button "Page tree" at bounding box center [299, 314] width 12 height 12
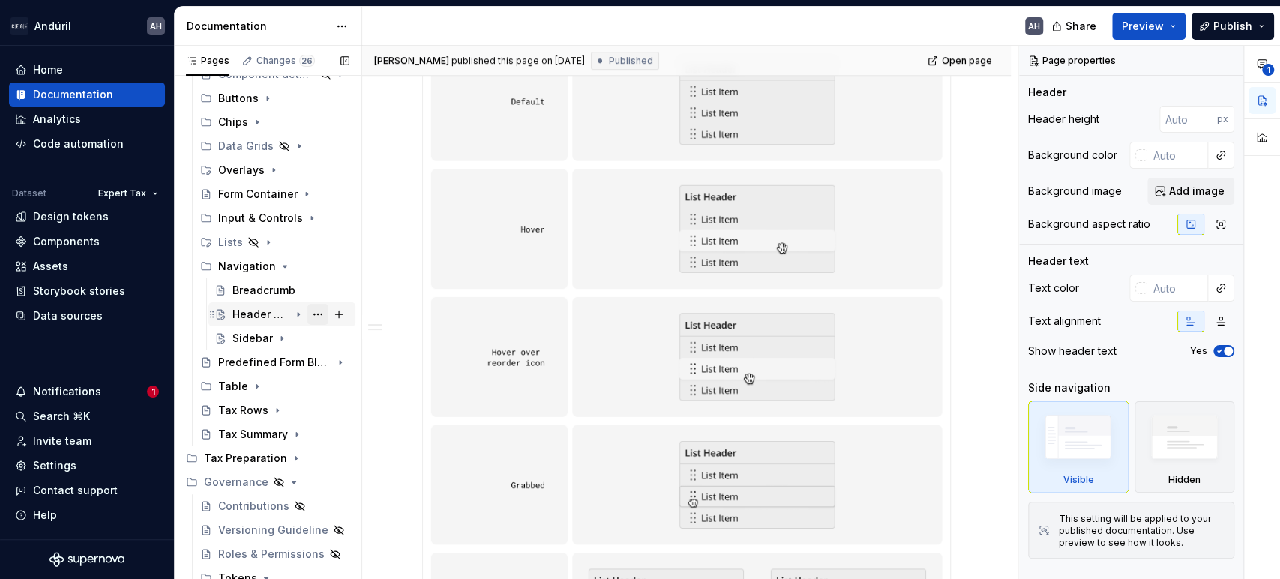
click at [308, 316] on button "Page tree" at bounding box center [318, 314] width 21 height 21
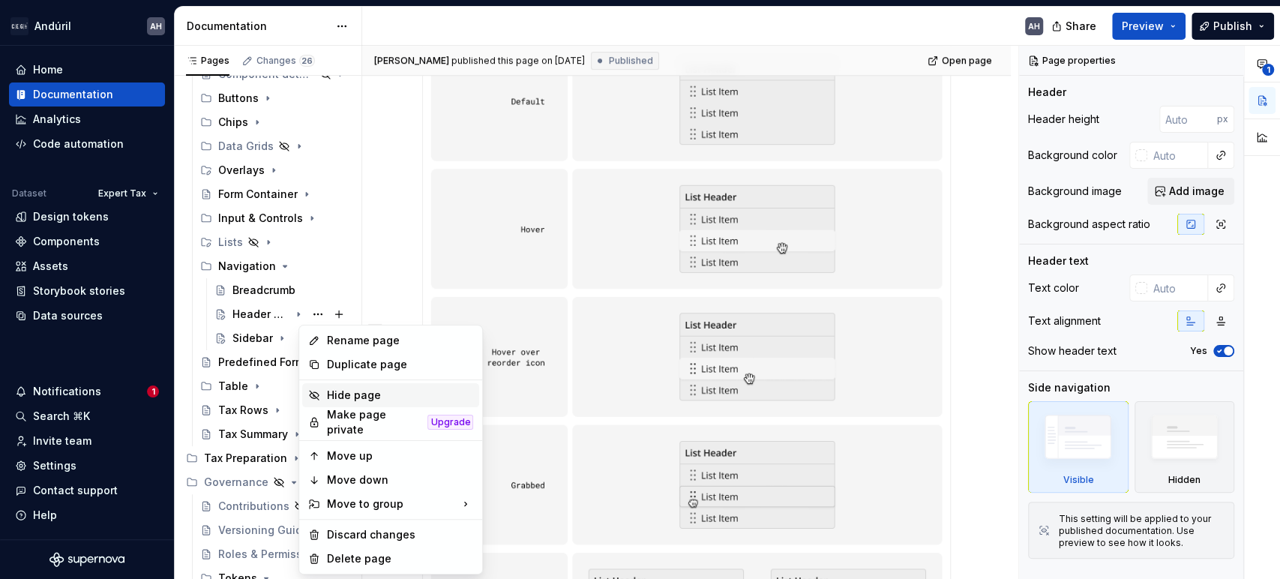
click at [357, 395] on div "Hide page" at bounding box center [399, 395] width 147 height 15
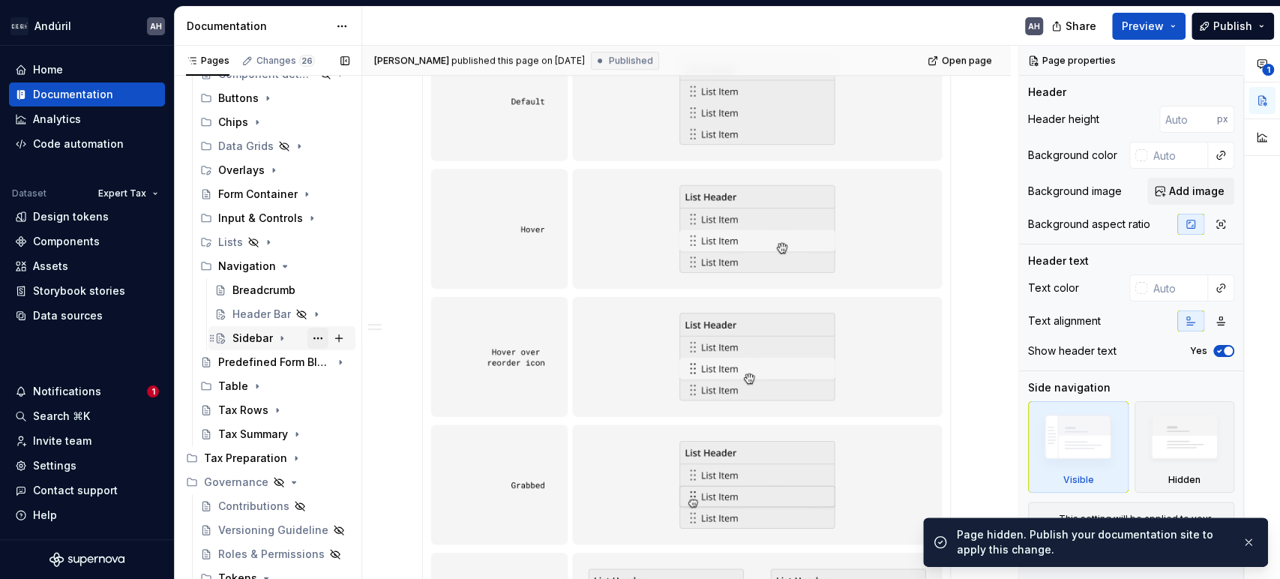
click at [308, 336] on button "Page tree" at bounding box center [318, 338] width 21 height 21
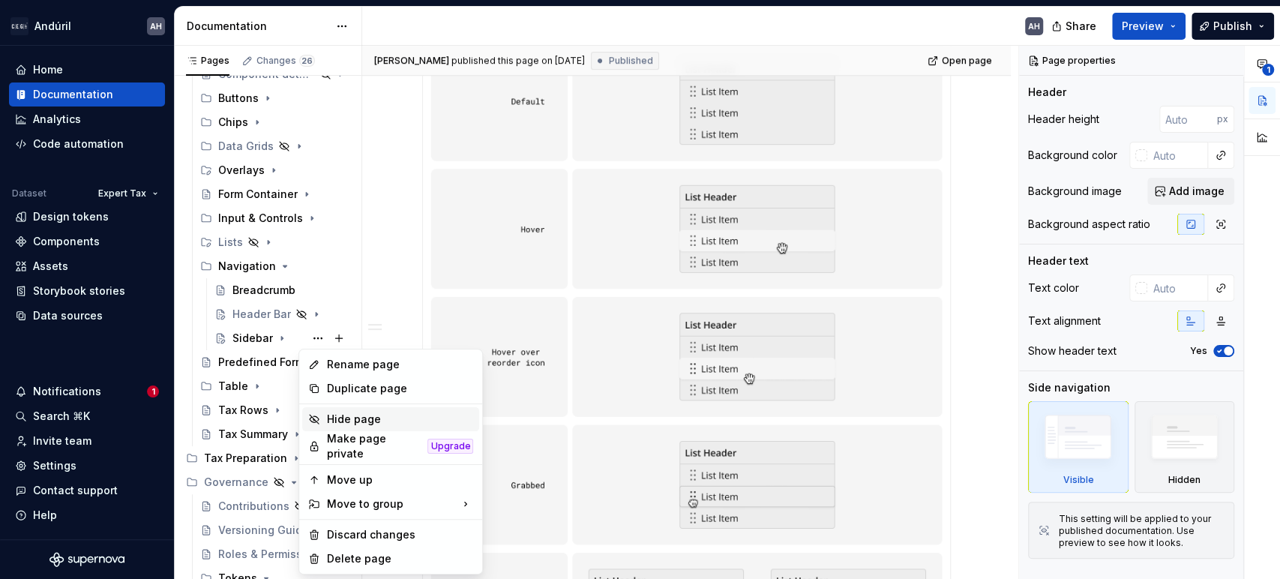
click at [339, 415] on div "Hide page" at bounding box center [399, 419] width 147 height 15
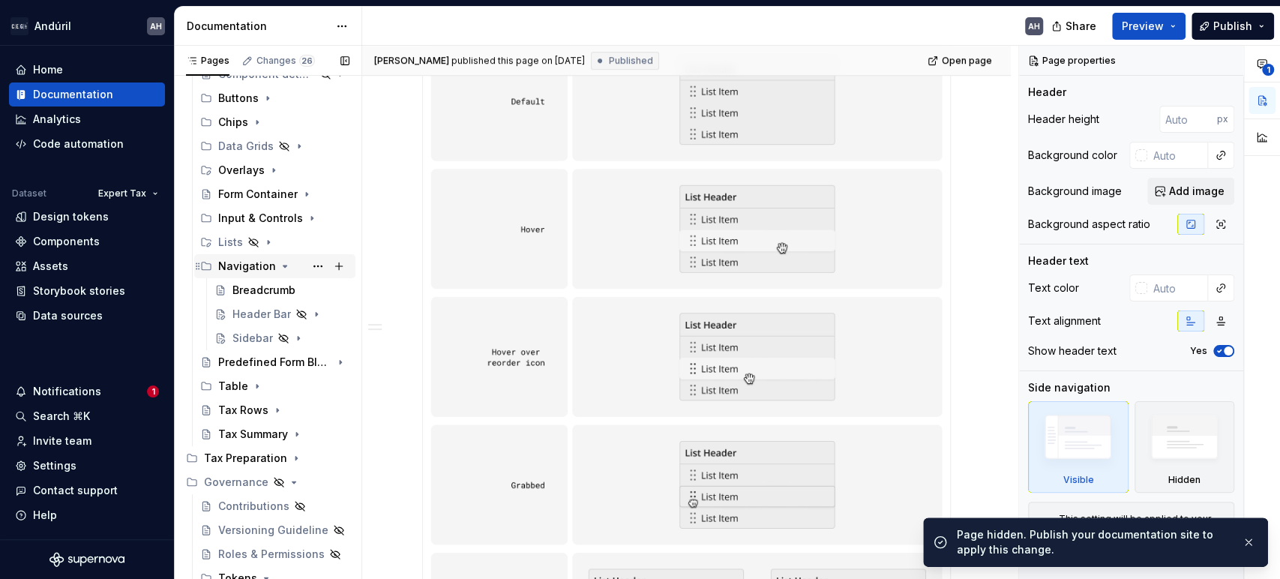
click at [279, 266] on icon "Page tree" at bounding box center [285, 266] width 12 height 12
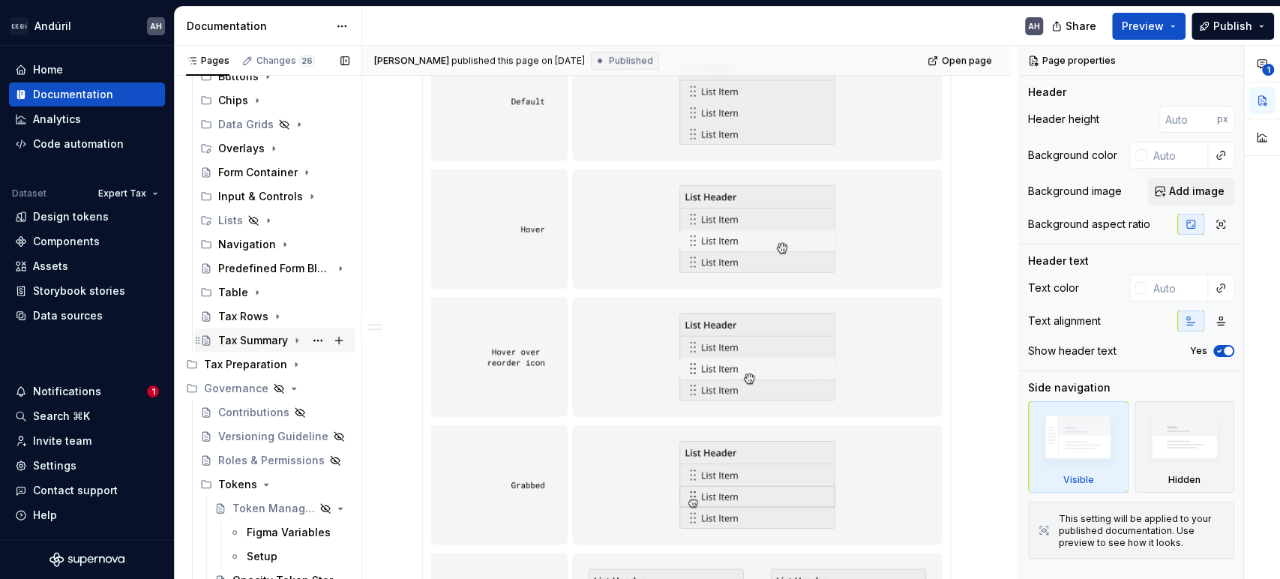
scroll to position [197, 0]
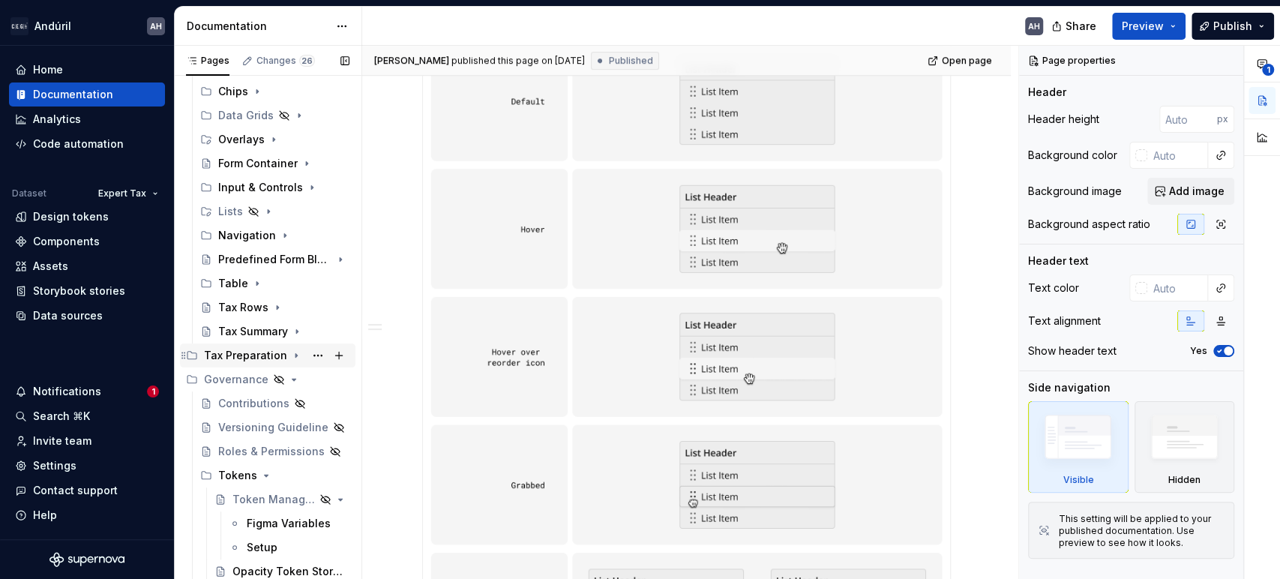
click at [290, 354] on icon "Page tree" at bounding box center [296, 356] width 12 height 12
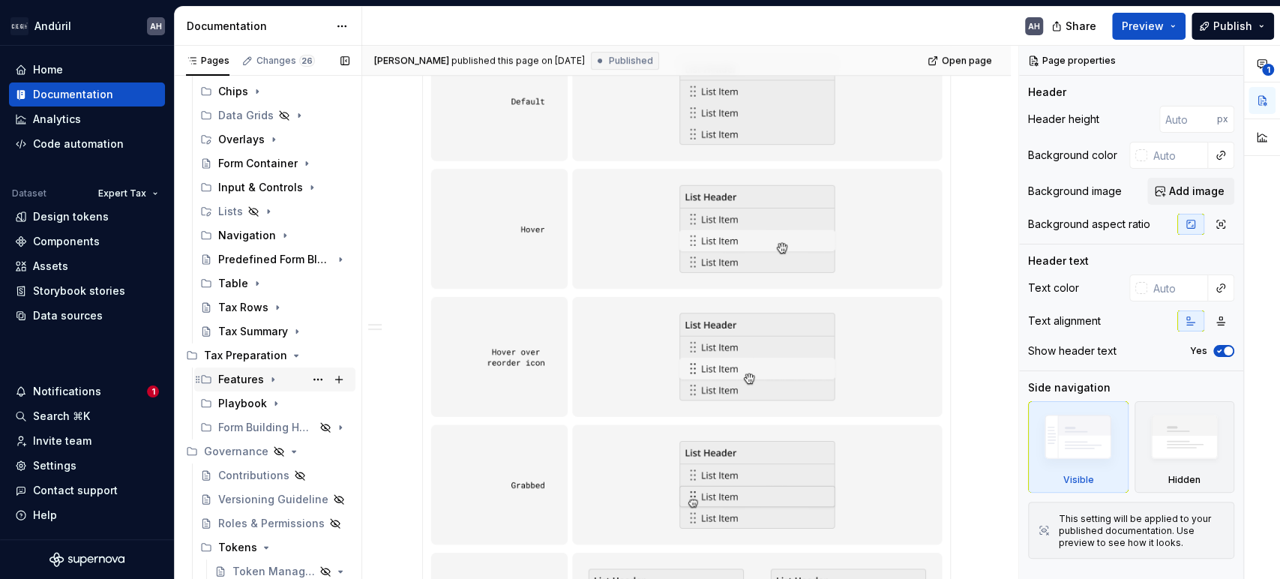
click at [269, 379] on icon "Page tree" at bounding box center [273, 380] width 12 height 12
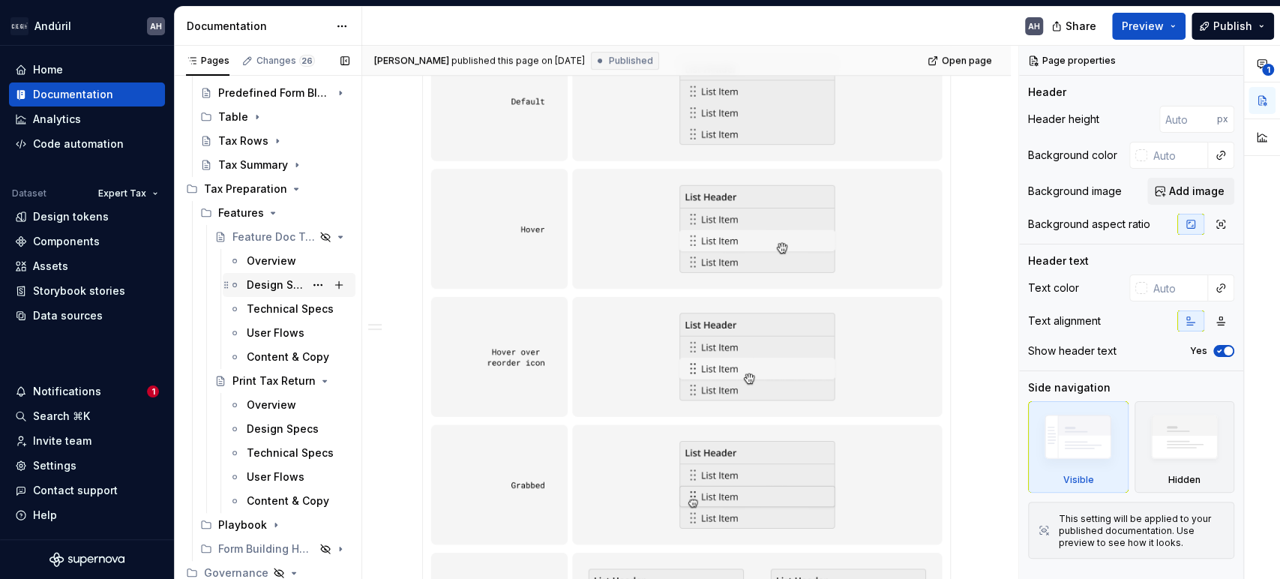
scroll to position [281, 0]
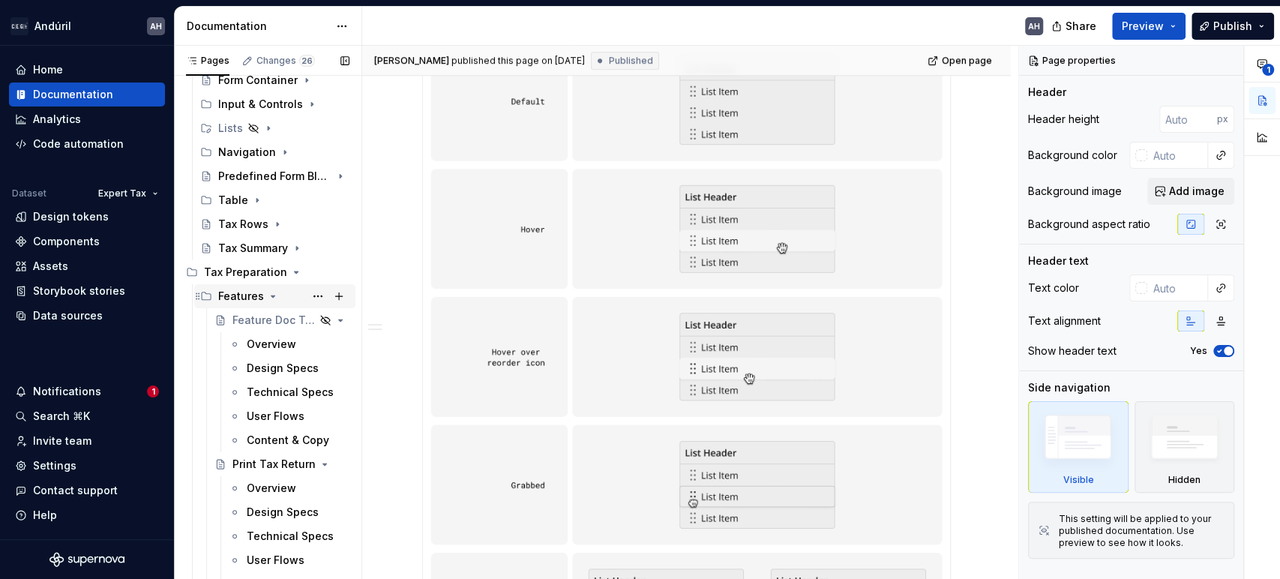
click at [269, 290] on icon "Page tree" at bounding box center [273, 296] width 12 height 12
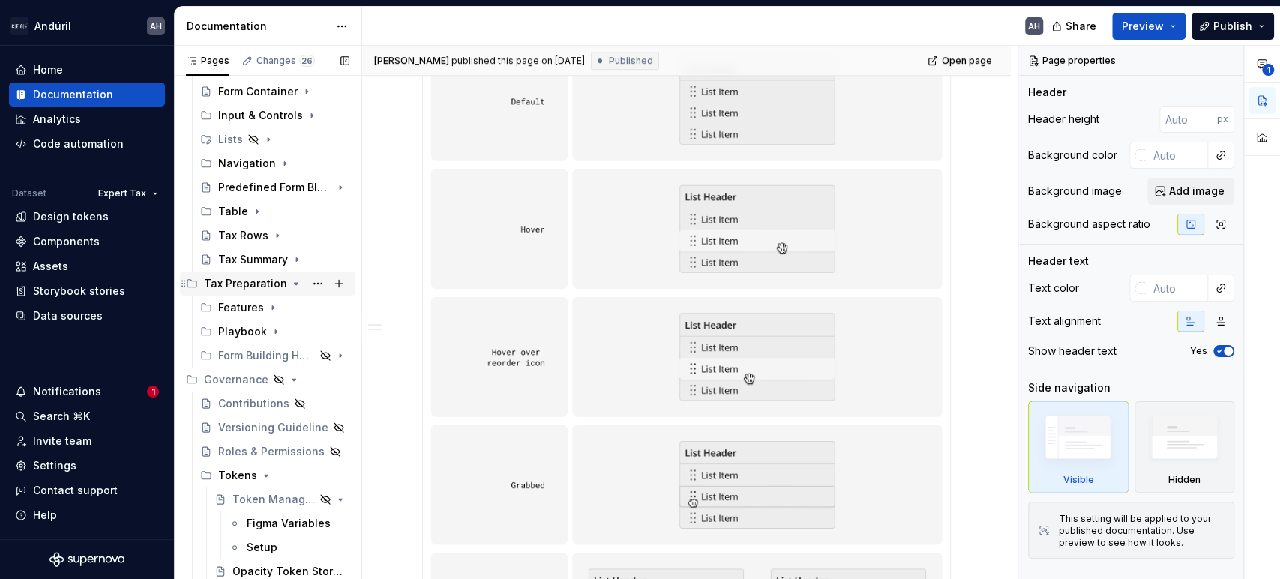
click at [290, 284] on icon "Page tree" at bounding box center [296, 284] width 12 height 12
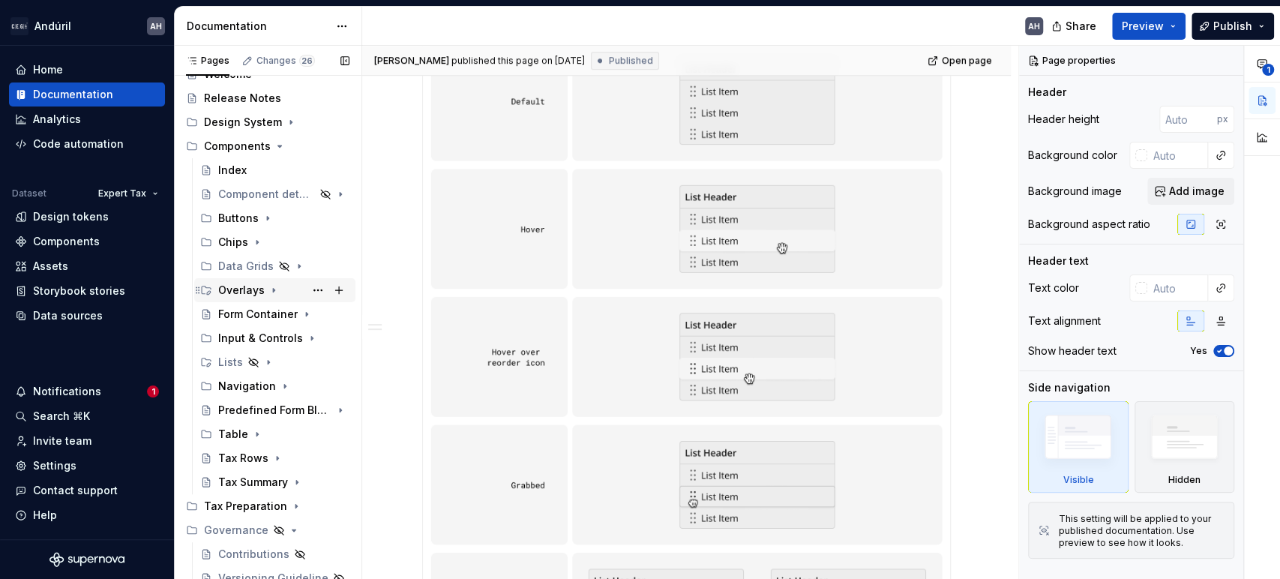
scroll to position [0, 0]
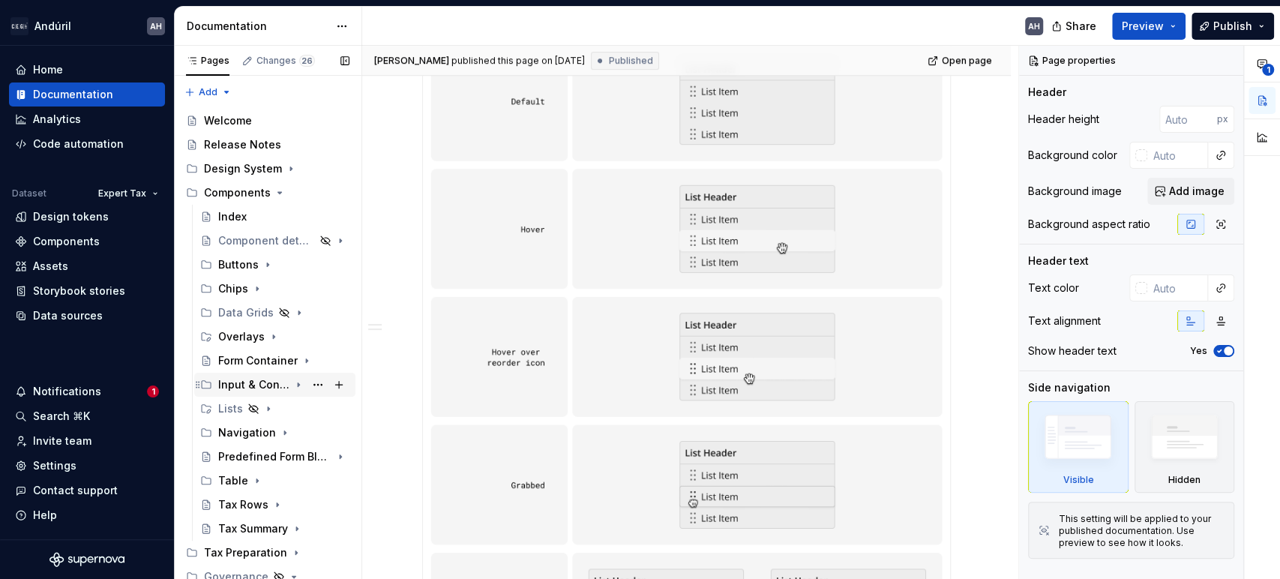
click at [293, 386] on icon "Page tree" at bounding box center [299, 385] width 12 height 12
click at [252, 525] on div "Segmented Control" at bounding box center [261, 528] width 57 height 15
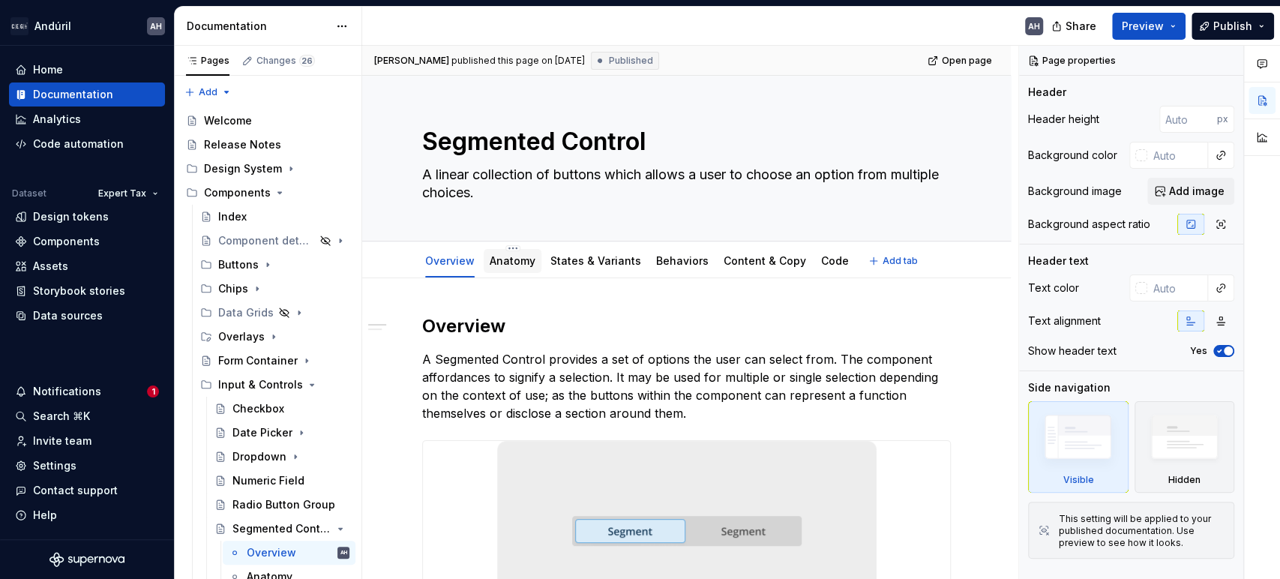
click at [522, 269] on div "Anatomy" at bounding box center [513, 261] width 58 height 24
type textarea "*"
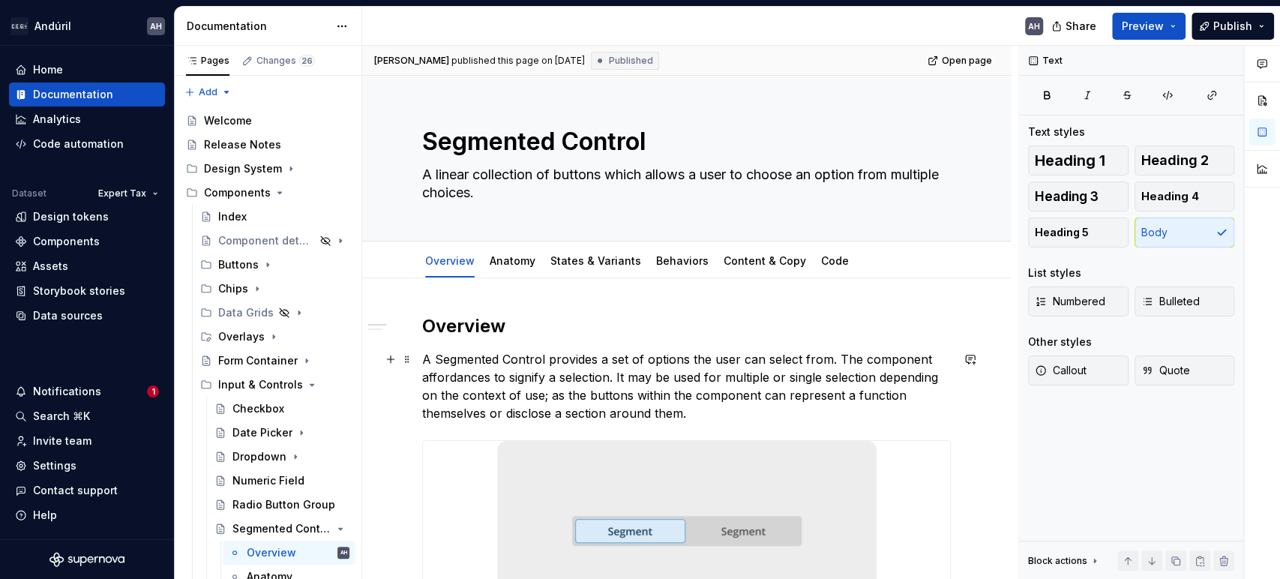
click at [704, 411] on p "A Segmented Control provides a set of options the user can select from. The com…" at bounding box center [686, 386] width 529 height 72
click at [620, 375] on p "A Segmented Control provides a set of options the user can select from. The com…" at bounding box center [686, 386] width 529 height 72
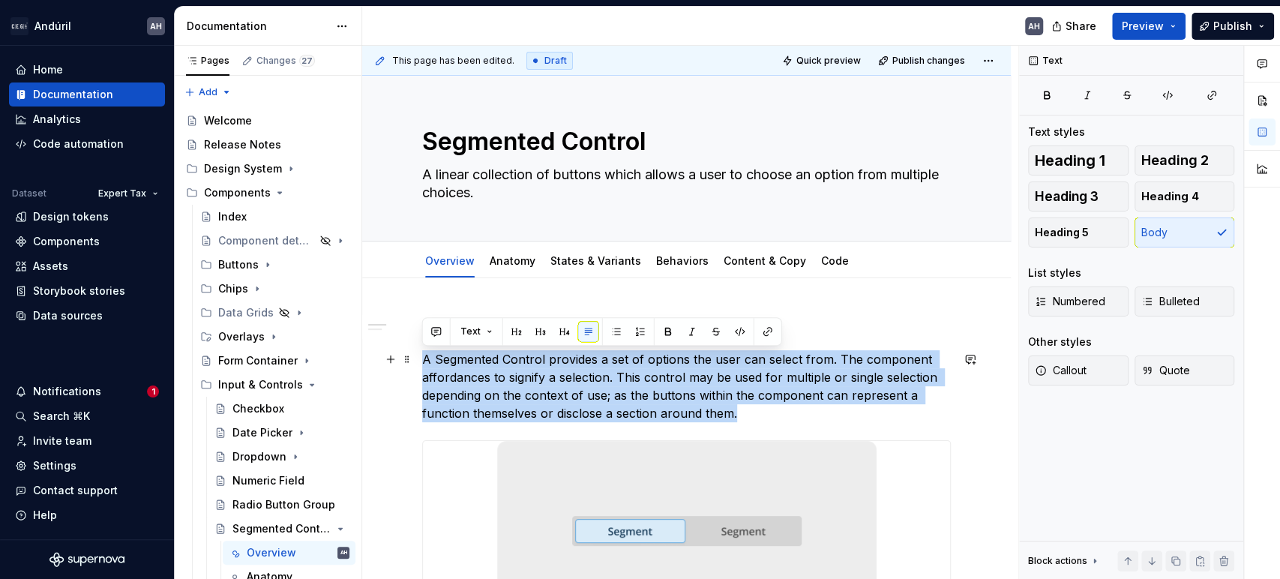
drag, startPoint x: 776, startPoint y: 407, endPoint x: 422, endPoint y: 352, distance: 358.2
click at [422, 352] on p "A Segmented Control provides a set of options the user can select from. The com…" at bounding box center [686, 386] width 529 height 72
copy p "A Segmented Control provides a set of options the user can select from. The com…"
click at [468, 368] on p "A Segmented Control provides a set of options the user can select from. The com…" at bounding box center [686, 386] width 529 height 72
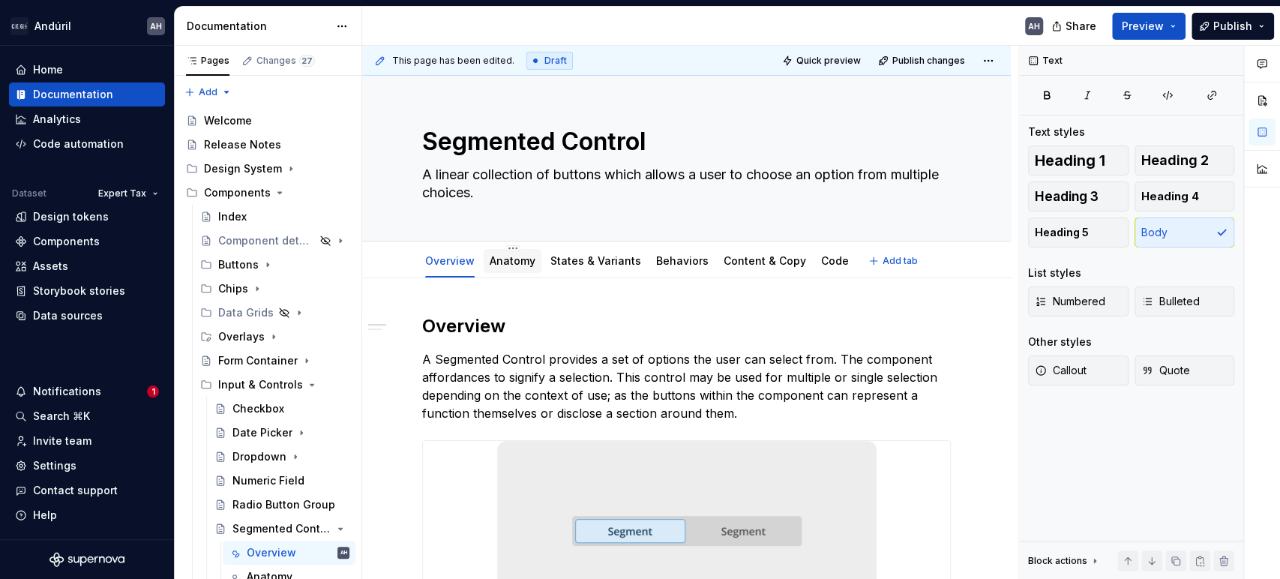
click at [518, 260] on link "Anatomy" at bounding box center [513, 260] width 46 height 13
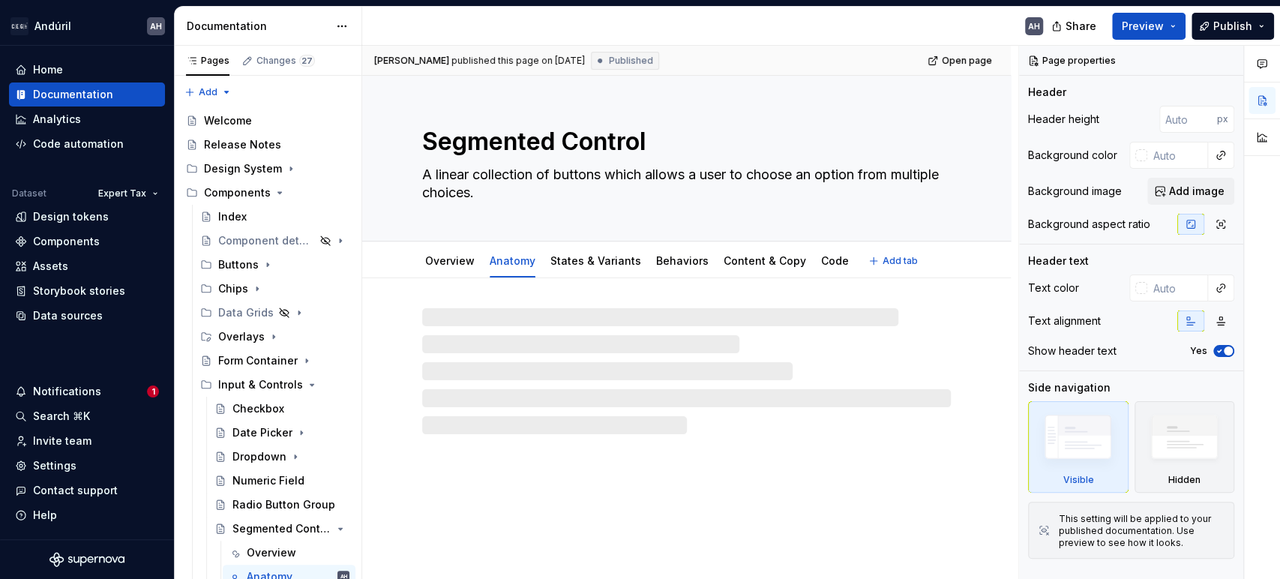
click at [518, 260] on link "Anatomy" at bounding box center [513, 260] width 46 height 13
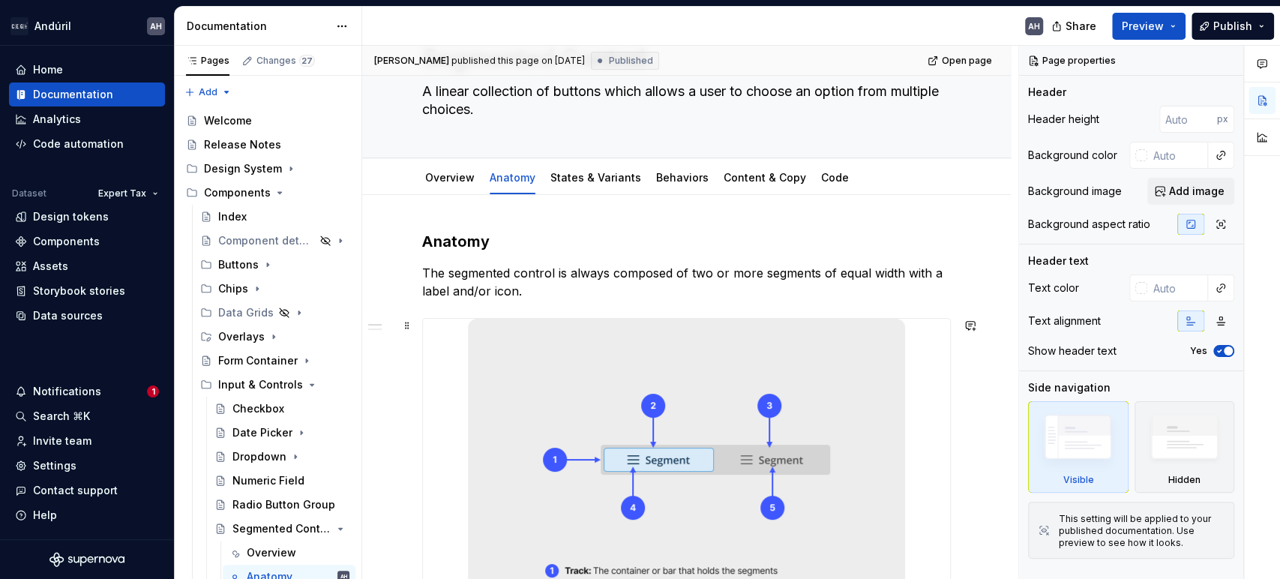
scroll to position [167, 0]
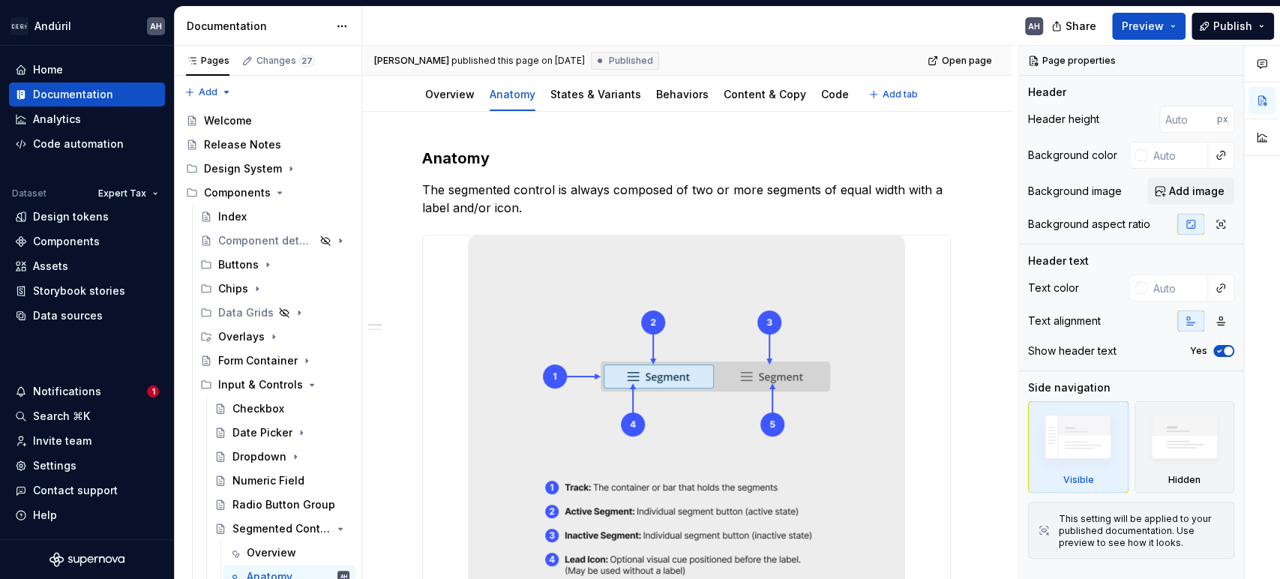
type textarea "*"
click at [905, 188] on p "The segmented control is always composed of two or more segments of equal width…" at bounding box center [686, 199] width 529 height 36
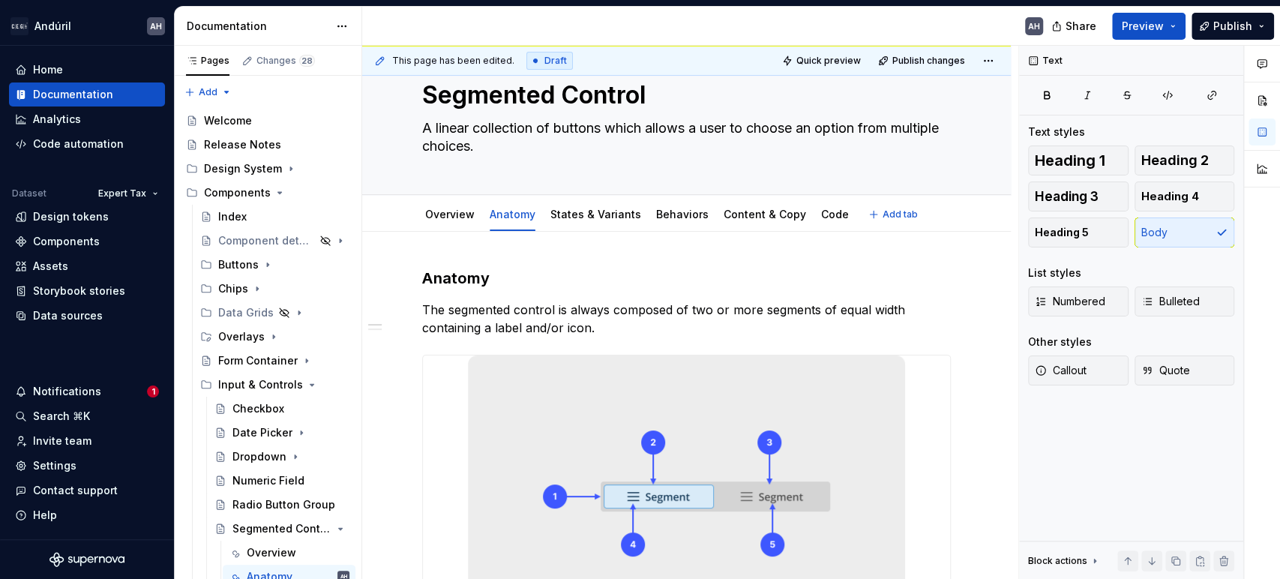
scroll to position [0, 0]
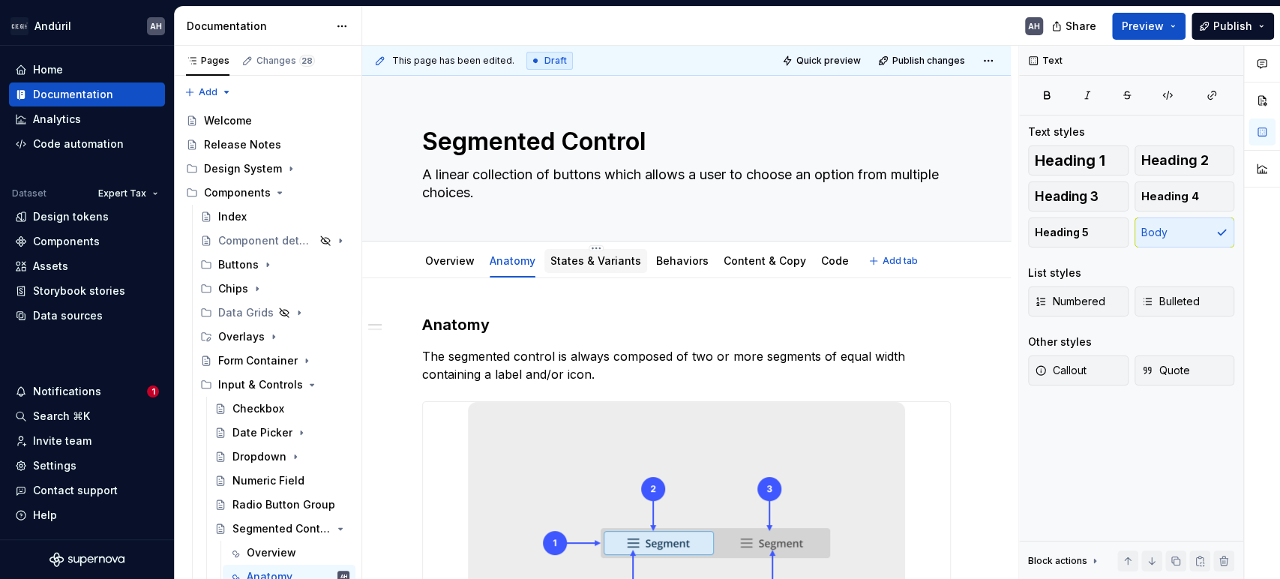
click at [589, 255] on link "States & Variants" at bounding box center [596, 260] width 91 height 13
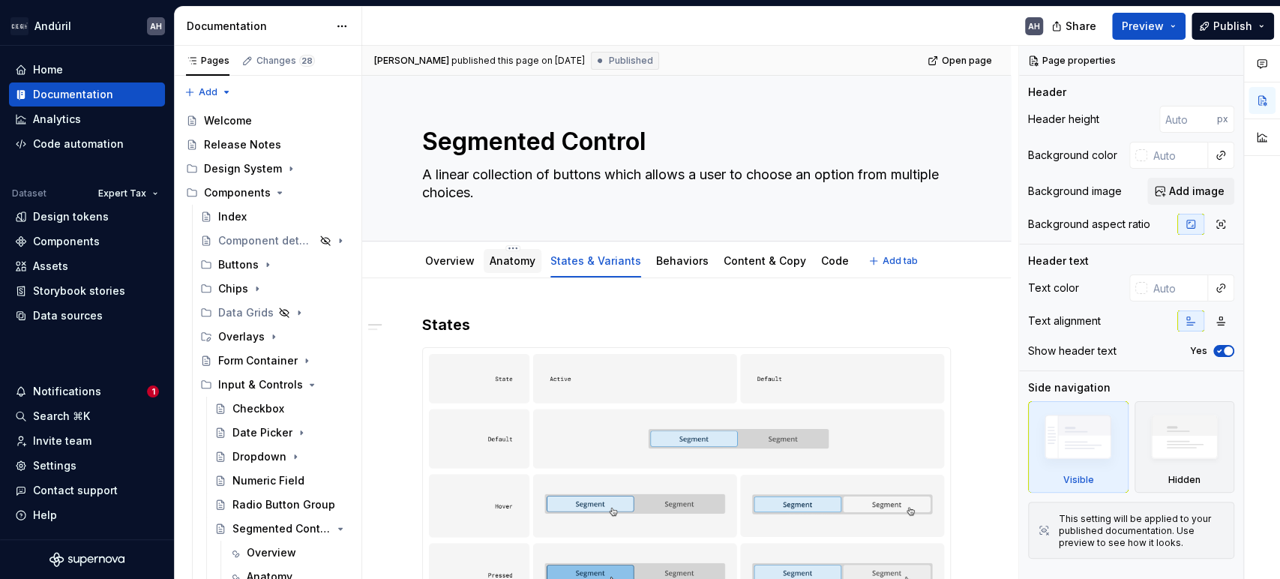
click at [498, 260] on link "Anatomy" at bounding box center [513, 260] width 46 height 13
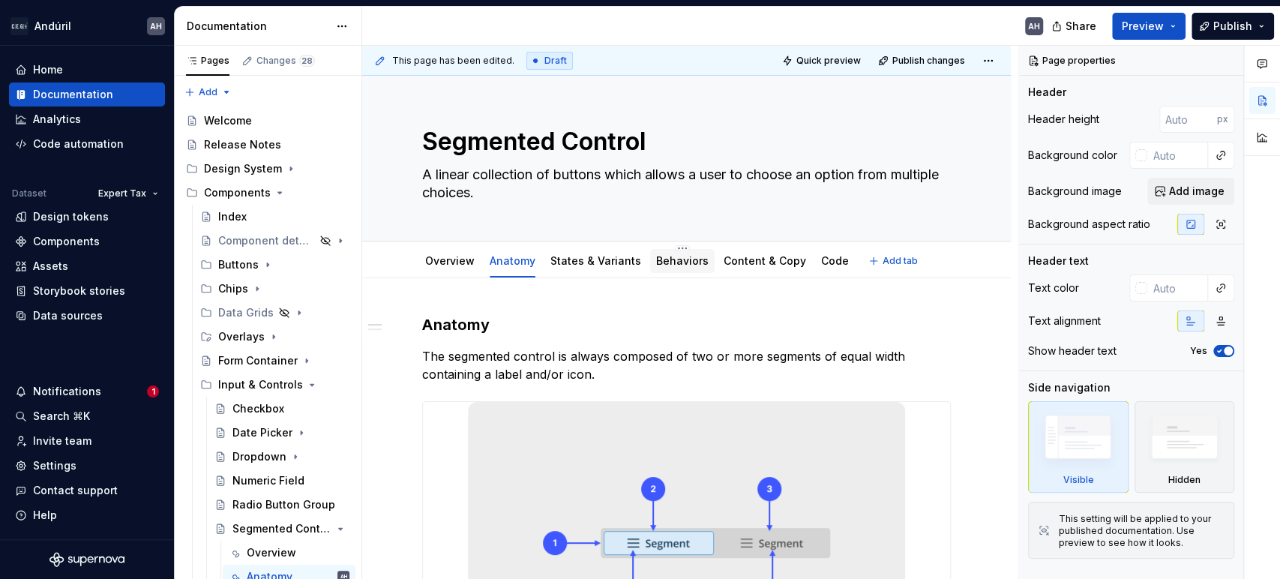
click at [666, 261] on link "Behaviors" at bounding box center [682, 260] width 53 height 13
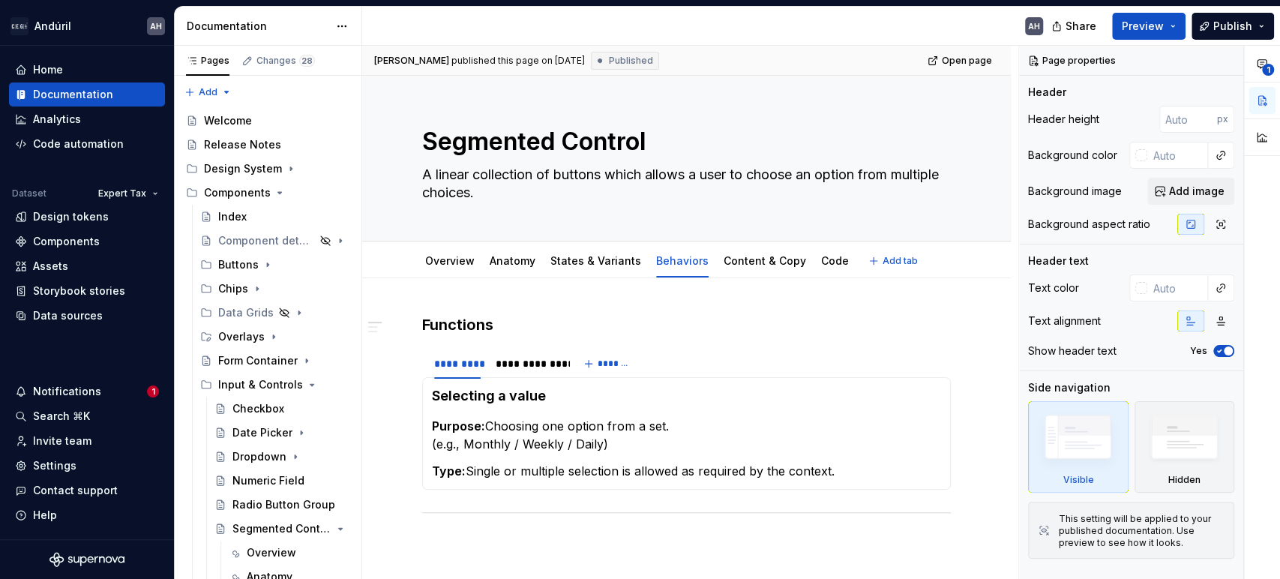
type textarea "*"
click at [540, 394] on h4 "Selecting a value" at bounding box center [686, 396] width 509 height 18
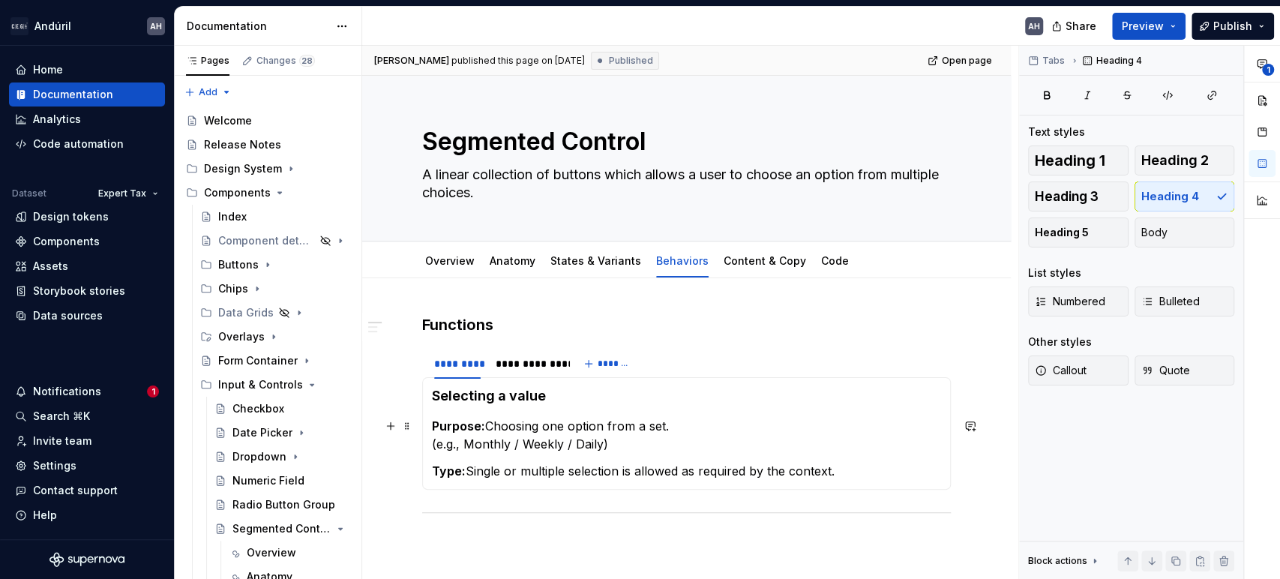
click at [529, 430] on p "Purpose: Choosing one option from a set. (e.g., Monthly / Weekly / Daily)" at bounding box center [686, 435] width 509 height 36
click at [674, 428] on p "Purpose: Choosing one option from a set. (e.g., Monthly / Weekly / Daily)" at bounding box center [686, 435] width 509 height 36
click at [629, 439] on p "Purpose: Choosing one option from a set. (e.g., Monthly / Weekly / Daily)" at bounding box center [686, 435] width 509 height 36
click at [466, 470] on strong "Type:" at bounding box center [449, 471] width 34 height 15
click at [551, 469] on p "Type: Single or multiple selection is allowed as required by the context." at bounding box center [686, 471] width 509 height 18
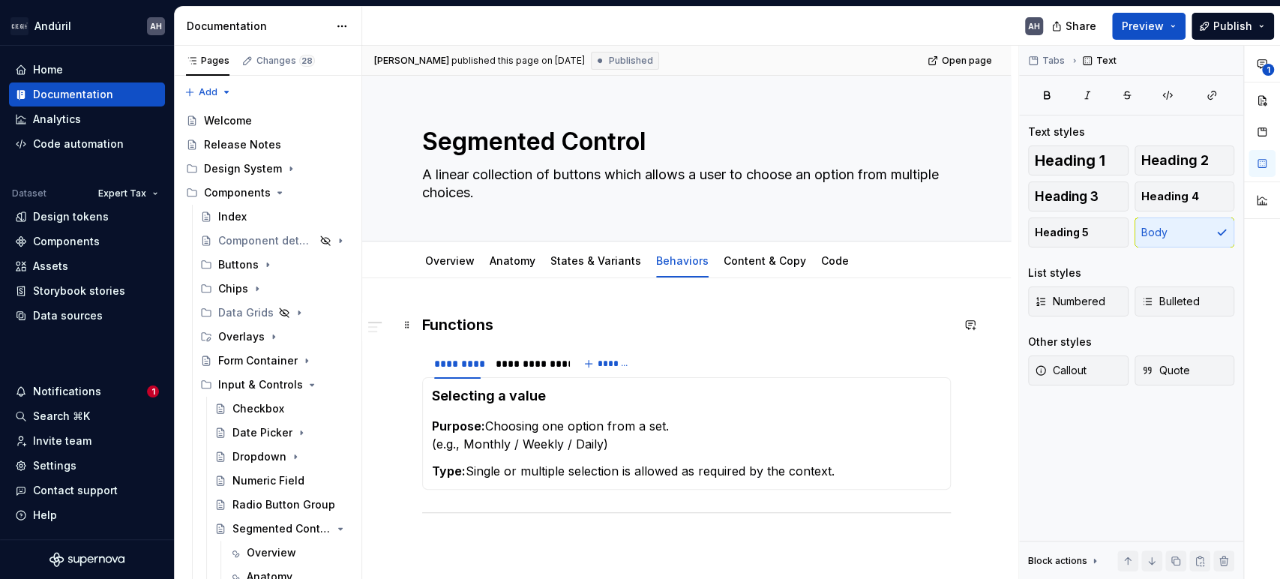
click at [537, 327] on h3 "Functions" at bounding box center [686, 324] width 529 height 21
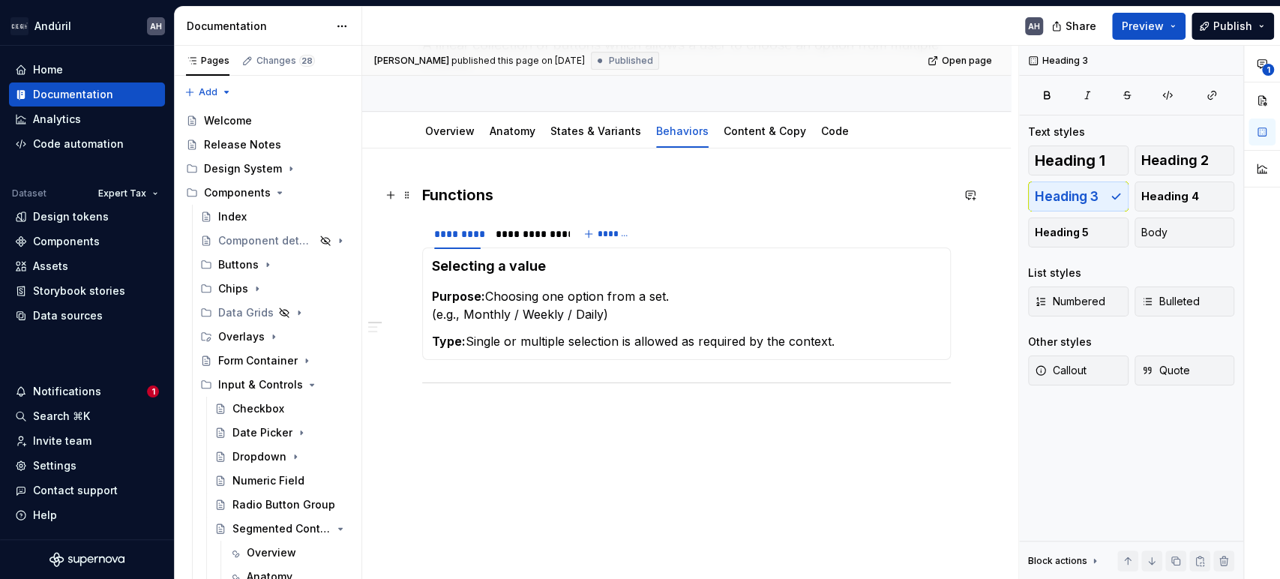
scroll to position [164, 0]
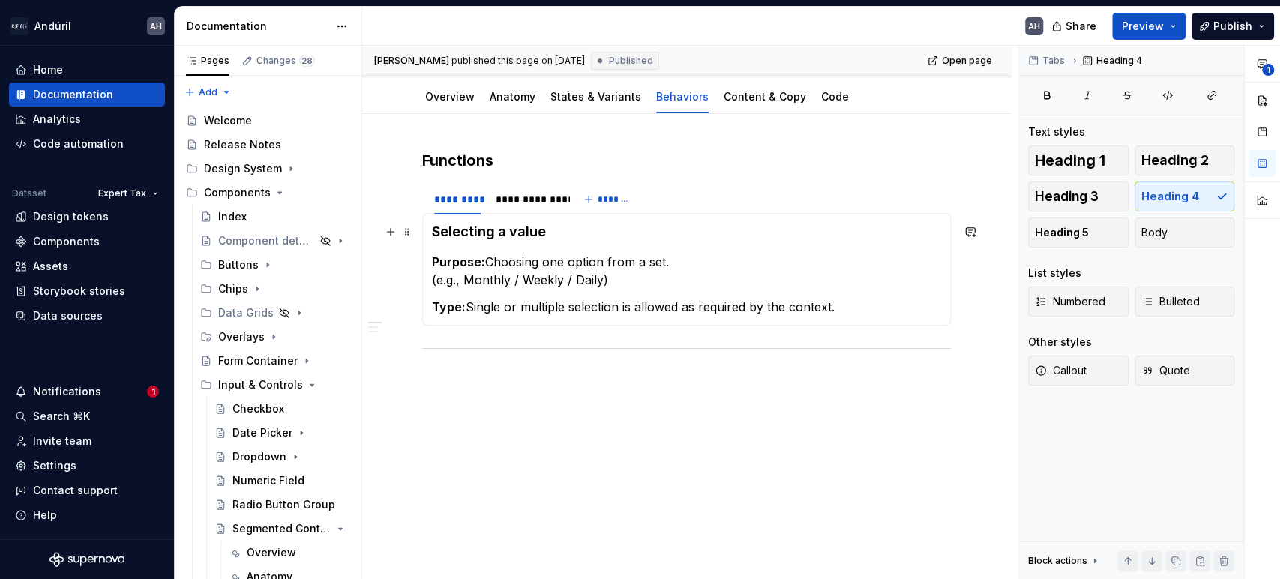
click at [566, 228] on h4 "Selecting a value" at bounding box center [686, 232] width 509 height 18
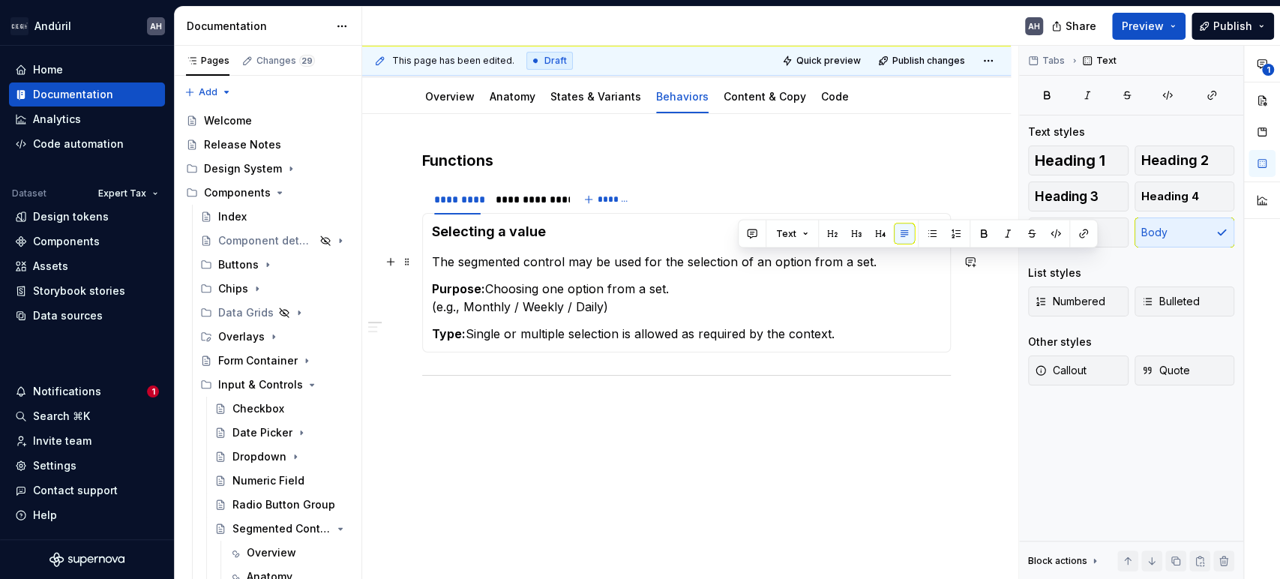
drag, startPoint x: 739, startPoint y: 260, endPoint x: 927, endPoint y: 260, distance: 188.3
click at [927, 260] on p "The segmented control may be used for the selection of an option from a set." at bounding box center [686, 262] width 509 height 18
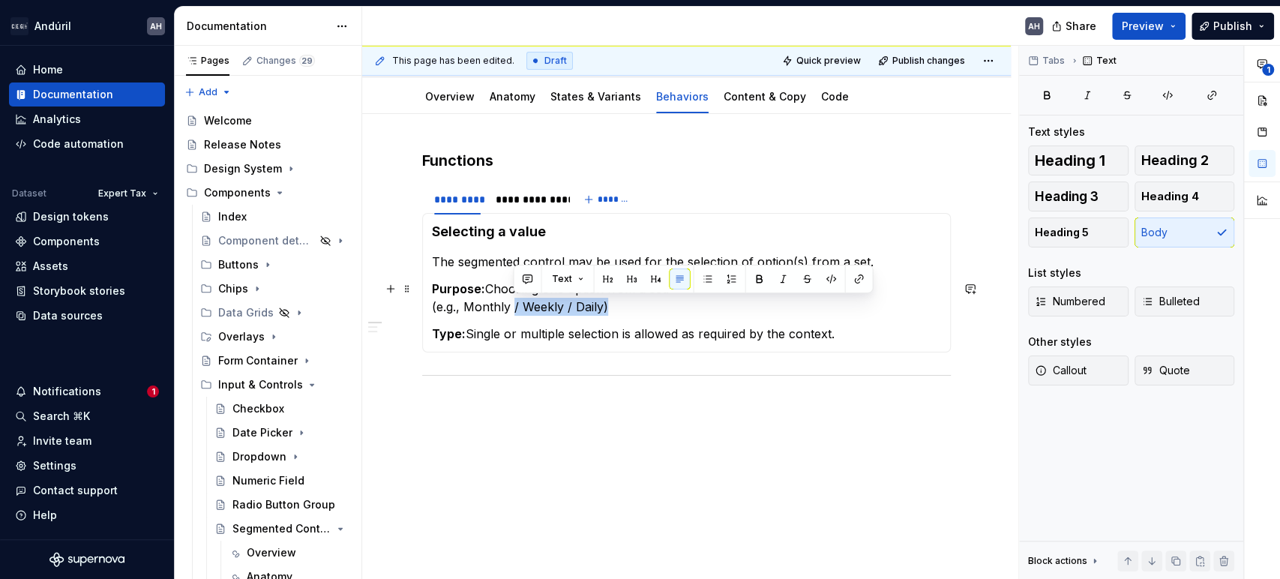
drag, startPoint x: 606, startPoint y: 310, endPoint x: 514, endPoint y: 310, distance: 92.3
click at [514, 310] on p "Purpose: Choosing one option from a set. (e.g., Monthly / Weekly / Daily)" at bounding box center [686, 298] width 509 height 36
click at [619, 306] on p "Purpose: Choosing one option from a set. (e.g., Monthly / Weekly / Daily)" at bounding box center [686, 298] width 509 height 36
drag, startPoint x: 620, startPoint y: 306, endPoint x: 422, endPoint y: 309, distance: 197.3
click at [422, 309] on div "Selecting a value The segmented control may be used for the selection of option…" at bounding box center [686, 283] width 529 height 140
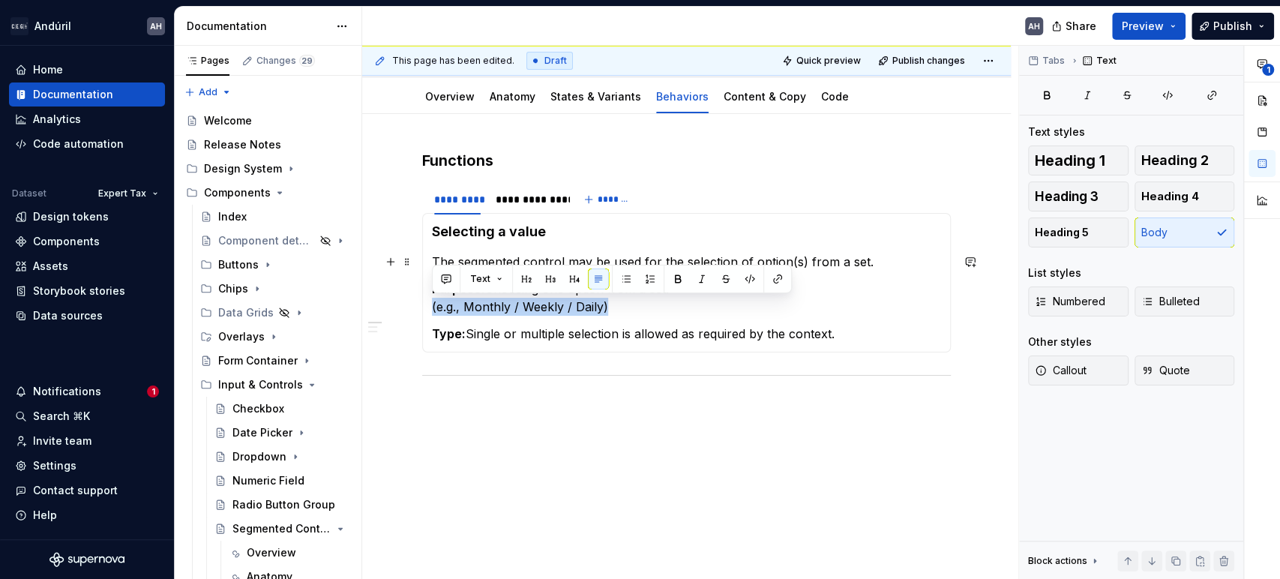
copy p "(e.g., Monthly / Weekly / Daily)"
click at [880, 256] on p "The segmented control may be used for the selection of option(s) from a set." at bounding box center [686, 262] width 509 height 18
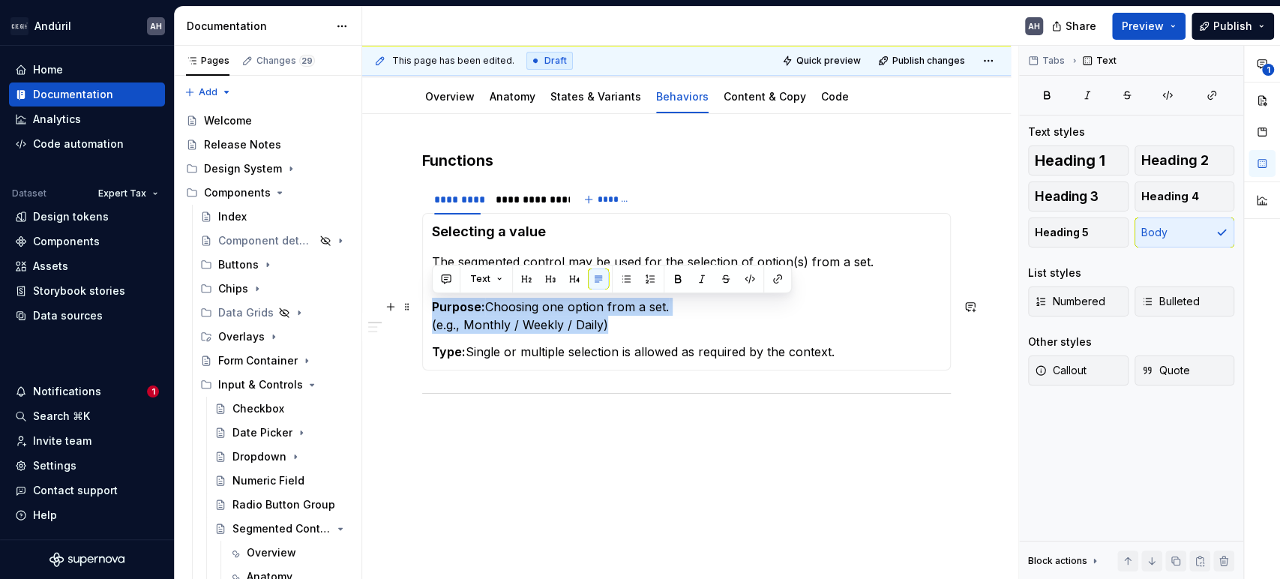
drag, startPoint x: 618, startPoint y: 320, endPoint x: 432, endPoint y: 308, distance: 186.4
click at [432, 308] on p "Purpose: Choosing one option from a set. (e.g., Monthly / Weekly / Daily)" at bounding box center [686, 316] width 509 height 36
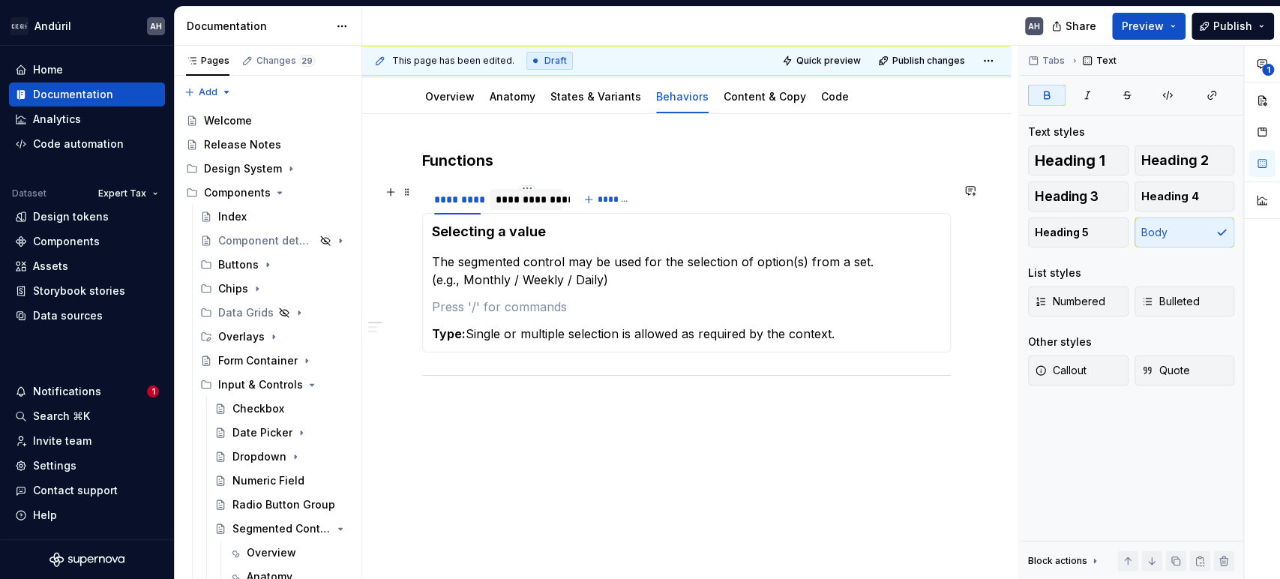
click at [539, 196] on div "**********" at bounding box center [527, 199] width 62 height 15
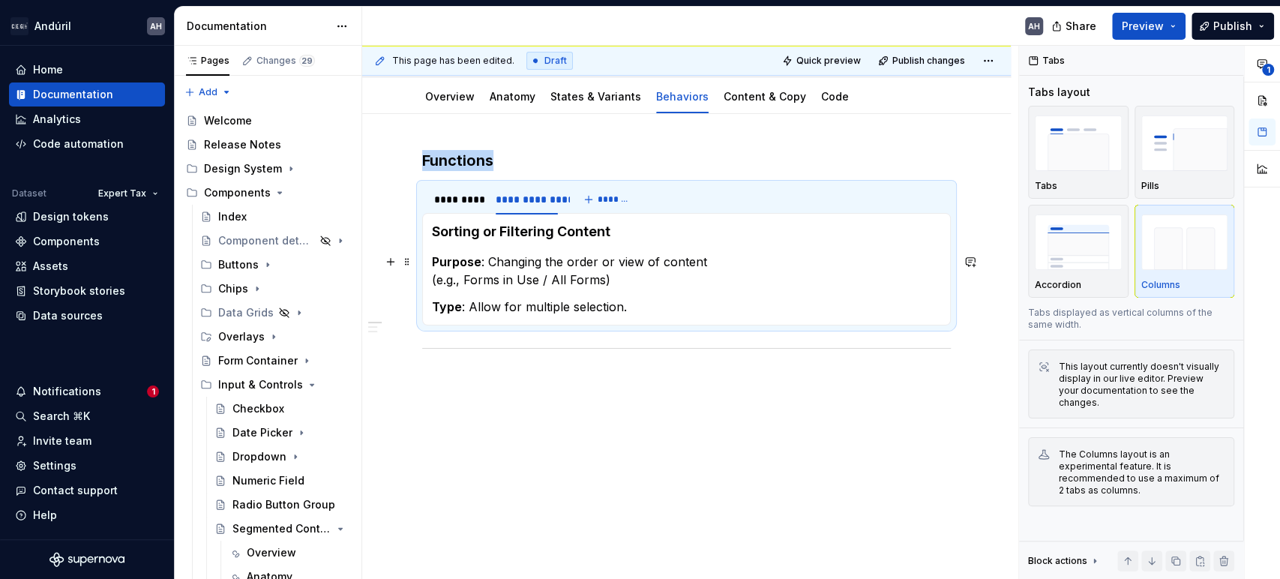
click at [536, 257] on p "Purpose : Changing the order or view of content (e.g., Forms in Use / All Forms)" at bounding box center [686, 271] width 509 height 36
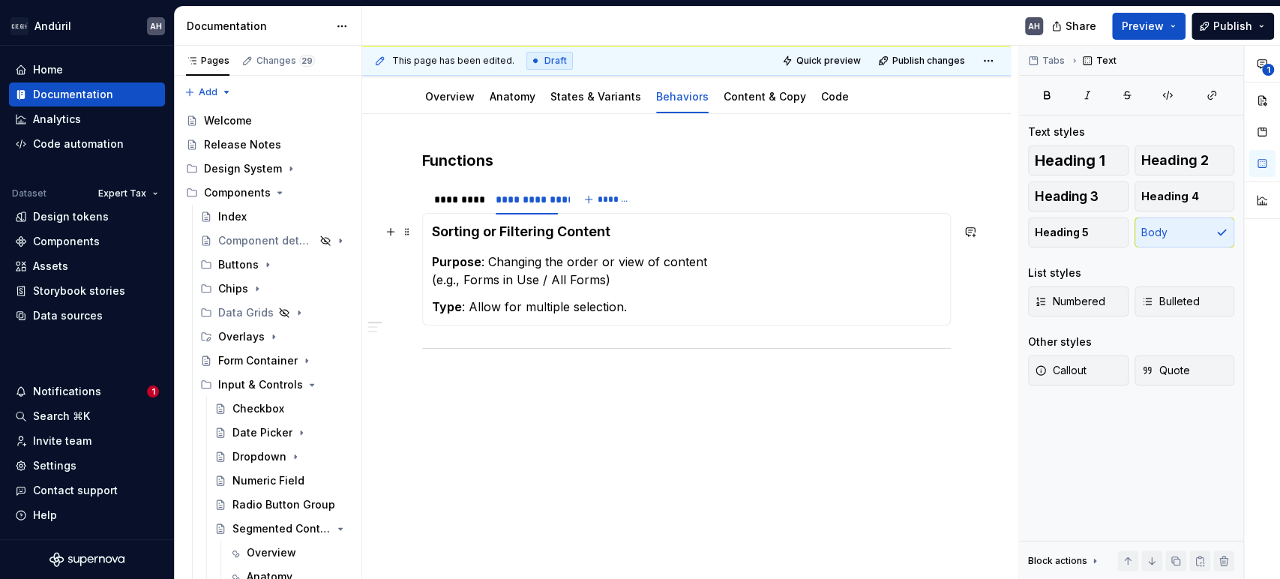
click at [630, 229] on h4 "Sorting or Filtering Content" at bounding box center [686, 232] width 509 height 18
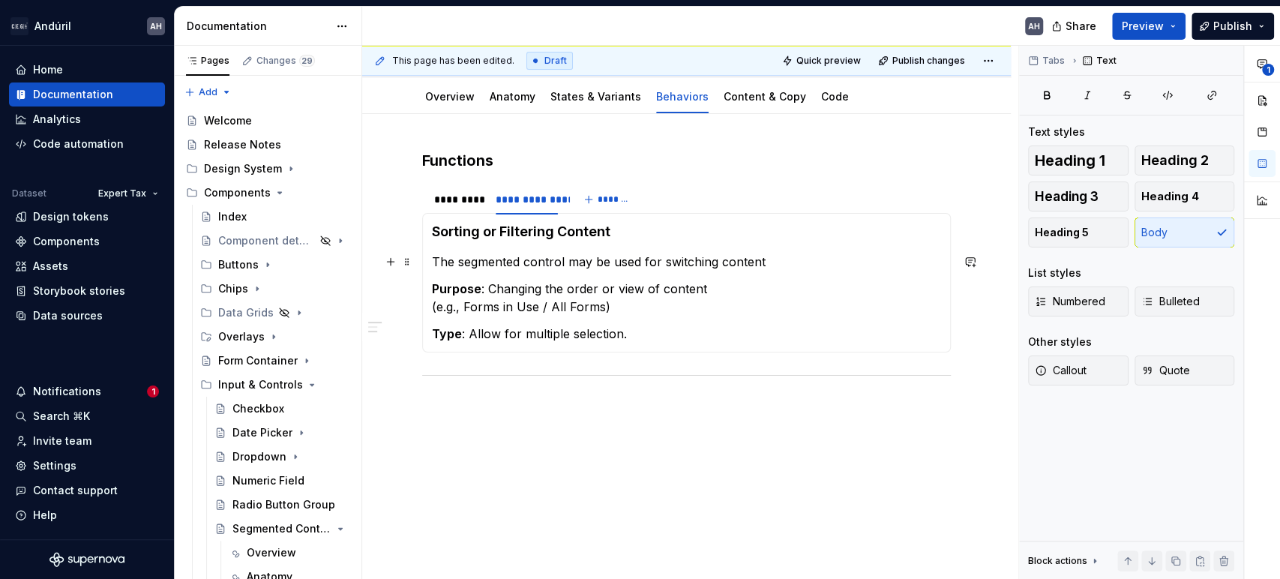
click at [662, 257] on p "The segmented control may be used for switching content" at bounding box center [686, 262] width 509 height 18
click at [828, 258] on p "The segmented control may be used for filtering or switching content" at bounding box center [686, 262] width 509 height 18
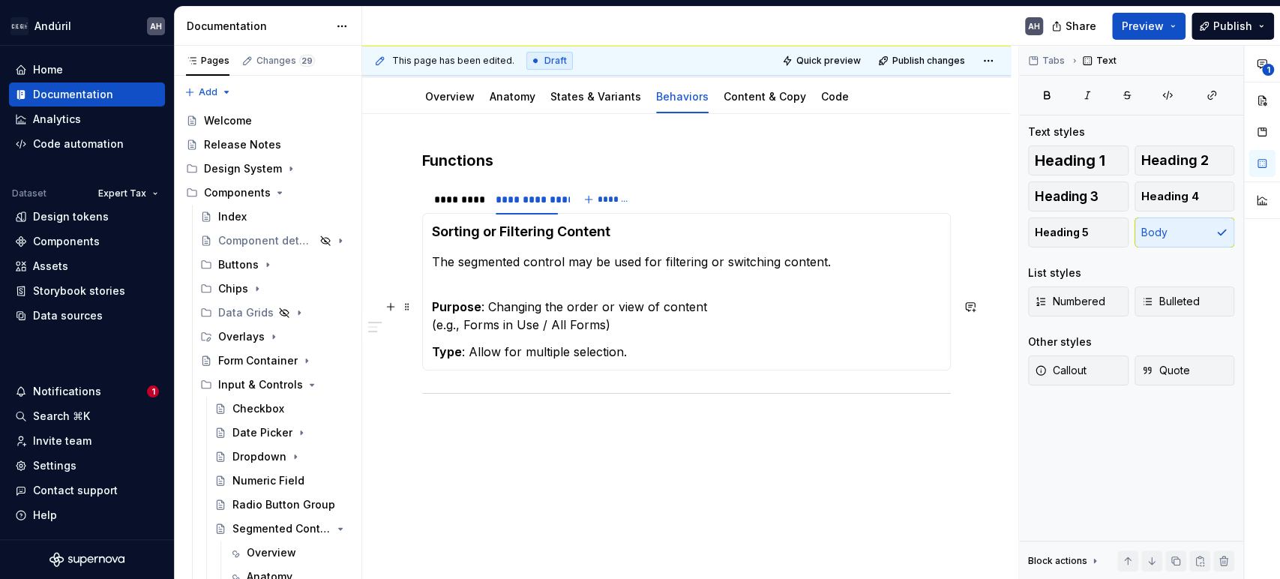
click at [602, 328] on p "Purpose : Changing the order or view of content (e.g., Forms in Use / All Forms)" at bounding box center [686, 316] width 509 height 36
click at [467, 329] on p "Purpose : Changing the order or view of content (e.g., Forms in Use / All Forms)" at bounding box center [686, 316] width 509 height 36
click at [678, 323] on p "Purpose : Changing the order or view of content (e.g., The selection between Fo…" at bounding box center [686, 316] width 509 height 36
click at [744, 328] on p "Purpose : Changing the order or view of content (e.g., The selection between Fo…" at bounding box center [686, 316] width 509 height 36
click at [833, 326] on p "Purpose : Changing the order or view of content (e.g., The selection between Fo…" at bounding box center [686, 316] width 509 height 36
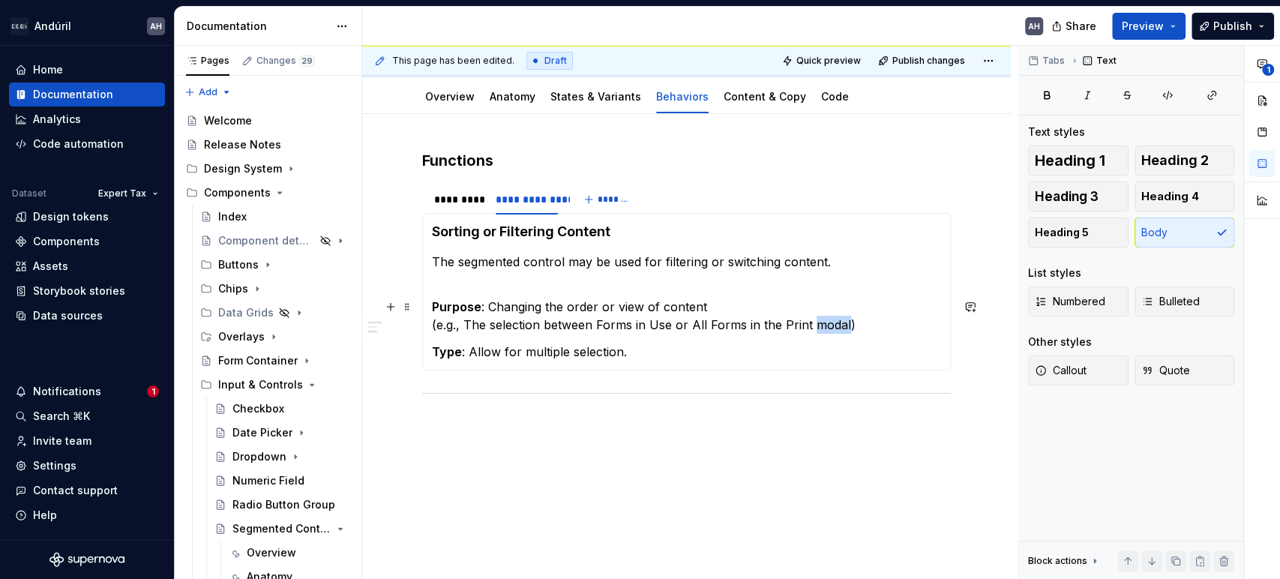
click at [833, 326] on p "Purpose : Changing the order or view of content (e.g., The selection between Fo…" at bounding box center [686, 316] width 509 height 36
click at [793, 324] on p "Purpose : Changing the order or view of content (e.g., The selection between Fo…" at bounding box center [686, 316] width 509 height 36
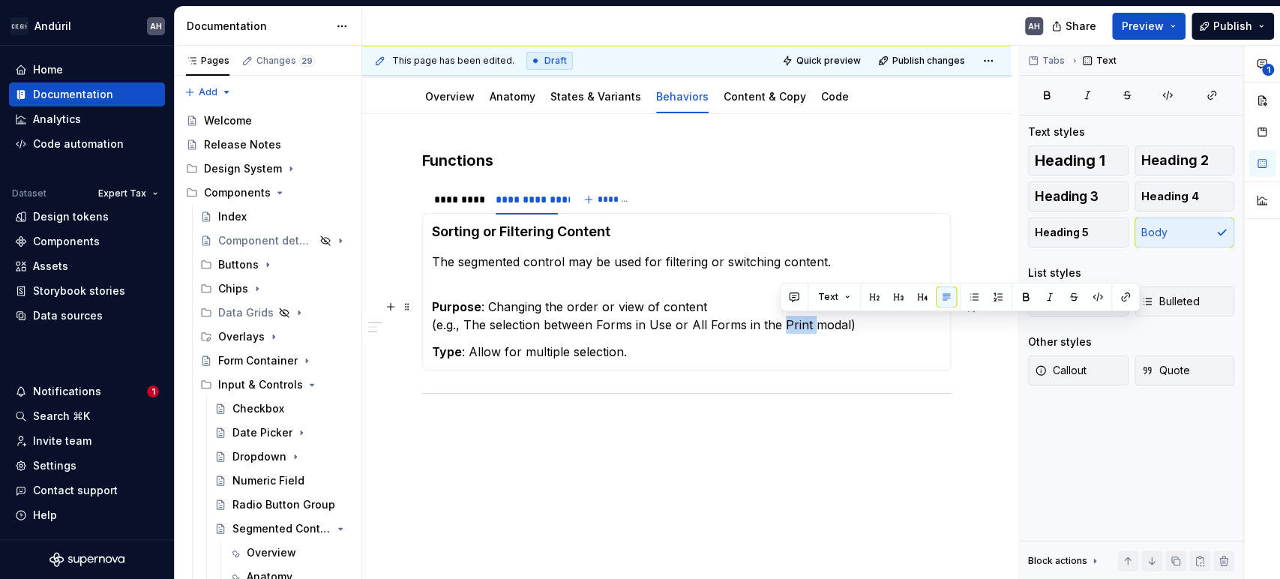
click at [793, 324] on p "Purpose : Changing the order or view of content (e.g., The selection between Fo…" at bounding box center [686, 316] width 509 height 36
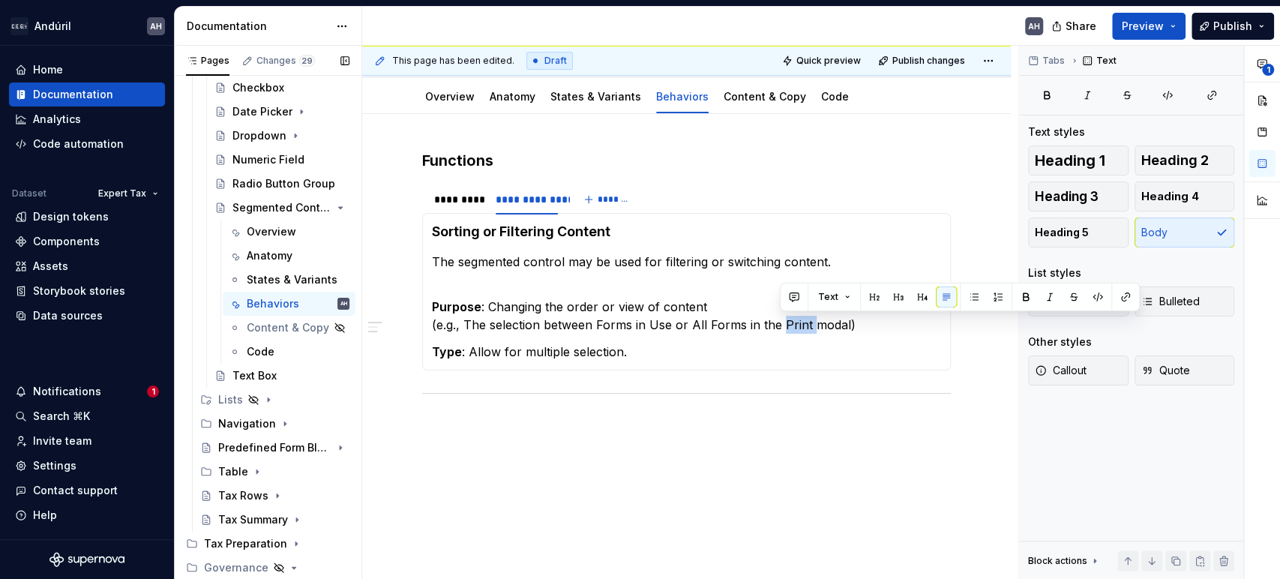
scroll to position [416, 0]
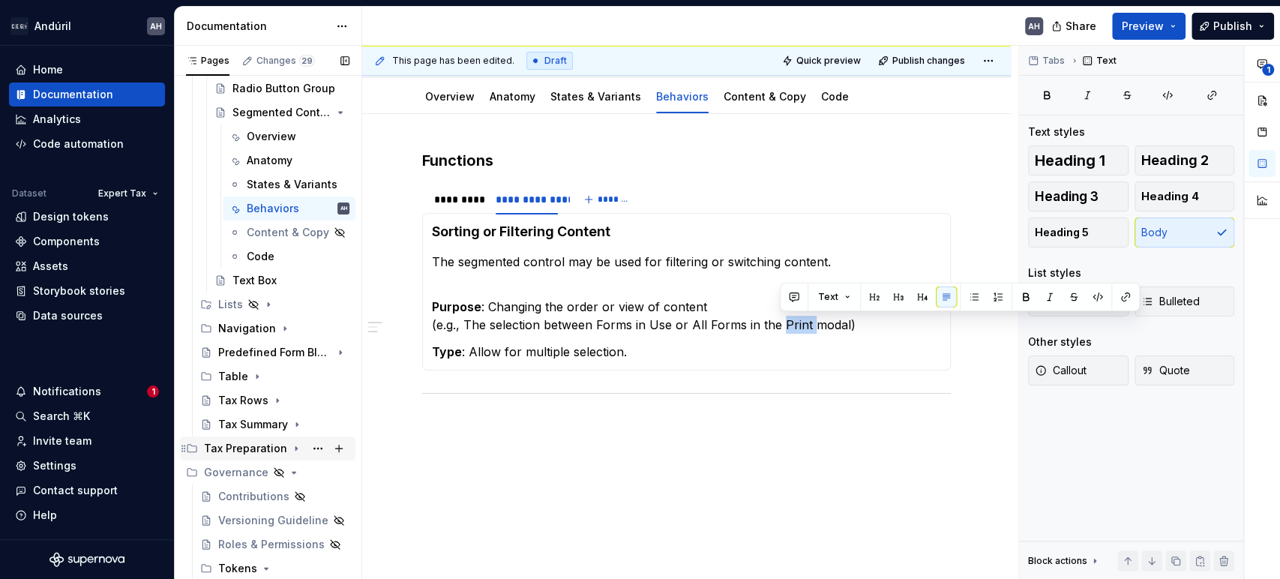
click at [290, 446] on icon "Page tree" at bounding box center [296, 449] width 12 height 12
click at [269, 474] on icon "Page tree" at bounding box center [273, 473] width 12 height 12
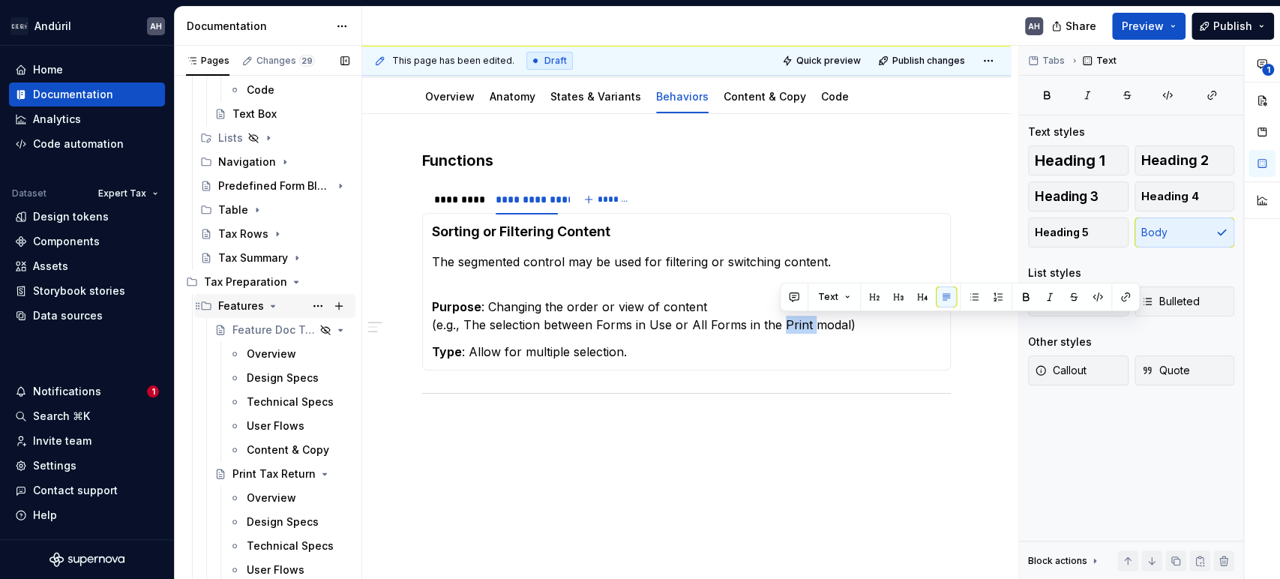
scroll to position [666, 0]
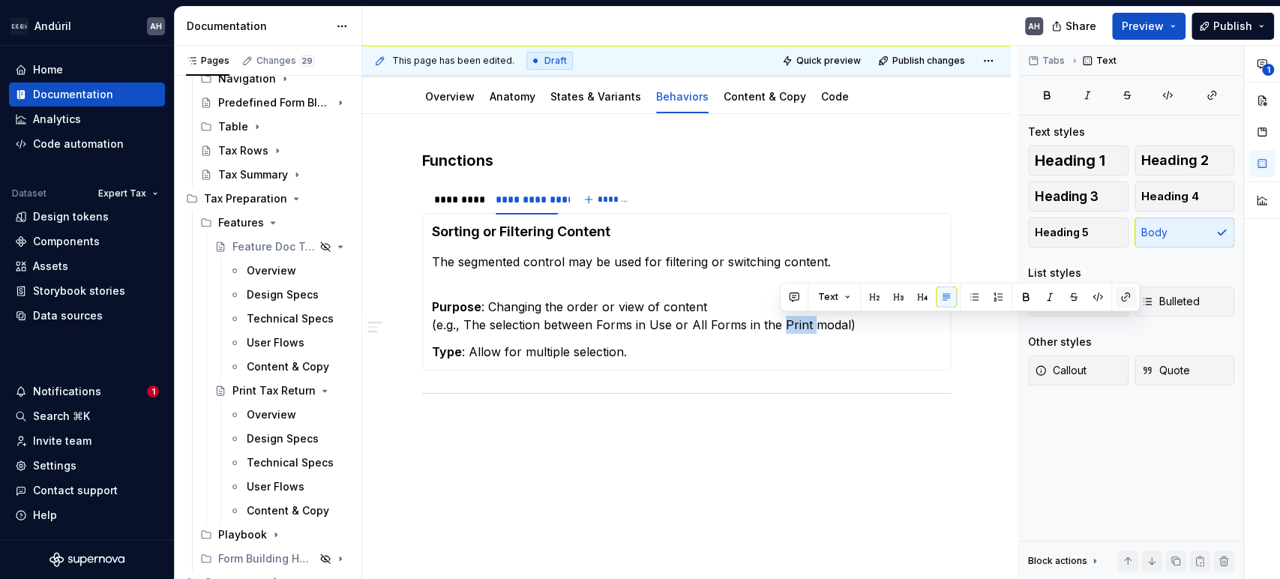
type textarea "*"
click at [1128, 294] on button "button" at bounding box center [1125, 297] width 21 height 21
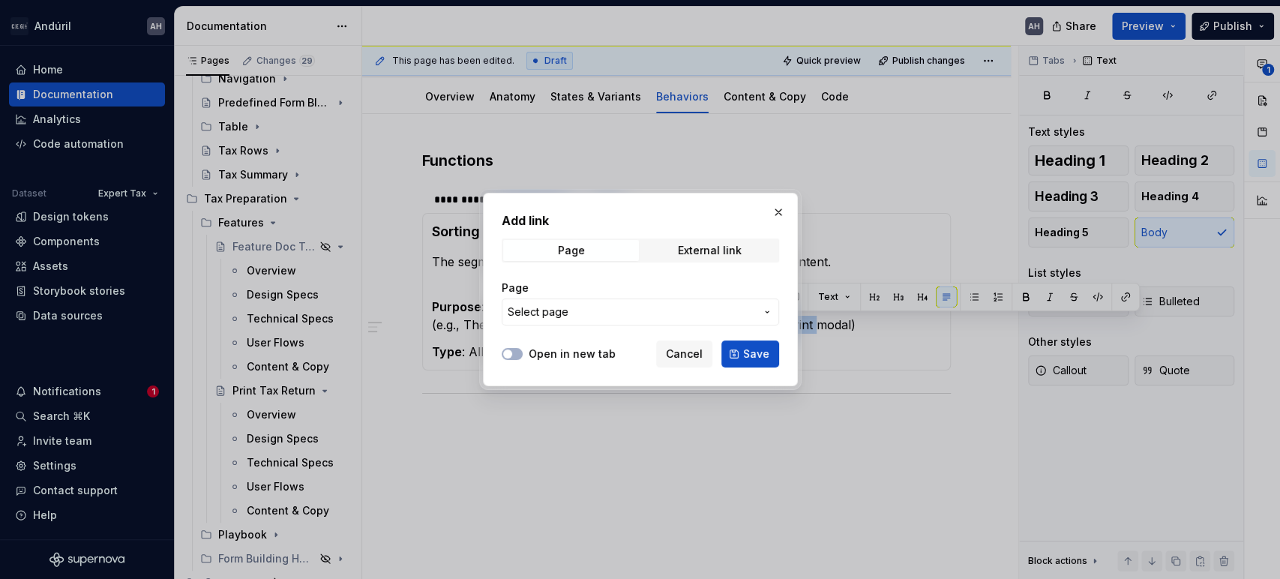
click at [641, 312] on span "Select page" at bounding box center [632, 312] width 248 height 15
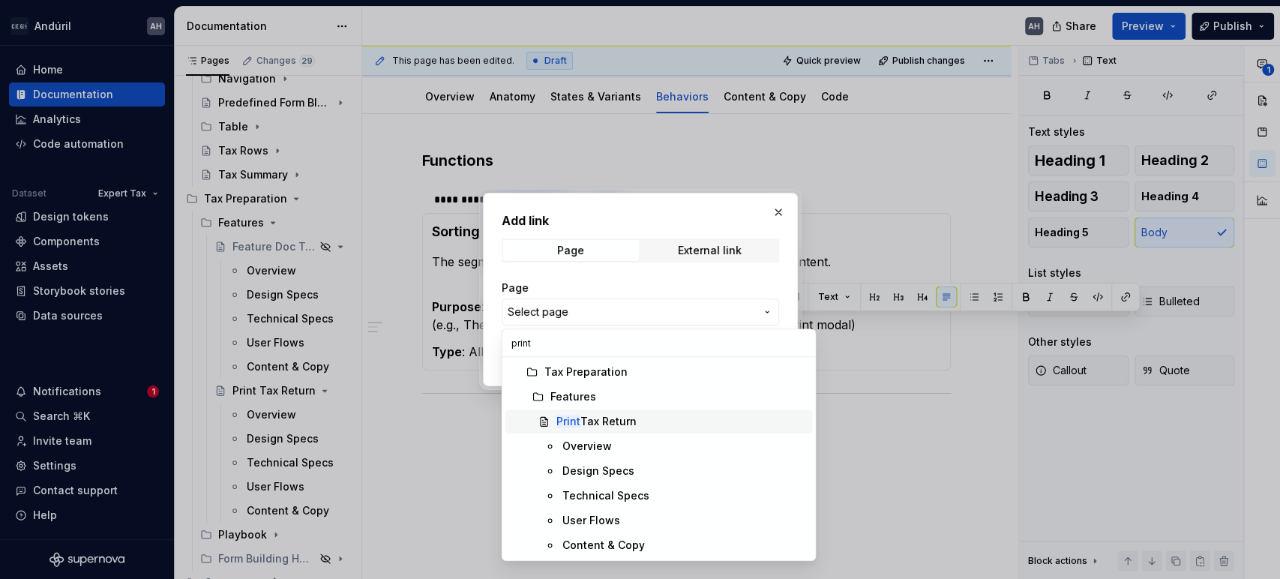
type input "print"
click at [633, 414] on div "Print Tax Return" at bounding box center [596, 421] width 80 height 15
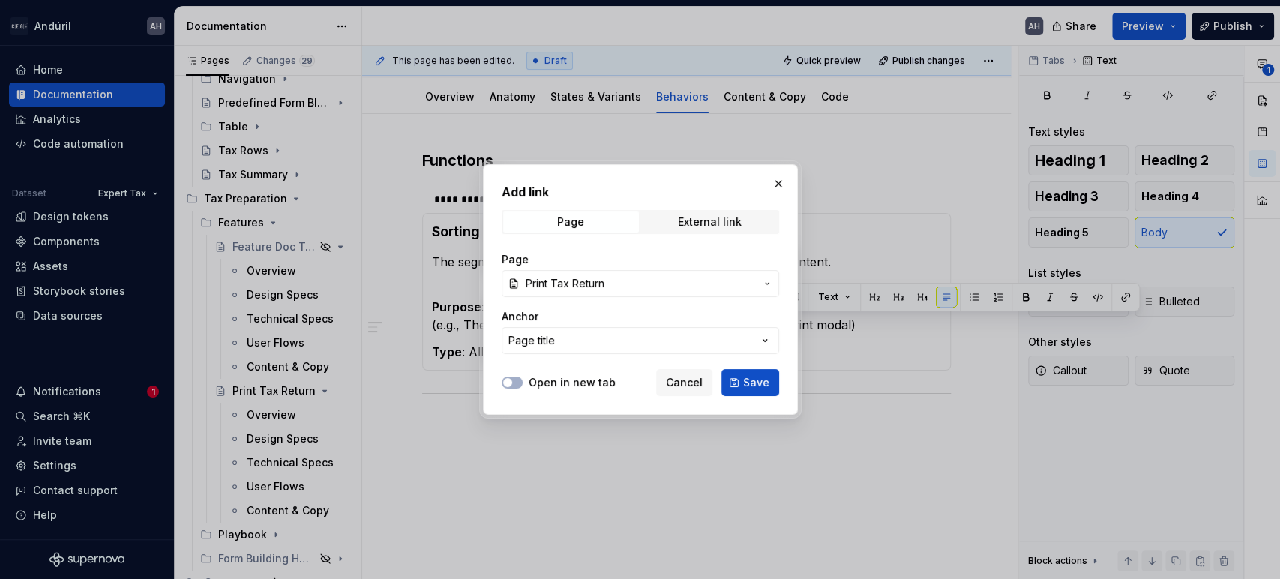
click at [581, 377] on label "Open in new tab" at bounding box center [572, 382] width 87 height 15
click at [523, 377] on button "Open in new tab" at bounding box center [512, 383] width 21 height 12
click at [738, 385] on button "Save" at bounding box center [751, 382] width 58 height 27
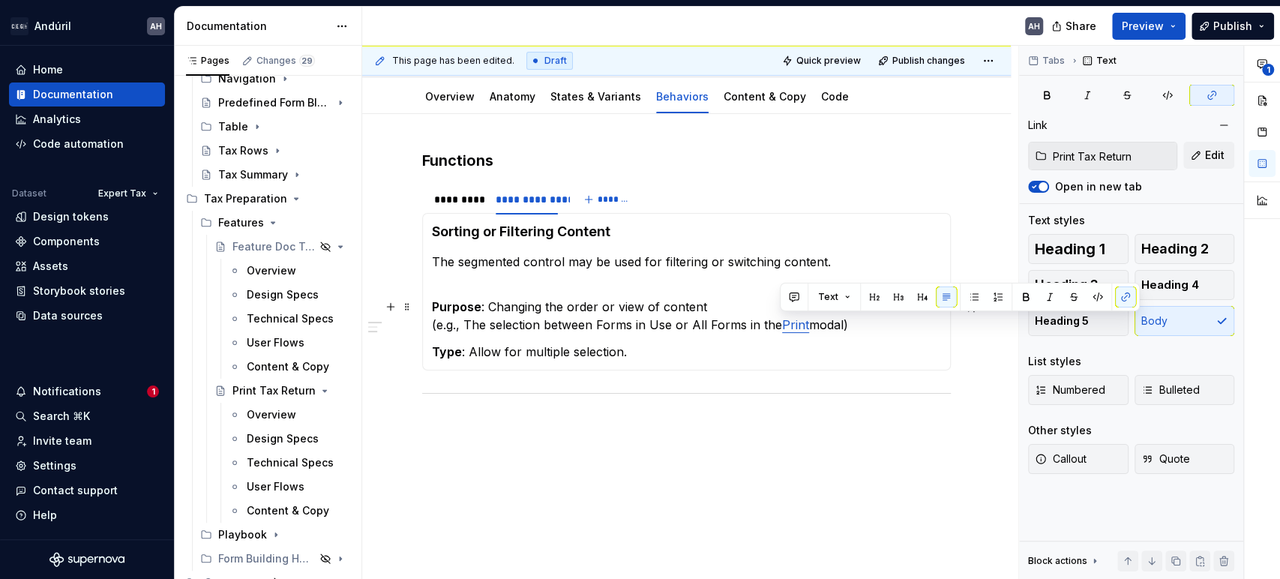
drag, startPoint x: 634, startPoint y: 309, endPoint x: 630, endPoint y: 320, distance: 11.9
click at [634, 308] on p "Purpose : Changing the order or view of content (e.g., The selection between Fo…" at bounding box center [686, 316] width 509 height 36
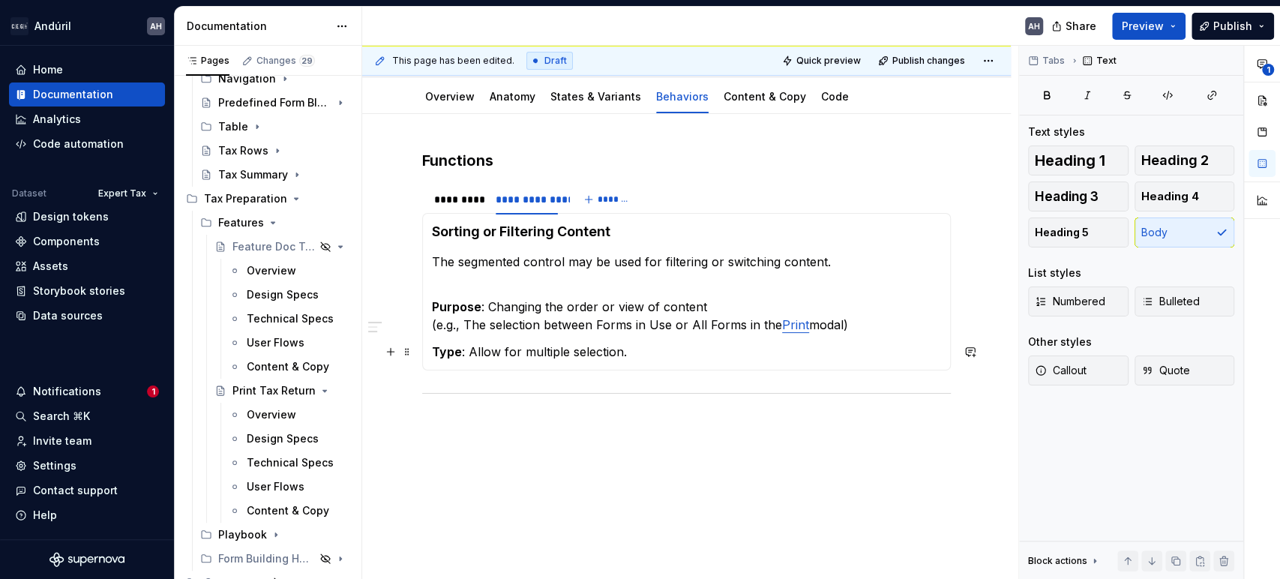
click at [640, 346] on p "Type : Allow for multiple selection." at bounding box center [686, 352] width 509 height 18
click at [875, 326] on p "Purpose : Changing the order or view of content (e.g., The selection between Fo…" at bounding box center [686, 316] width 509 height 36
click at [560, 348] on p "Purpose : Changing the order or view of content (e.g., The selection between Fo…" at bounding box center [686, 325] width 509 height 54
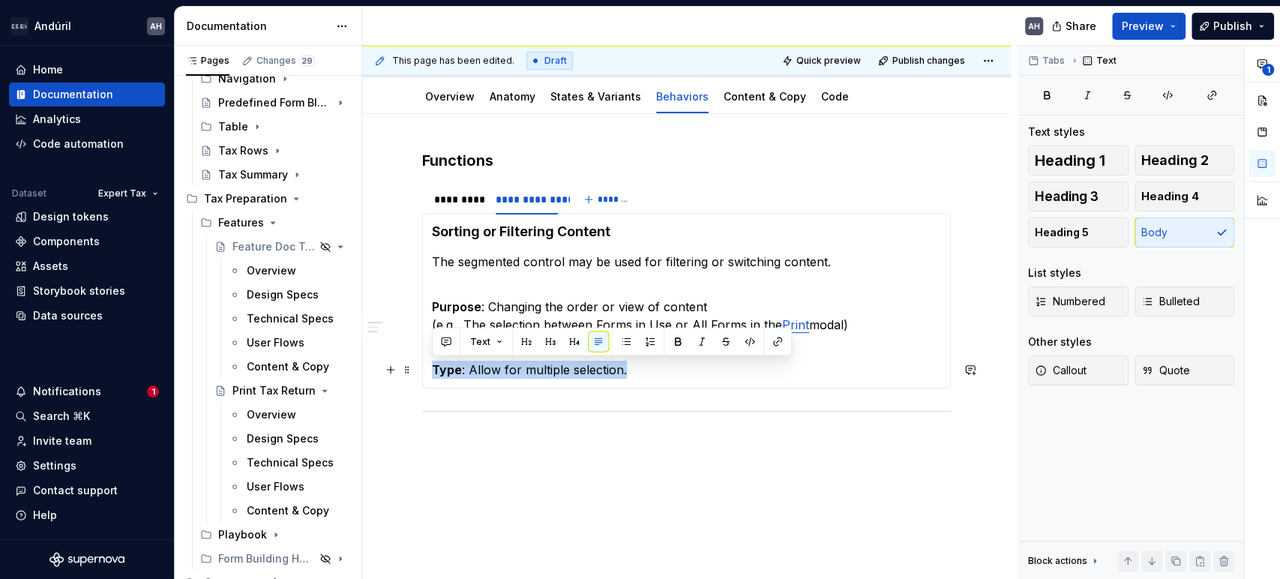
drag, startPoint x: 603, startPoint y: 368, endPoint x: 429, endPoint y: 367, distance: 174.0
click at [429, 367] on div "Selecting a value The segmented control may be used for the selection of option…" at bounding box center [686, 301] width 529 height 176
click at [479, 371] on p "Type : Allow for multiple selection." at bounding box center [686, 370] width 509 height 18
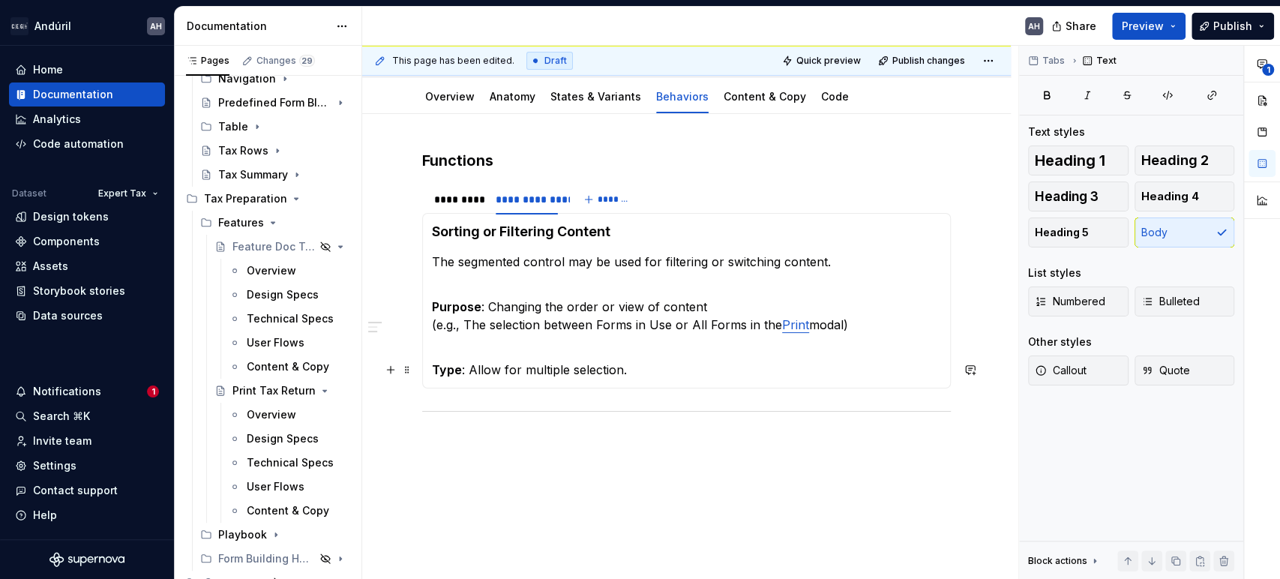
click at [465, 371] on p "Type : Allow for multiple selection." at bounding box center [686, 370] width 509 height 18
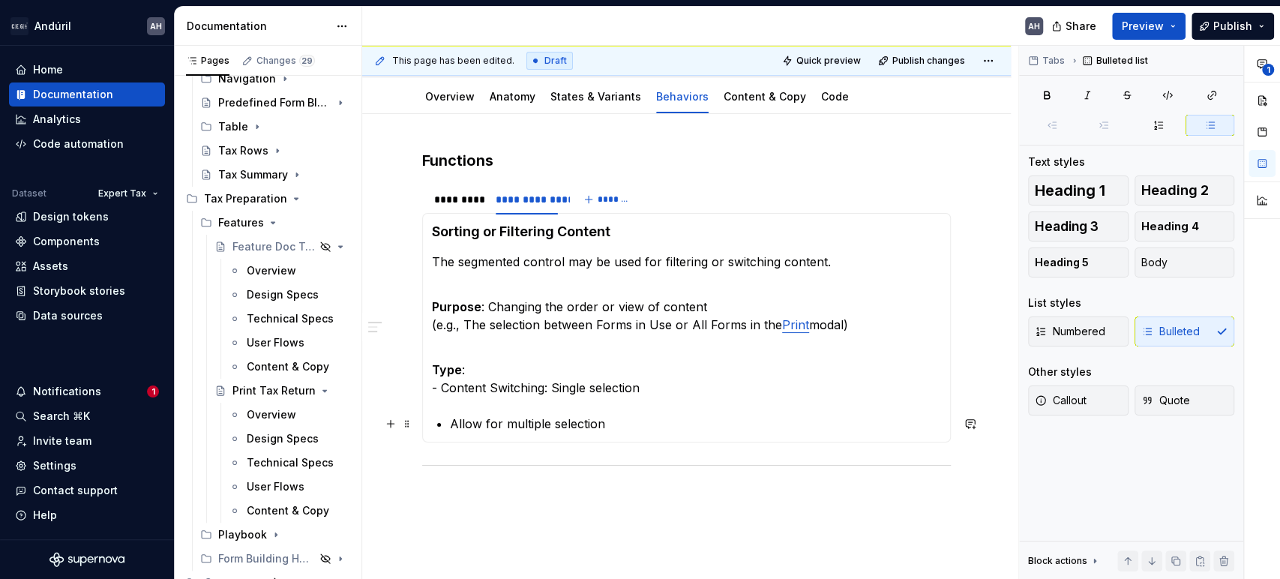
click at [447, 425] on section-item-column "Sorting or Filtering Content The segmented control may be used for filtering or…" at bounding box center [686, 328] width 509 height 210
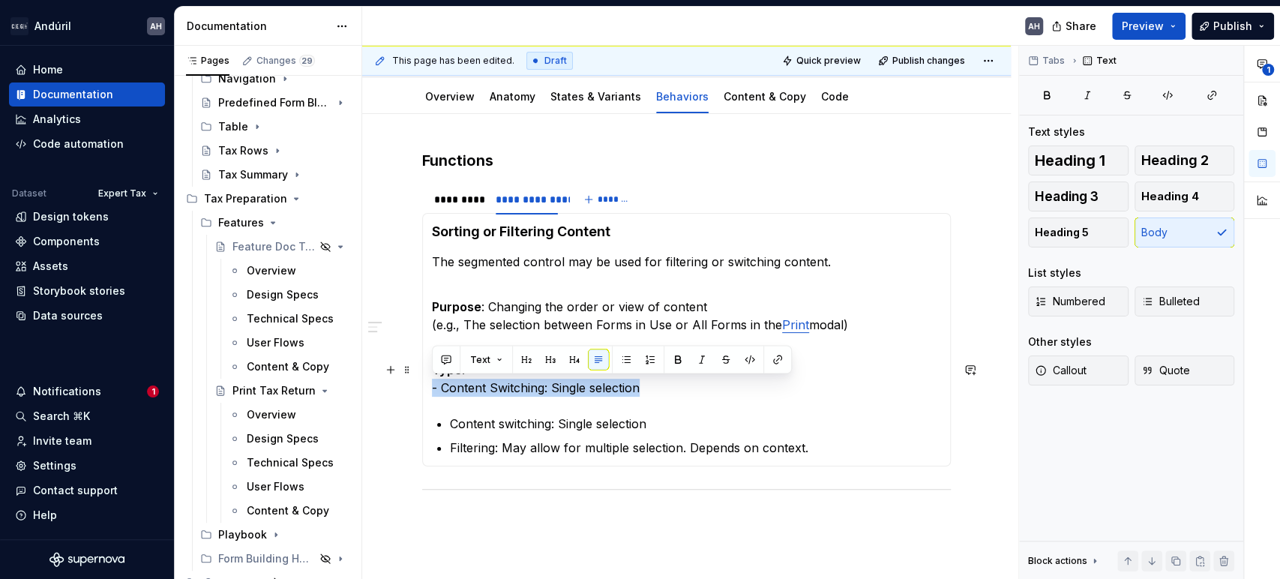
drag, startPoint x: 651, startPoint y: 395, endPoint x: 426, endPoint y: 387, distance: 225.1
click at [426, 387] on div "Selecting a value The segmented control may be used for the selection of option…" at bounding box center [686, 340] width 529 height 254
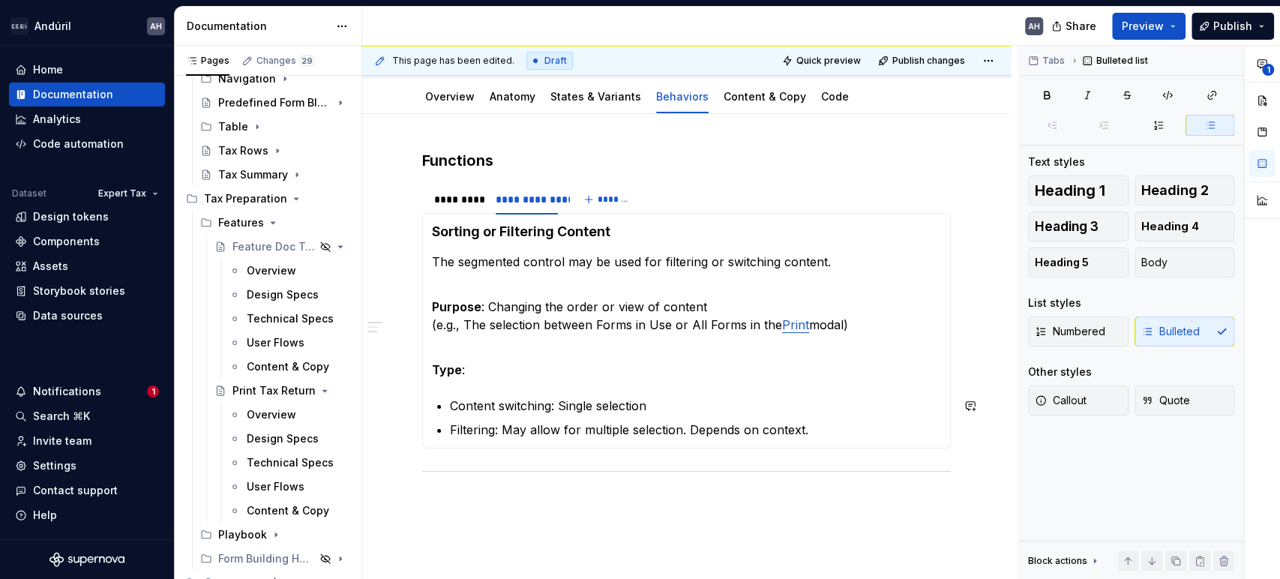
click at [527, 382] on section-item-column "Sorting or Filtering Content The segmented control may be used for filtering or…" at bounding box center [686, 331] width 509 height 216
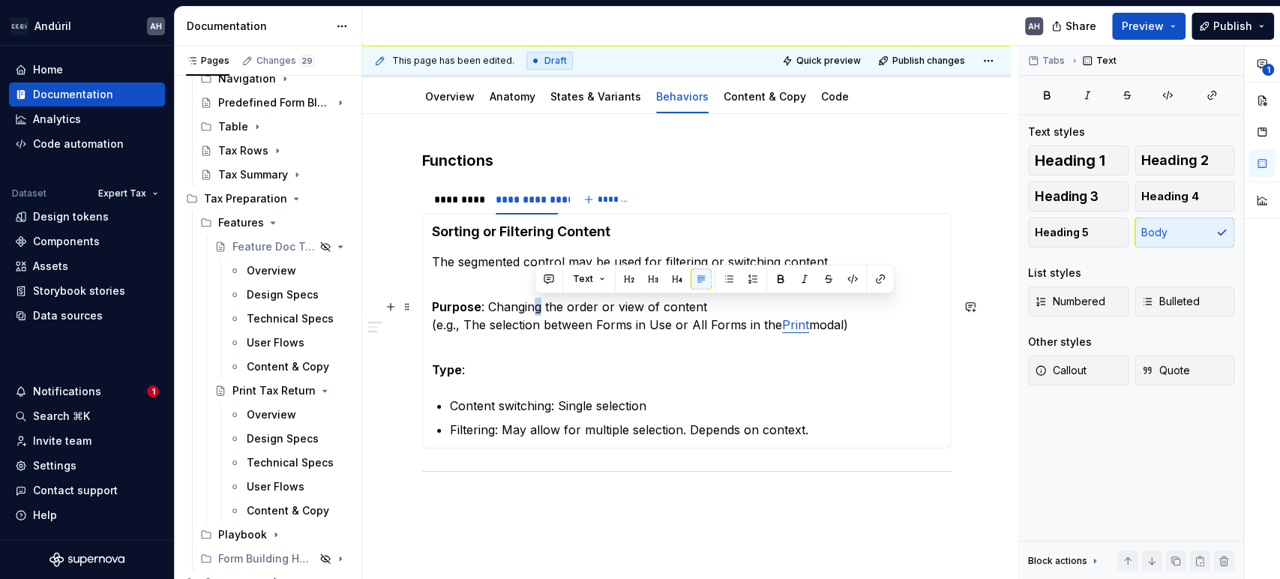
click at [539, 293] on section-item-column "Sorting or Filtering Content The segmented control may be used for filtering or…" at bounding box center [686, 331] width 509 height 216
click at [528, 509] on p at bounding box center [686, 503] width 529 height 18
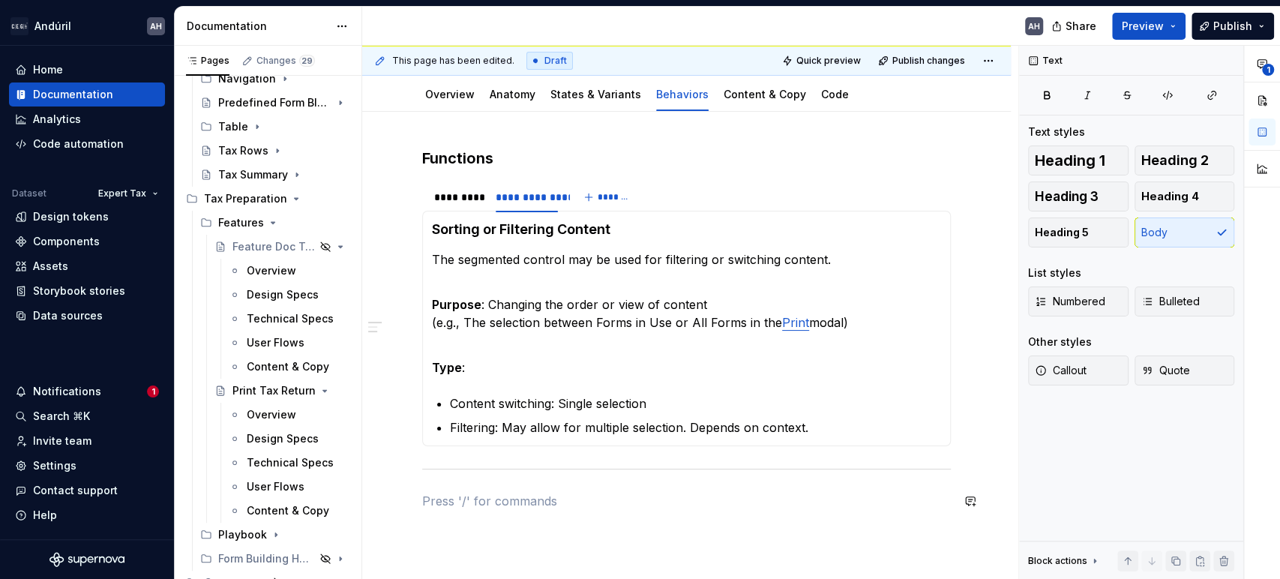
scroll to position [0, 0]
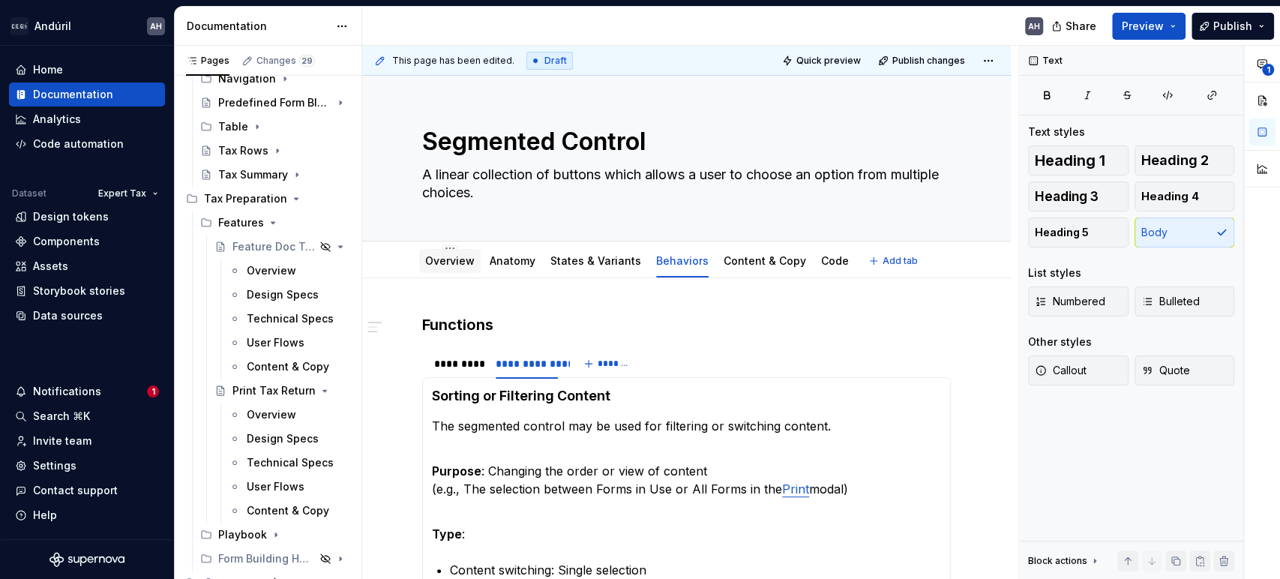
click at [425, 267] on div "Overview" at bounding box center [450, 261] width 50 height 15
click at [293, 392] on icon "Page tree" at bounding box center [299, 391] width 12 height 12
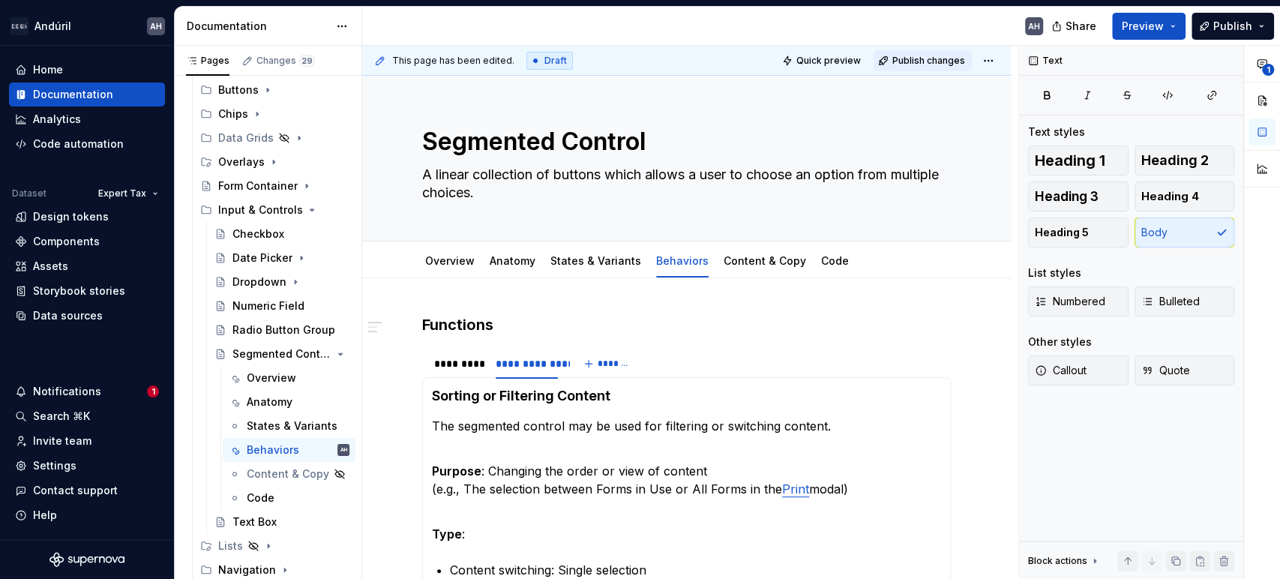
scroll to position [167, 0]
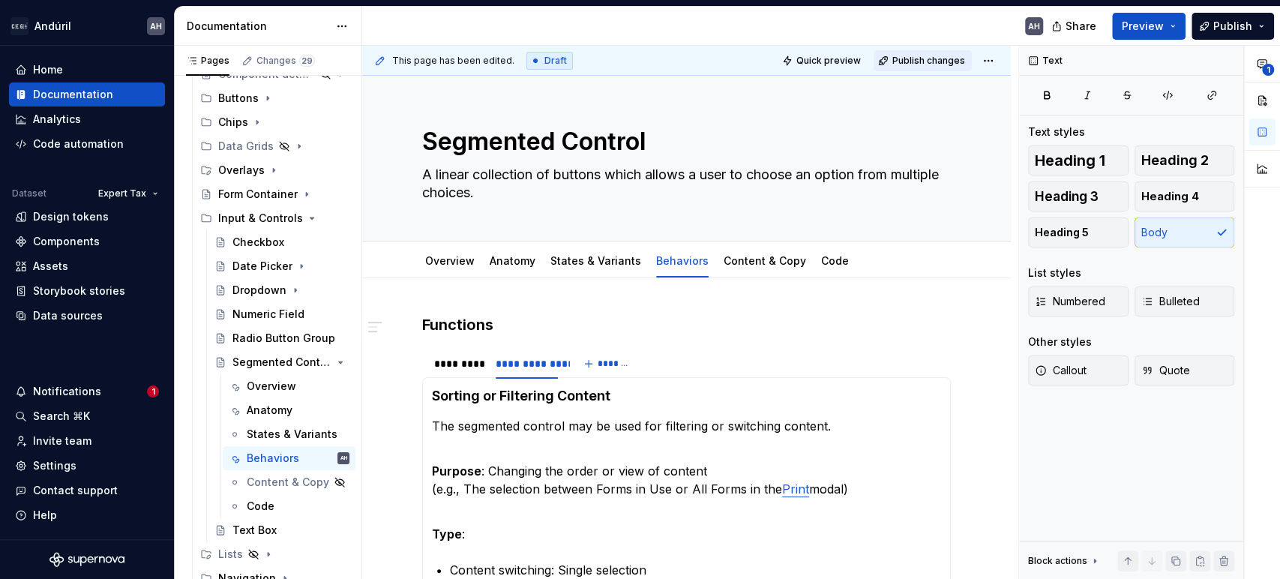
type textarea "*"
click at [946, 64] on span "Publish changes" at bounding box center [929, 61] width 73 height 12
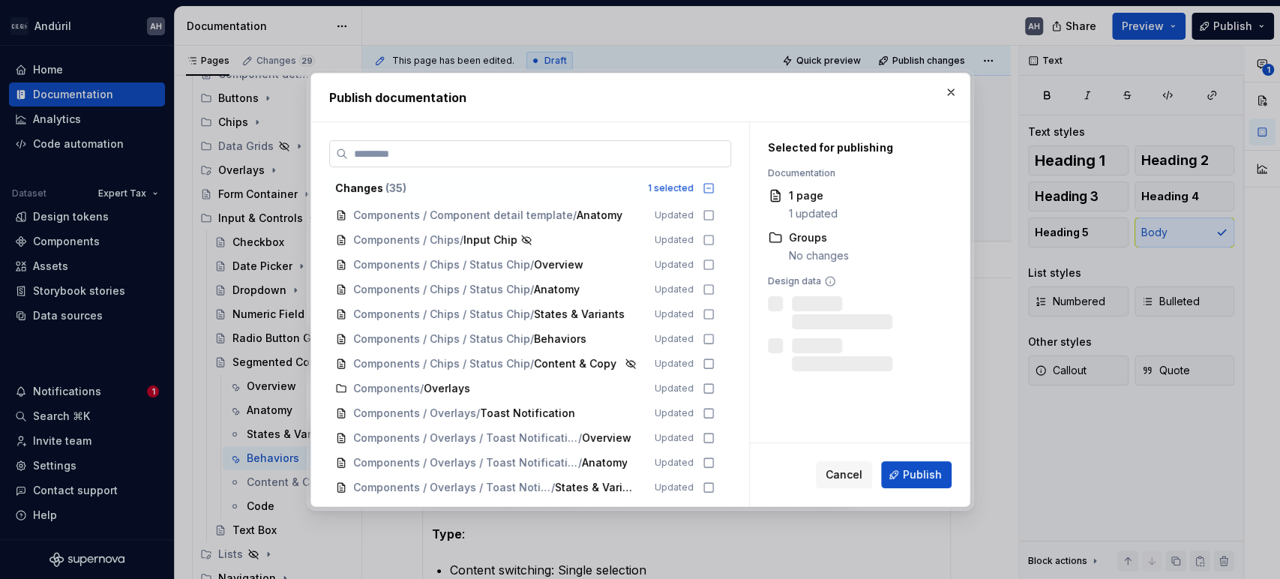
click at [659, 161] on input "search" at bounding box center [539, 153] width 383 height 15
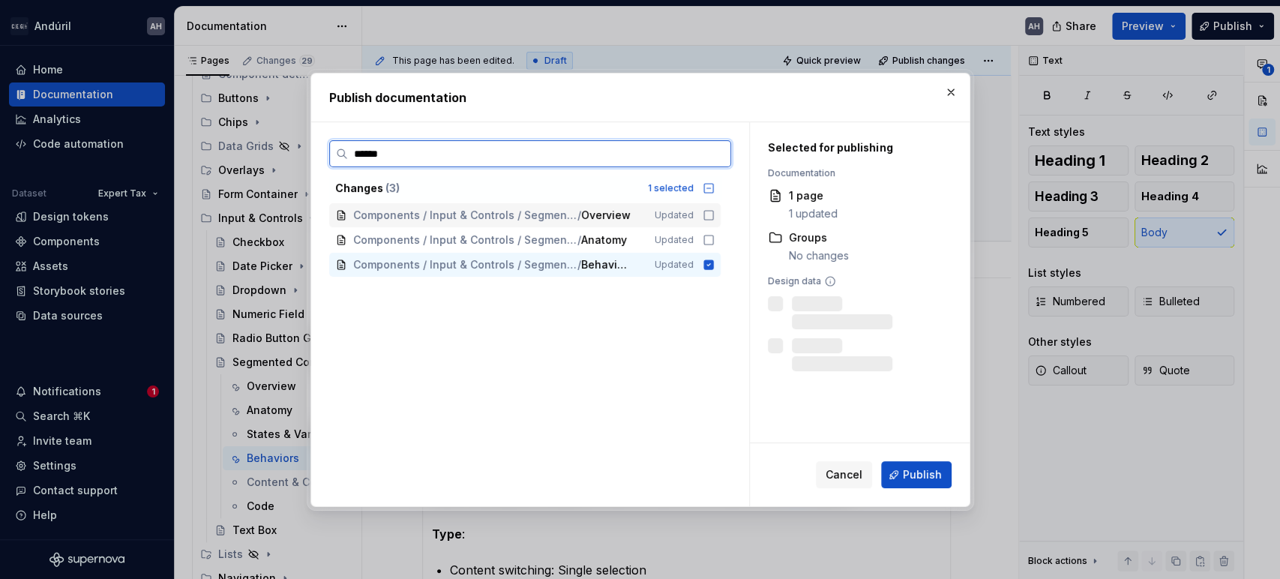
type input "*******"
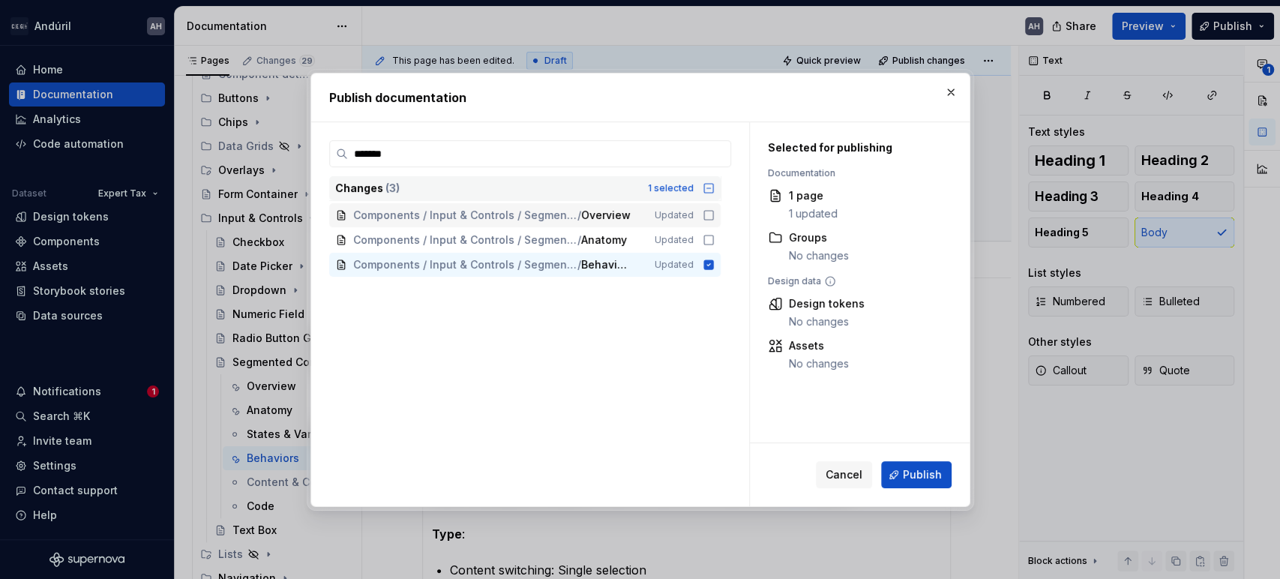
click at [706, 184] on icon at bounding box center [709, 188] width 12 height 12
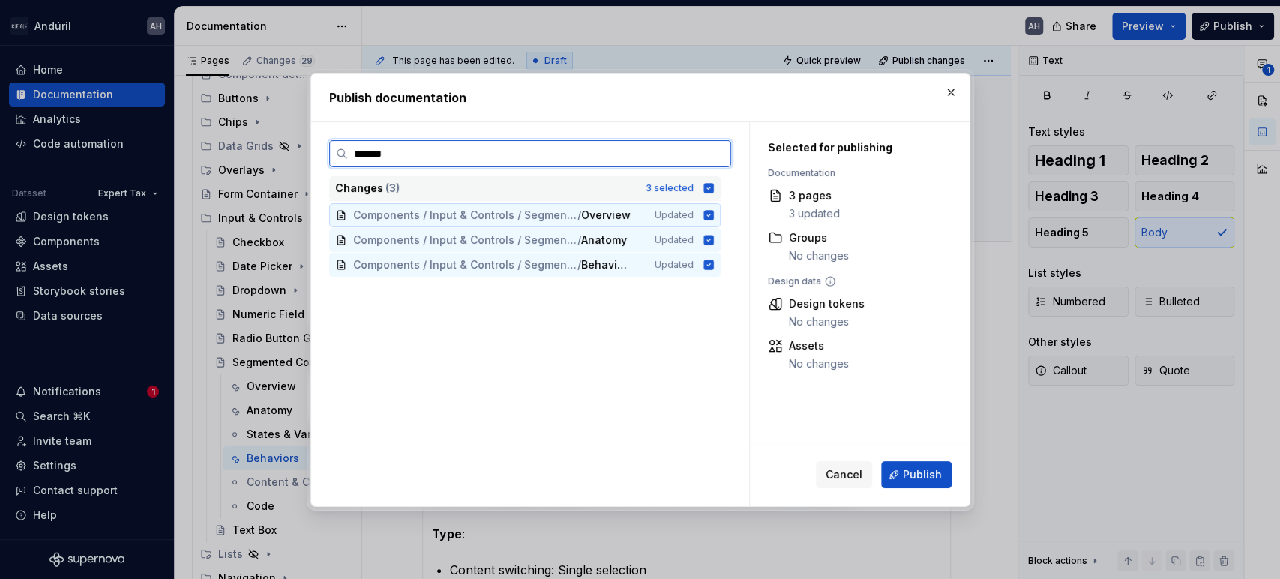
click at [708, 154] on input "*******" at bounding box center [539, 153] width 383 height 15
click at [717, 152] on input "*******" at bounding box center [539, 153] width 383 height 15
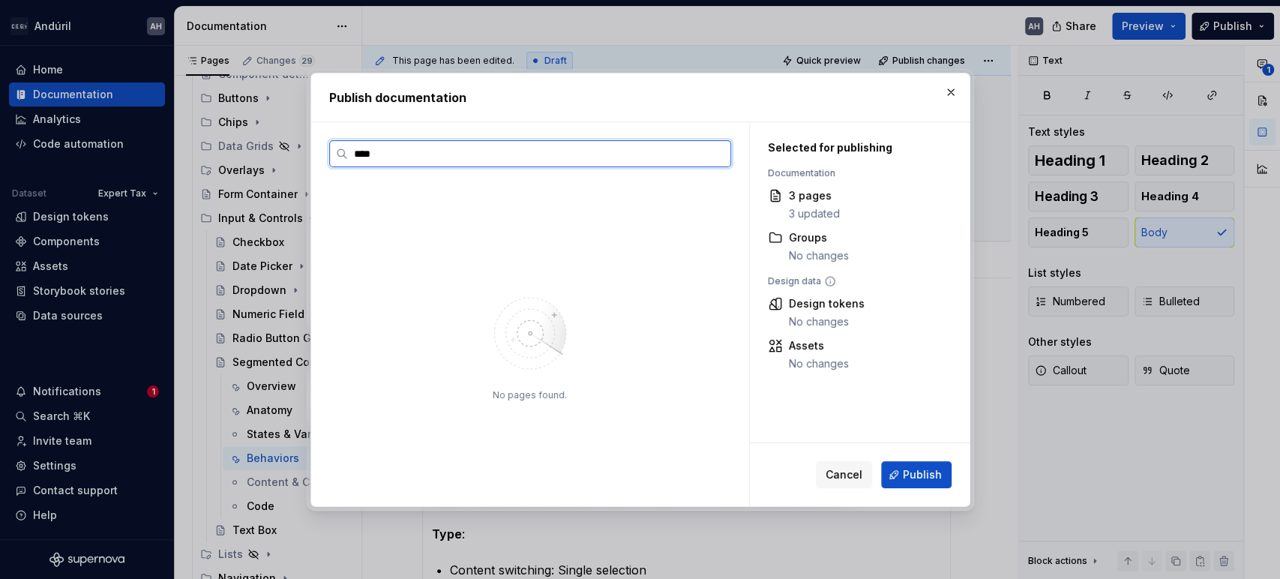
type input "*****"
click at [686, 156] on input "*****" at bounding box center [539, 153] width 383 height 15
type input "*"
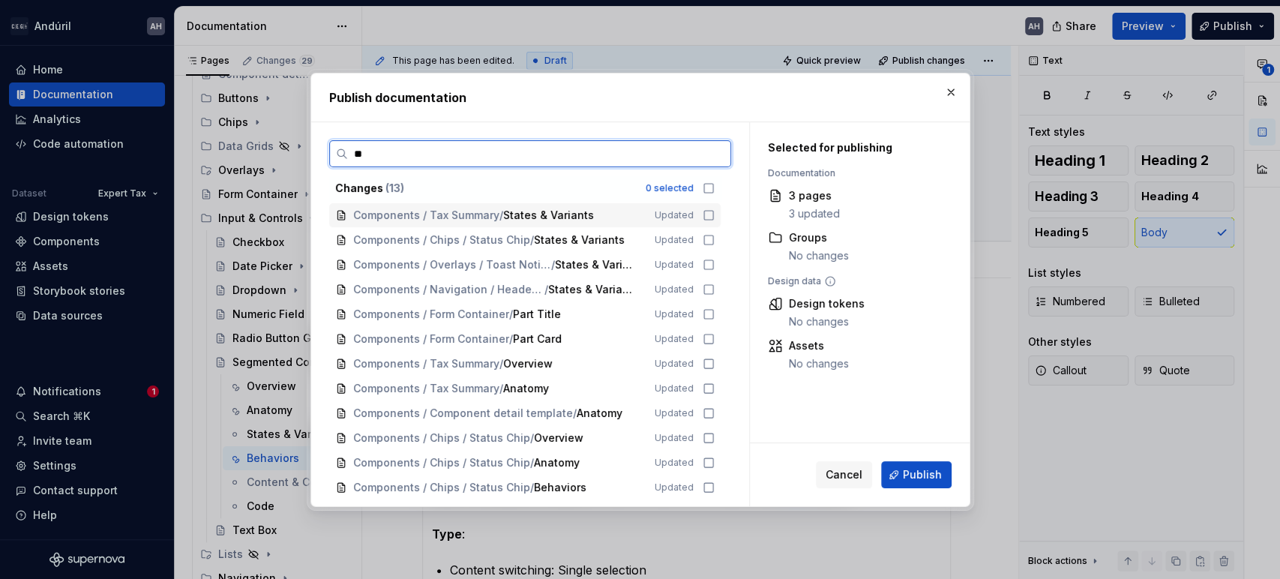
type input "*"
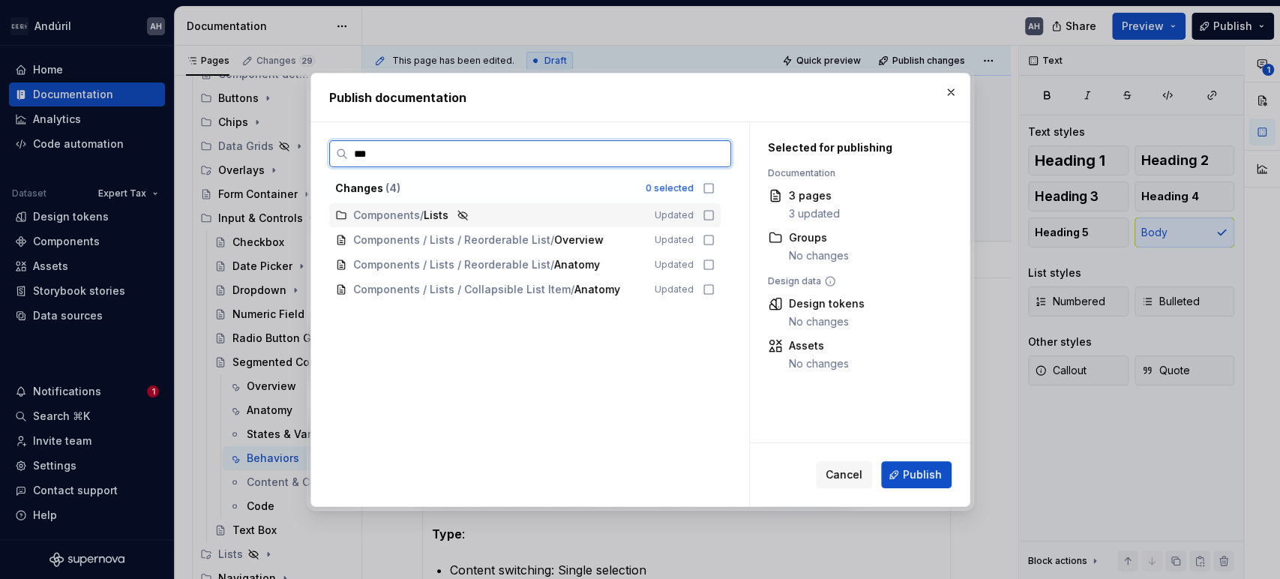
type input "****"
click at [717, 154] on input "****" at bounding box center [539, 153] width 383 height 15
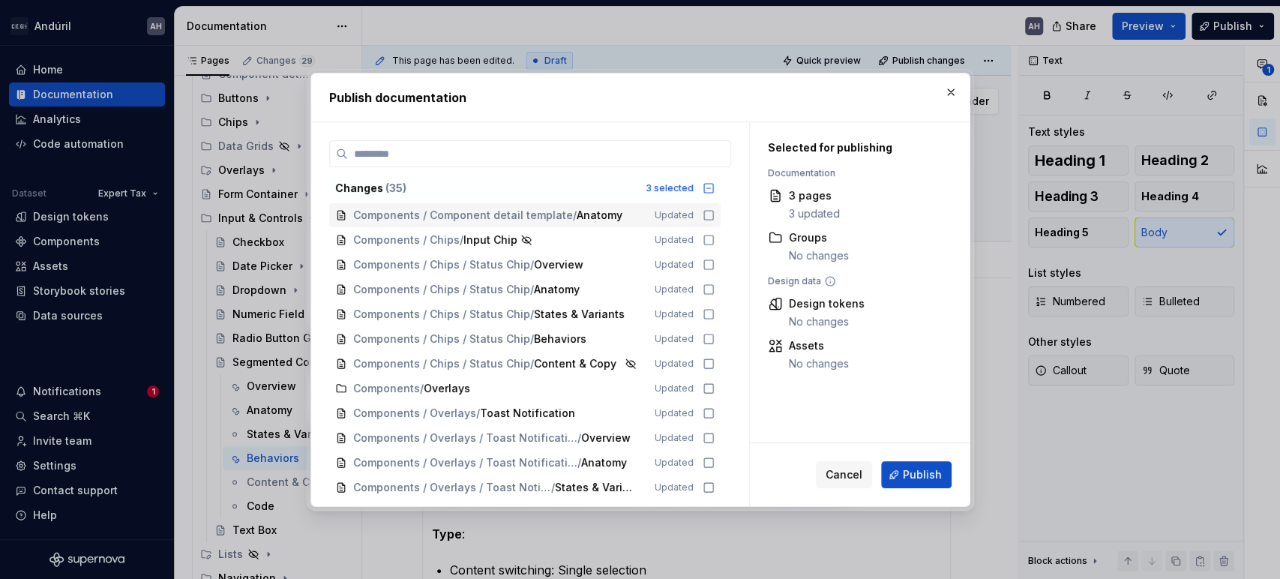
drag, startPoint x: 954, startPoint y: 92, endPoint x: 765, endPoint y: 164, distance: 202.5
click at [953, 92] on button "button" at bounding box center [951, 92] width 21 height 21
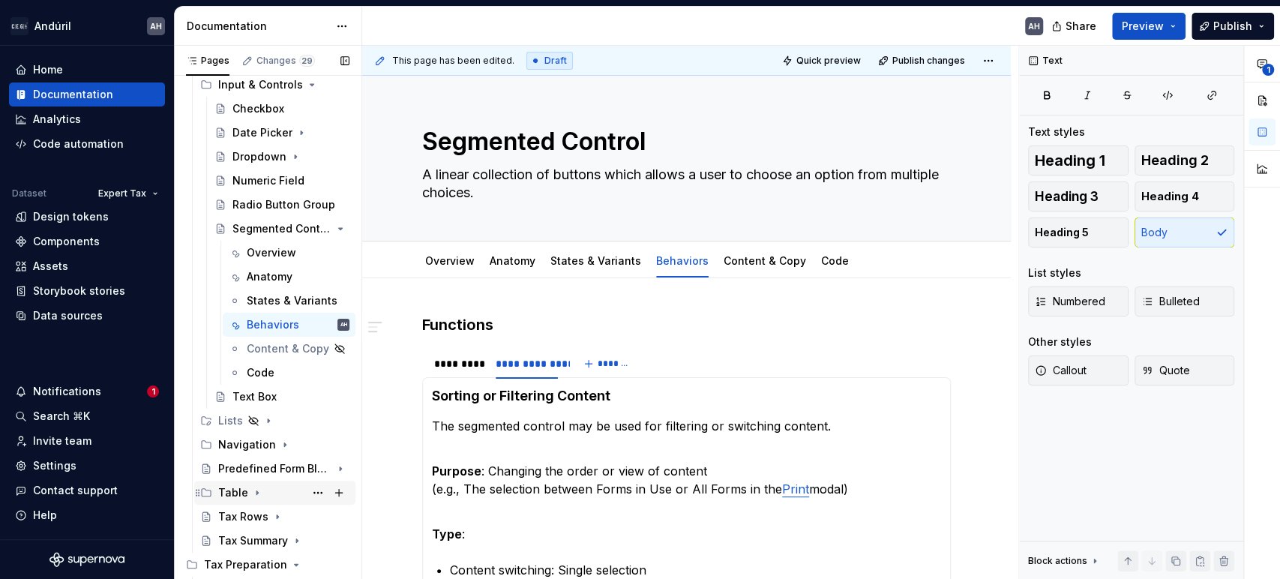
scroll to position [333, 0]
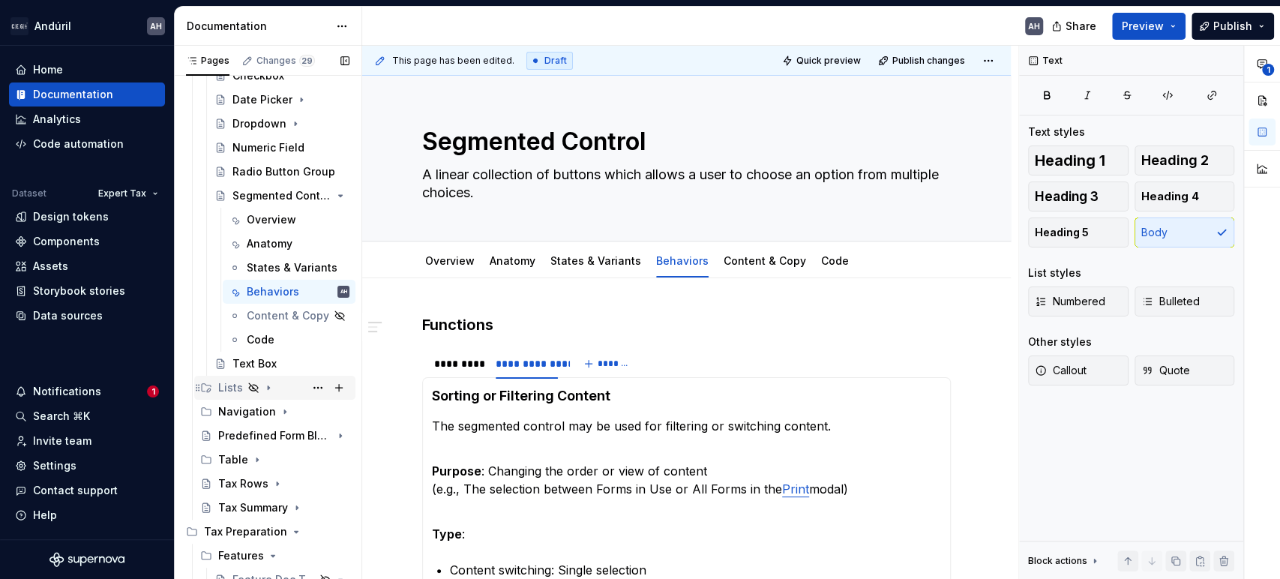
click at [268, 386] on icon "Page tree" at bounding box center [269, 388] width 2 height 4
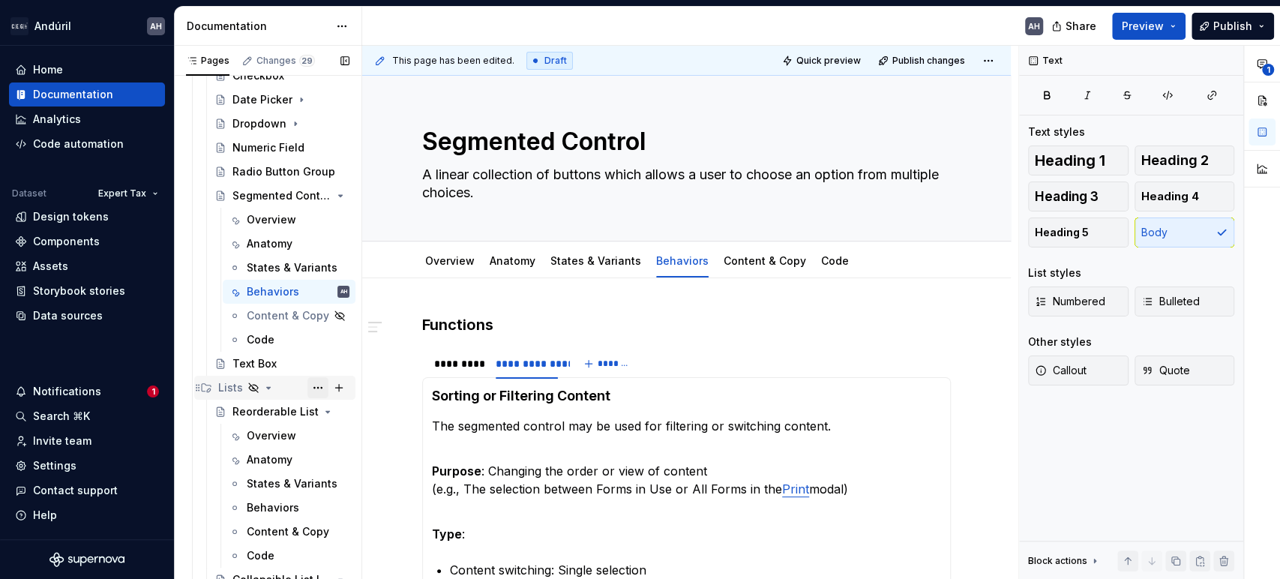
click at [313, 389] on button "Page tree" at bounding box center [318, 387] width 21 height 21
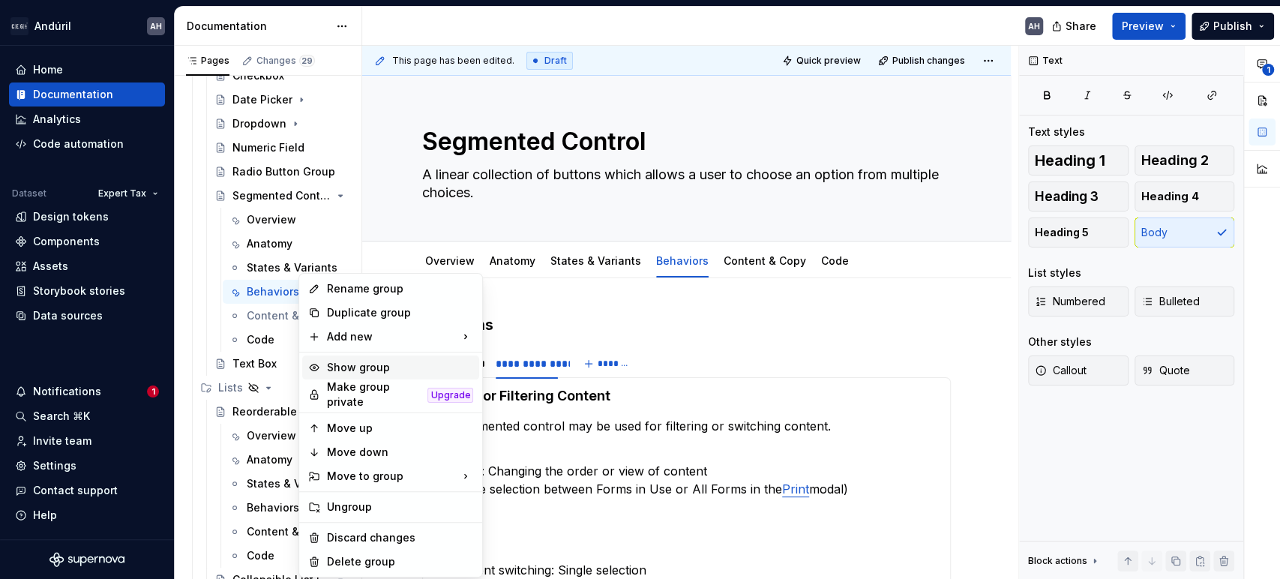
click at [376, 366] on div "Show group" at bounding box center [399, 367] width 147 height 15
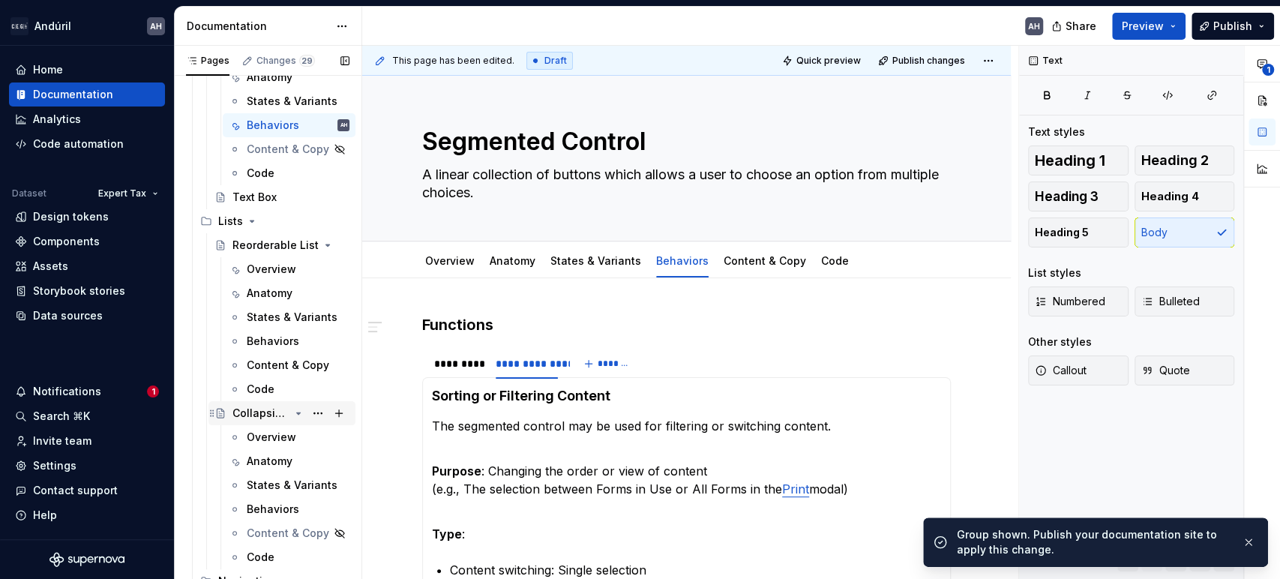
scroll to position [583, 0]
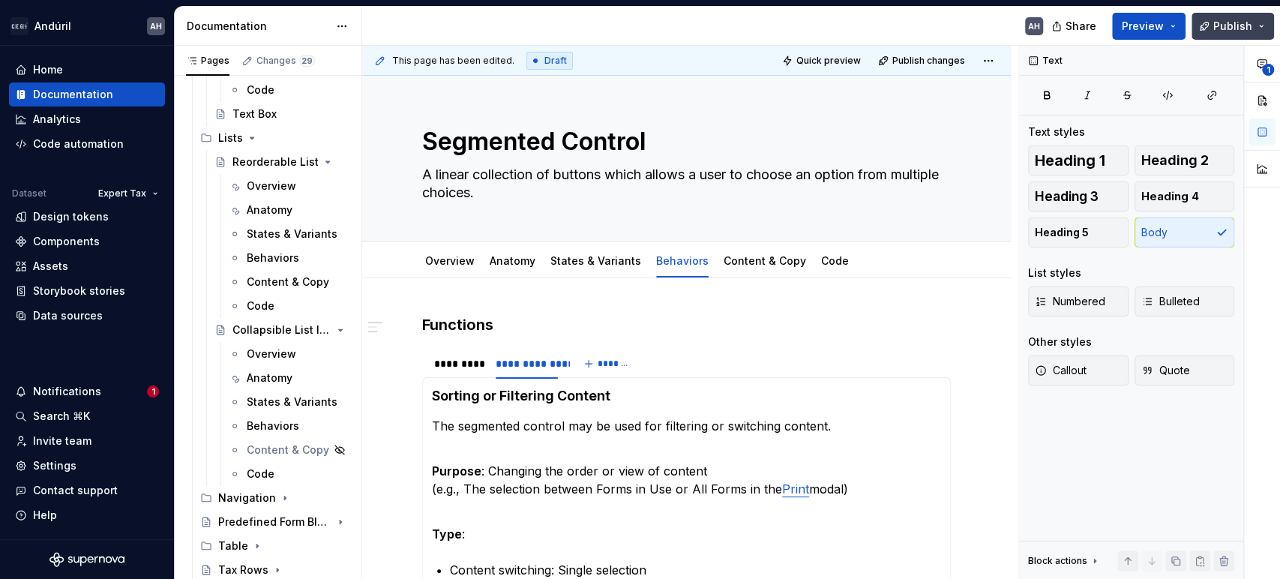
click at [1217, 25] on span "Publish" at bounding box center [1233, 26] width 39 height 15
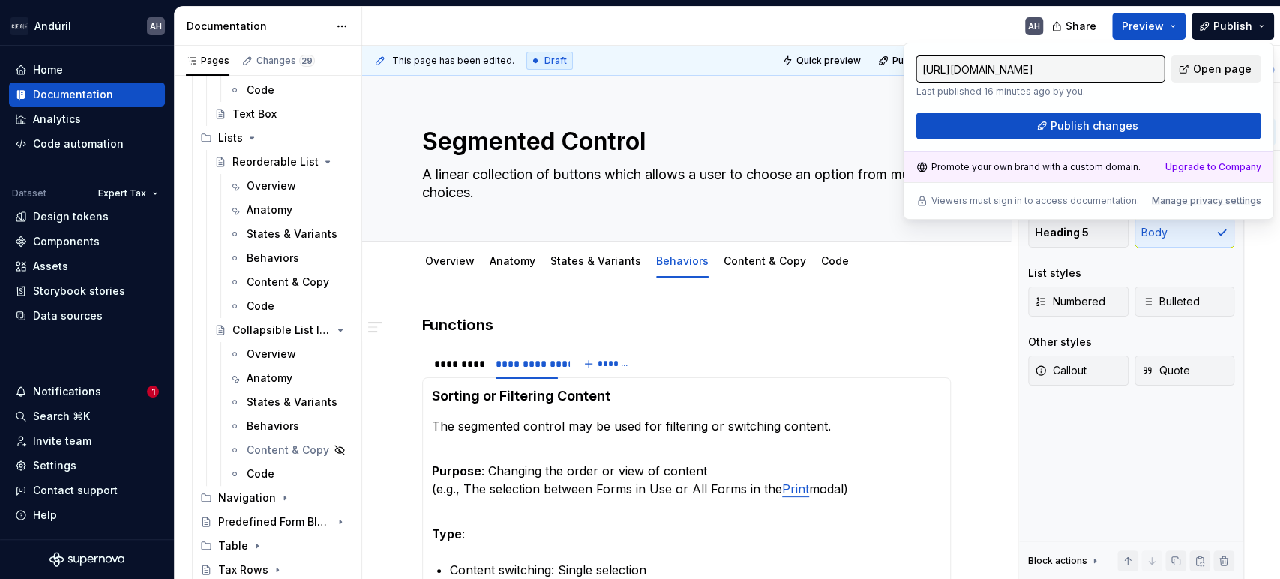
type textarea "*"
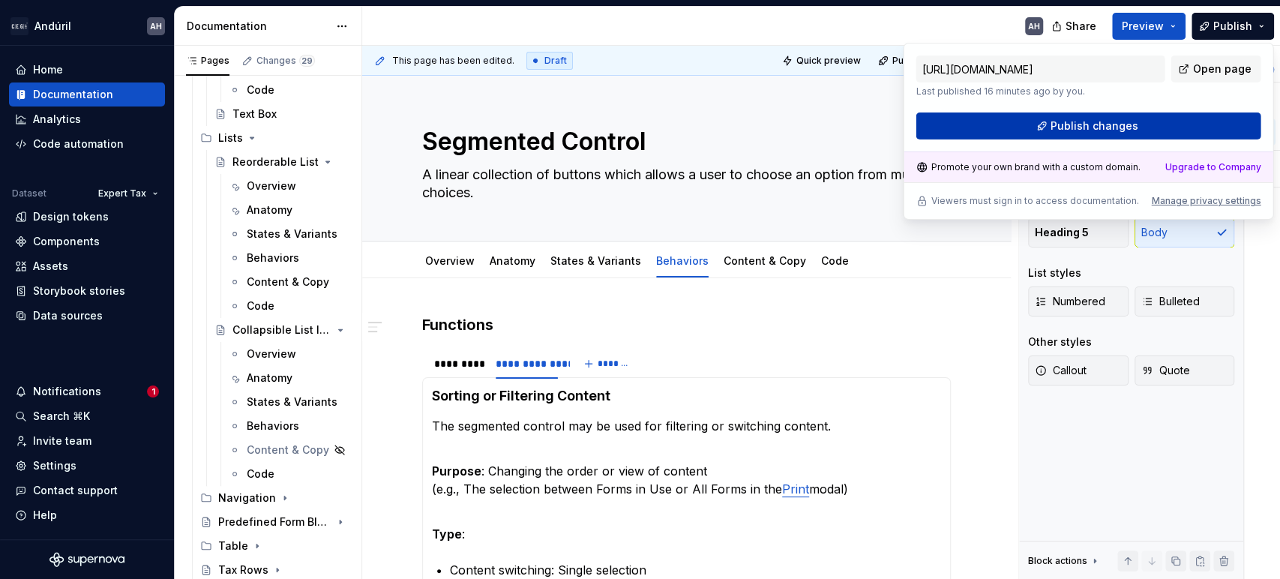
click at [1087, 134] on button "Publish changes" at bounding box center [1088, 126] width 345 height 27
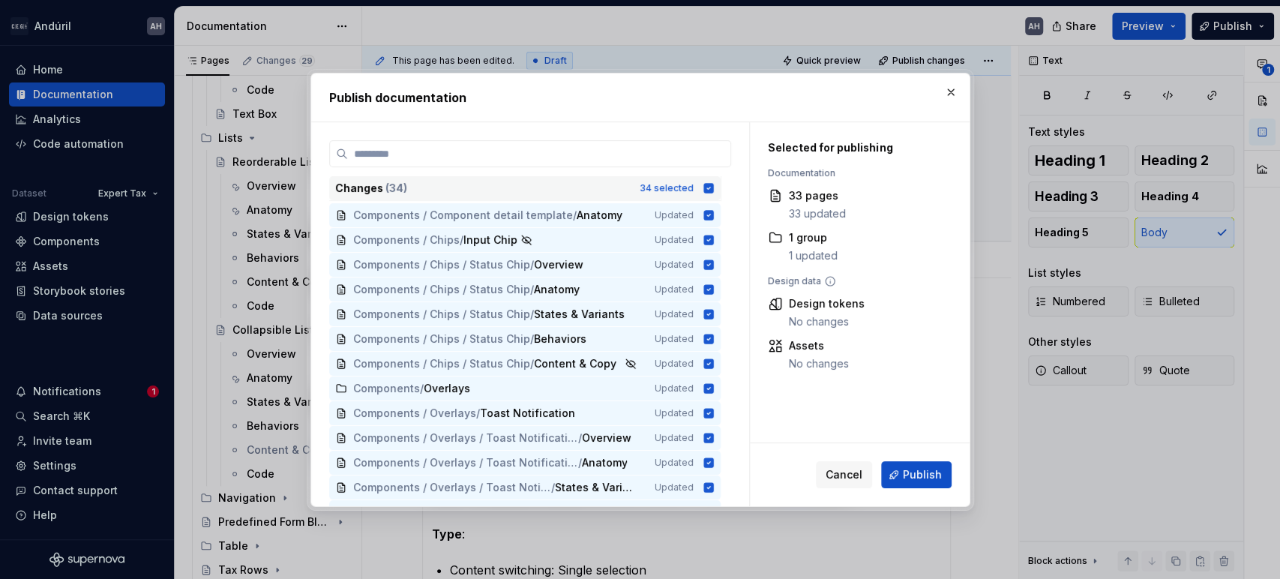
click at [704, 186] on icon at bounding box center [709, 188] width 10 height 10
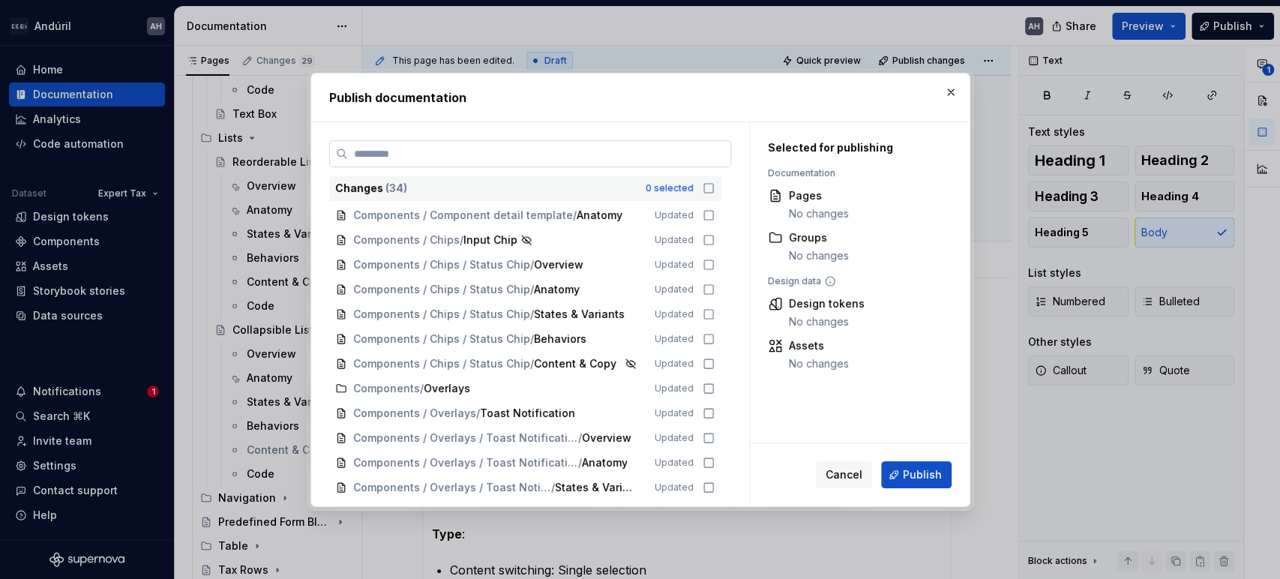
click at [673, 161] on label at bounding box center [530, 153] width 402 height 27
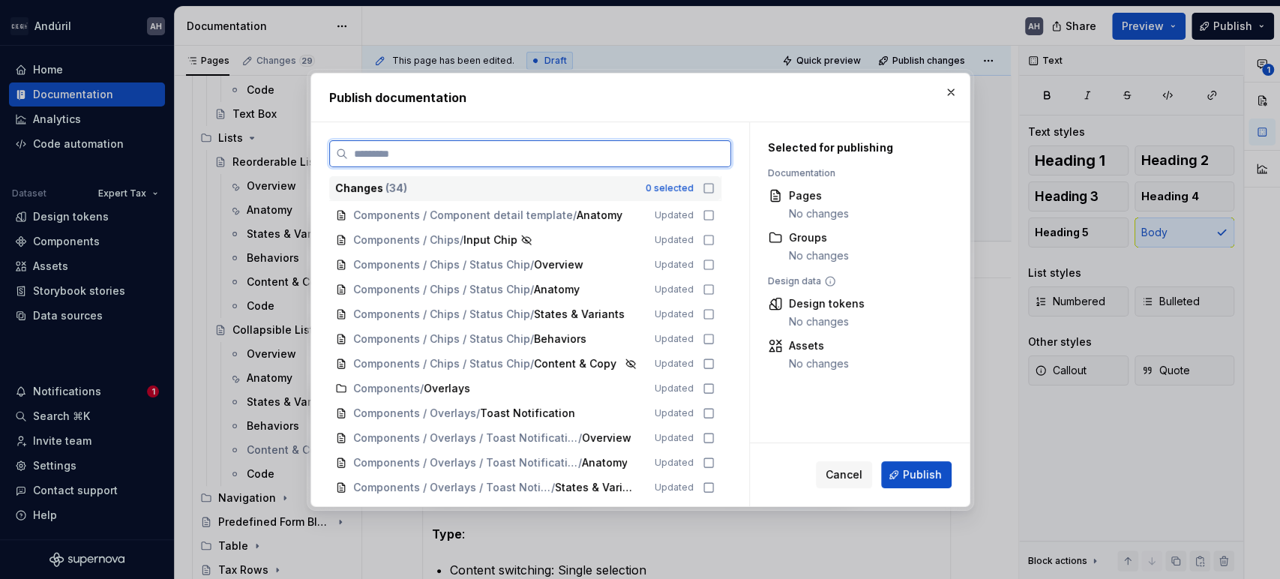
click at [673, 161] on input "search" at bounding box center [539, 153] width 383 height 15
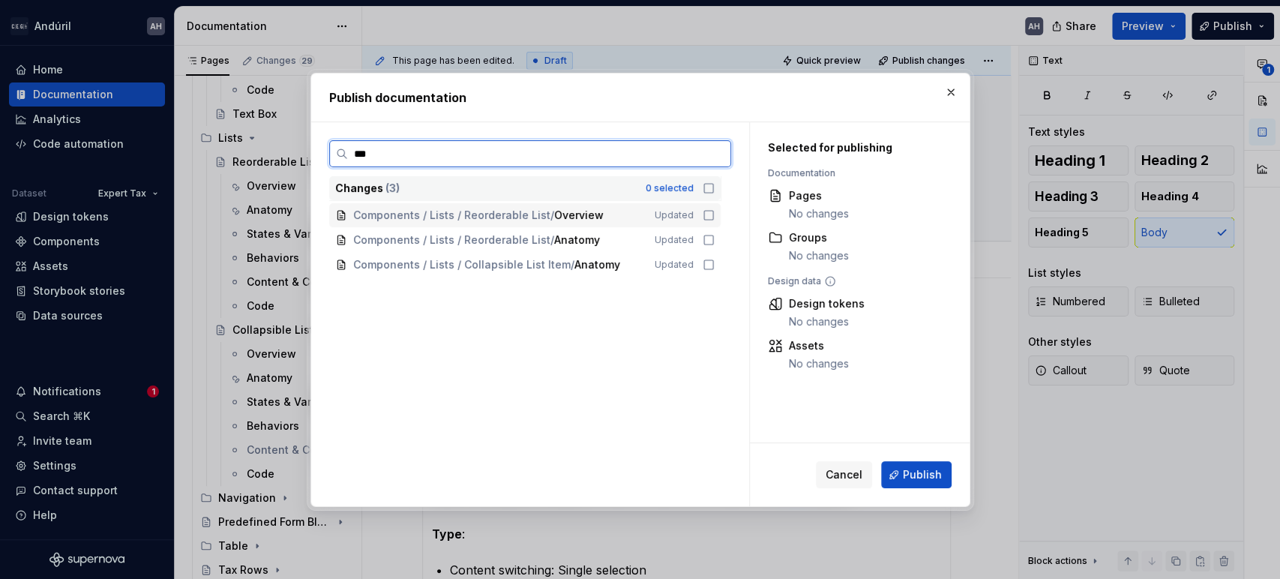
type input "****"
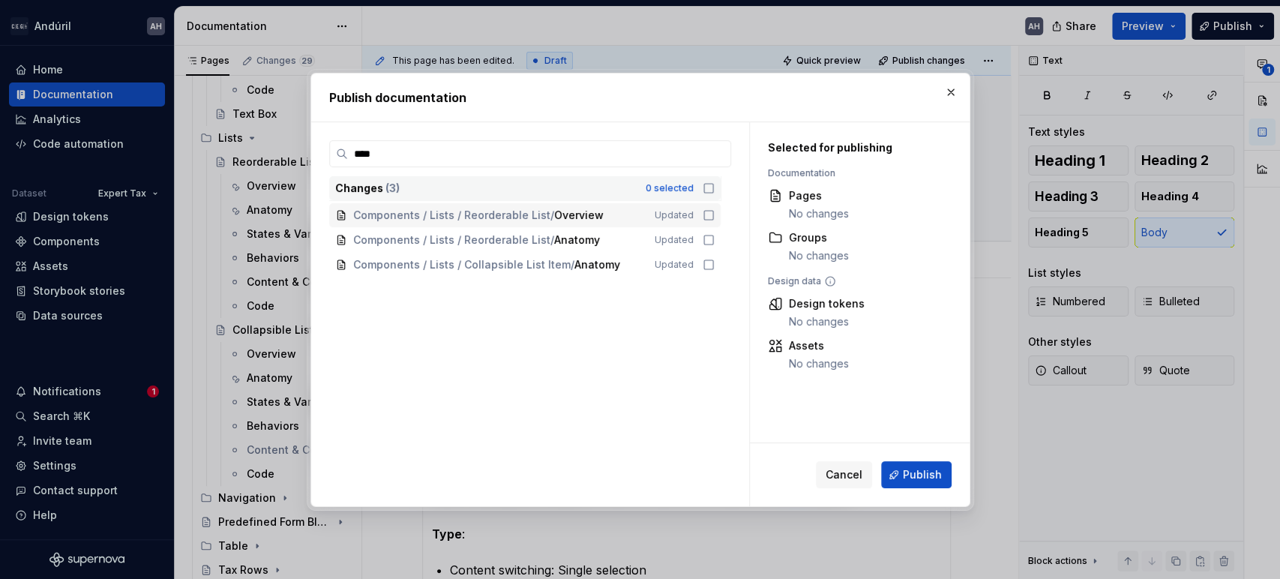
click at [706, 186] on icon at bounding box center [709, 188] width 12 height 12
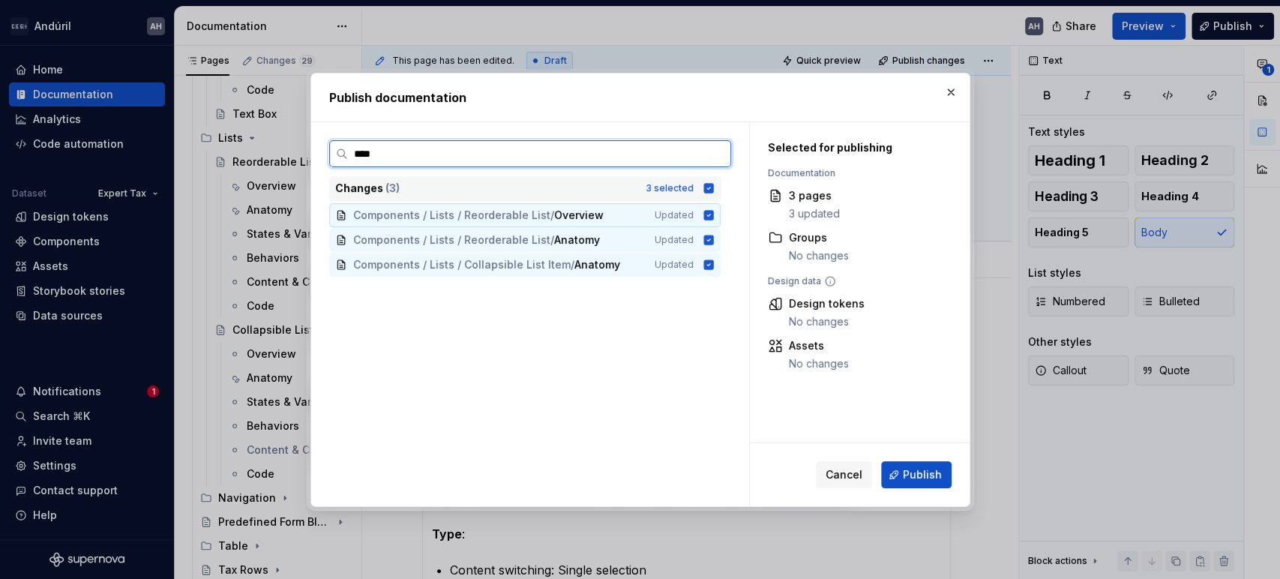
click at [699, 158] on input "****" at bounding box center [539, 153] width 383 height 15
click at [718, 151] on input "****" at bounding box center [539, 153] width 383 height 15
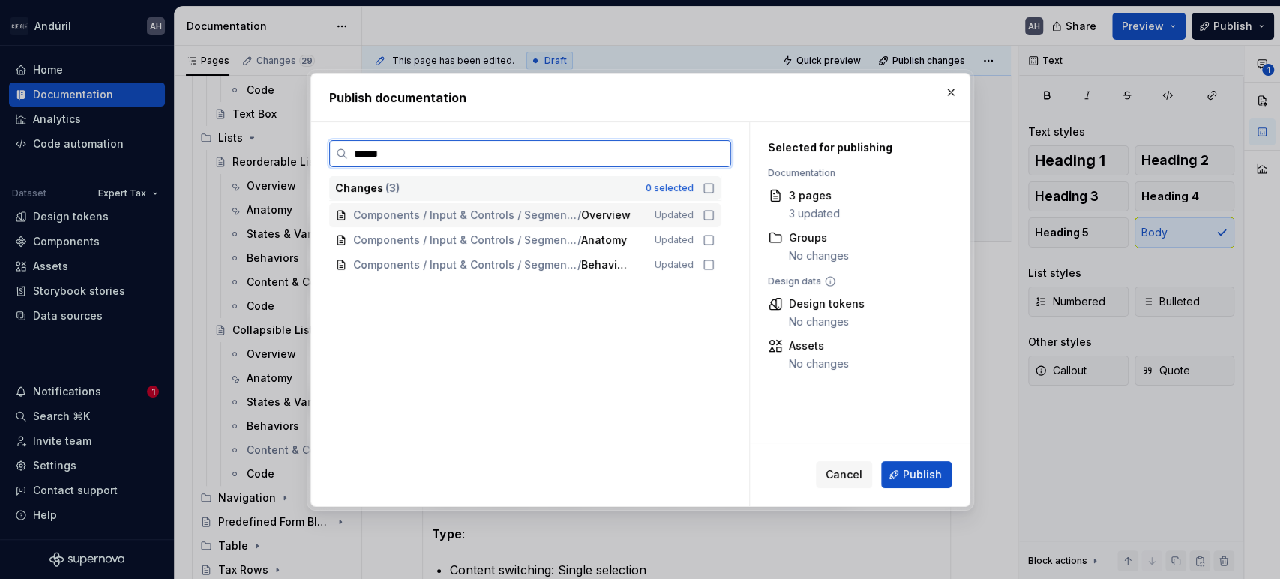
type input "*******"
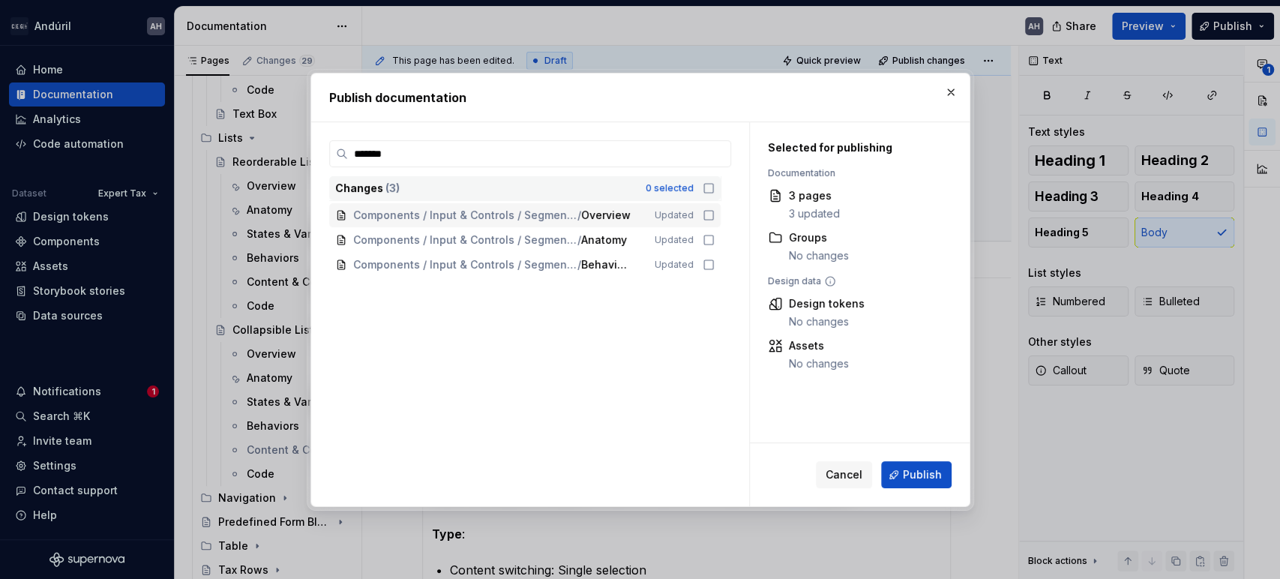
click at [707, 191] on icon at bounding box center [709, 188] width 12 height 12
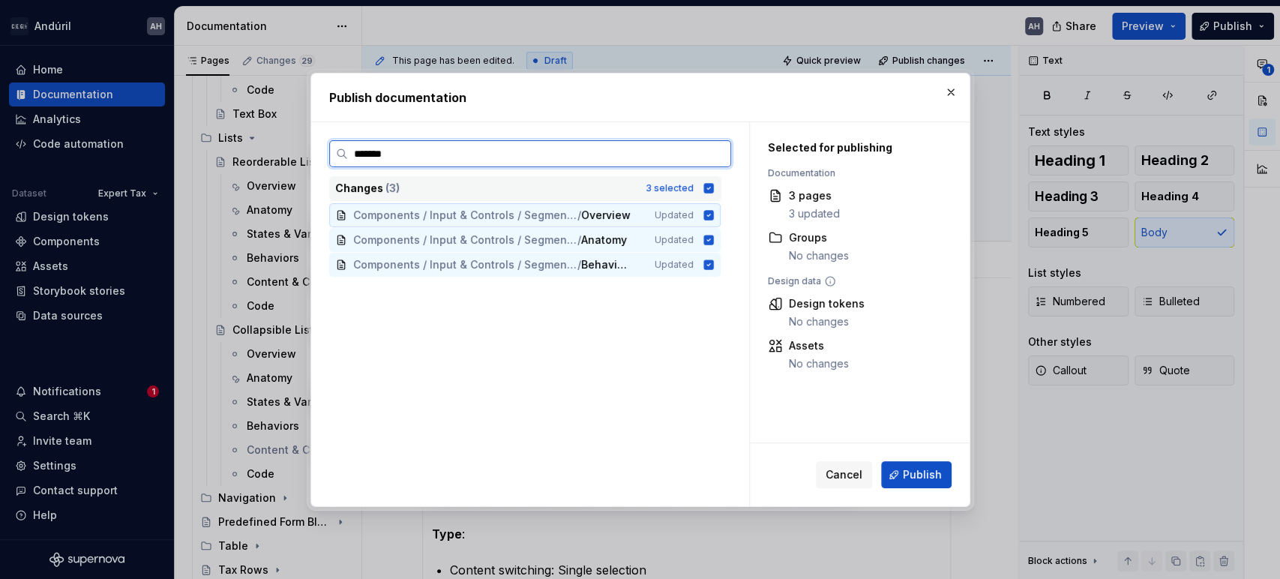
click at [678, 150] on input "*******" at bounding box center [539, 153] width 383 height 15
click at [715, 154] on input "*******" at bounding box center [539, 153] width 383 height 15
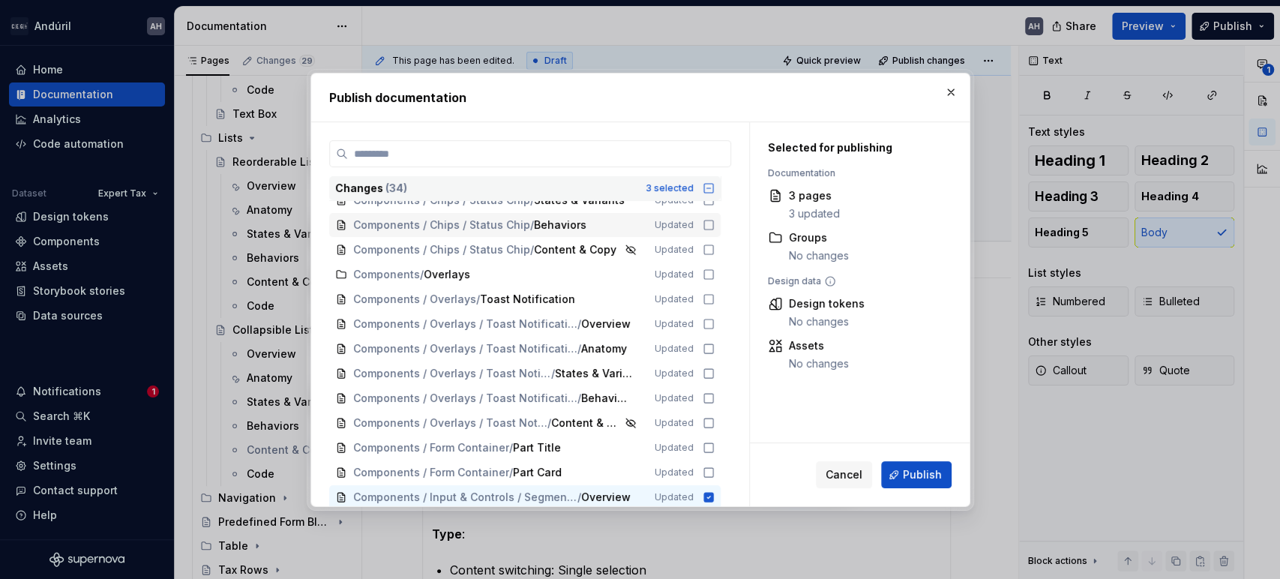
scroll to position [167, 0]
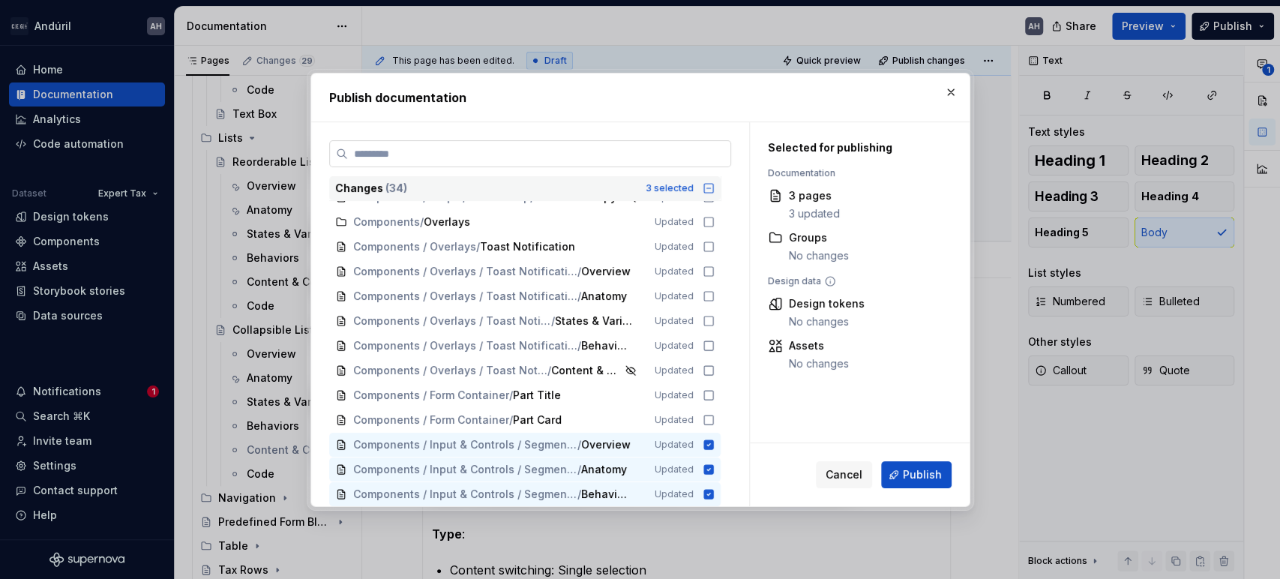
click at [556, 154] on input "search" at bounding box center [539, 153] width 383 height 15
click at [914, 473] on span "Publish" at bounding box center [922, 474] width 39 height 15
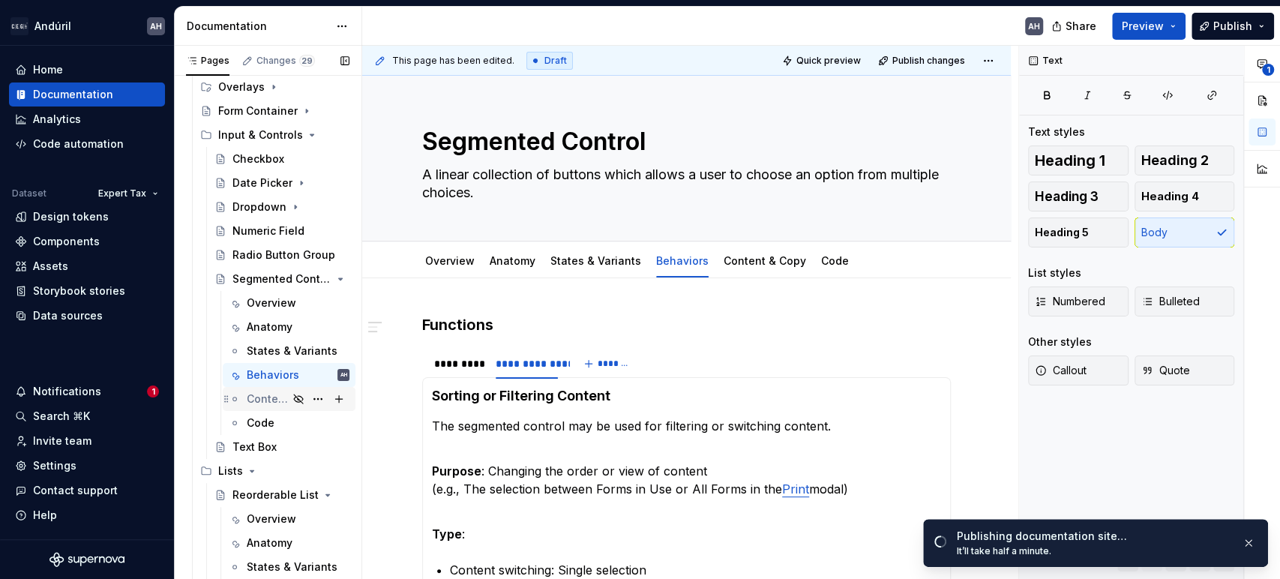
scroll to position [83, 0]
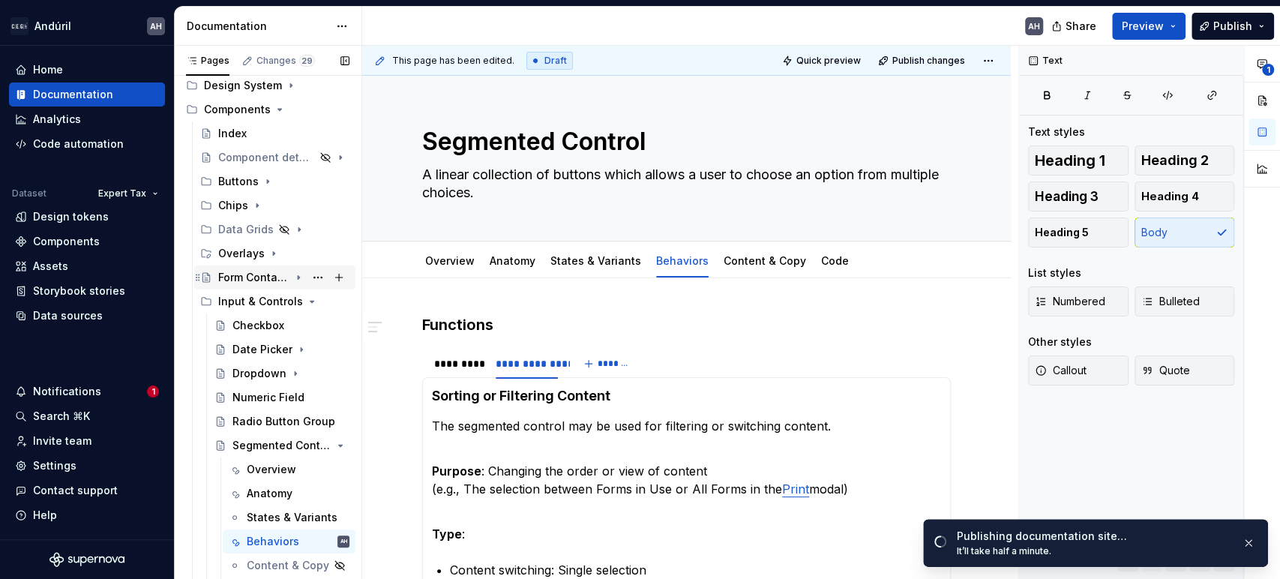
click at [293, 275] on icon "Page tree" at bounding box center [299, 278] width 12 height 12
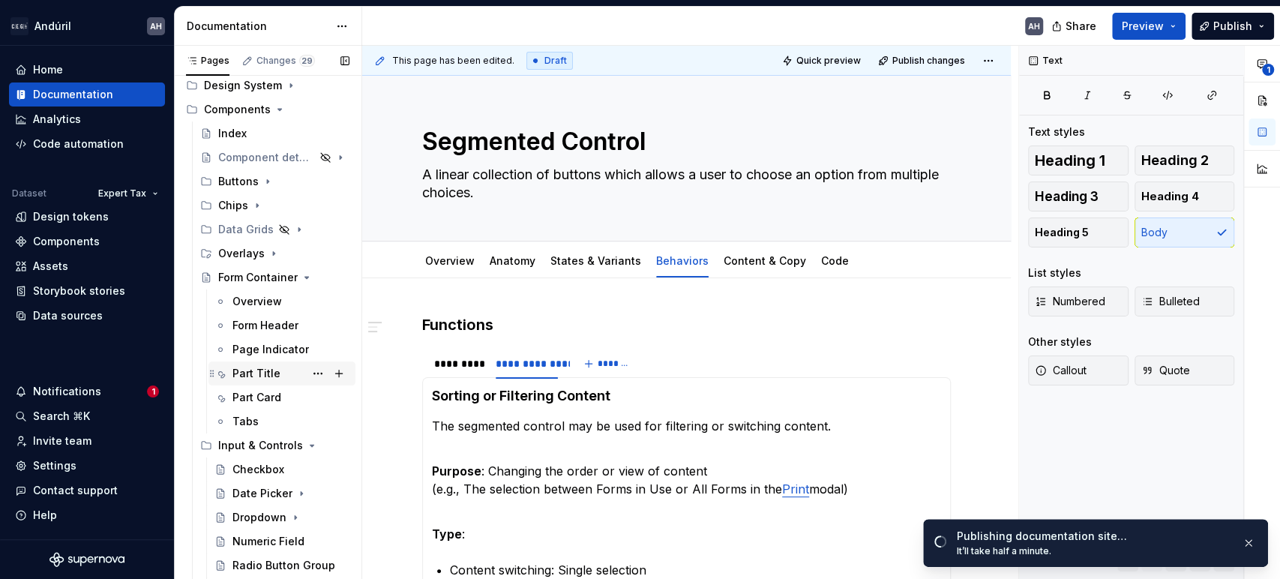
click at [263, 375] on div "Part Title" at bounding box center [257, 373] width 48 height 15
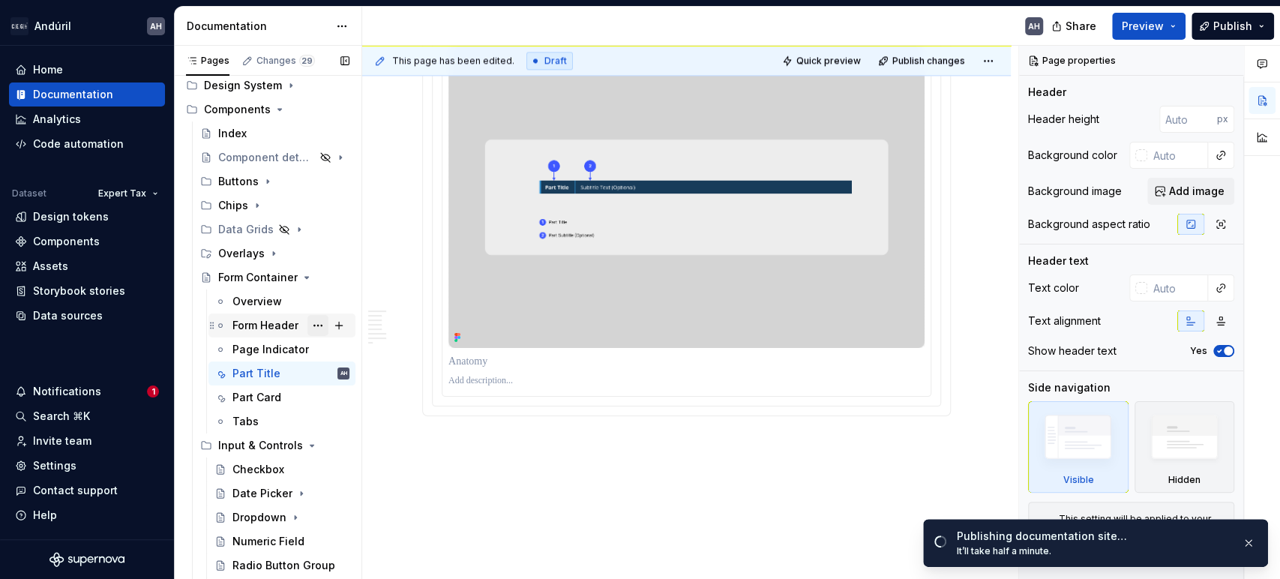
scroll to position [1250, 0]
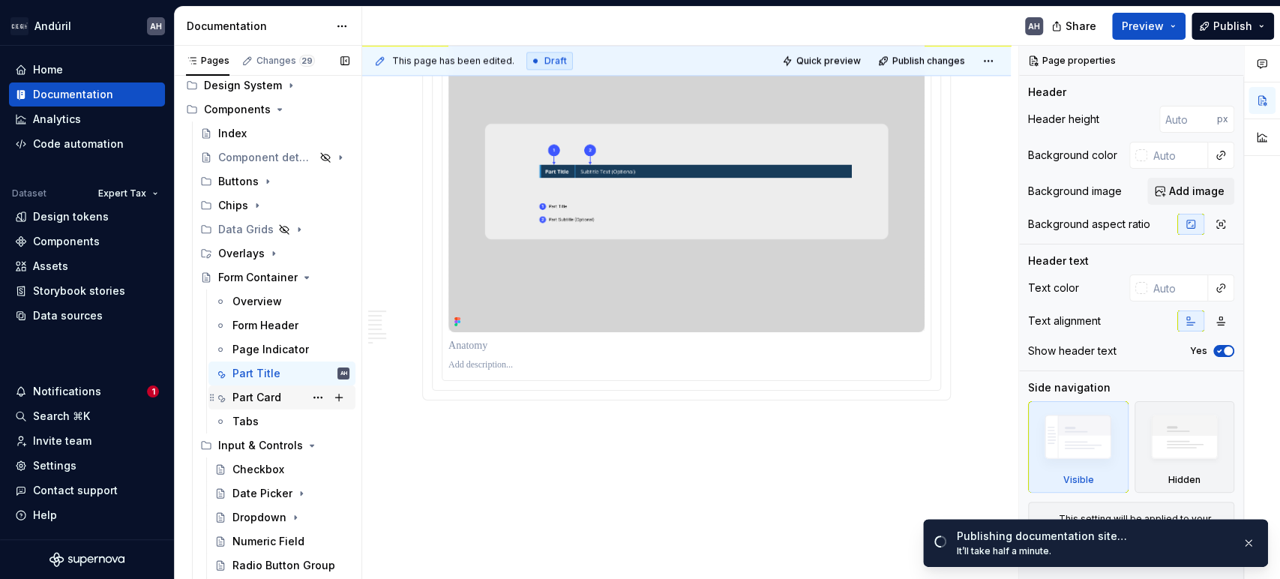
click at [257, 391] on div "Part Card" at bounding box center [257, 397] width 49 height 15
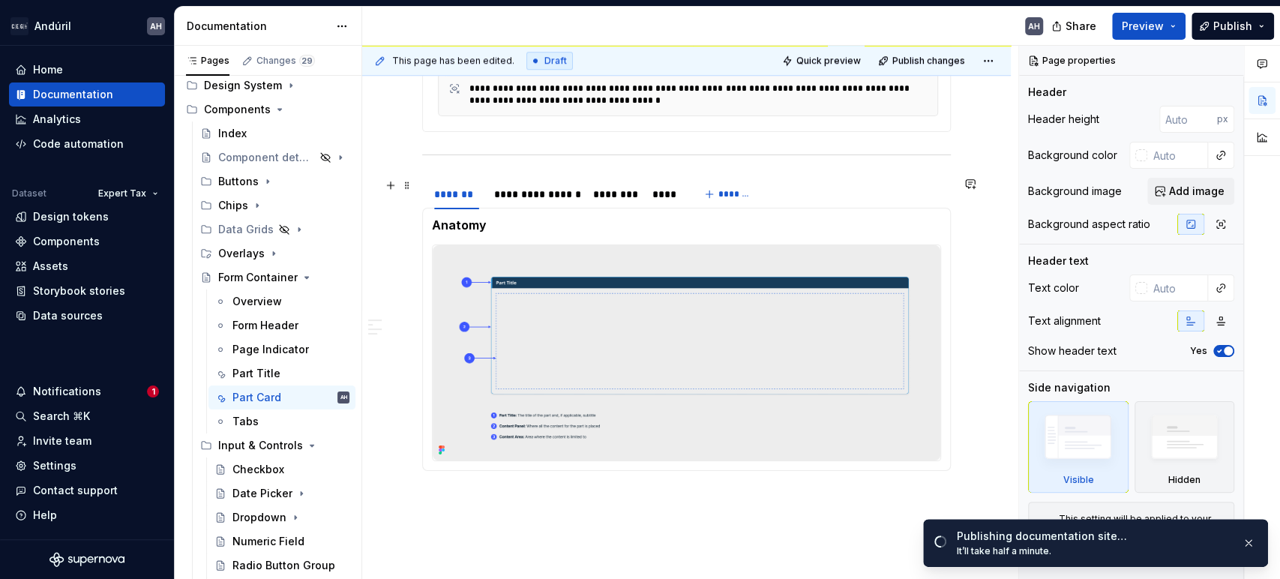
scroll to position [750, 0]
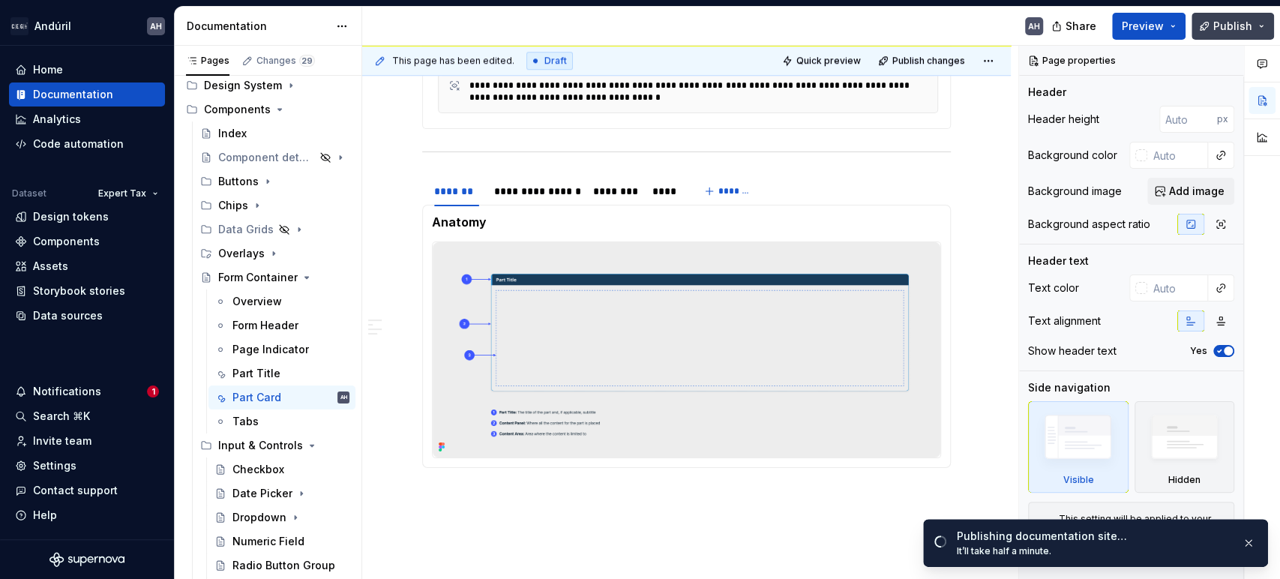
click at [1244, 29] on span "Publish" at bounding box center [1233, 26] width 39 height 15
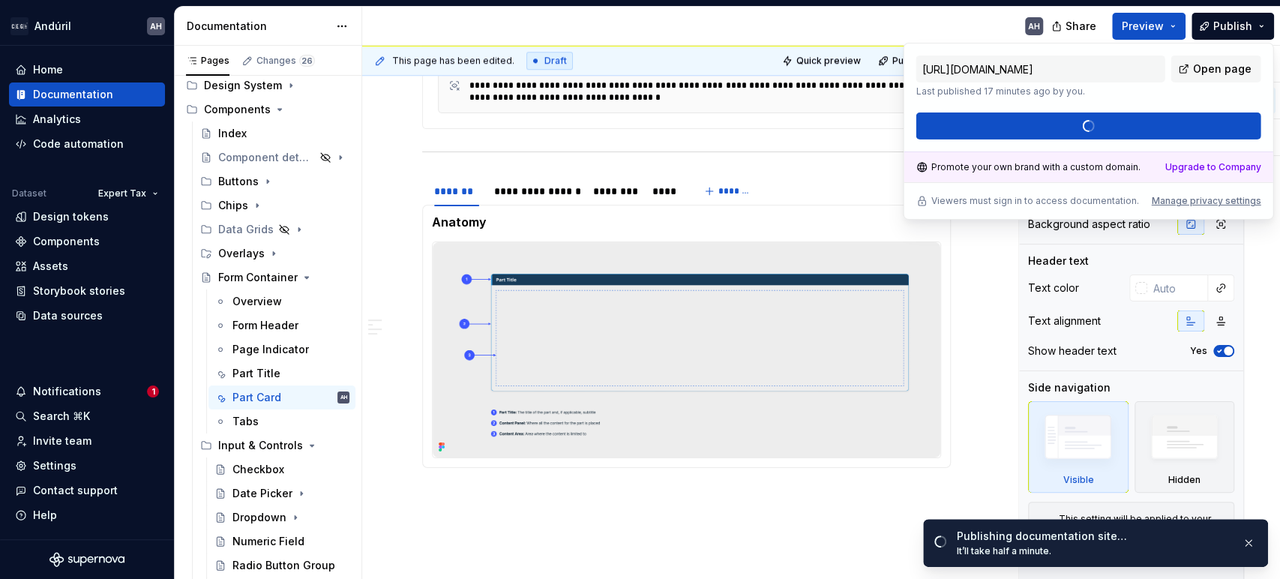
click at [1146, 92] on p "Last published 17 minutes ago by you." at bounding box center [1040, 92] width 249 height 12
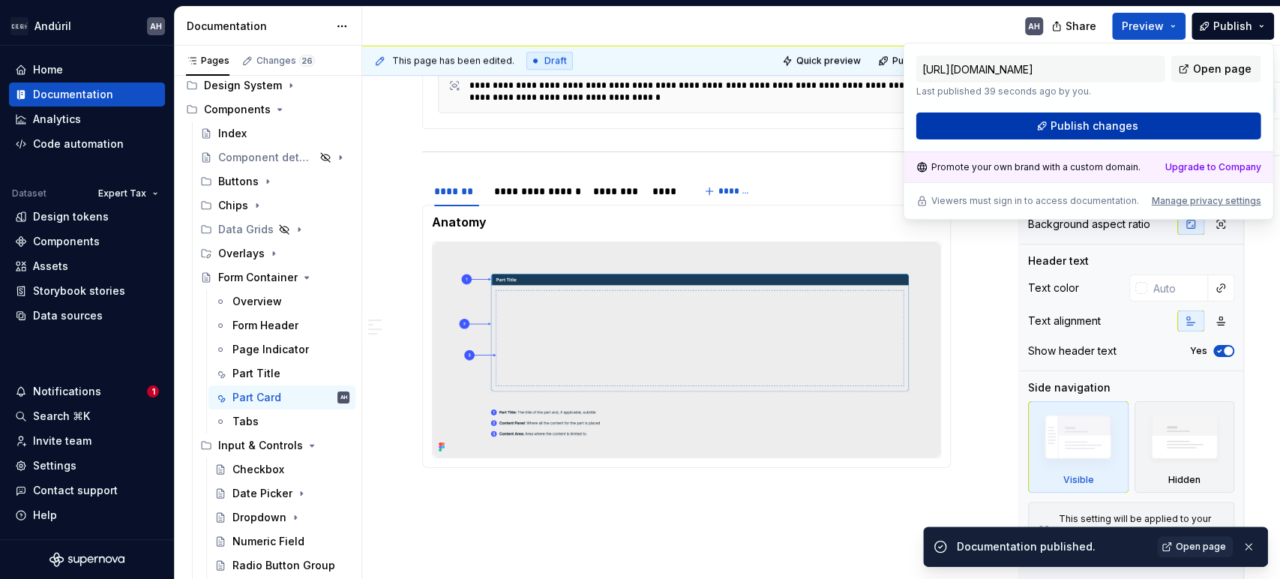
click at [1116, 122] on span "Publish changes" at bounding box center [1095, 126] width 88 height 15
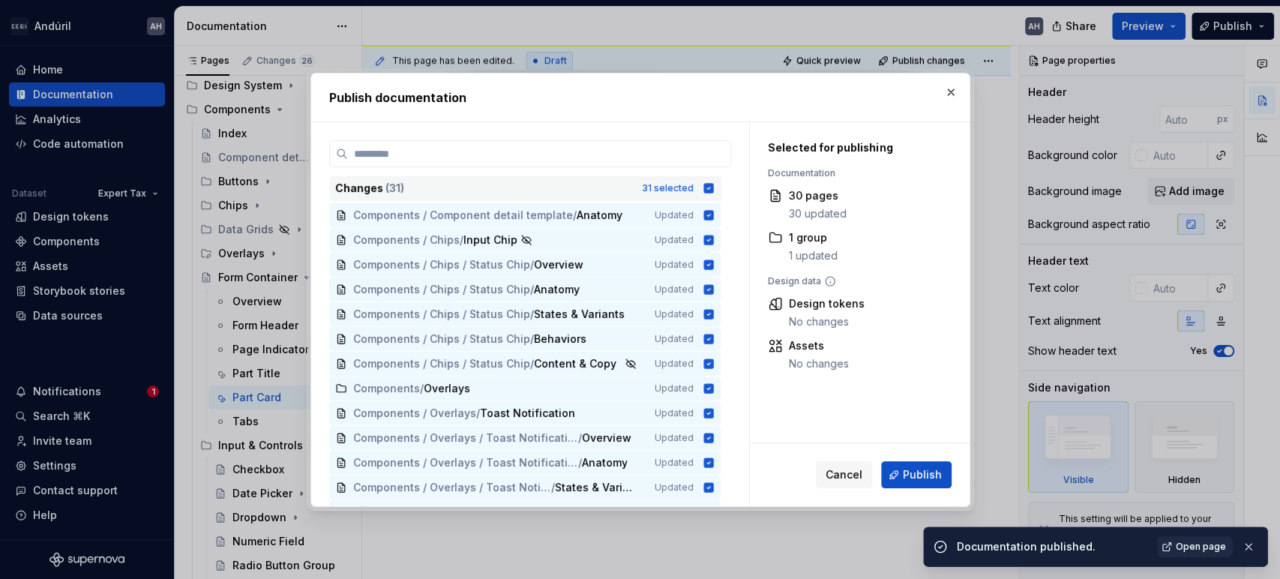
click at [704, 184] on icon at bounding box center [709, 188] width 10 height 10
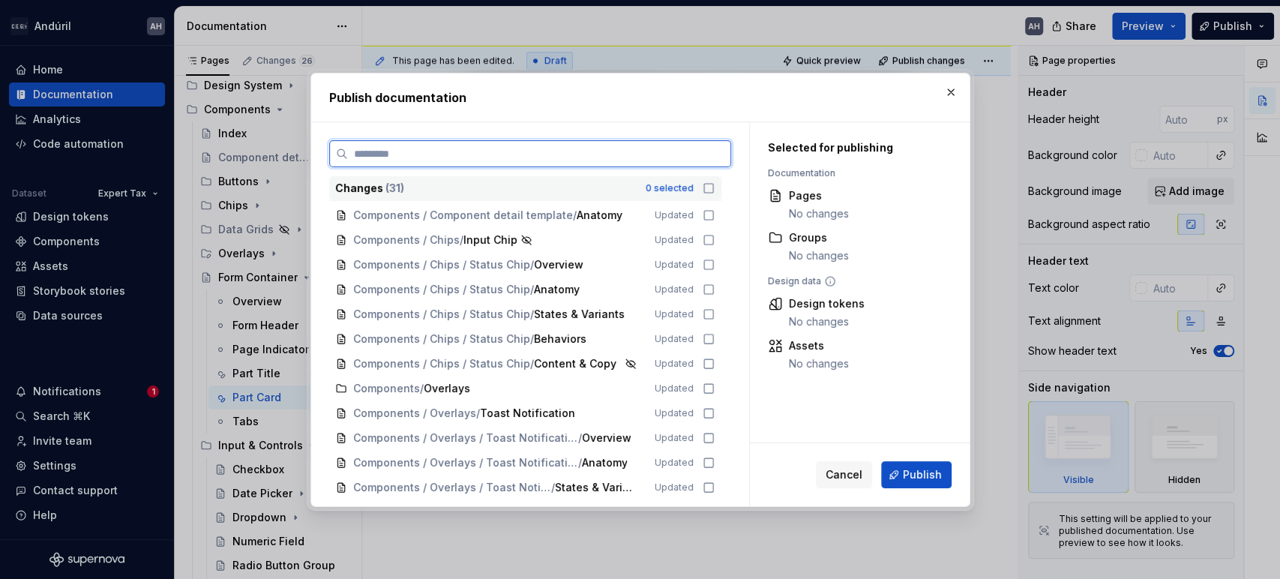
click at [641, 160] on input "search" at bounding box center [539, 153] width 383 height 15
type textarea "*"
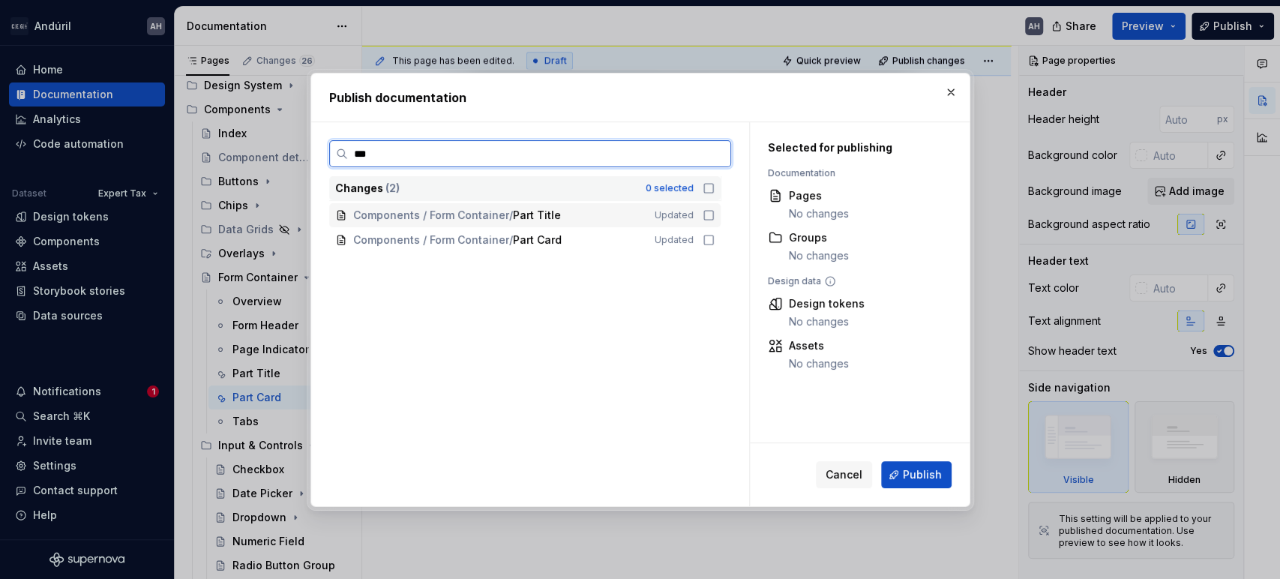
type input "****"
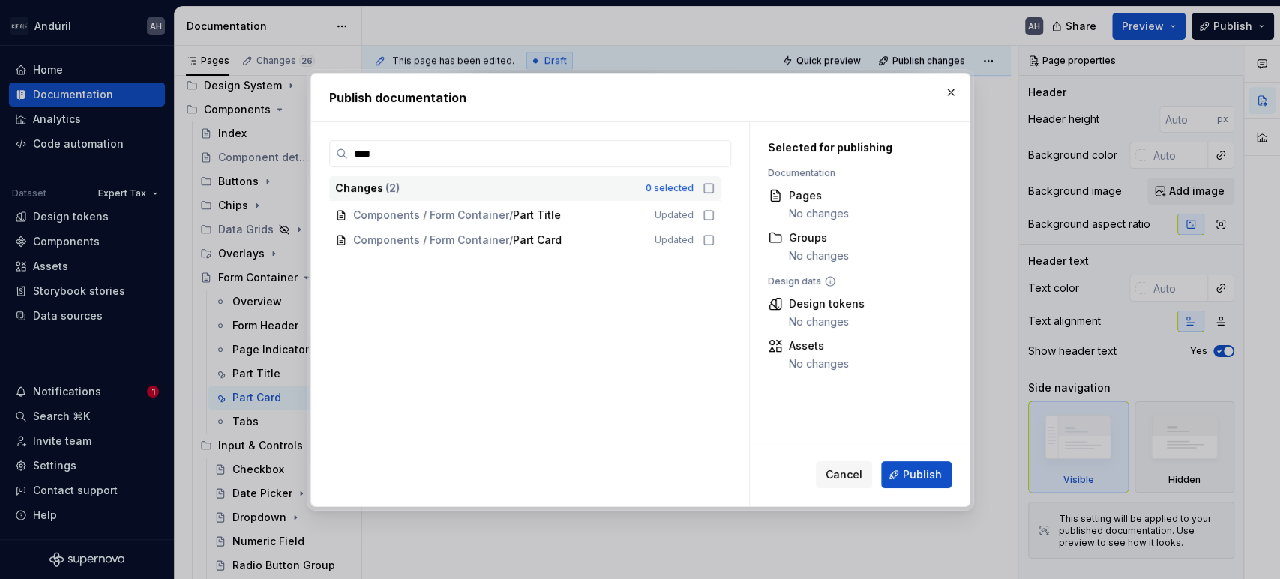
click at [707, 186] on icon at bounding box center [709, 188] width 12 height 12
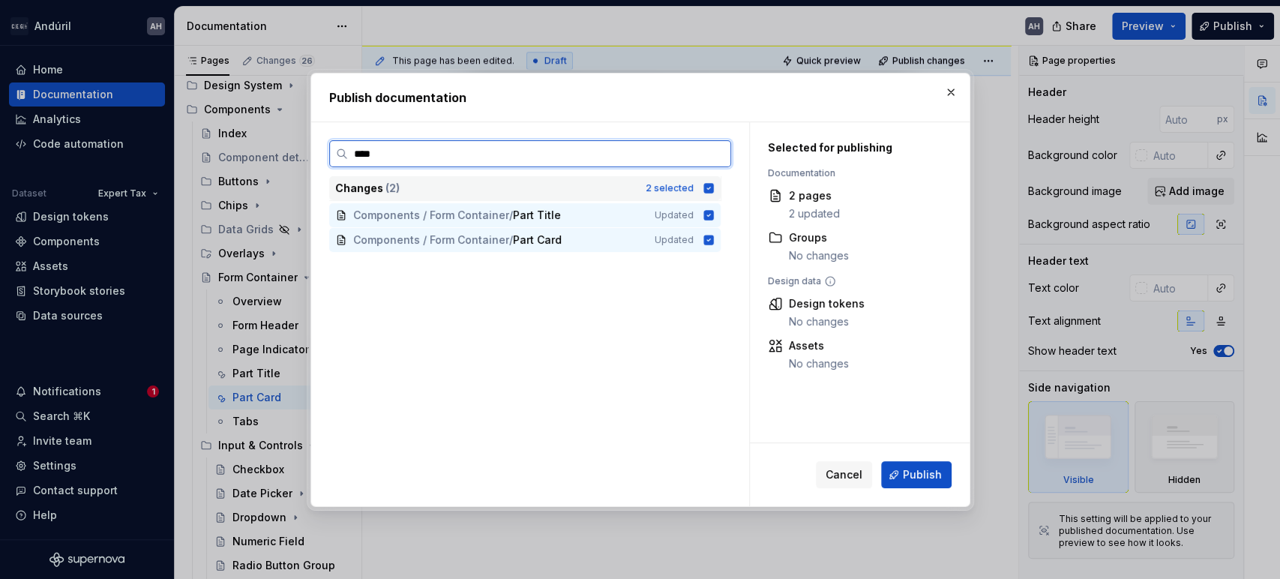
click at [715, 154] on input "****" at bounding box center [539, 153] width 383 height 15
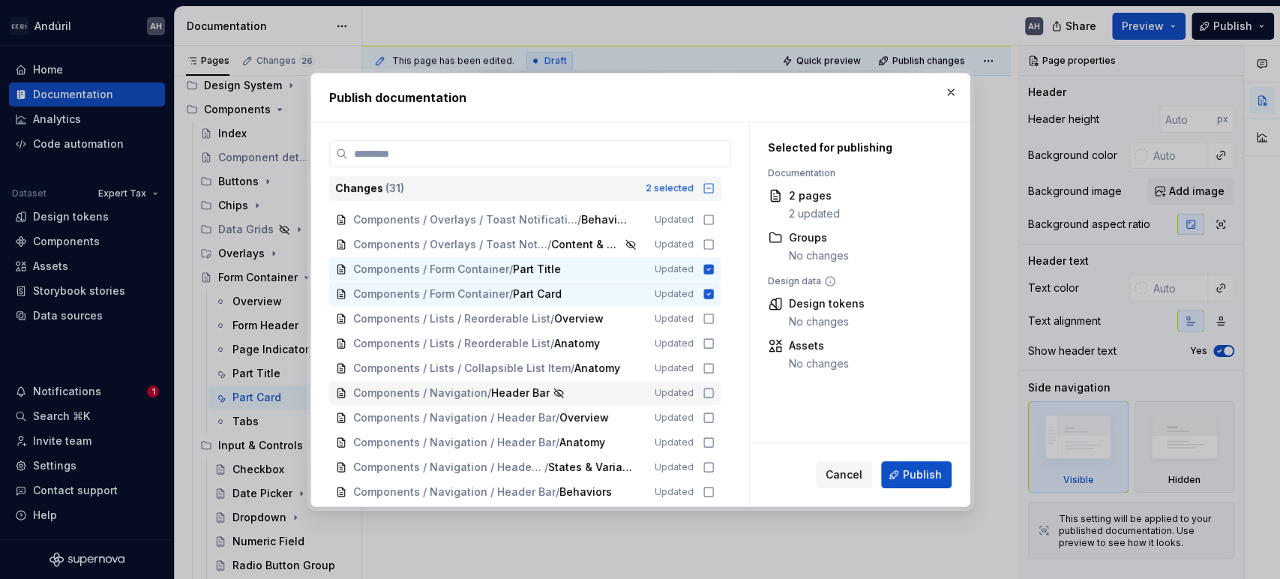
scroll to position [333, 0]
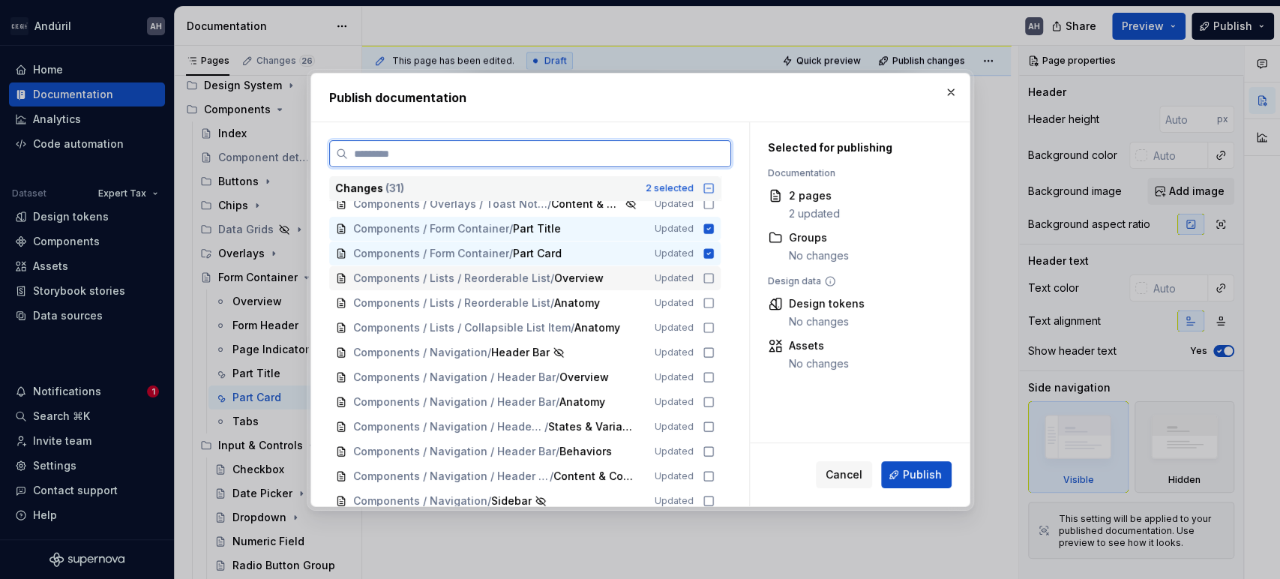
click at [706, 281] on icon at bounding box center [708, 278] width 9 height 9
click at [708, 301] on icon at bounding box center [709, 303] width 12 height 12
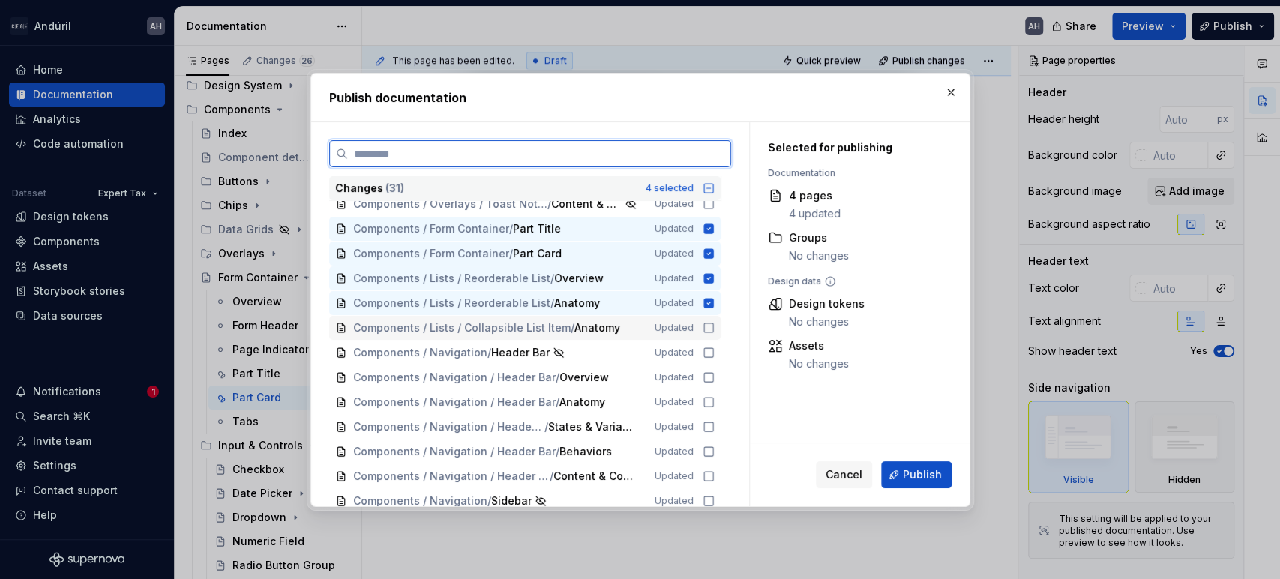
click at [708, 323] on icon at bounding box center [708, 327] width 9 height 9
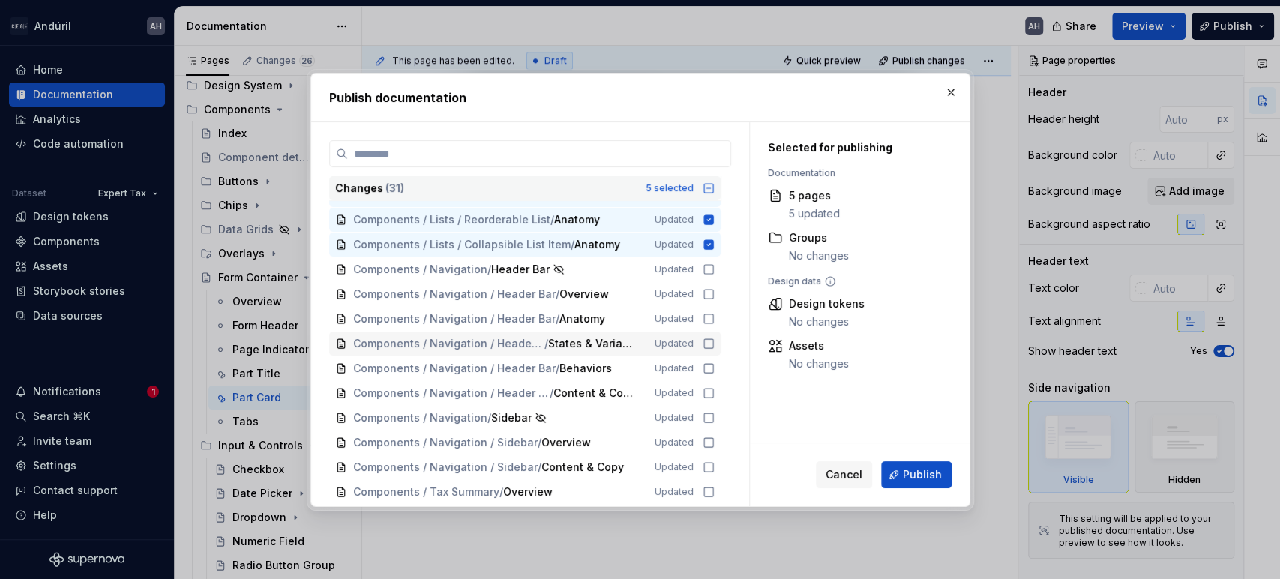
scroll to position [463, 0]
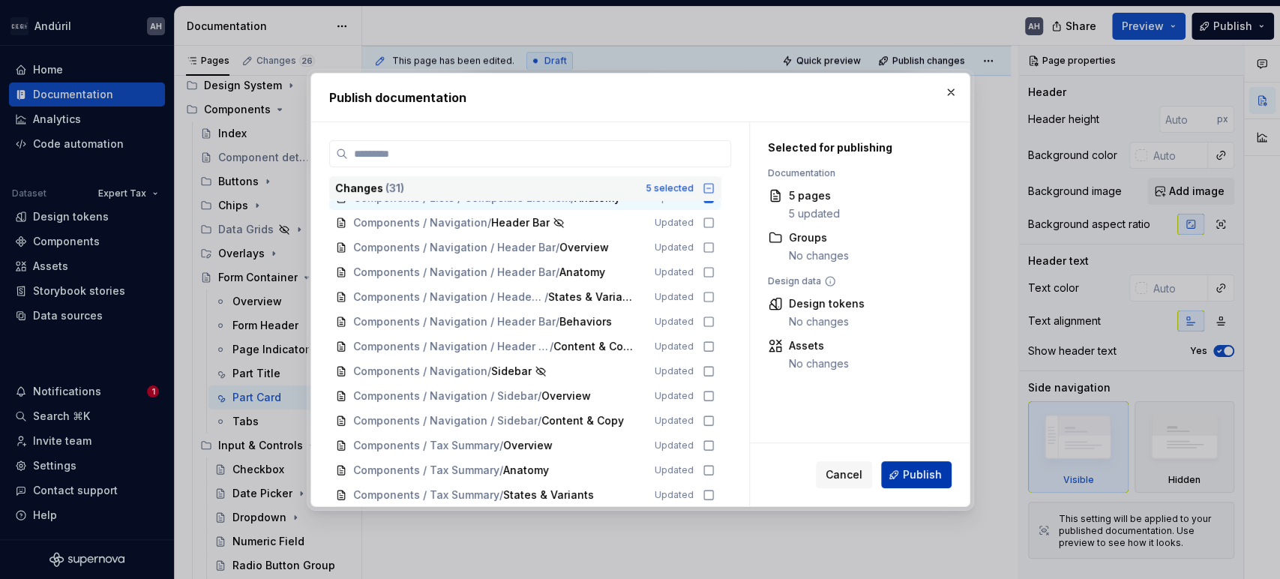
click at [902, 471] on button "Publish" at bounding box center [916, 474] width 71 height 27
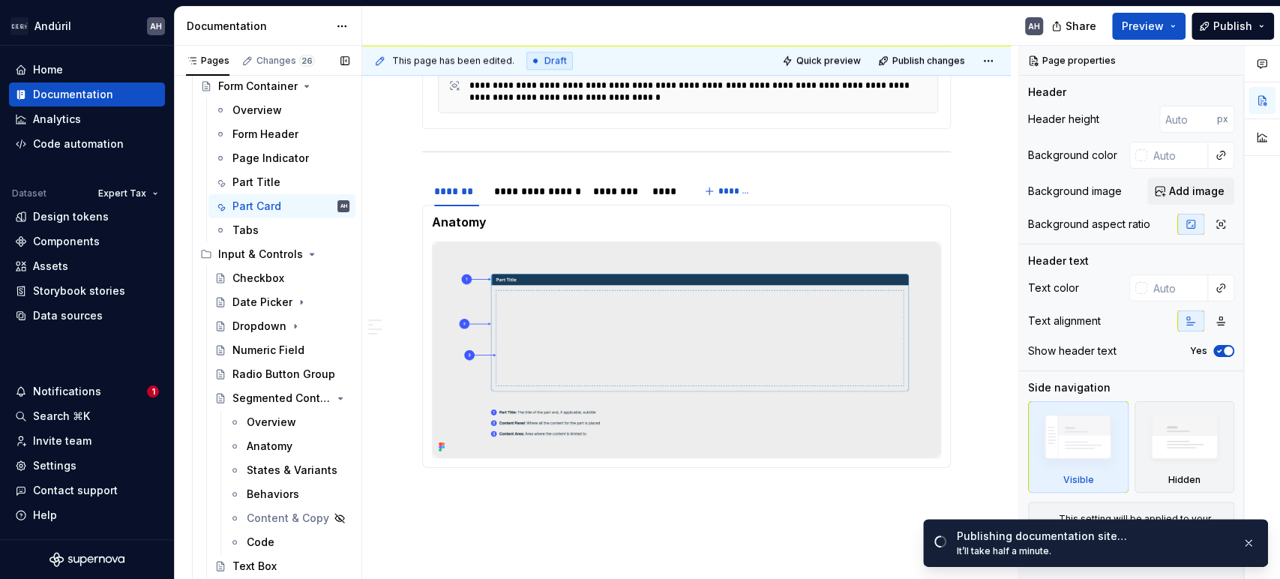
scroll to position [250, 0]
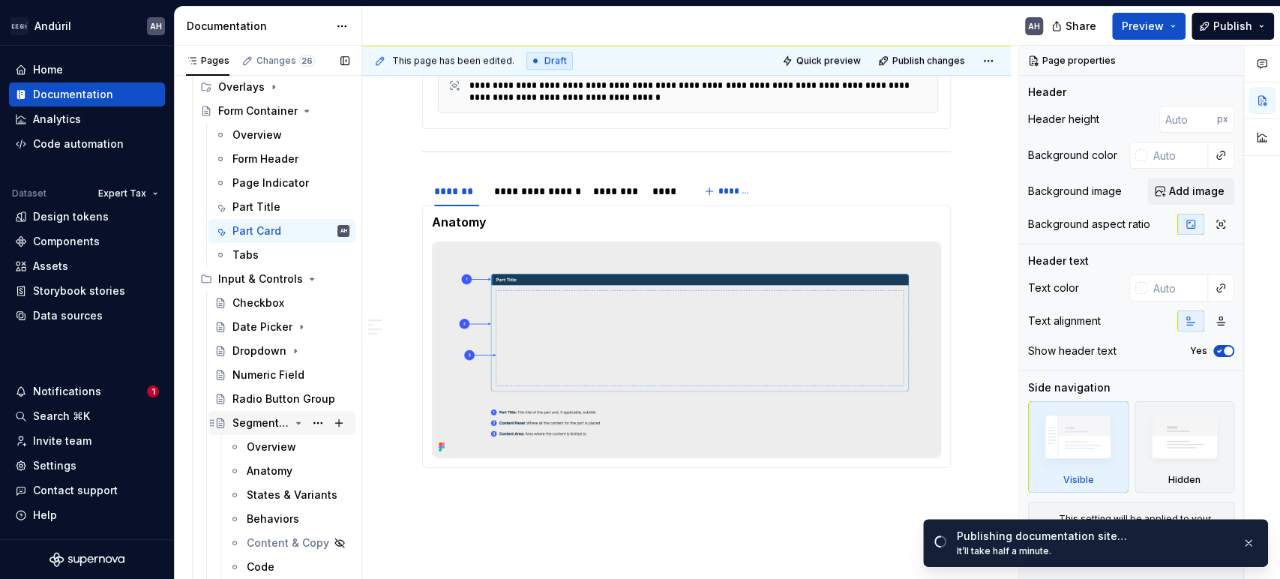
click at [293, 424] on icon "Page tree" at bounding box center [299, 423] width 12 height 12
click at [293, 276] on icon "Page tree" at bounding box center [299, 279] width 12 height 12
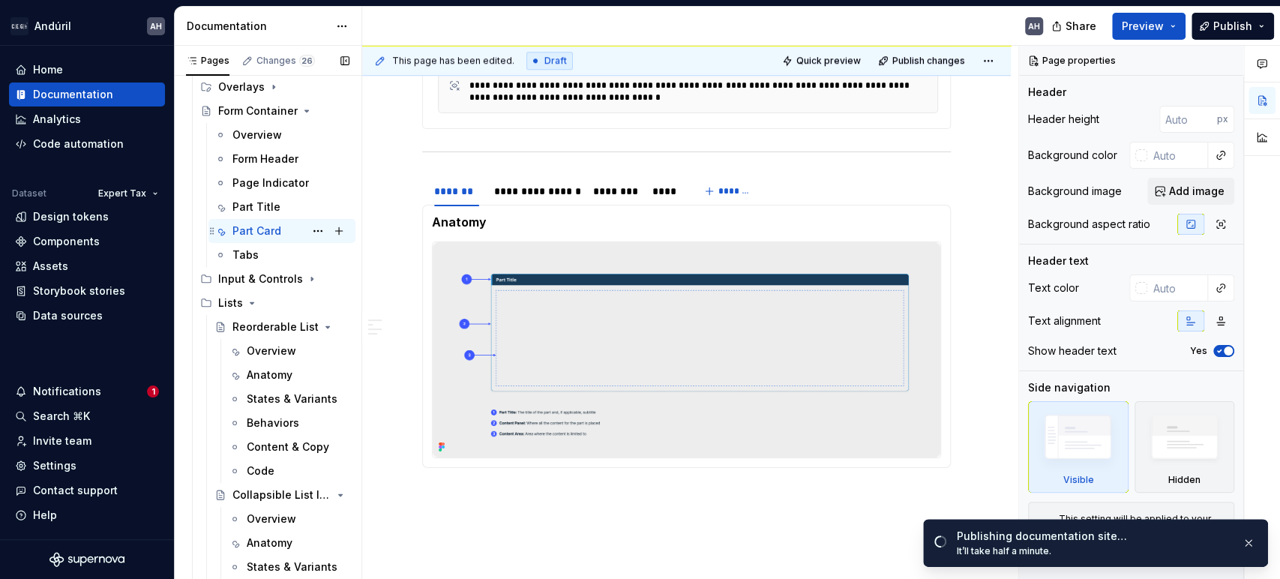
scroll to position [167, 0]
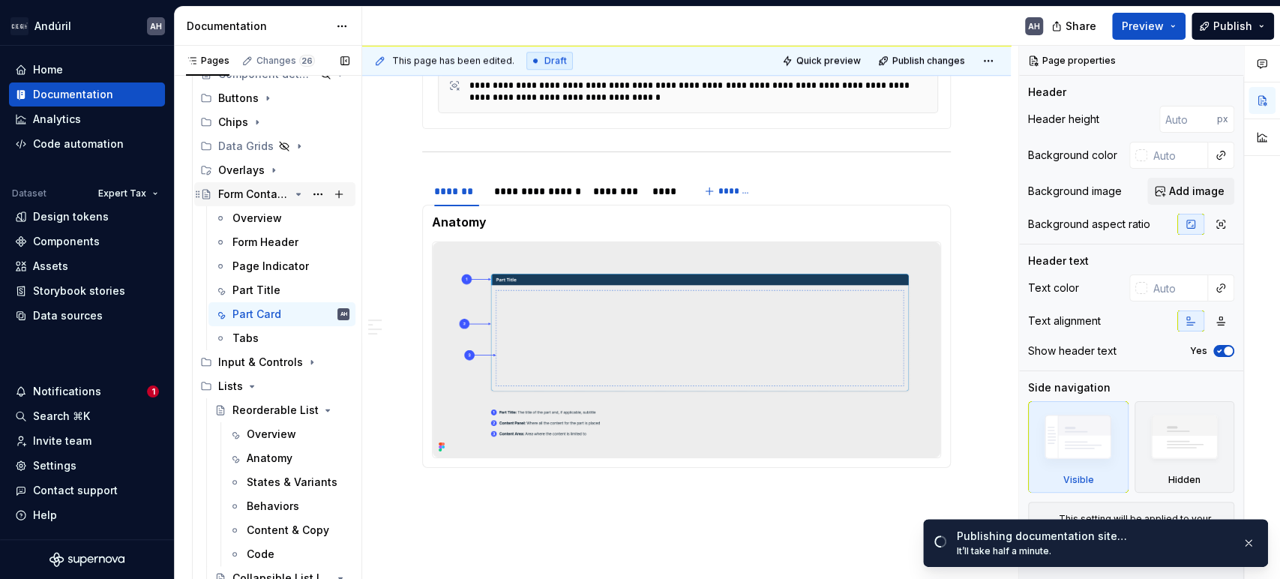
click at [293, 191] on icon "Page tree" at bounding box center [299, 194] width 12 height 12
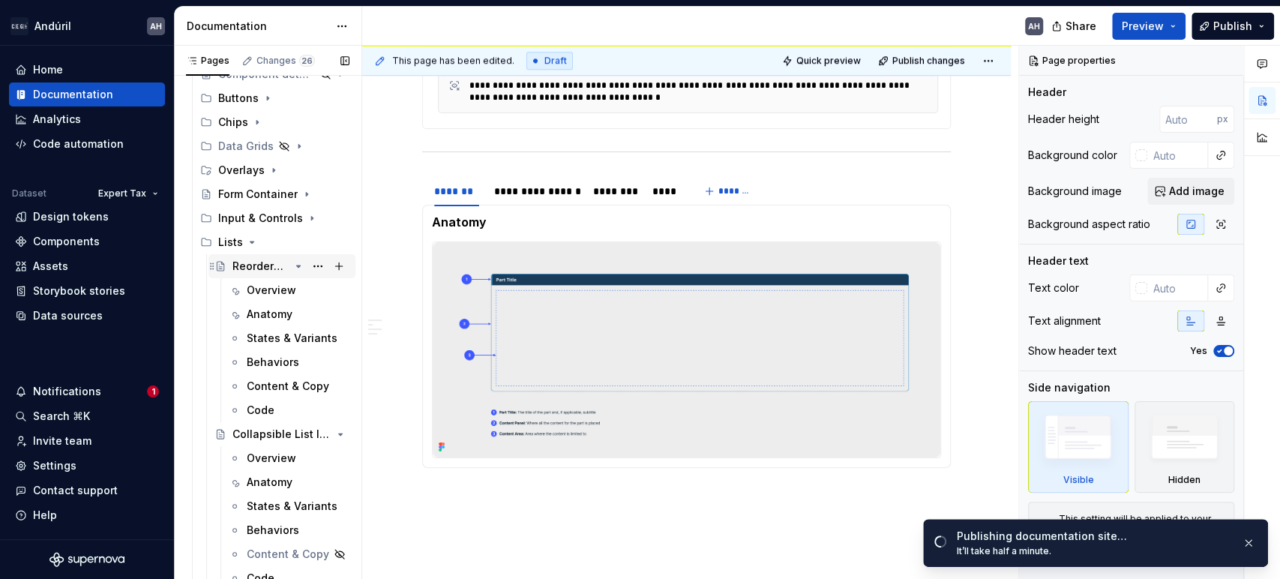
click at [297, 266] on icon "Page tree" at bounding box center [299, 267] width 4 height 2
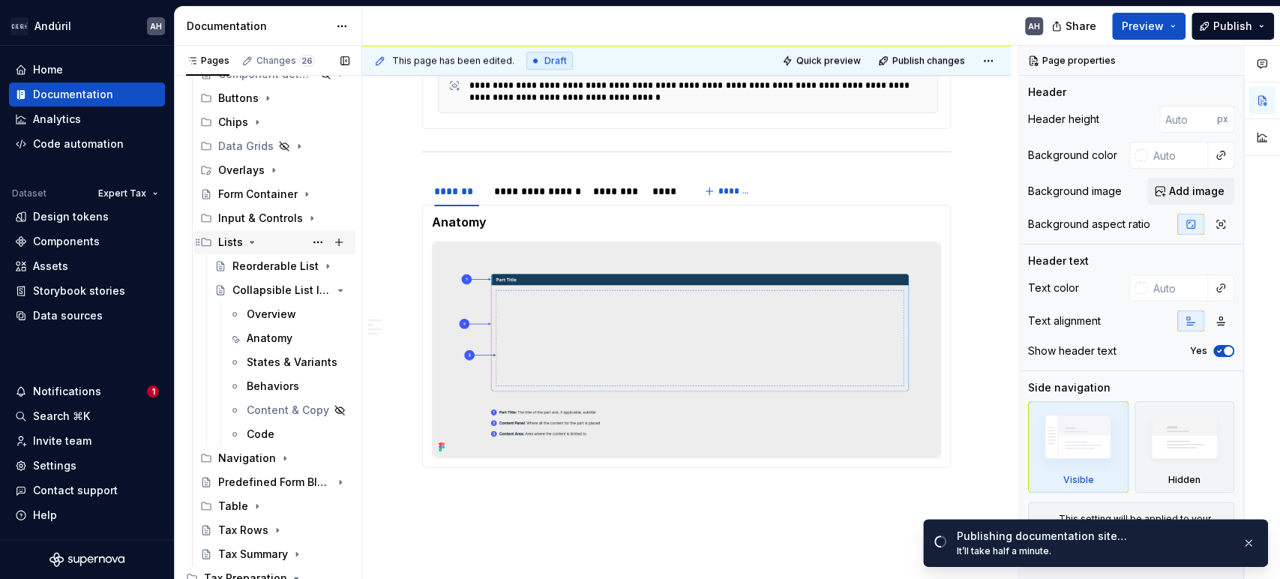
click at [243, 238] on div "Lists" at bounding box center [283, 242] width 131 height 21
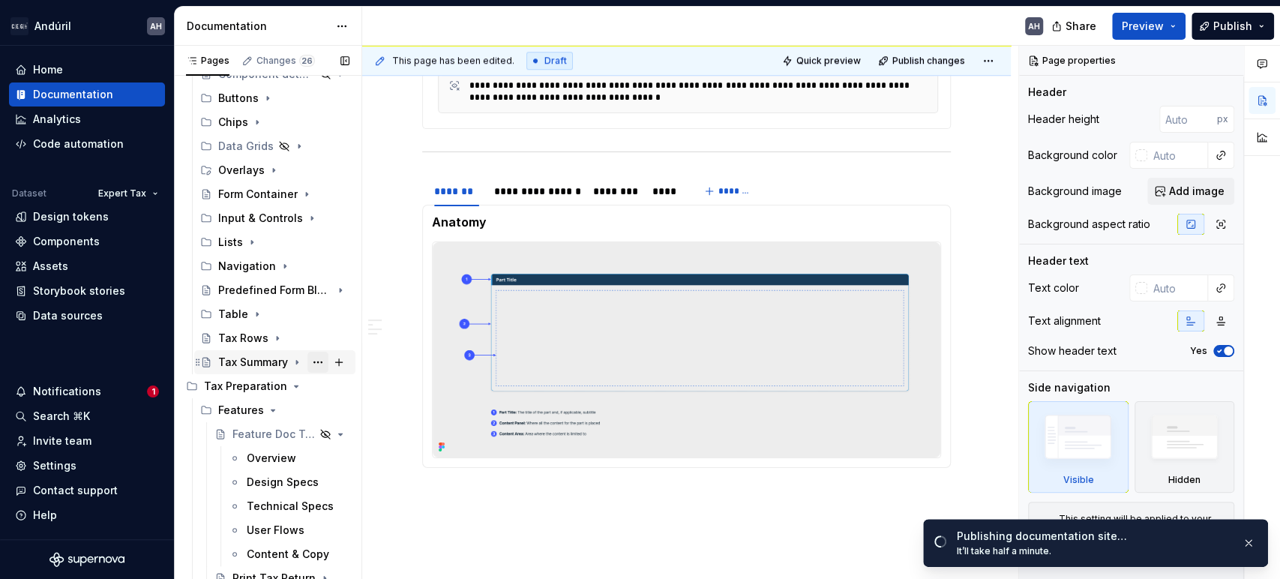
click at [308, 358] on button "Page tree" at bounding box center [318, 362] width 21 height 21
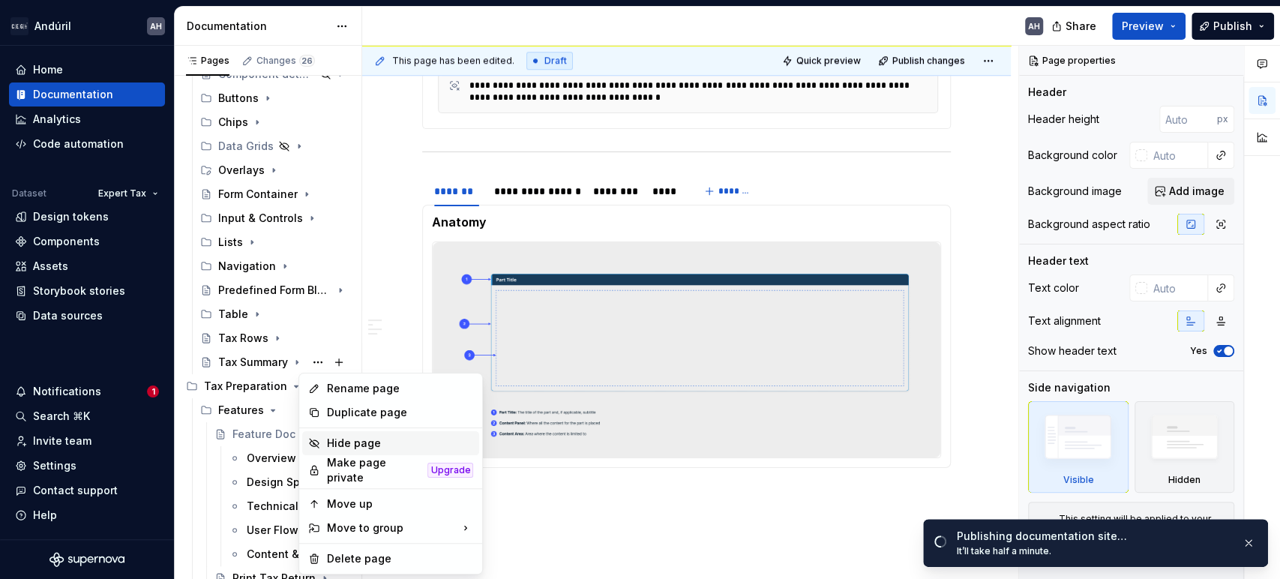
click at [334, 436] on div "Hide page" at bounding box center [399, 443] width 147 height 15
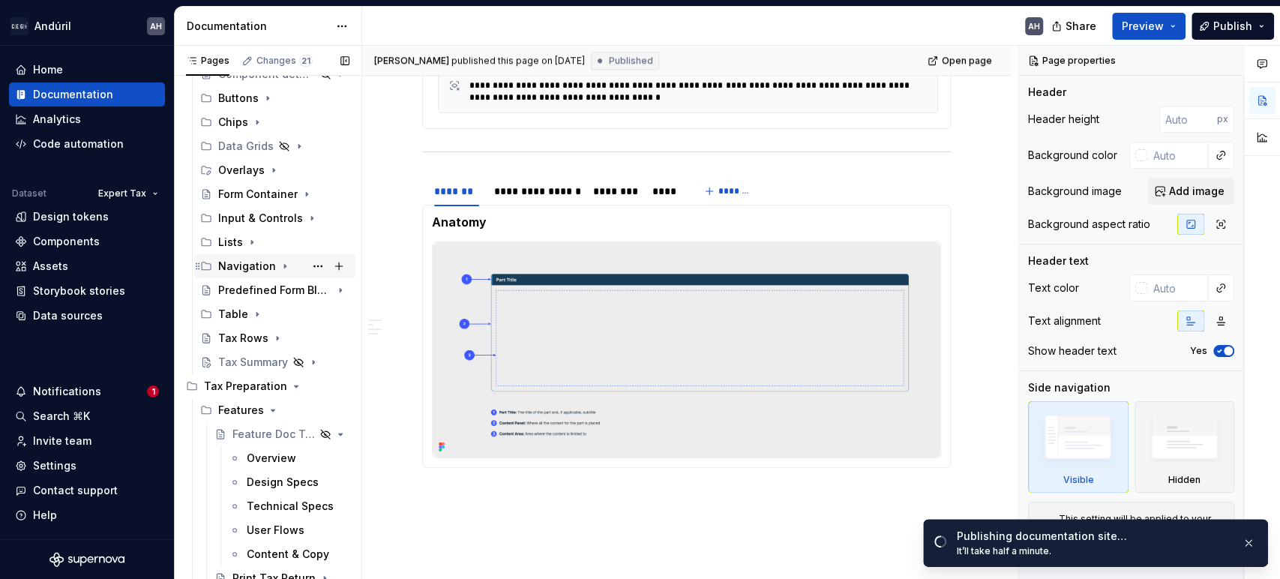
click at [279, 263] on icon "Page tree" at bounding box center [285, 266] width 12 height 12
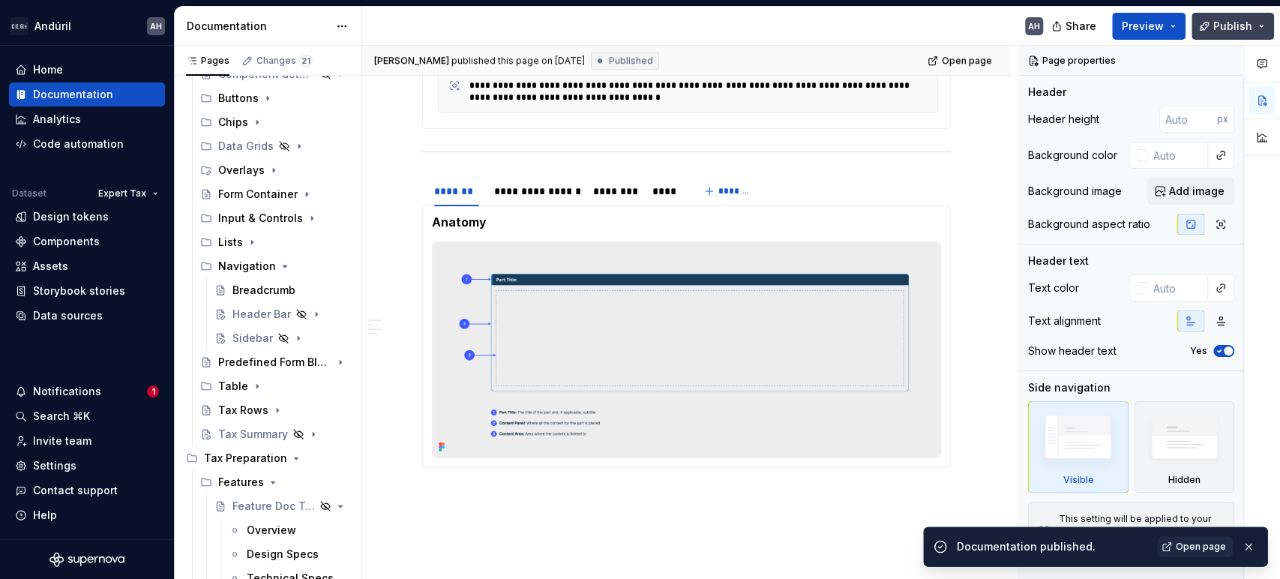
click at [1218, 25] on span "Publish" at bounding box center [1233, 26] width 39 height 15
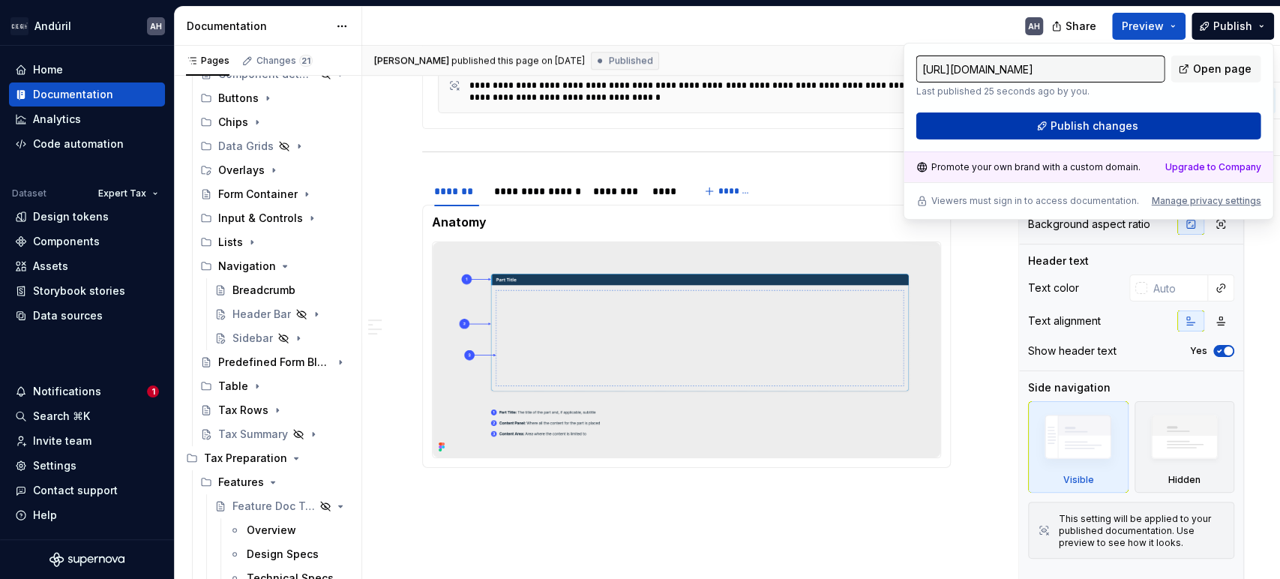
type textarea "*"
click at [1107, 131] on span "Publish changes" at bounding box center [1095, 126] width 88 height 15
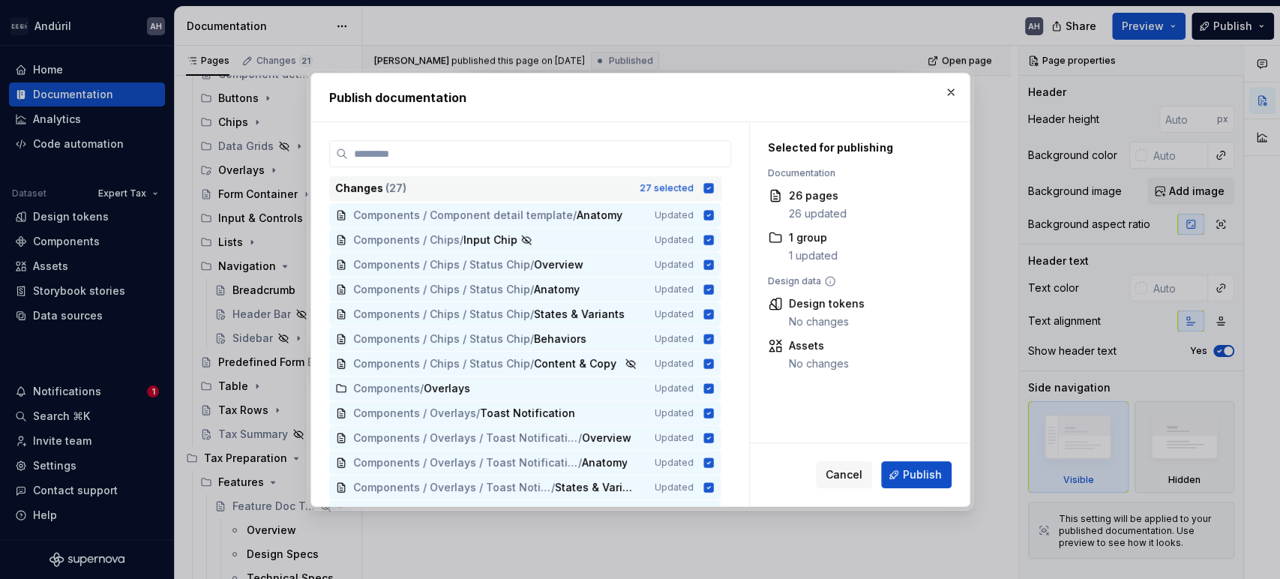
click at [704, 184] on icon at bounding box center [709, 188] width 10 height 10
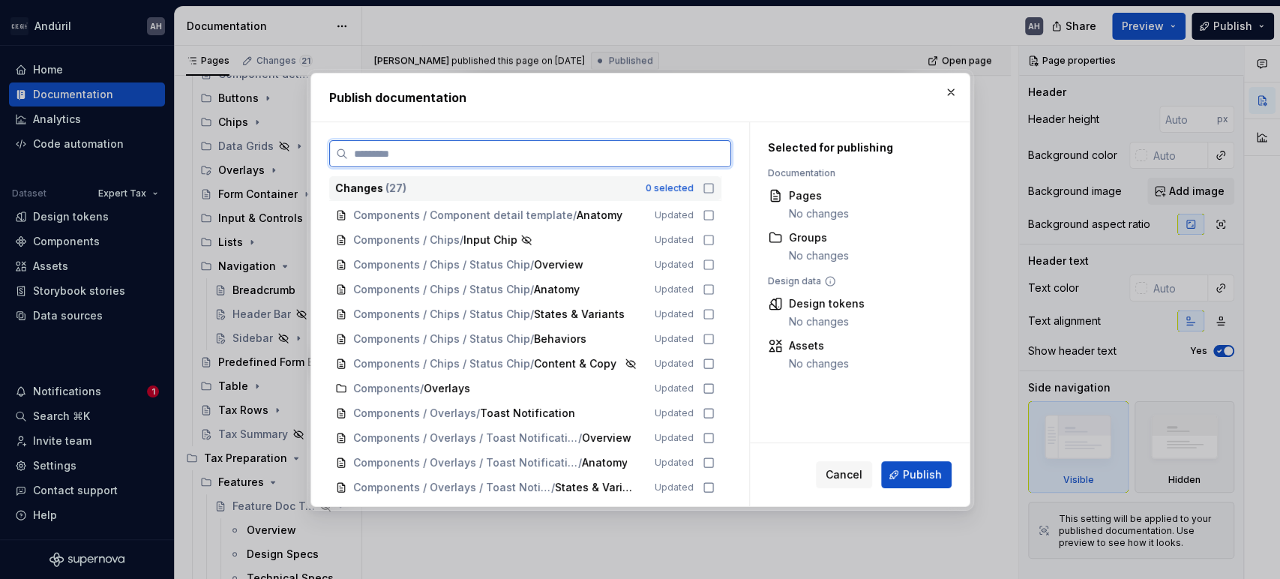
click at [674, 156] on input "search" at bounding box center [539, 153] width 383 height 15
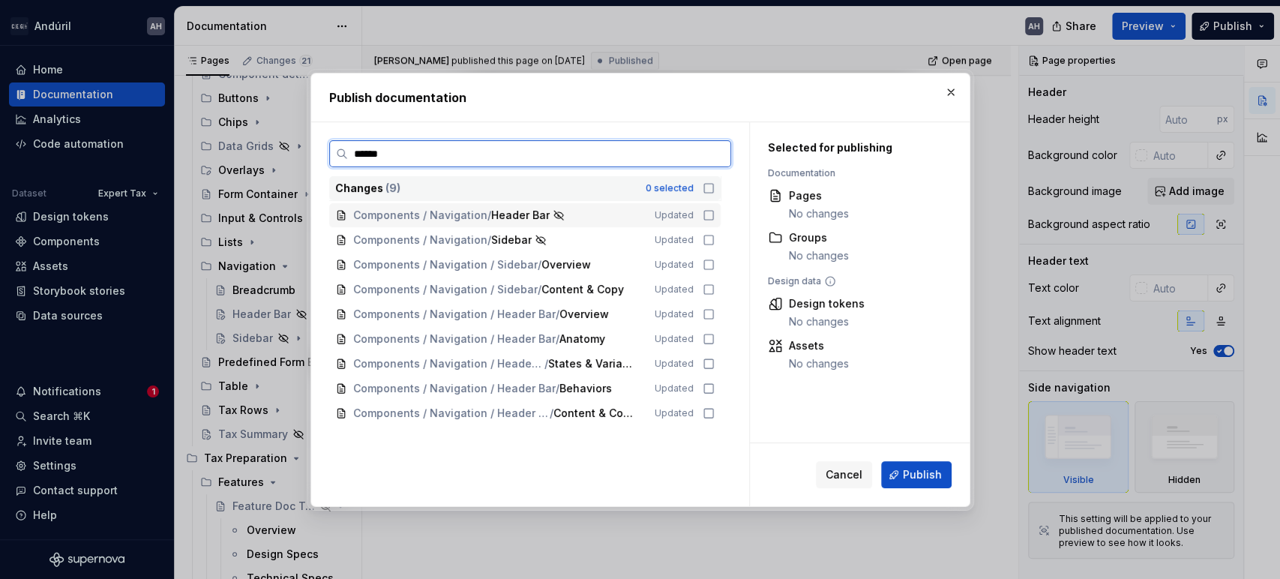
type input "*******"
click at [709, 214] on icon at bounding box center [709, 215] width 12 height 12
click at [711, 240] on icon at bounding box center [709, 240] width 12 height 12
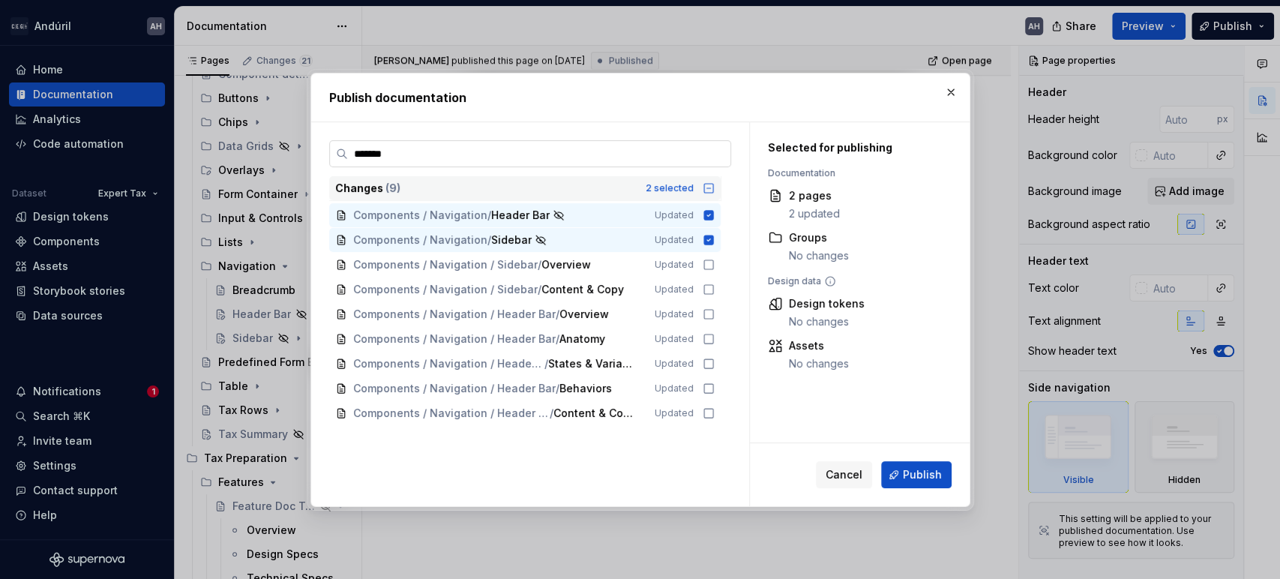
click at [714, 157] on input "*******" at bounding box center [539, 153] width 383 height 15
type textarea "*"
click at [717, 155] on input "*******" at bounding box center [539, 153] width 383 height 15
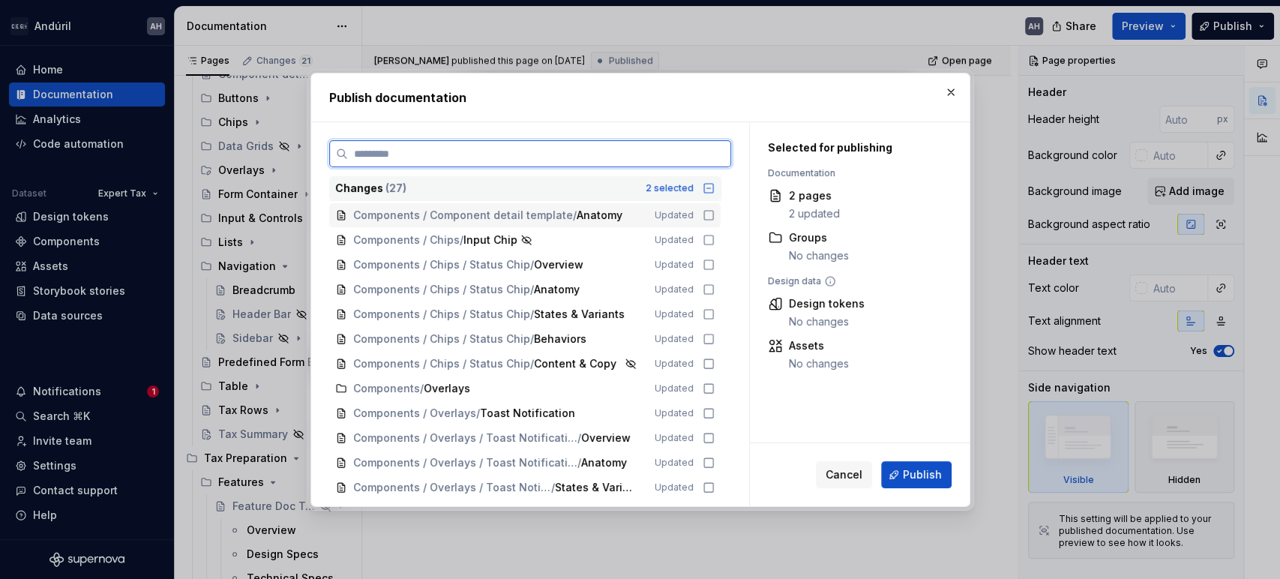
click at [688, 160] on input "search" at bounding box center [539, 153] width 383 height 15
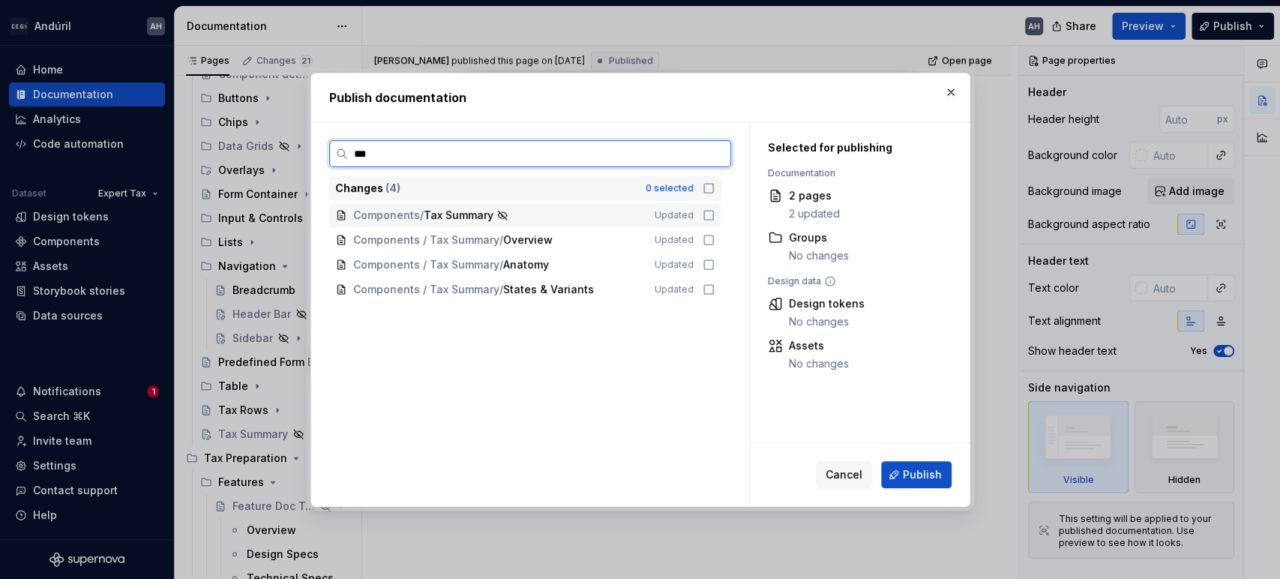
type input "***"
click at [706, 212] on icon at bounding box center [709, 215] width 12 height 12
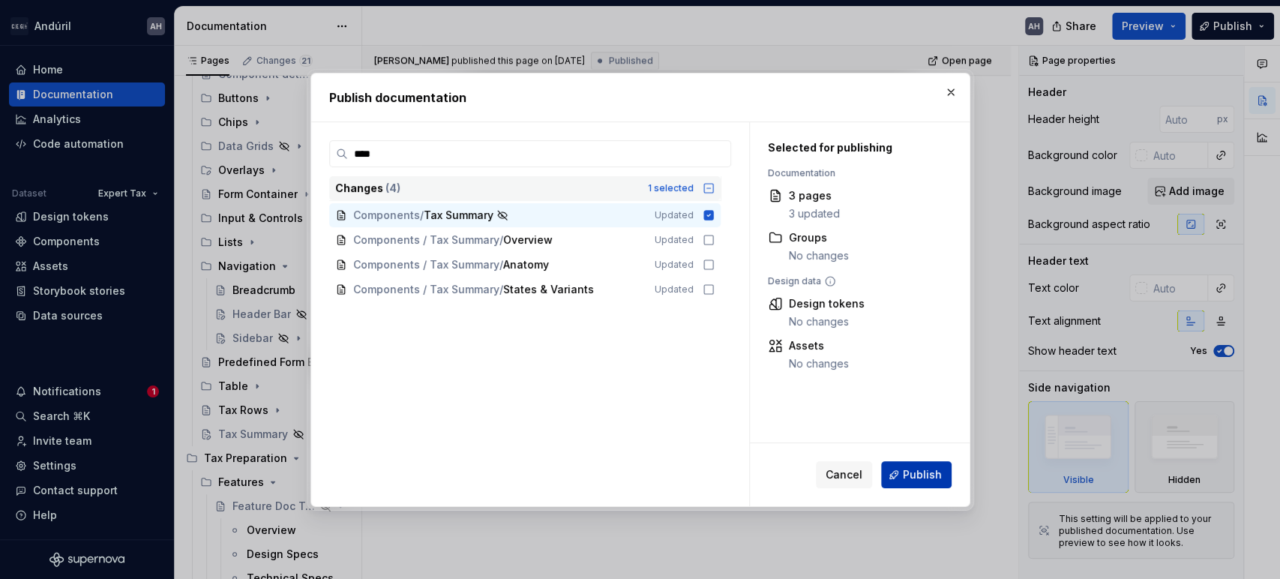
click at [913, 472] on span "Publish" at bounding box center [922, 474] width 39 height 15
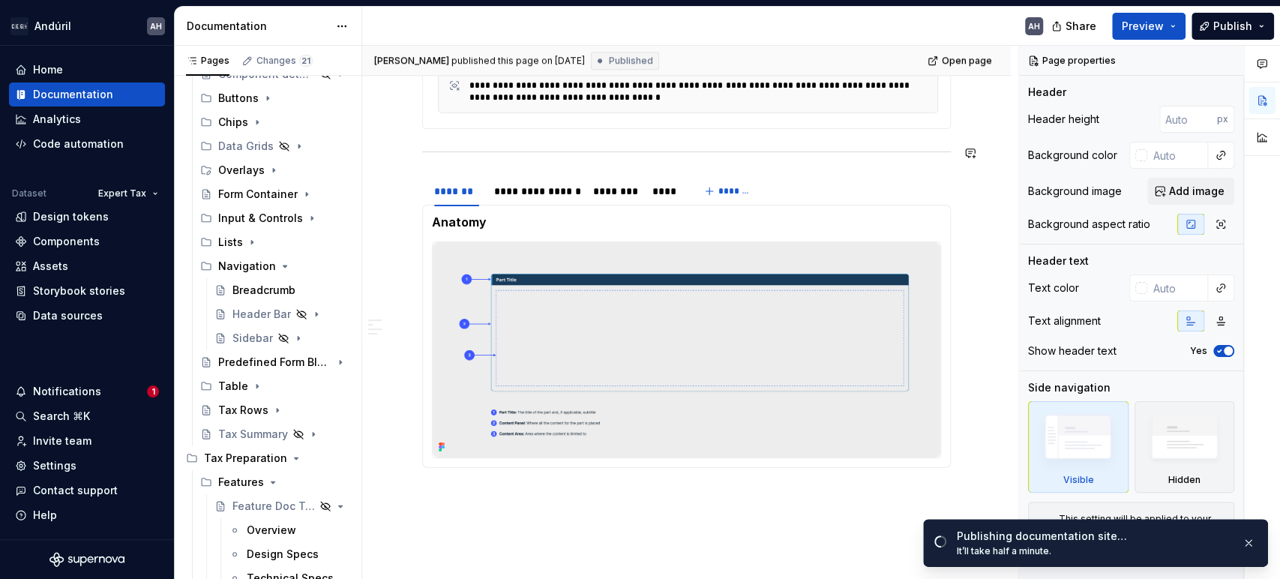
scroll to position [0, 0]
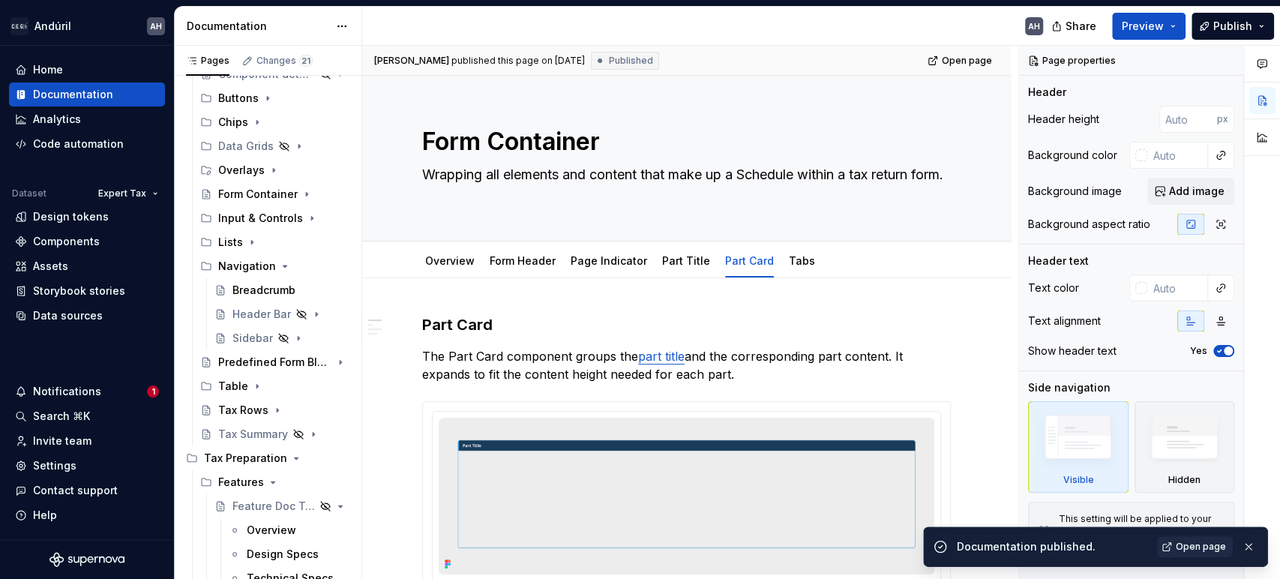
drag, startPoint x: 1246, startPoint y: 543, endPoint x: 1236, endPoint y: 545, distance: 9.9
click at [1246, 543] on button "button" at bounding box center [1249, 546] width 20 height 21
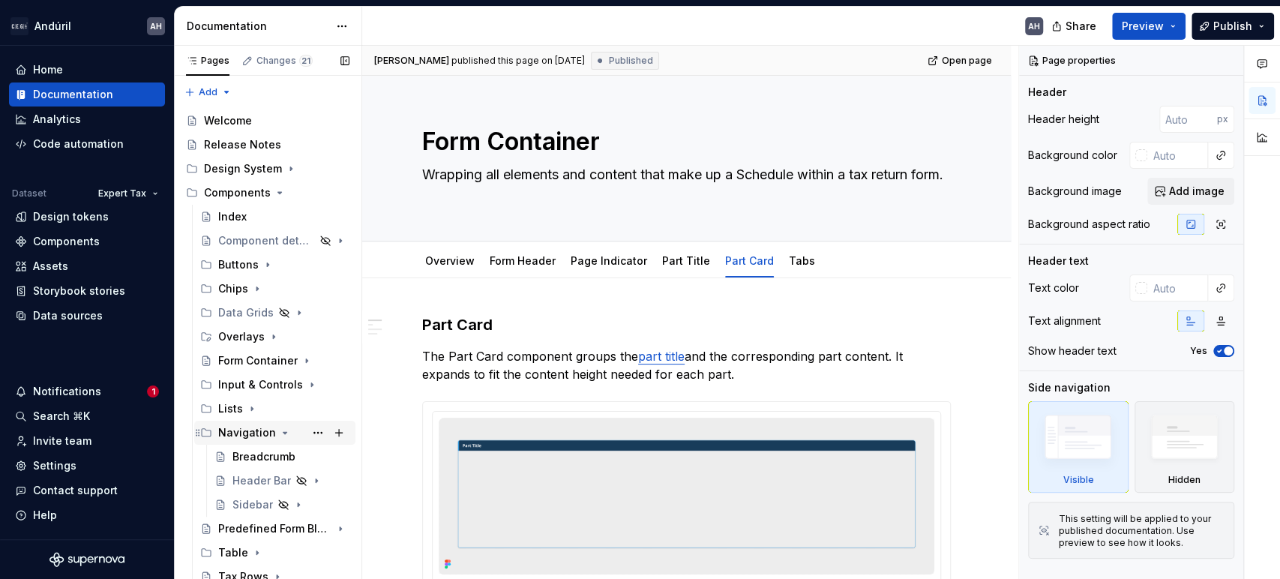
click at [279, 433] on icon "Page tree" at bounding box center [285, 433] width 12 height 12
click at [269, 334] on icon "Page tree" at bounding box center [274, 337] width 12 height 12
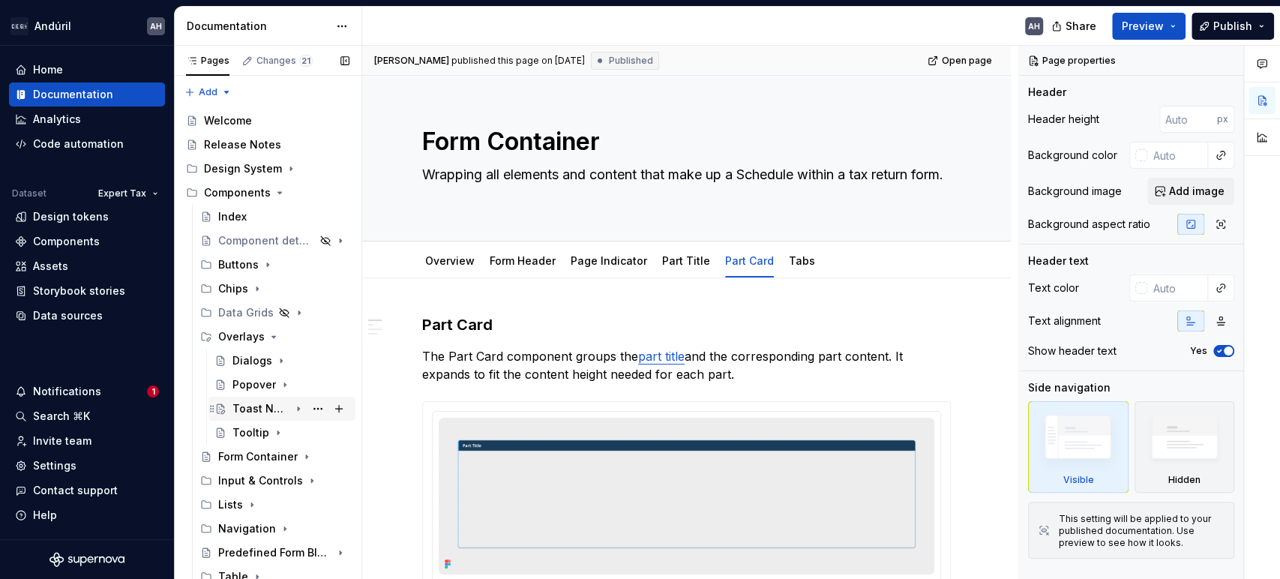
click at [266, 408] on div "Toast Notification" at bounding box center [261, 408] width 57 height 15
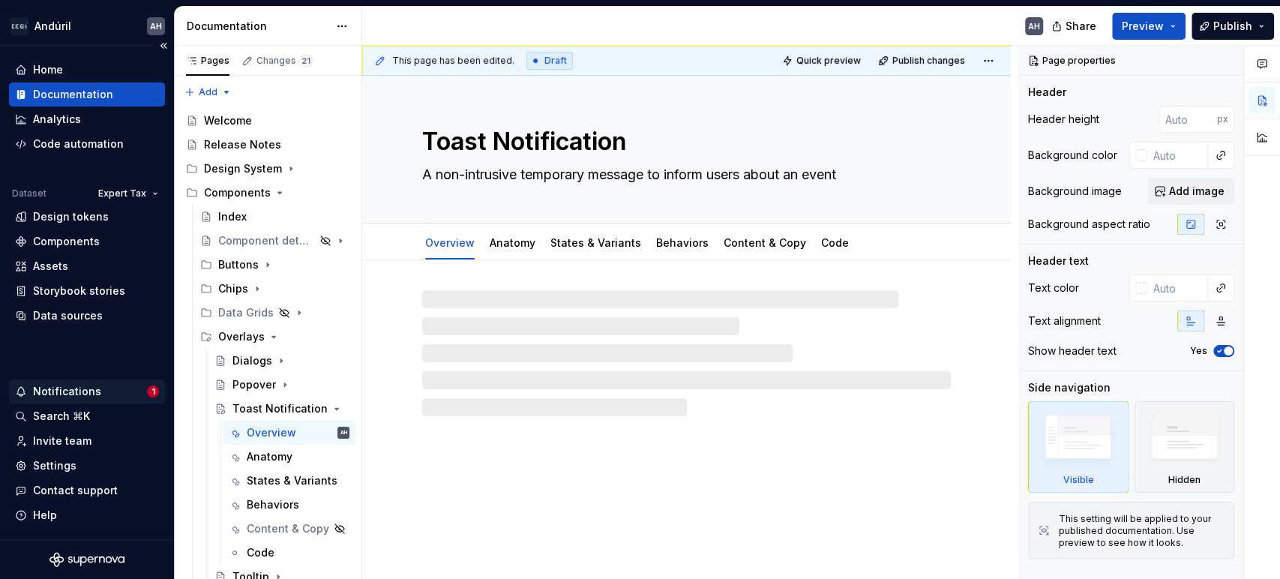
click at [58, 389] on div "Notifications" at bounding box center [67, 391] width 68 height 15
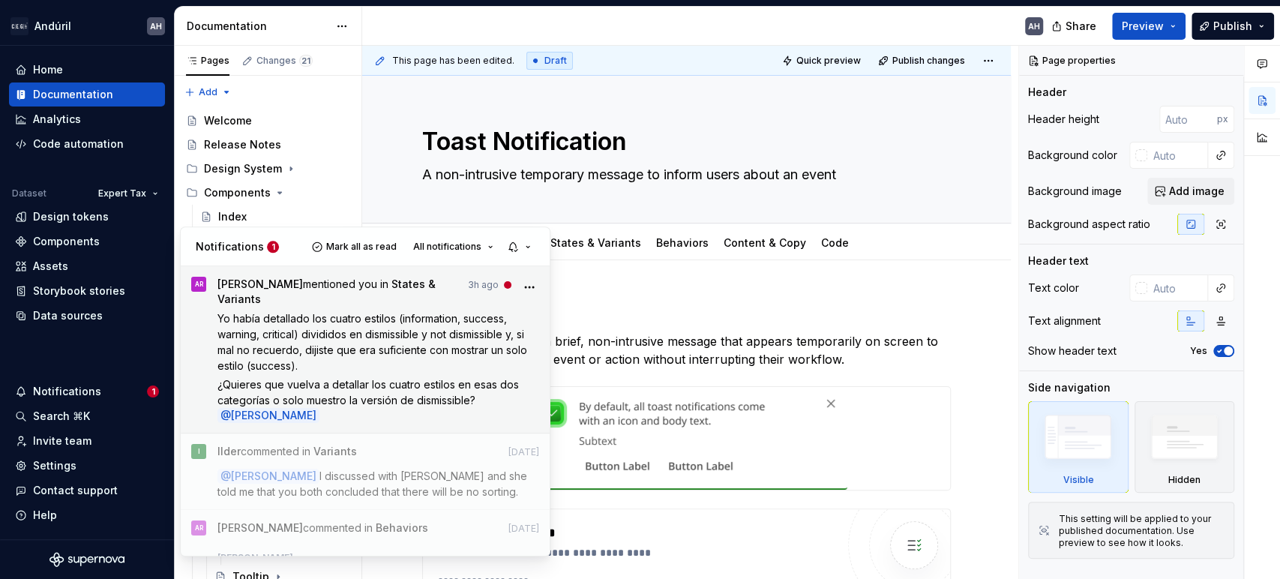
click at [352, 347] on p "Yo había detallado los cuatro estilos (information, success, warning, critical)…" at bounding box center [379, 342] width 323 height 63
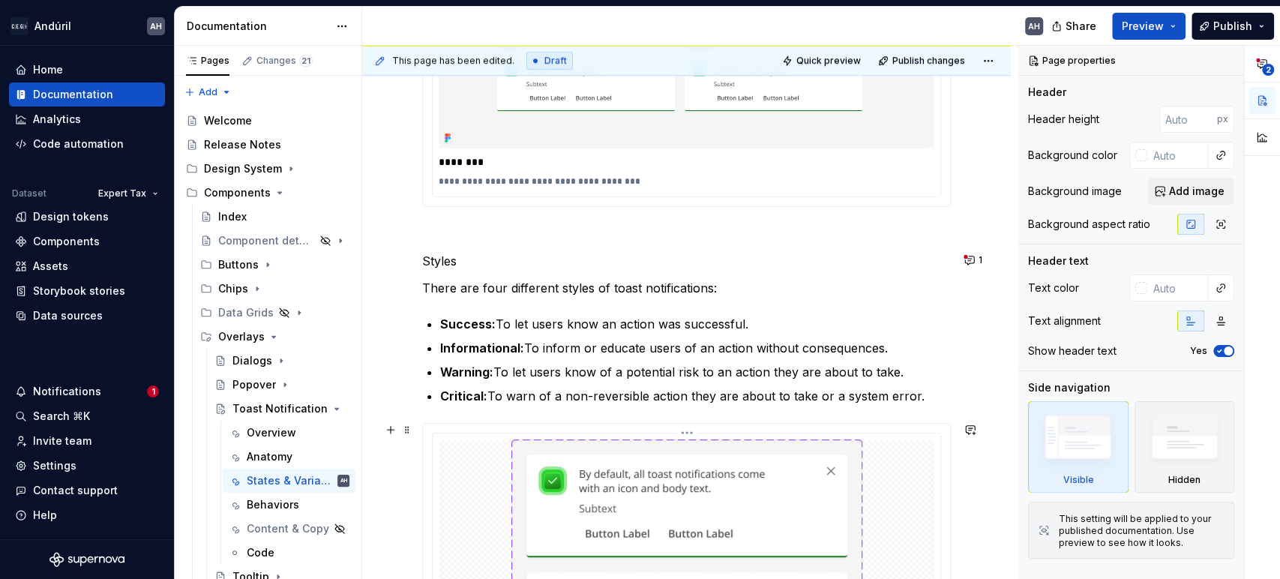
scroll to position [416, 0]
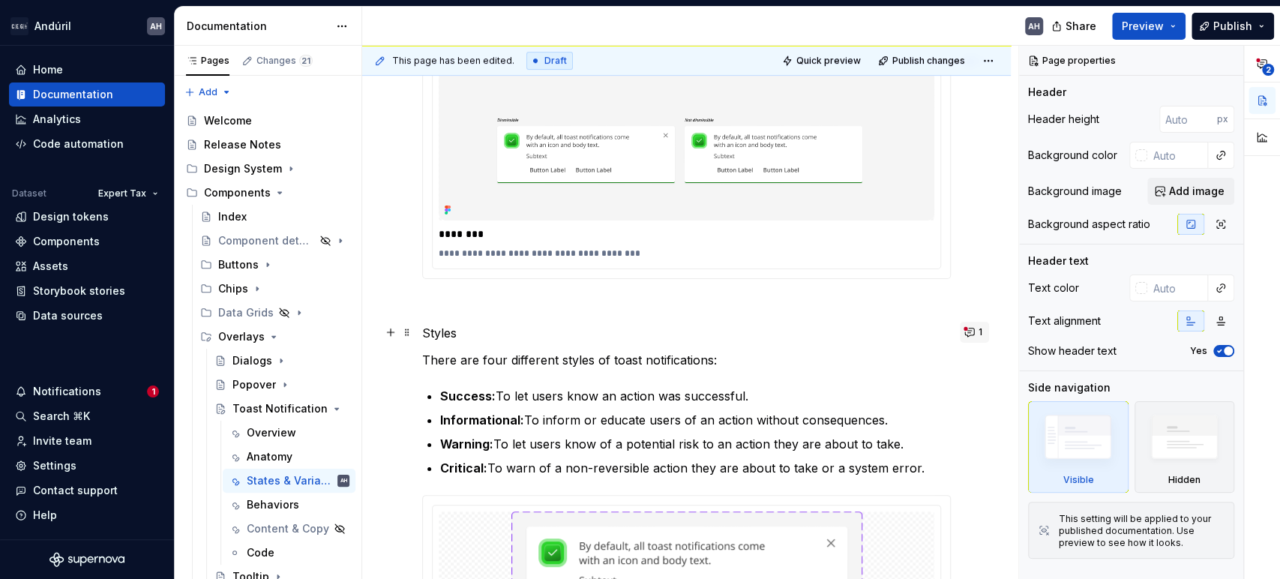
click at [972, 328] on button "1" at bounding box center [974, 332] width 29 height 21
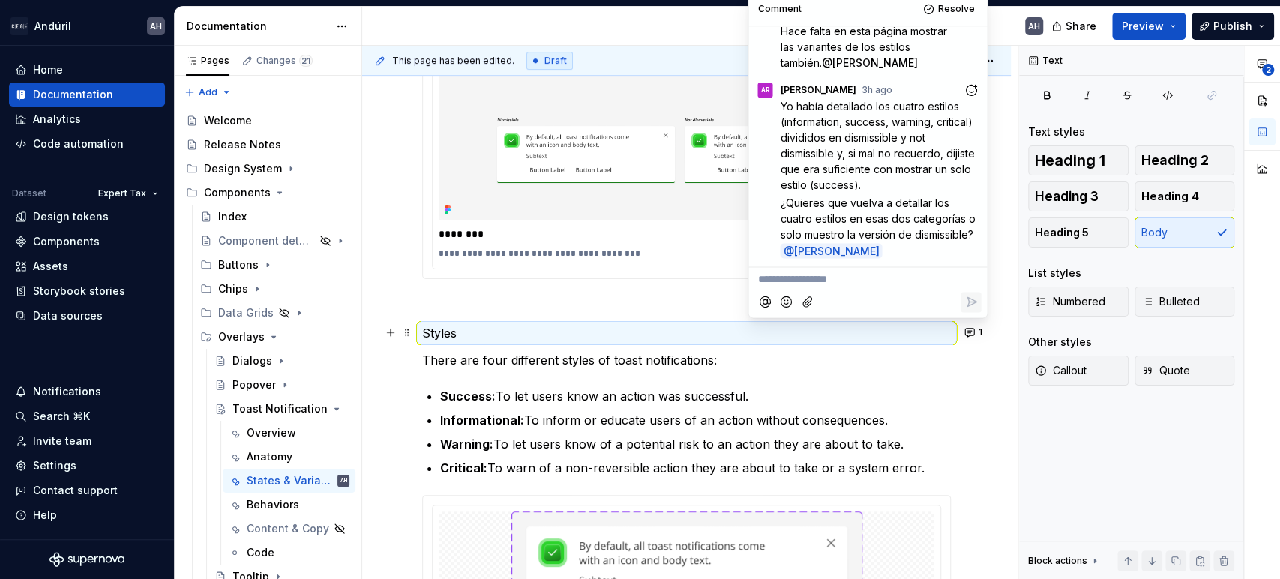
scroll to position [42, 0]
click at [860, 278] on p "**********" at bounding box center [868, 280] width 221 height 16
type textarea "*"
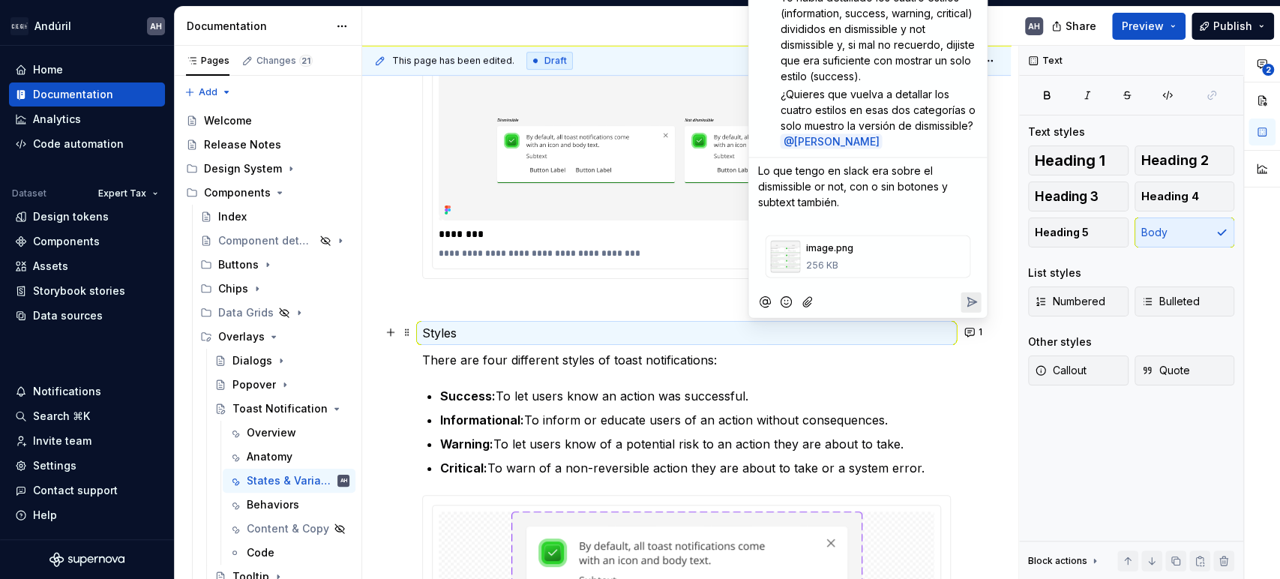
type textarea "*"
click at [845, 173] on span "Lo que tengo en slack era sobre el dismissible or not, con o sin botones y subt…" at bounding box center [854, 186] width 193 height 44
click at [859, 185] on span "Lo que tengo en en nuestro slack era sobre el dismissible or not, con o sin bot…" at bounding box center [869, 186] width 222 height 44
click at [850, 203] on p "Lo que tengo en en nuestro slack era sobre el dismissible or not; con o sin bot…" at bounding box center [868, 186] width 221 height 47
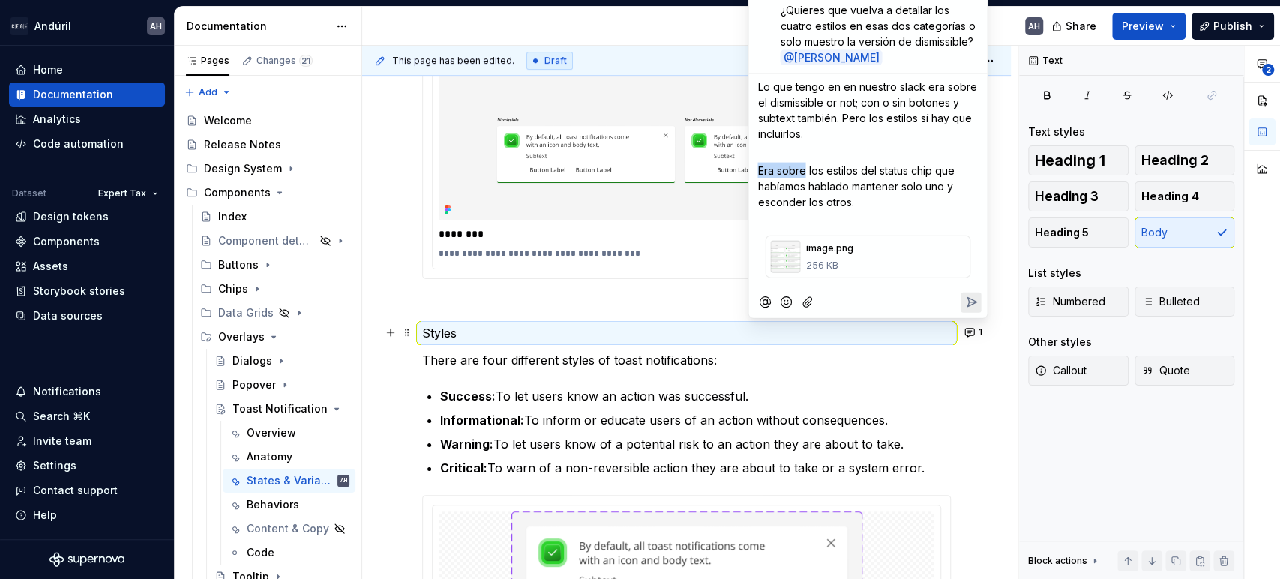
drag, startPoint x: 803, startPoint y: 171, endPoint x: 750, endPoint y: 171, distance: 52.5
click at [750, 171] on div "Comment Resolve AR Angélica Hernández Ramos 5h ago Hace falta en esta página mo…" at bounding box center [868, 59] width 239 height 518
click at [909, 206] on p "Si mal no recuerdo, era sobre los estilos del status chip que habíamos hablado …" at bounding box center [868, 186] width 221 height 47
click at [904, 218] on p "﻿" at bounding box center [868, 220] width 221 height 16
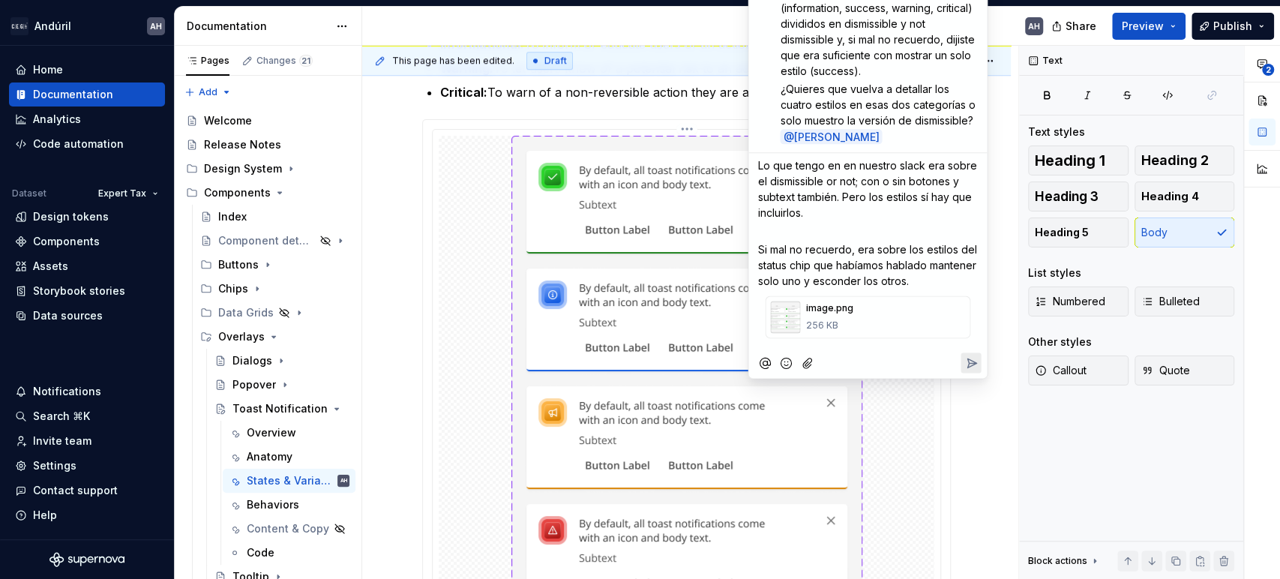
scroll to position [750, 0]
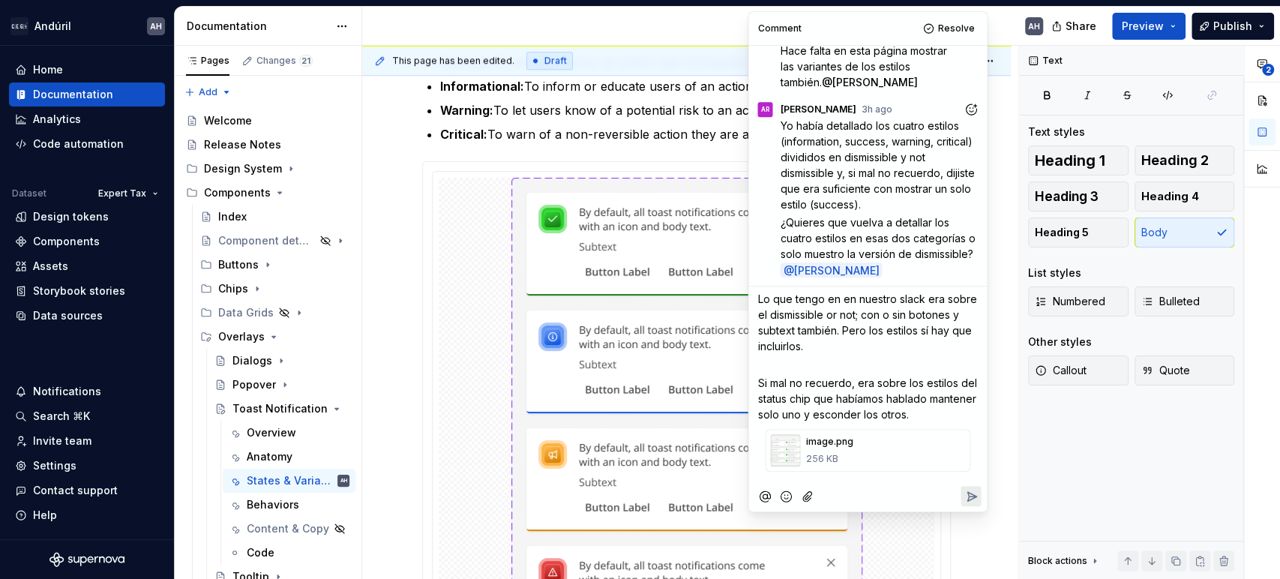
click at [759, 298] on span "Lo que tengo en en nuestro slack era sobre el dismissible or not; con o sin bot…" at bounding box center [869, 323] width 222 height 60
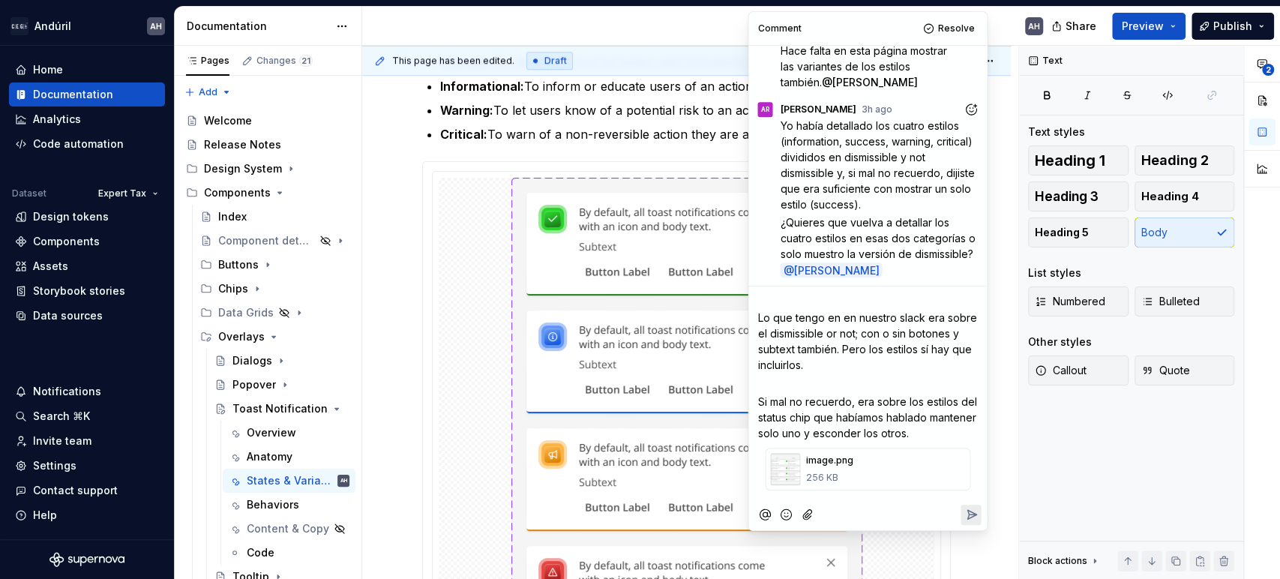
click at [775, 511] on div at bounding box center [787, 515] width 64 height 20
click at [783, 515] on icon "Add emoji" at bounding box center [786, 514] width 15 height 15
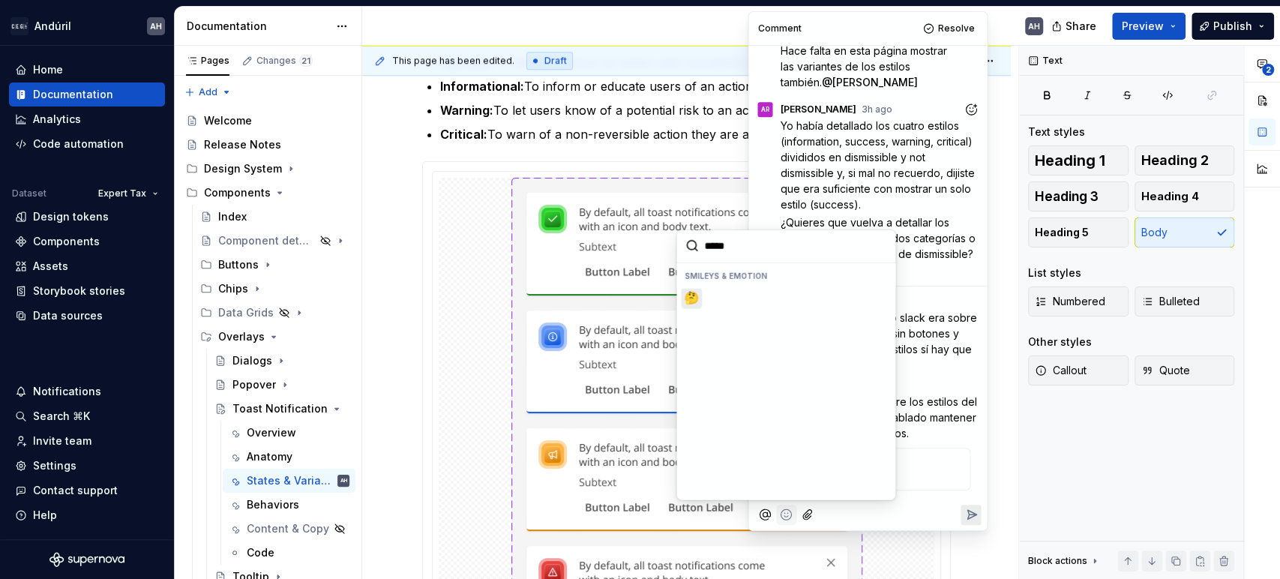
click at [690, 300] on span "🤔" at bounding box center [692, 297] width 12 height 15
type input "*****"
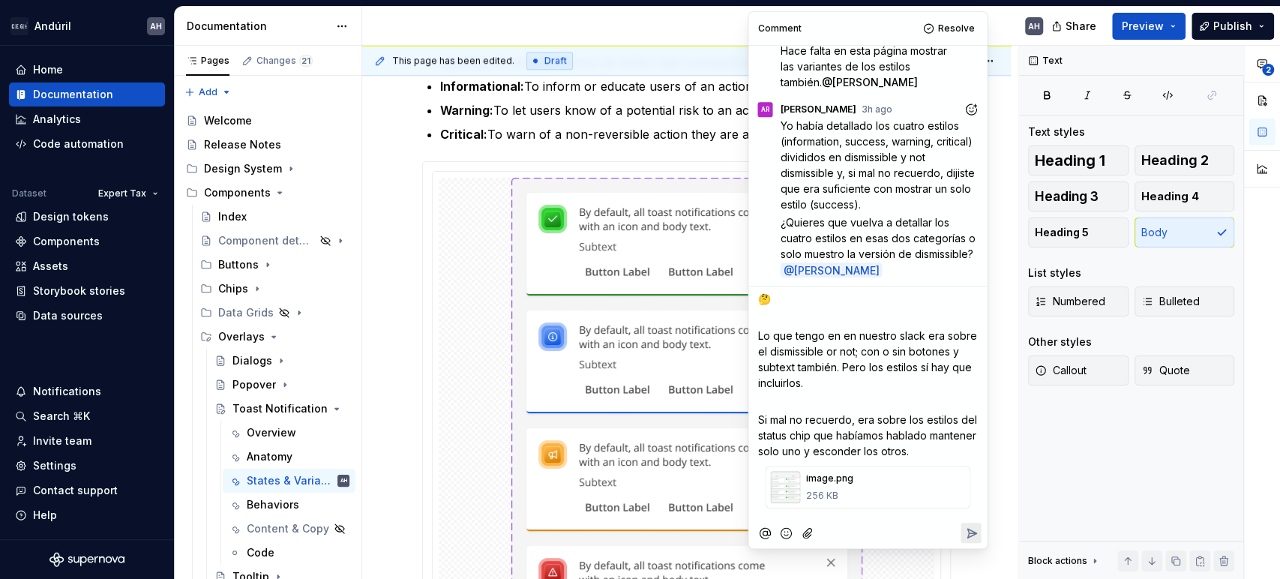
click at [971, 533] on icon "Reply" at bounding box center [971, 533] width 15 height 15
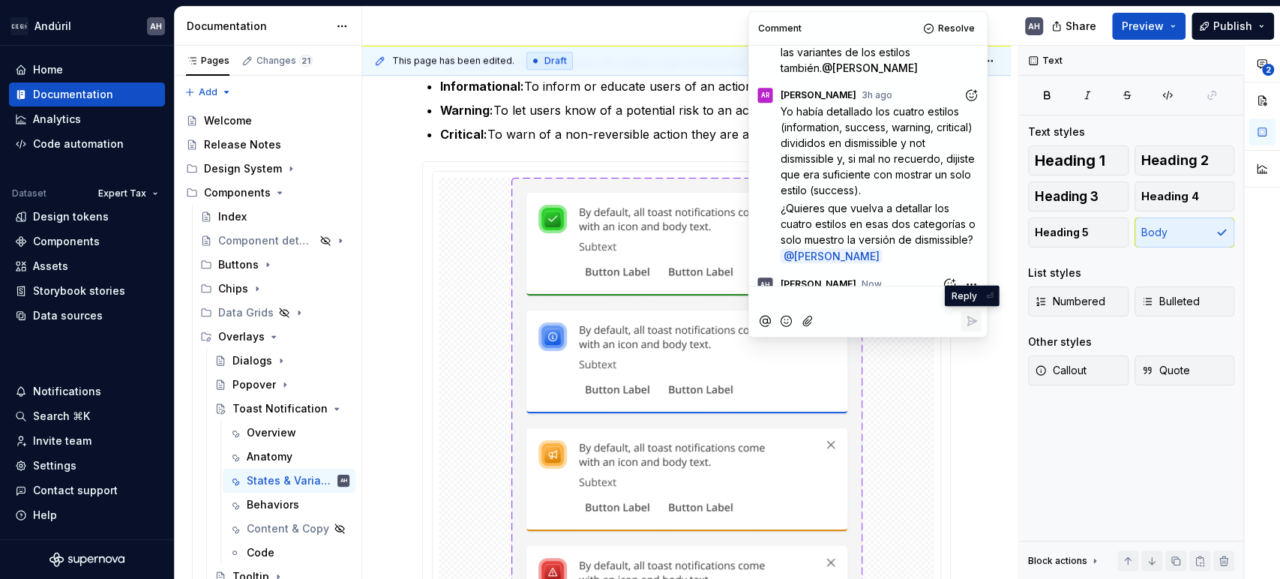
scroll to position [384, 0]
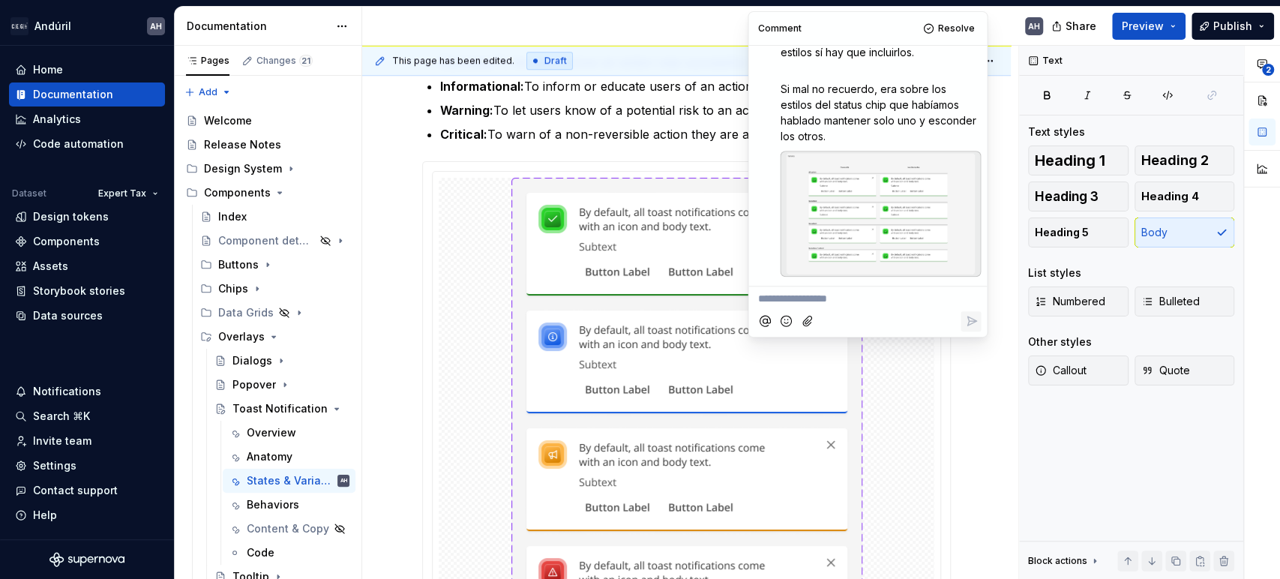
click at [635, 105] on p "Warning: To let users know of a potential risk to an action they are about to t…" at bounding box center [695, 110] width 511 height 18
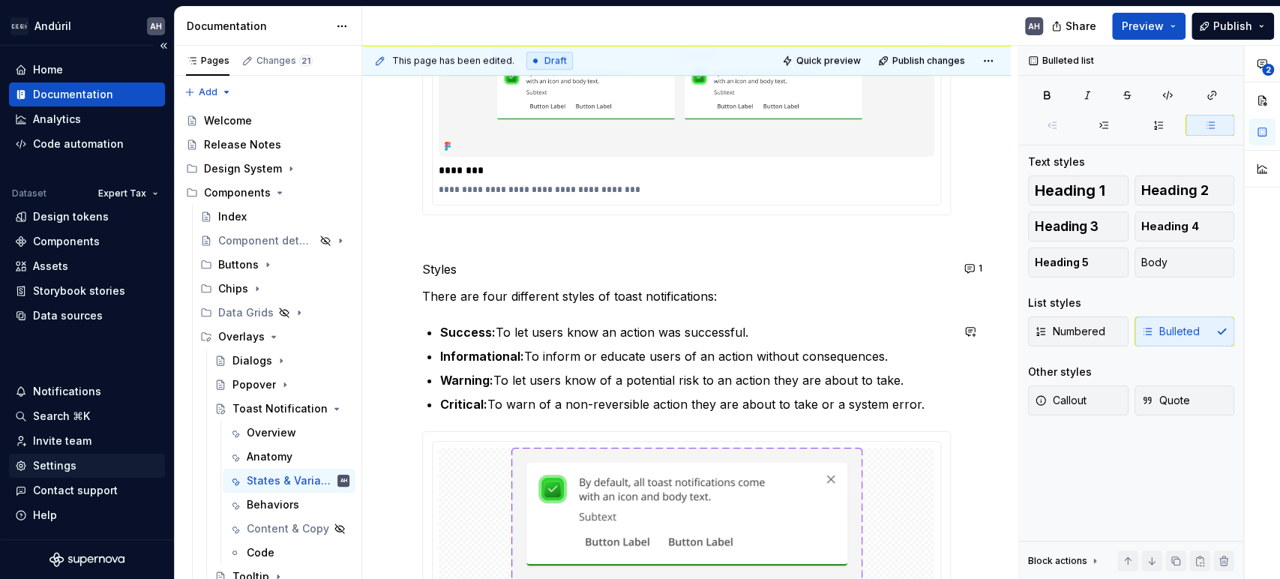
scroll to position [500, 0]
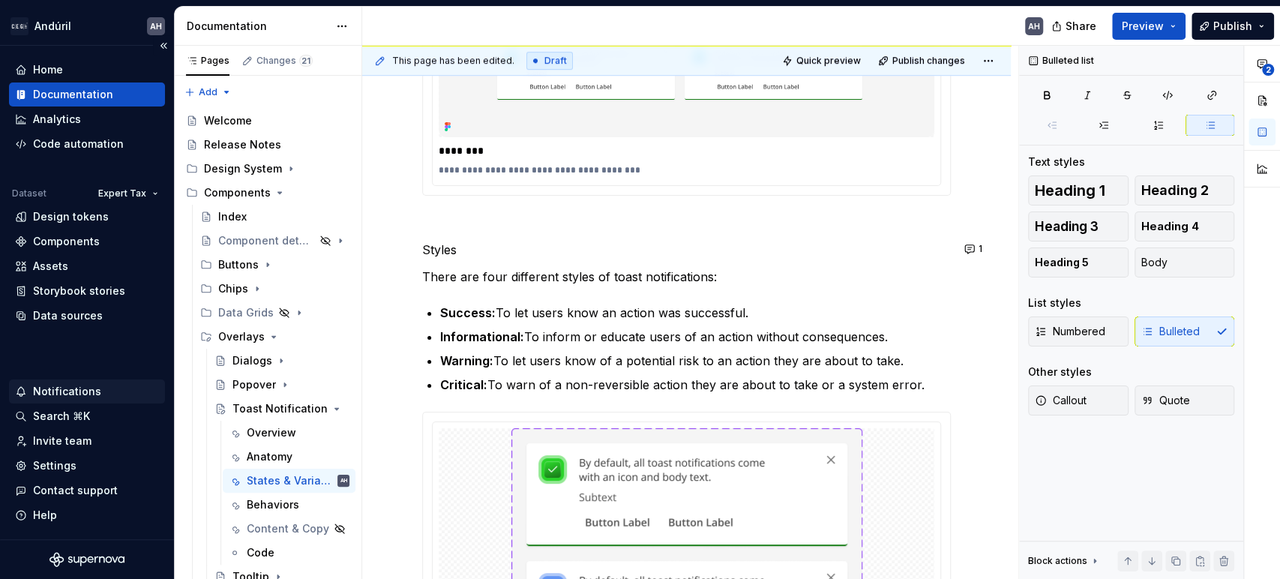
click at [97, 384] on div "Notifications" at bounding box center [87, 391] width 144 height 15
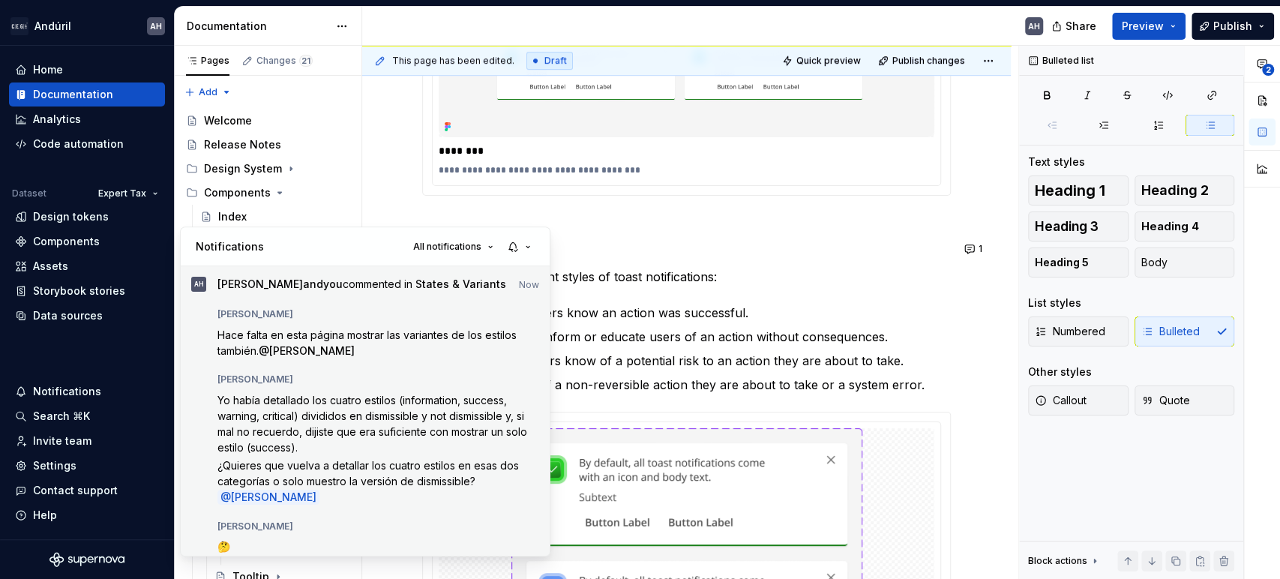
type textarea "*"
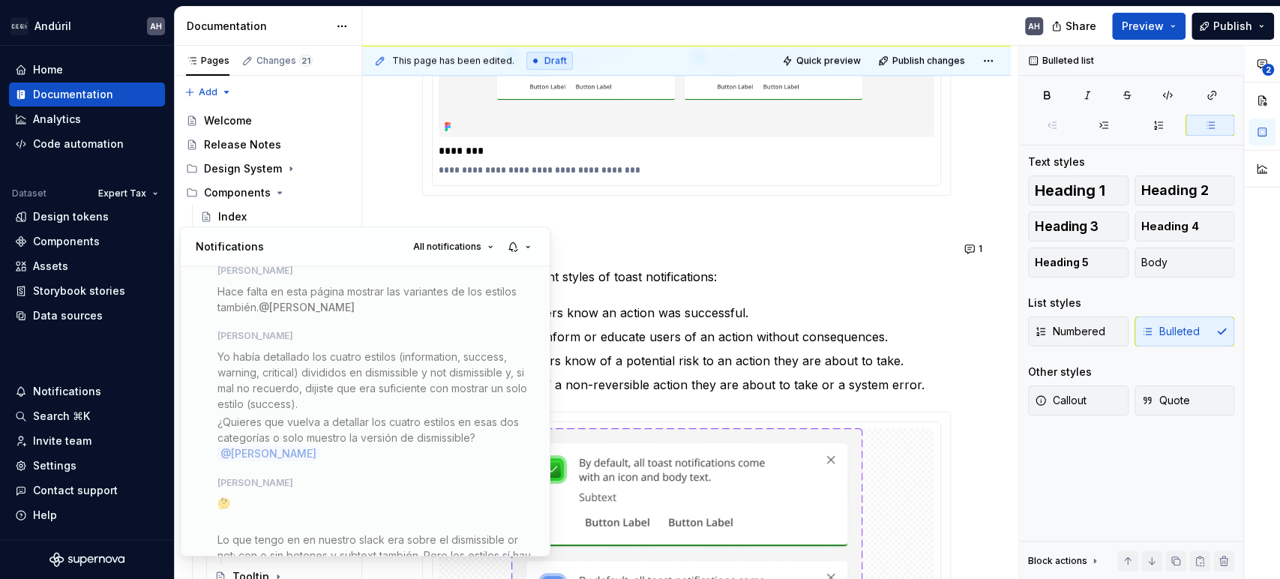
scroll to position [0, 0]
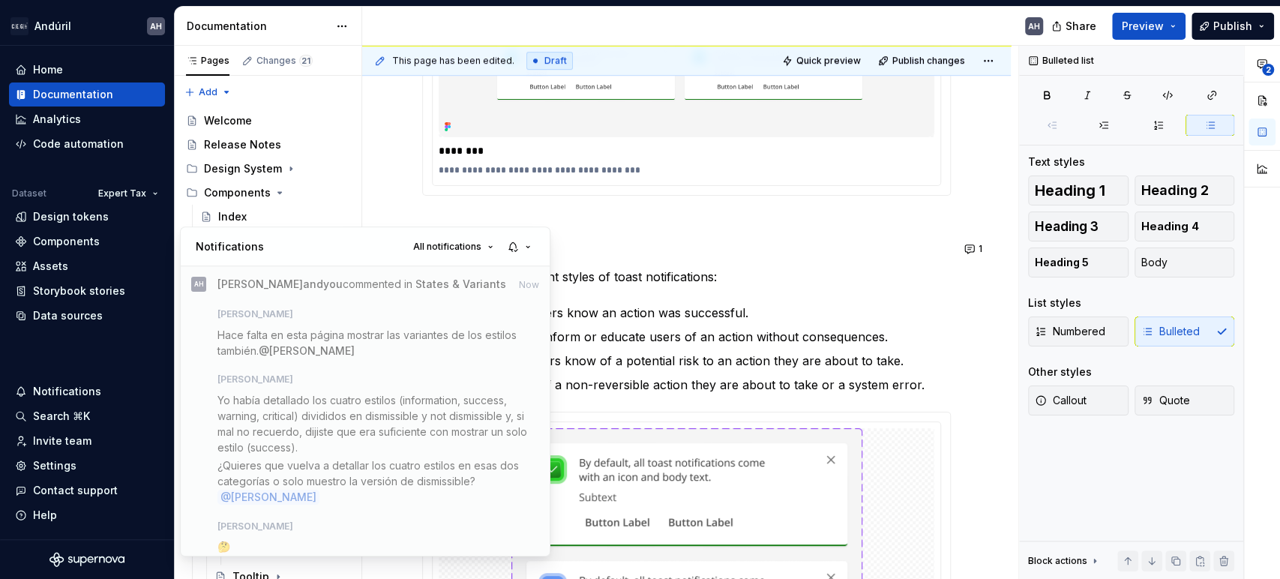
click at [704, 262] on html "Andúril AH Home Documentation Analytics Code automation Dataset Expert Tax Desi…" at bounding box center [640, 289] width 1280 height 579
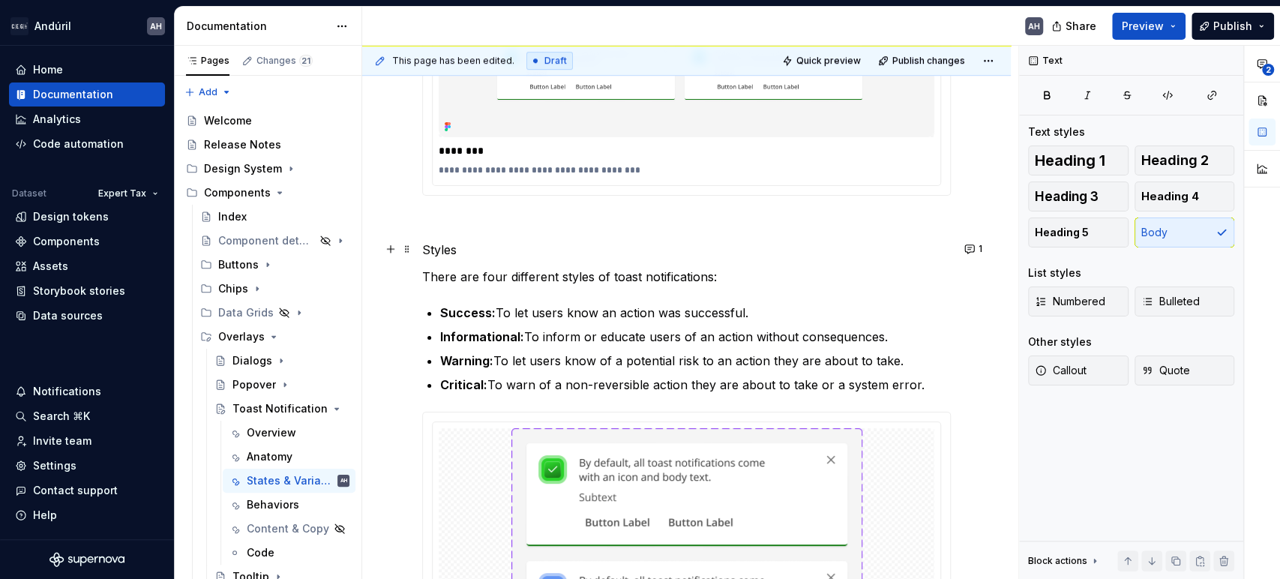
click at [439, 245] on p "Styles" at bounding box center [686, 250] width 529 height 18
click at [540, 223] on button "button" at bounding box center [540, 221] width 21 height 21
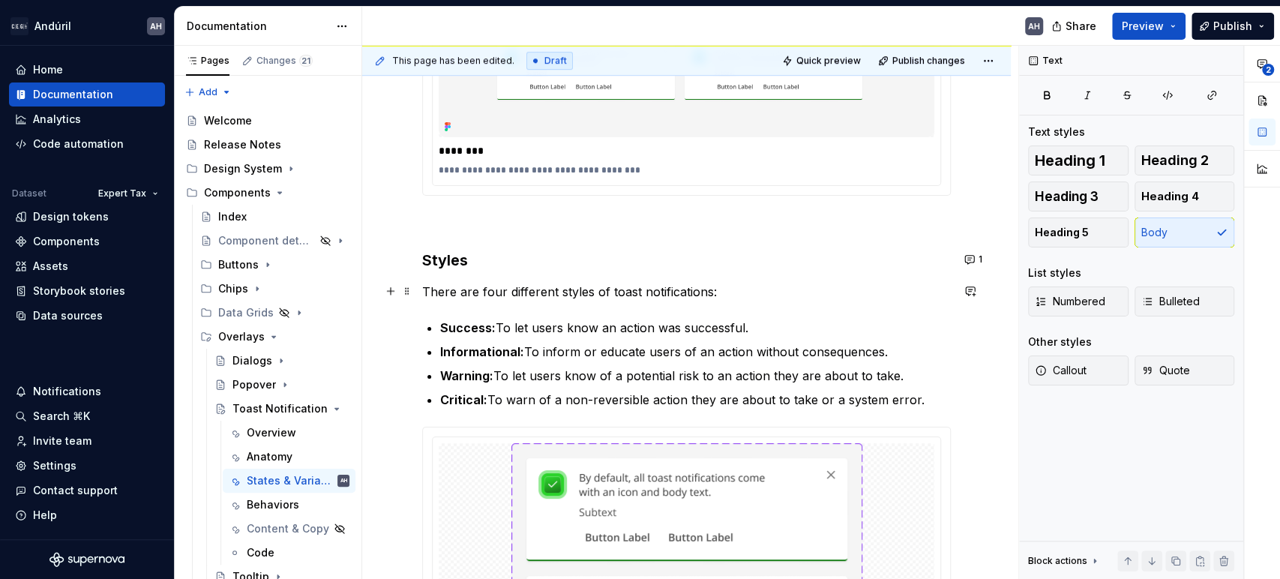
click at [497, 295] on p "There are four different styles of toast notifications:" at bounding box center [686, 292] width 529 height 18
click at [749, 287] on p "There are four different styles of toast notifications:" at bounding box center [686, 292] width 529 height 18
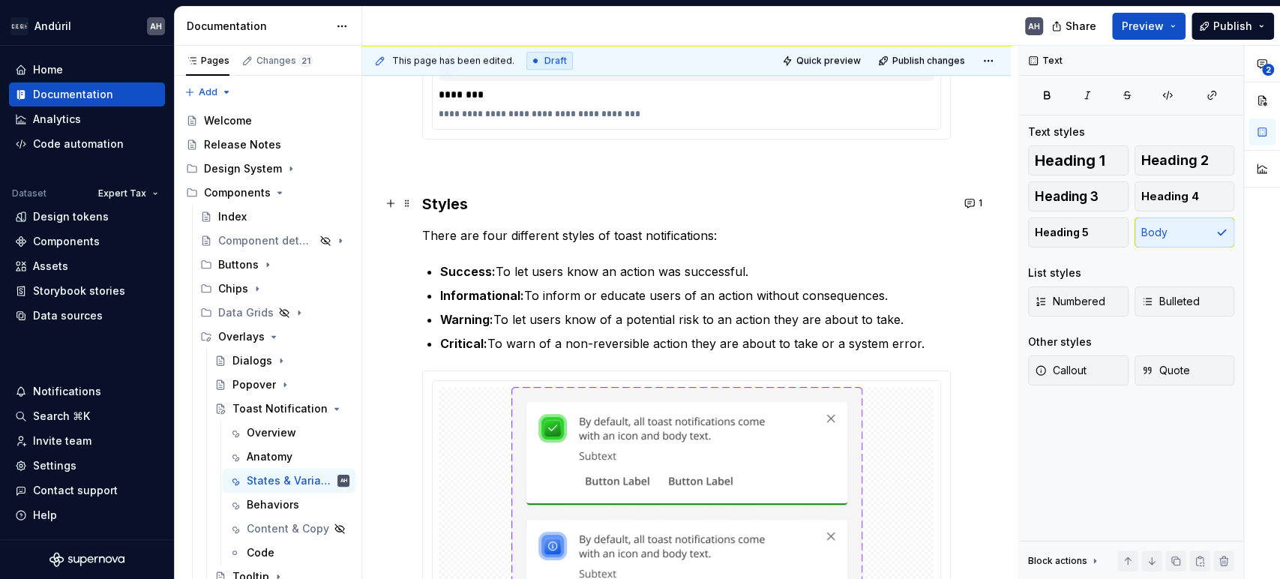
scroll to position [583, 0]
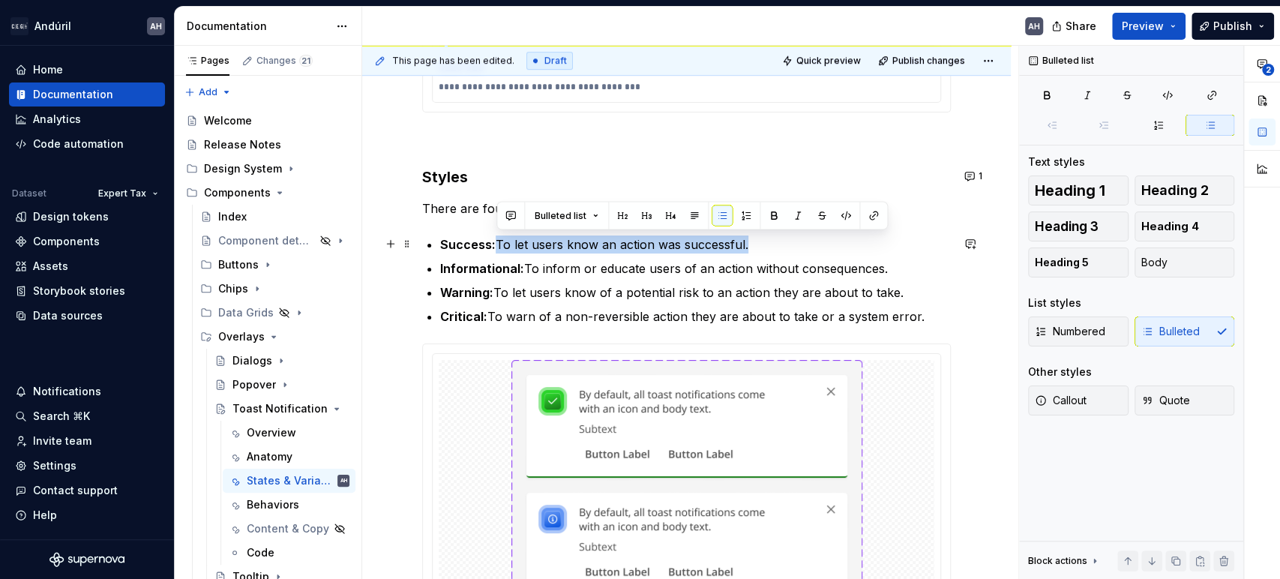
drag, startPoint x: 499, startPoint y: 243, endPoint x: 750, endPoint y: 239, distance: 251.3
click at [750, 239] on p "Success: To let users know an action was successful." at bounding box center [695, 245] width 511 height 18
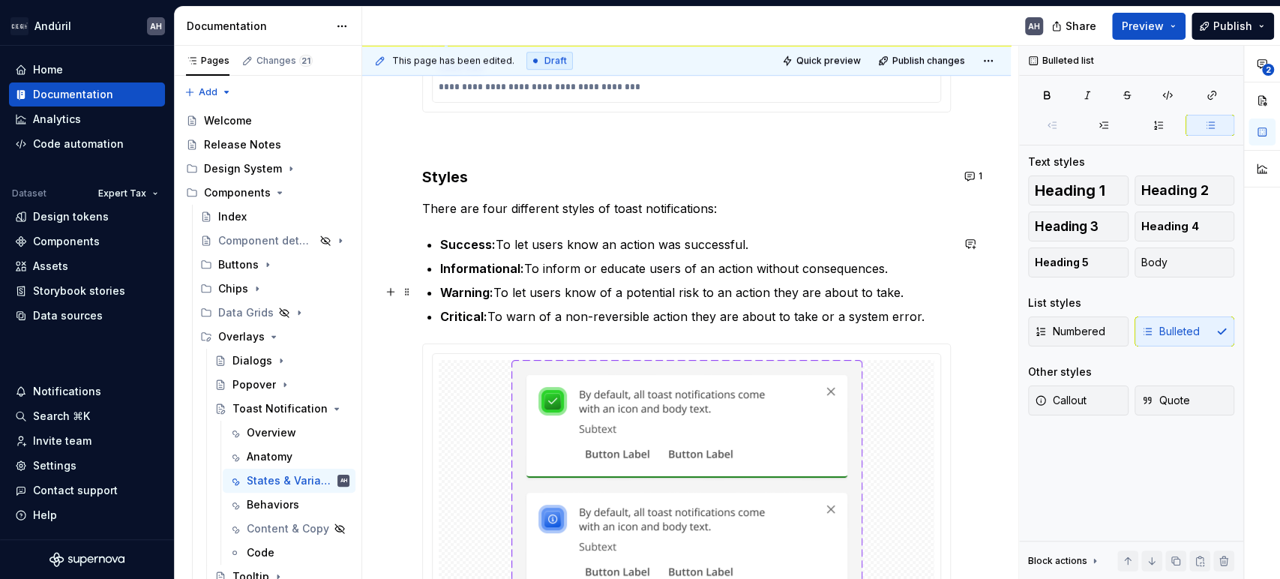
click at [694, 287] on p "Warning: To let users know of a potential risk to an action they are about to t…" at bounding box center [695, 293] width 511 height 18
click at [510, 239] on p "Success: To let users know an action was successful." at bounding box center [695, 245] width 511 height 18
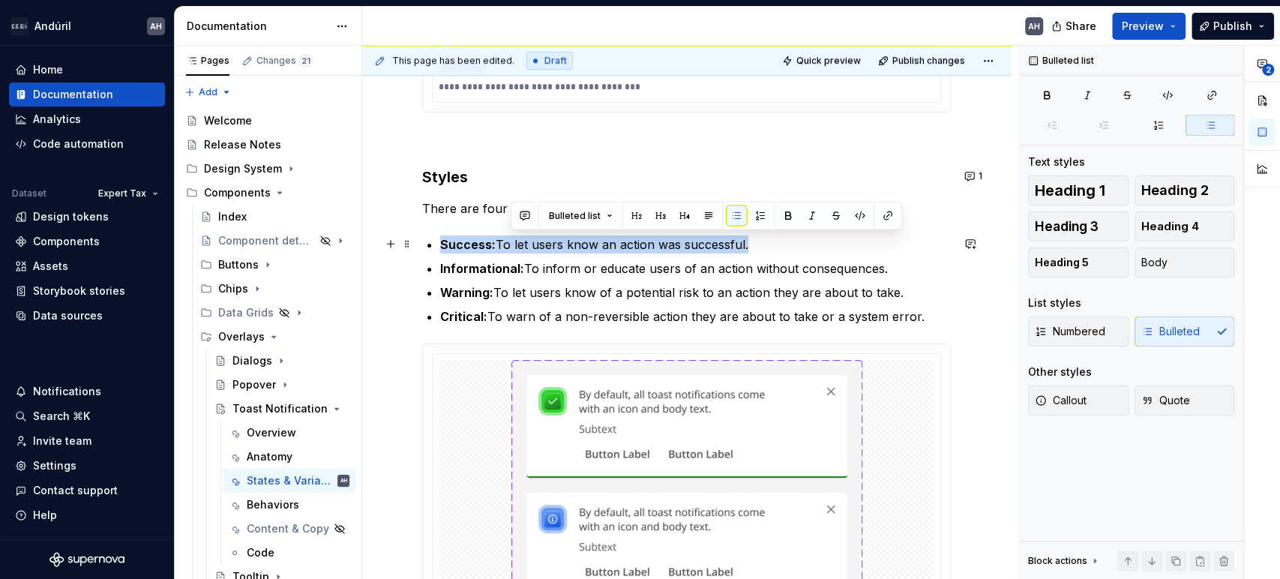
click at [507, 242] on p "Success: To let users know an action was successful." at bounding box center [695, 245] width 511 height 18
click at [506, 245] on p "Success: To let users know an action was successful." at bounding box center [695, 245] width 511 height 18
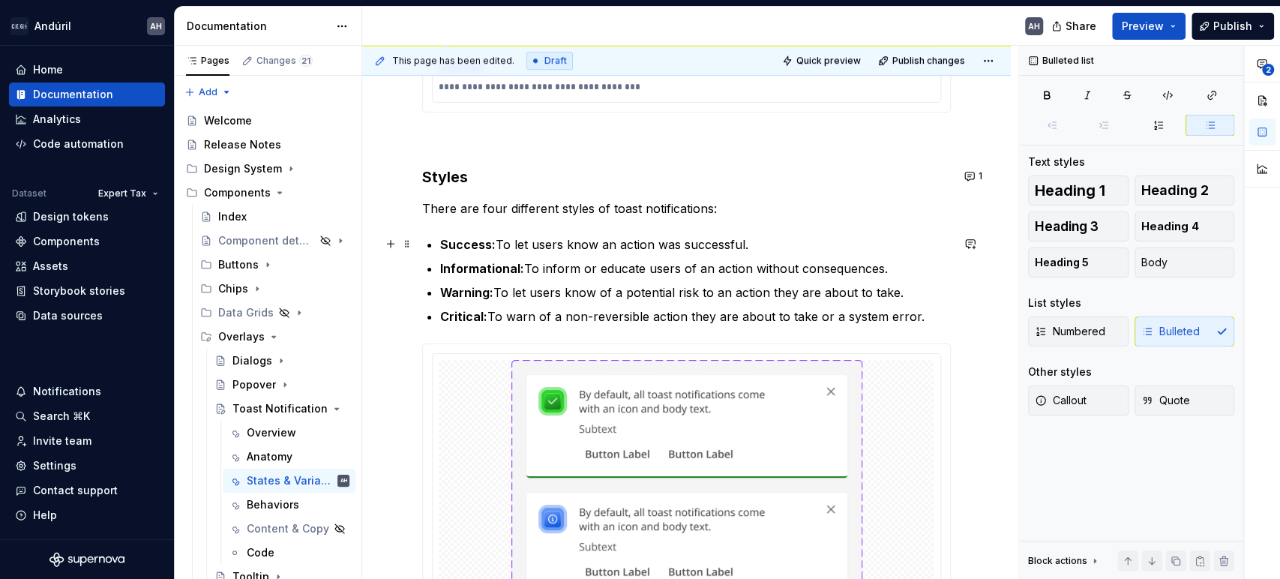
click at [516, 248] on p "Success: To let users know an action was successful." at bounding box center [695, 245] width 511 height 18
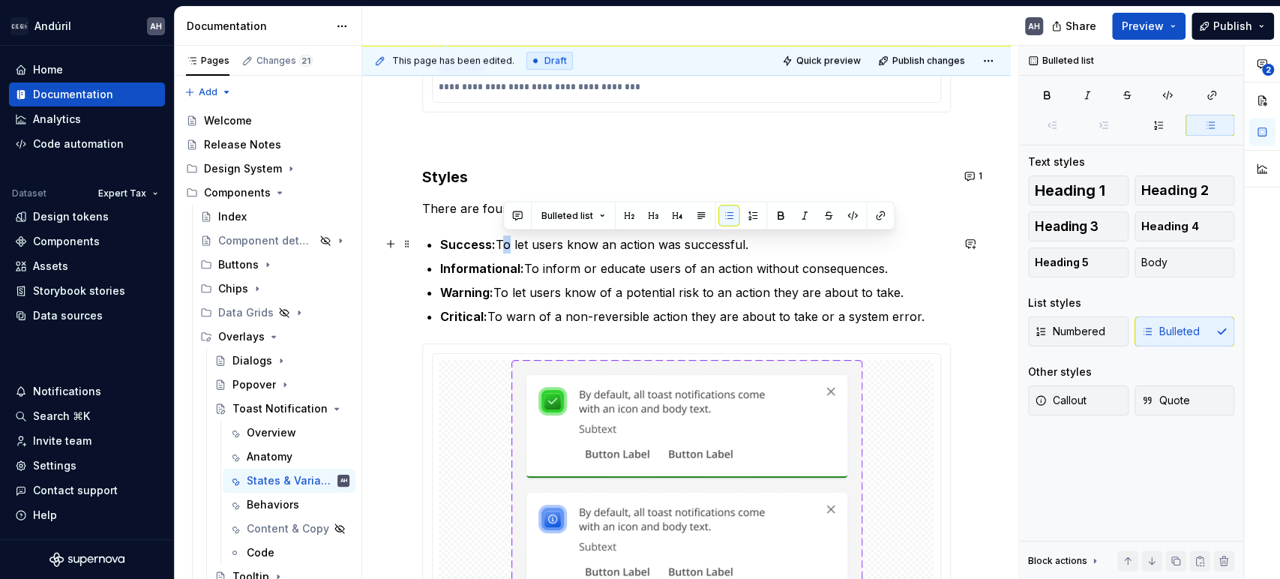
drag, startPoint x: 510, startPoint y: 245, endPoint x: 502, endPoint y: 243, distance: 8.4
click at [502, 243] on p "Success: To let users know an action was successful." at bounding box center [695, 245] width 511 height 18
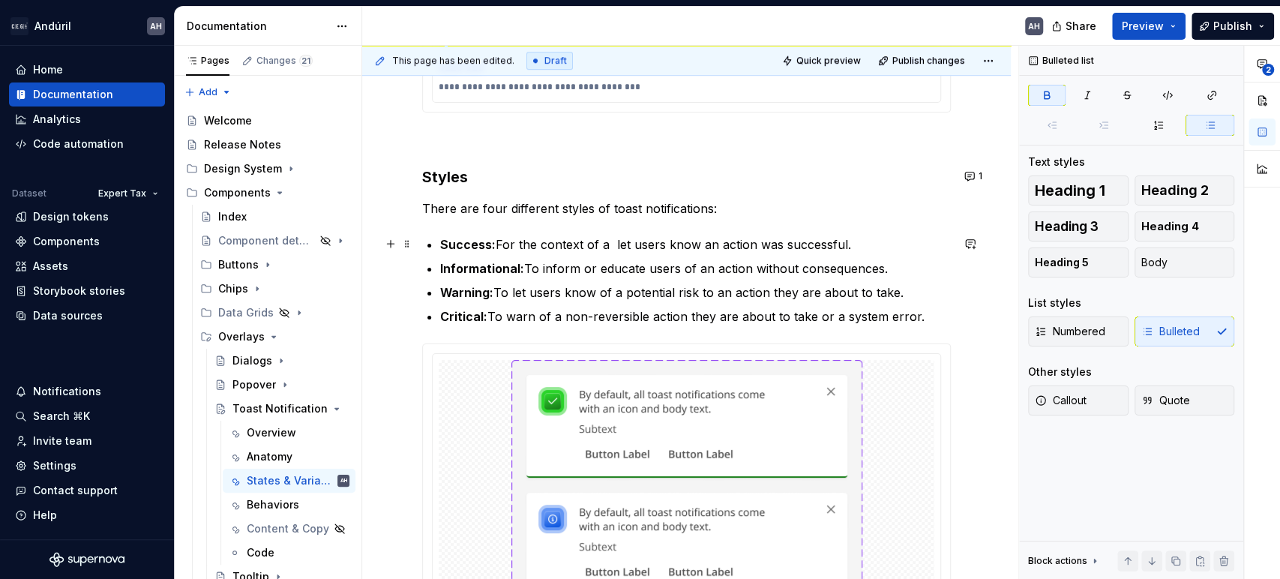
click at [467, 239] on strong "Success:" at bounding box center [468, 244] width 56 height 15
click at [608, 244] on p "Positive: For the context of a let users know an action was successful." at bounding box center [695, 245] width 511 height 18
click at [529, 263] on p "Informational: To inform or educate users of an action without consequences." at bounding box center [695, 269] width 511 height 18
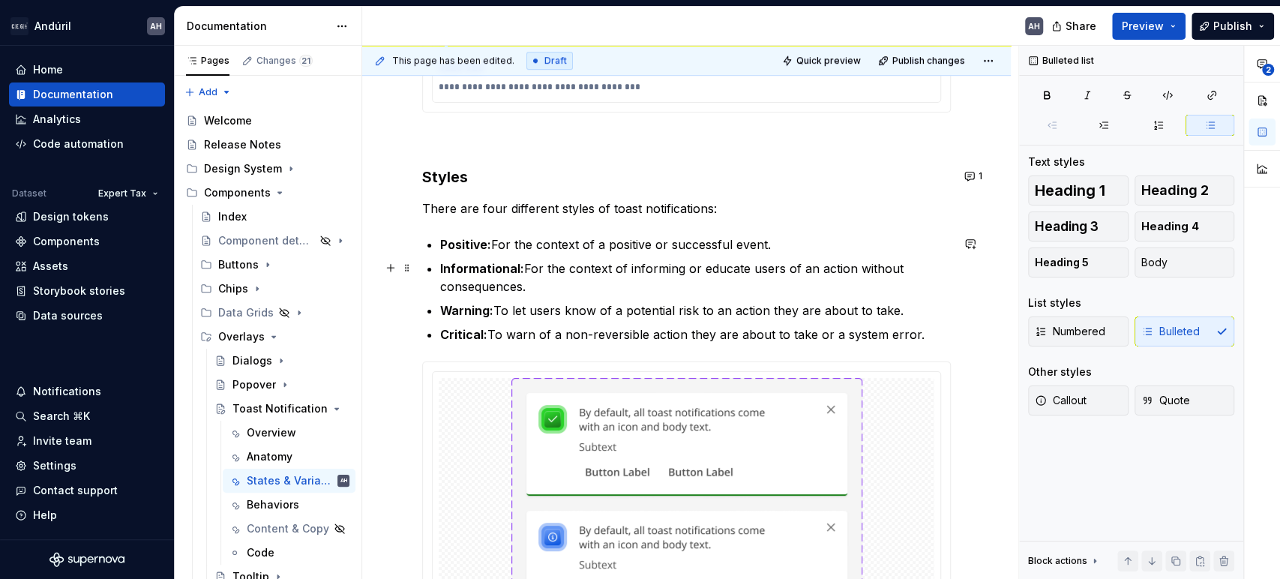
click at [746, 269] on p "Informational: For the context of informing or educate users of an action witho…" at bounding box center [695, 278] width 511 height 36
click at [728, 296] on ul "Positive: For the context of a positive or successful event. Informational: For…" at bounding box center [695, 290] width 511 height 108
click at [509, 311] on p "Warning: To let users know of a potential risk to an action they are about to t…" at bounding box center [695, 311] width 511 height 18
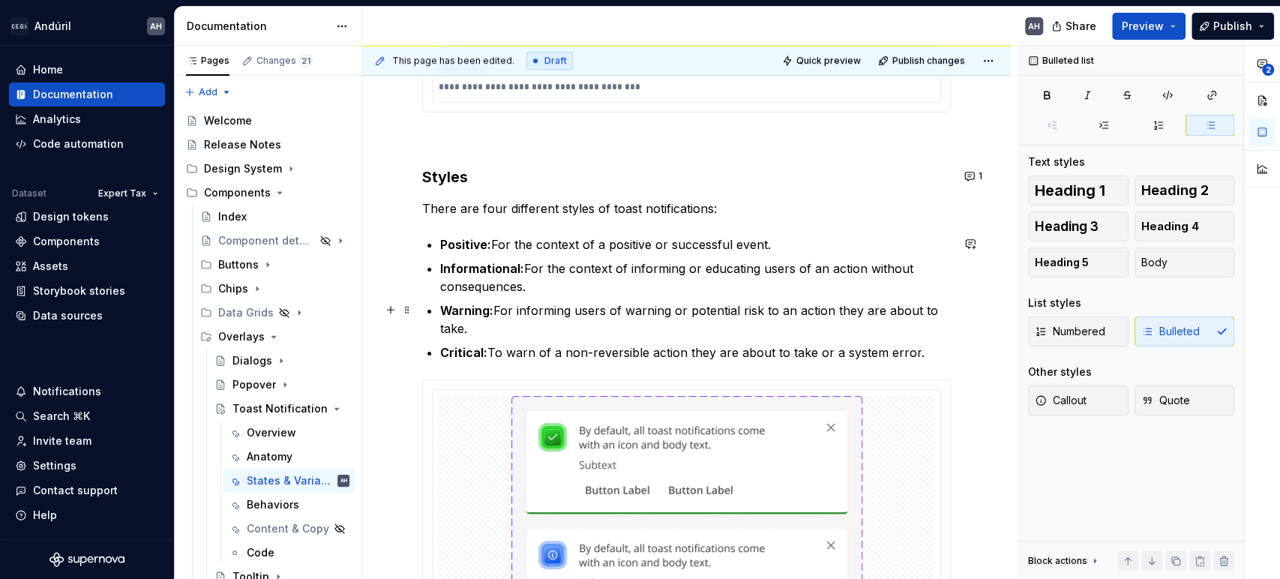
click at [707, 322] on p "Warning: For informing users of warning or potential risk to an action they are…" at bounding box center [695, 320] width 511 height 36
type textarea "*"
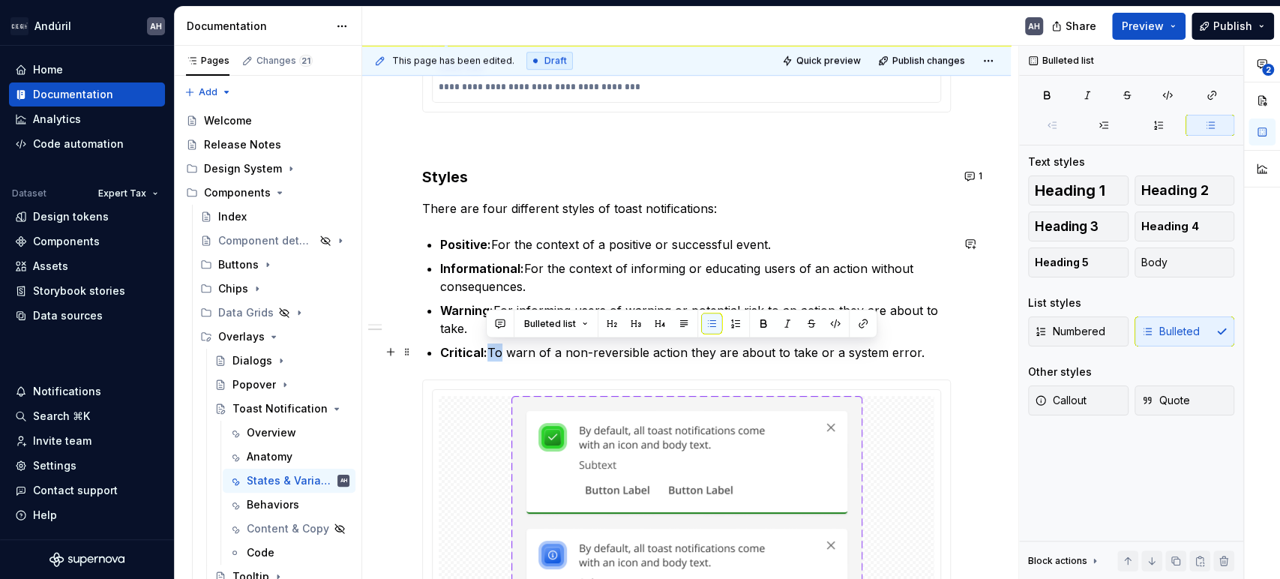
drag, startPoint x: 504, startPoint y: 353, endPoint x: 486, endPoint y: 354, distance: 18.0
click at [486, 354] on p "Critical: To warn of a non-reversible action they are about to take or a system…" at bounding box center [695, 353] width 511 height 18
click at [497, 355] on p "Critical: To warn of a non-reversible action they are about to take or a system…" at bounding box center [695, 353] width 511 height 18
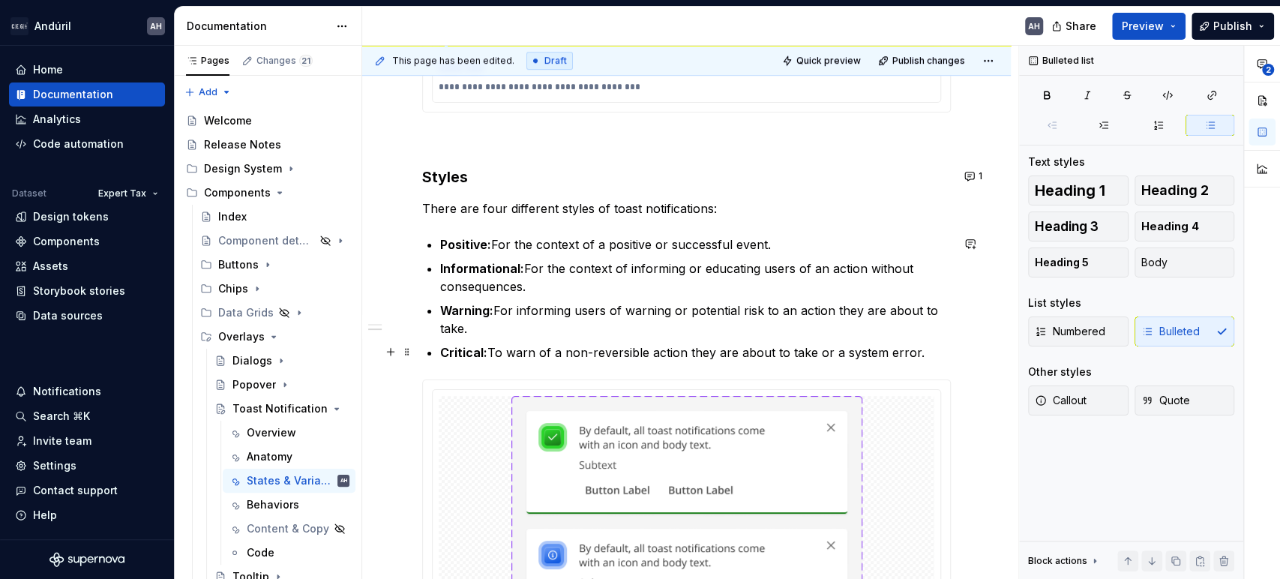
click at [546, 353] on p "Critical: To warn of a non-reversible action they are about to take or a system…" at bounding box center [695, 353] width 511 height 18
click at [843, 350] on p "Critical: To warn of a non-reversible action they are about to take or a system…" at bounding box center [695, 353] width 511 height 18
click at [566, 347] on p "Critical: To warn of a non-reversible action they are about to take or a system…" at bounding box center [695, 353] width 511 height 18
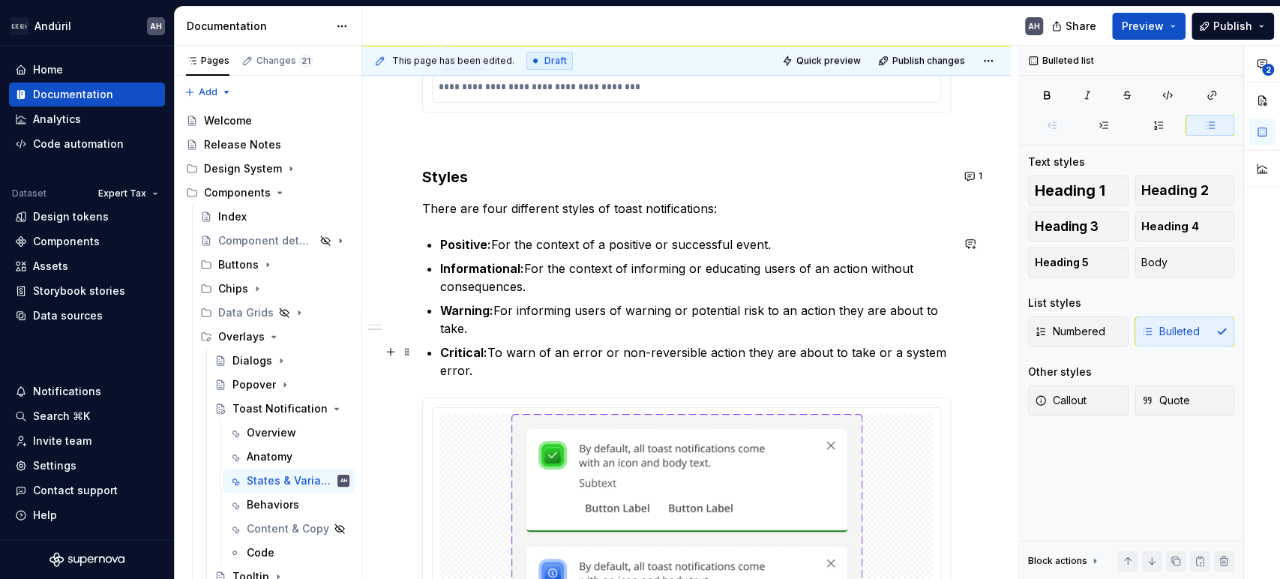
click at [739, 350] on p "Critical: To warn of an error or non-reversible action they are about to take o…" at bounding box center [695, 362] width 511 height 36
click at [896, 350] on p "Critical: To warn of an error or non-reversible action they are about to take o…" at bounding box center [695, 362] width 511 height 36
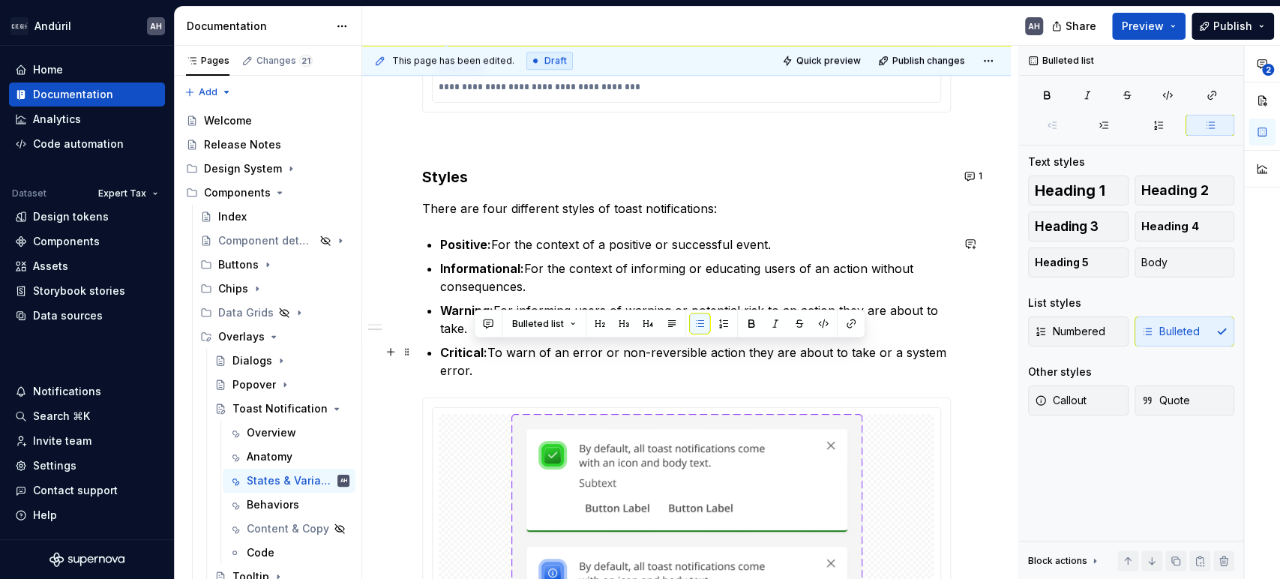
drag, startPoint x: 869, startPoint y: 354, endPoint x: 871, endPoint y: 365, distance: 11.3
click at [871, 365] on p "Critical: To warn of an error or non-reversible action they are about to take o…" at bounding box center [695, 362] width 511 height 36
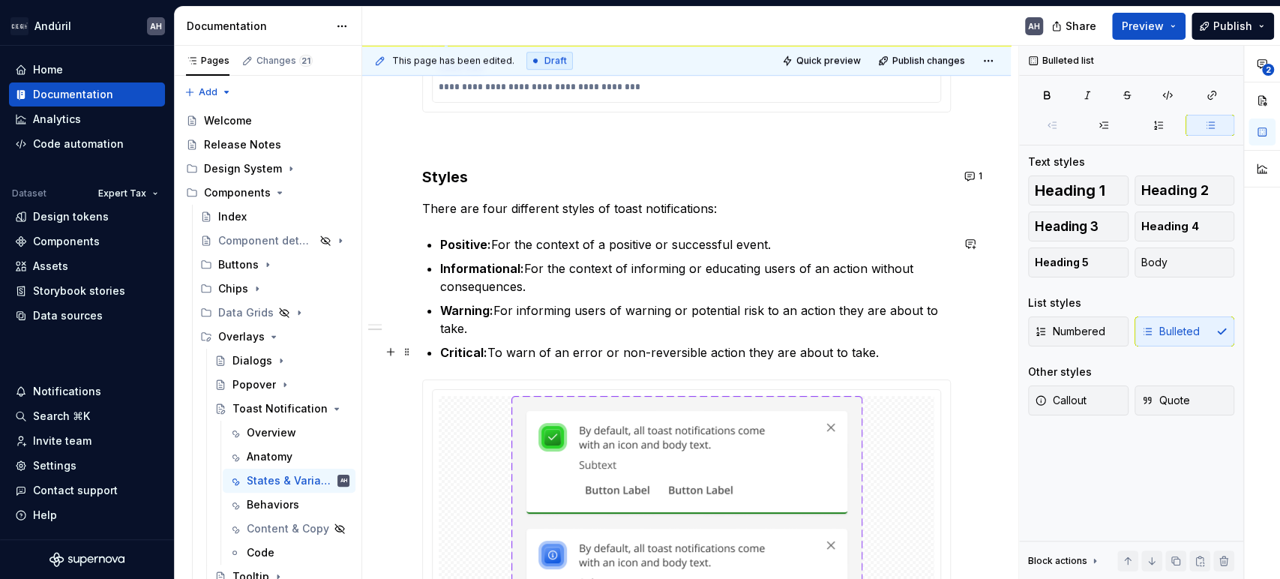
click at [569, 353] on p "Critical: To warn of an error or non-reversible action they are about to take." at bounding box center [695, 353] width 511 height 18
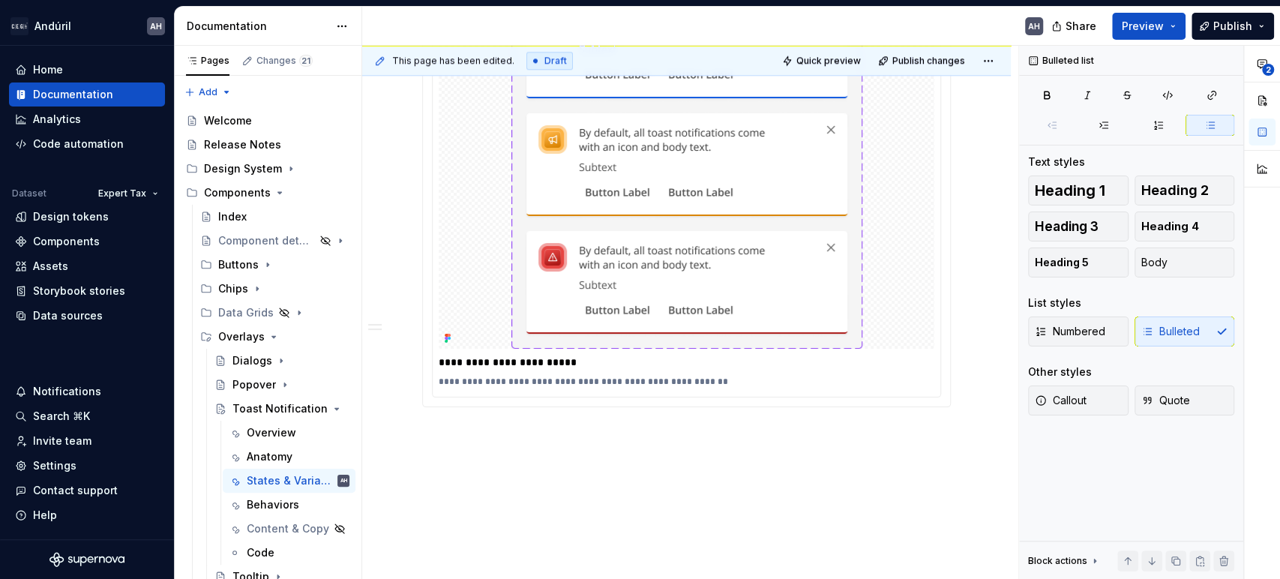
scroll to position [1133, 0]
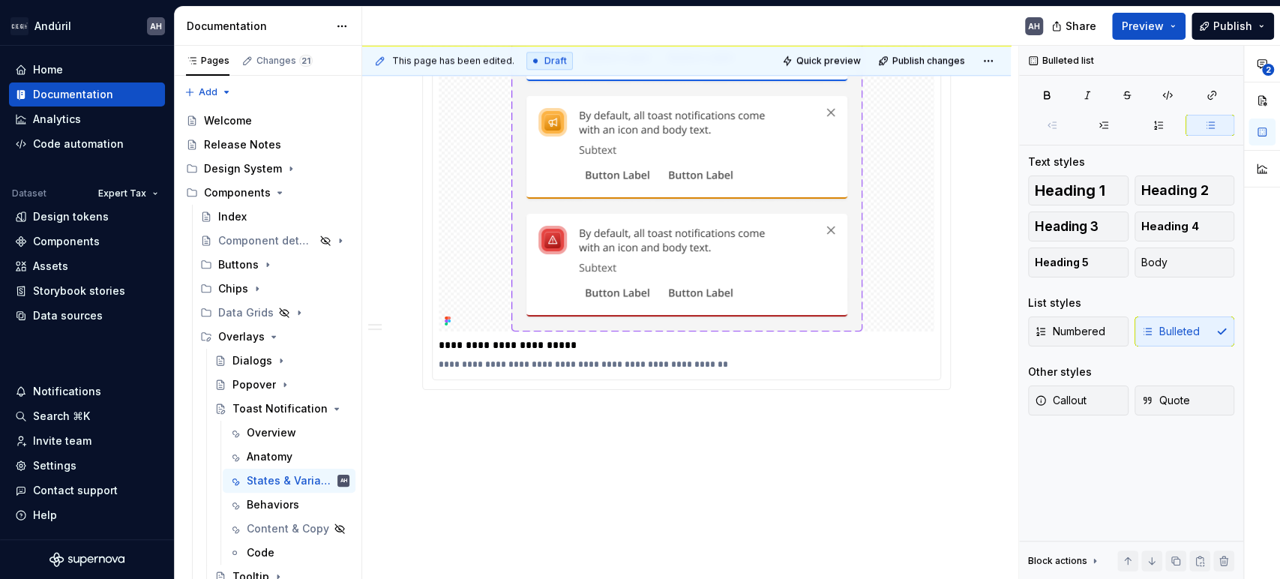
click at [592, 369] on div "**********" at bounding box center [687, 365] width 496 height 18
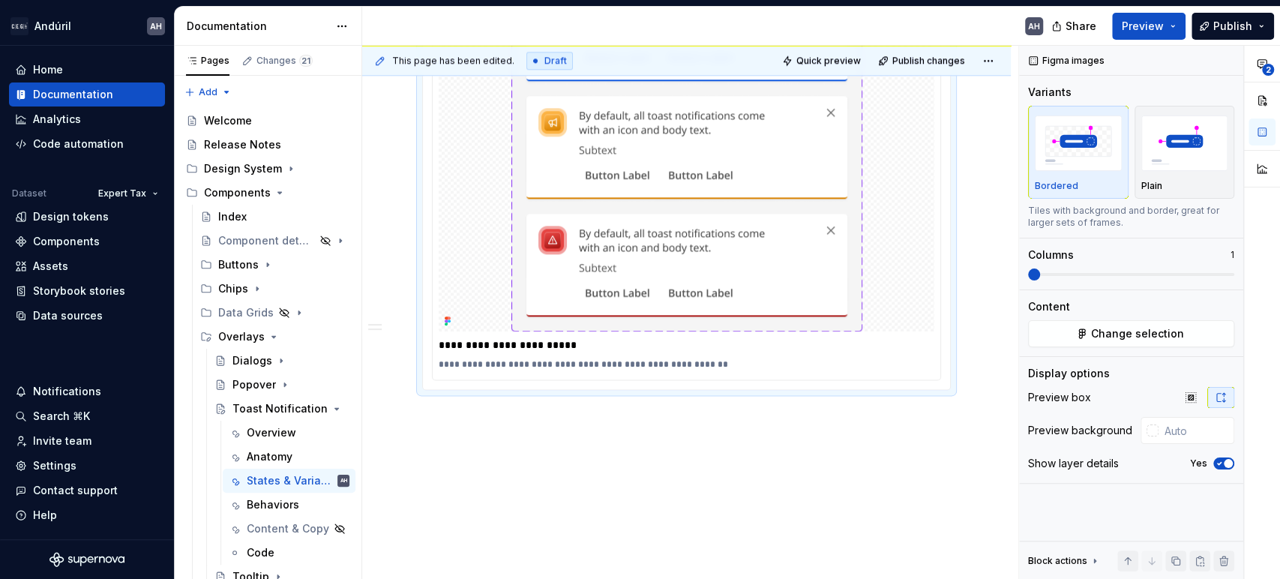
click at [683, 330] on div "**********" at bounding box center [687, 109] width 508 height 540
click at [750, 365] on p "**********" at bounding box center [686, 365] width 495 height 12
click at [546, 362] on p "**********" at bounding box center [686, 365] width 495 height 12
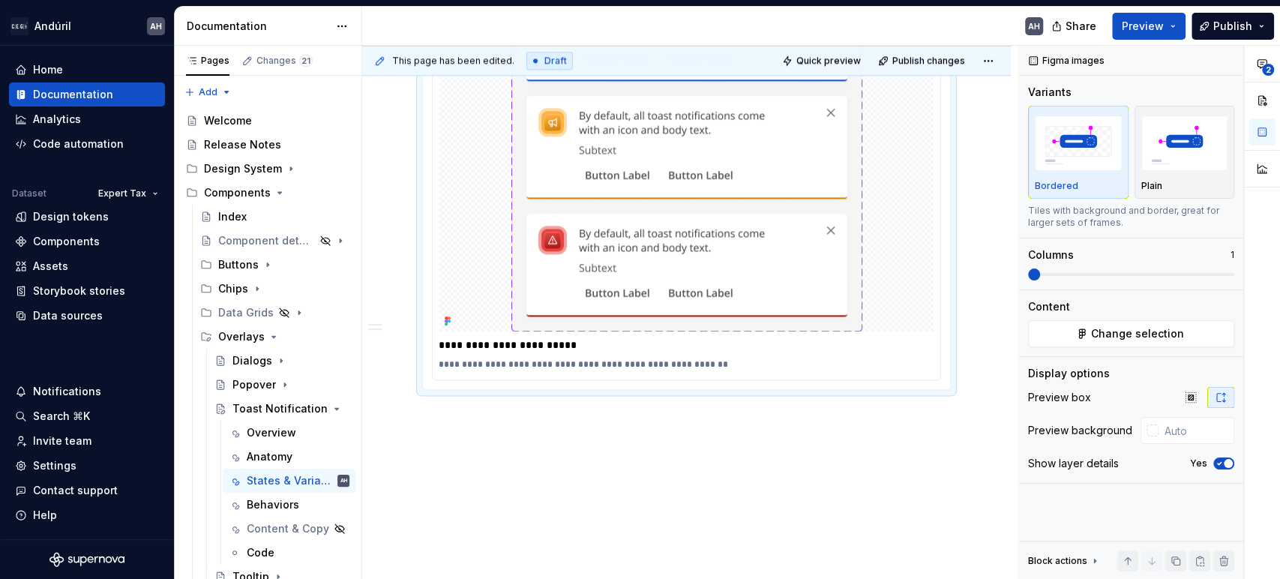
click at [546, 362] on p "**********" at bounding box center [686, 365] width 495 height 12
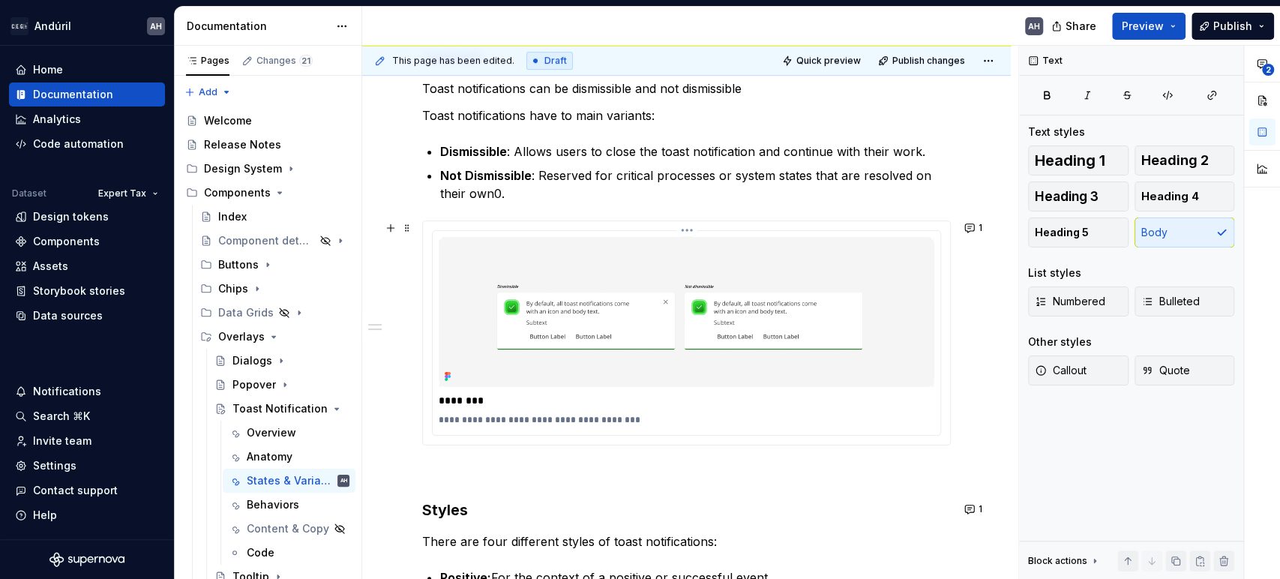
scroll to position [0, 0]
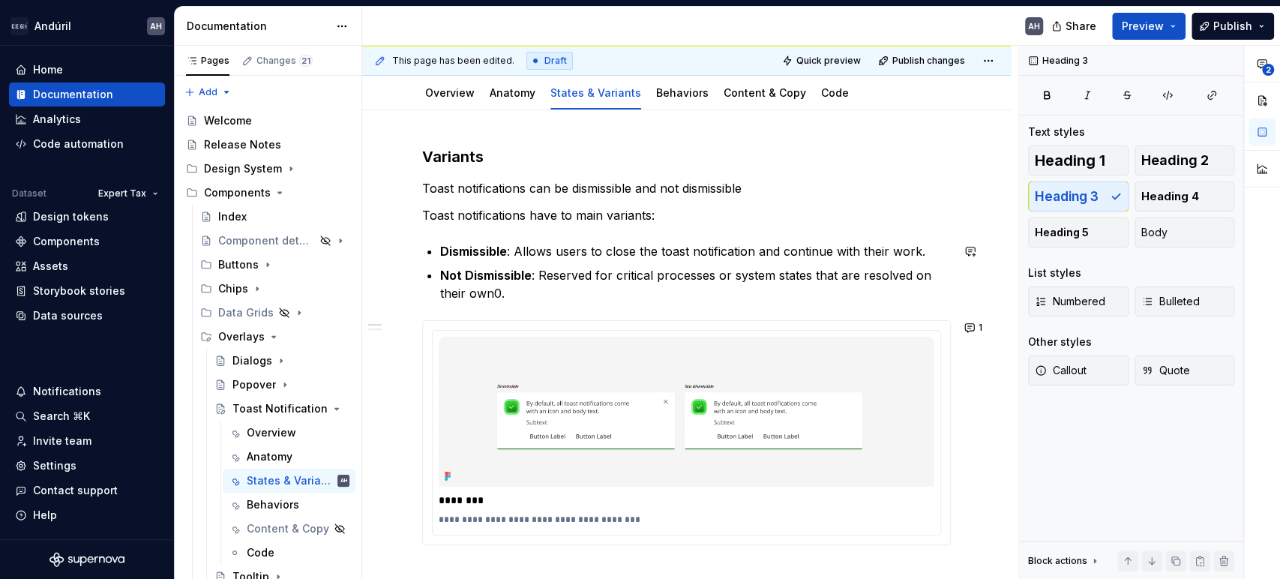
scroll to position [167, 0]
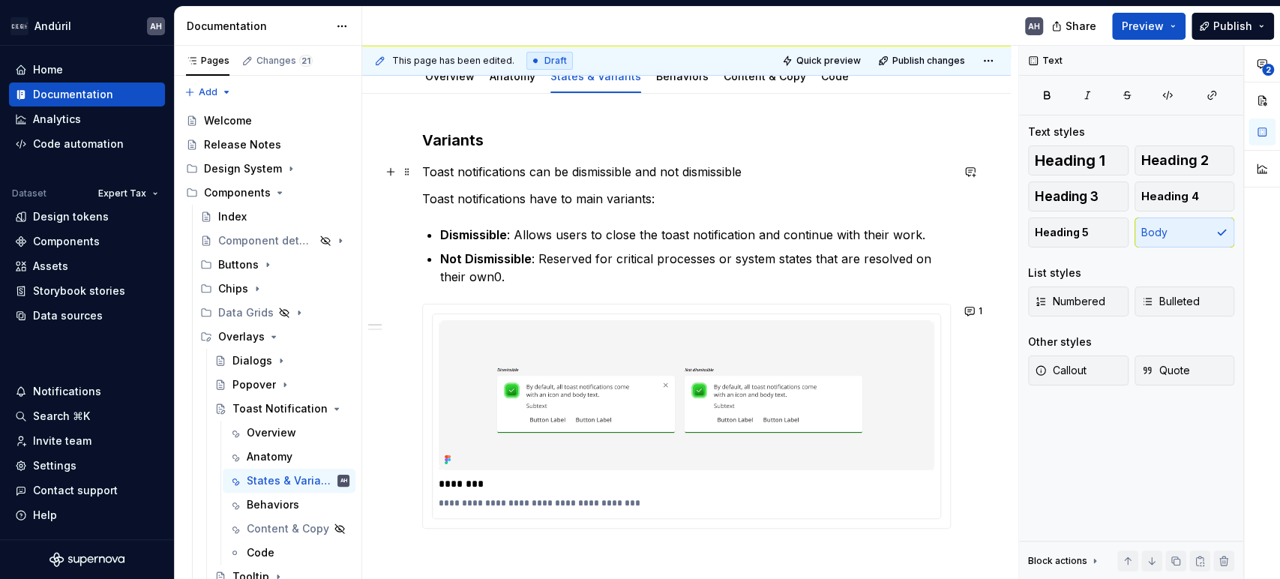
click at [534, 167] on p "Toast notifications can be dismissible and not dismissible" at bounding box center [686, 172] width 529 height 18
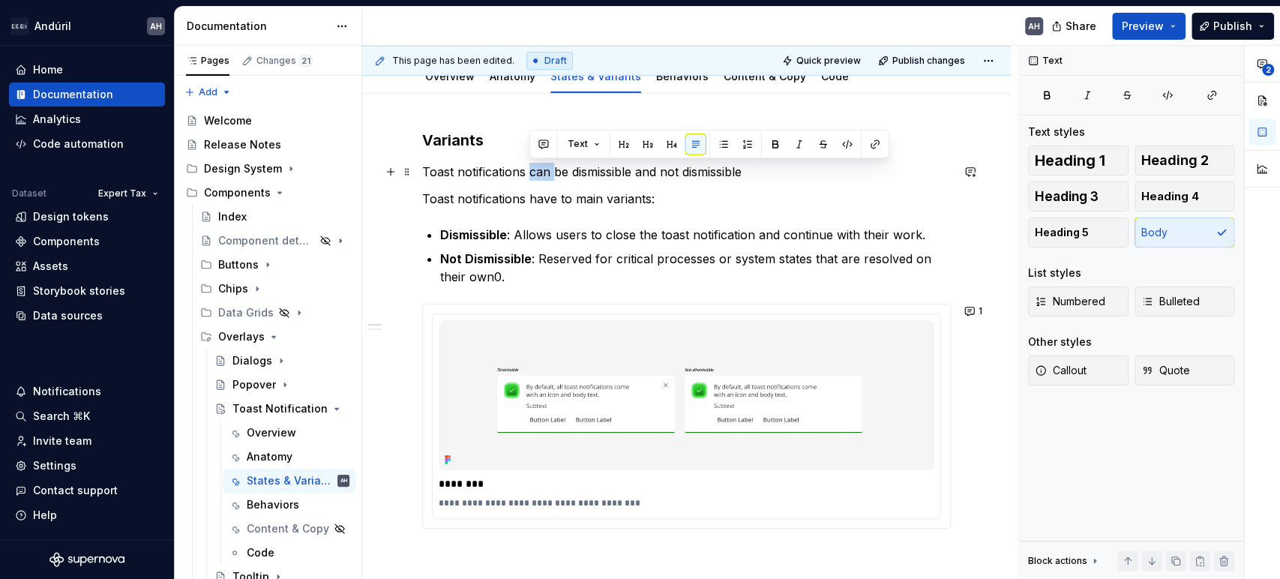
click at [534, 167] on p "Toast notifications can be dismissible and not dismissible" at bounding box center [686, 172] width 529 height 18
click at [683, 203] on p "Toast notifications have to main variants:" at bounding box center [686, 199] width 529 height 18
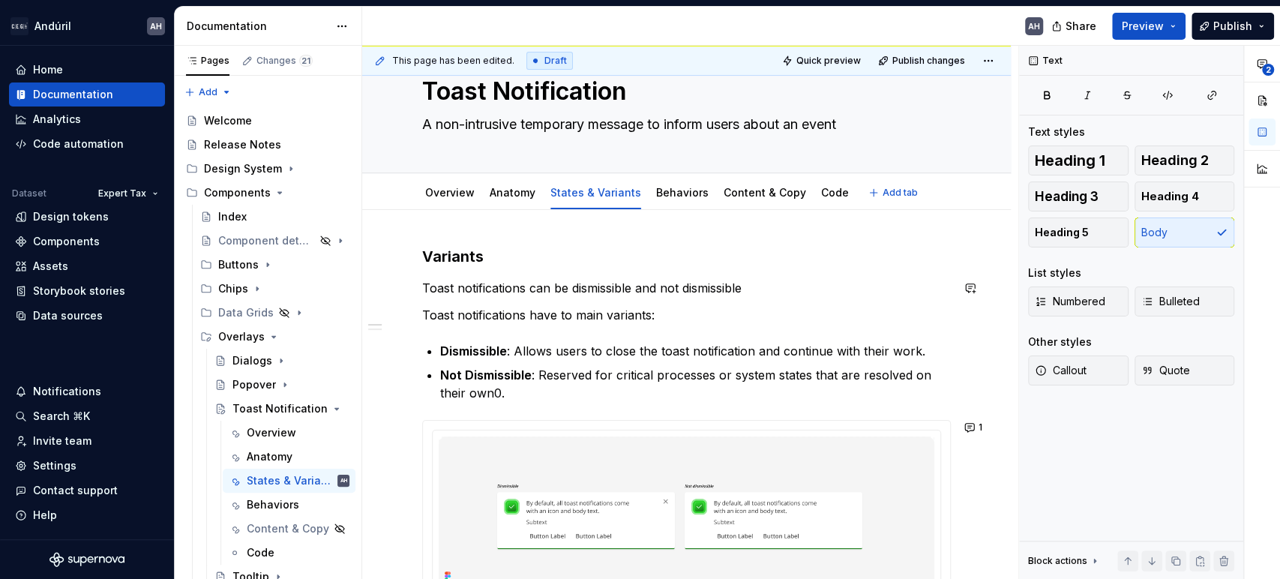
scroll to position [0, 0]
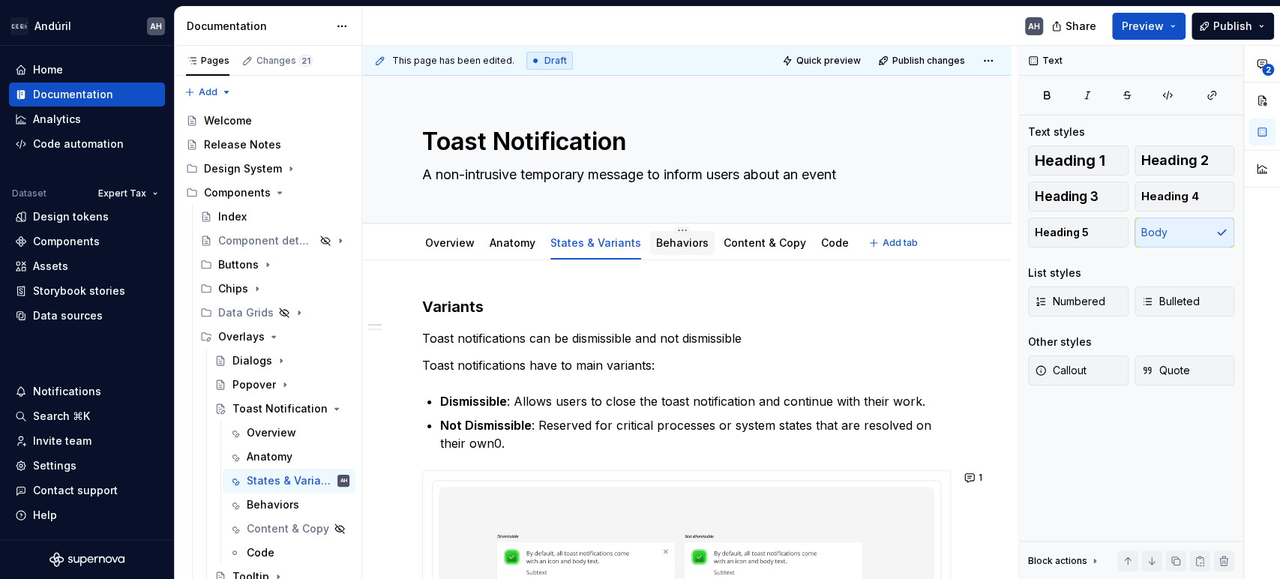
click at [665, 242] on link "Behaviors" at bounding box center [682, 242] width 53 height 13
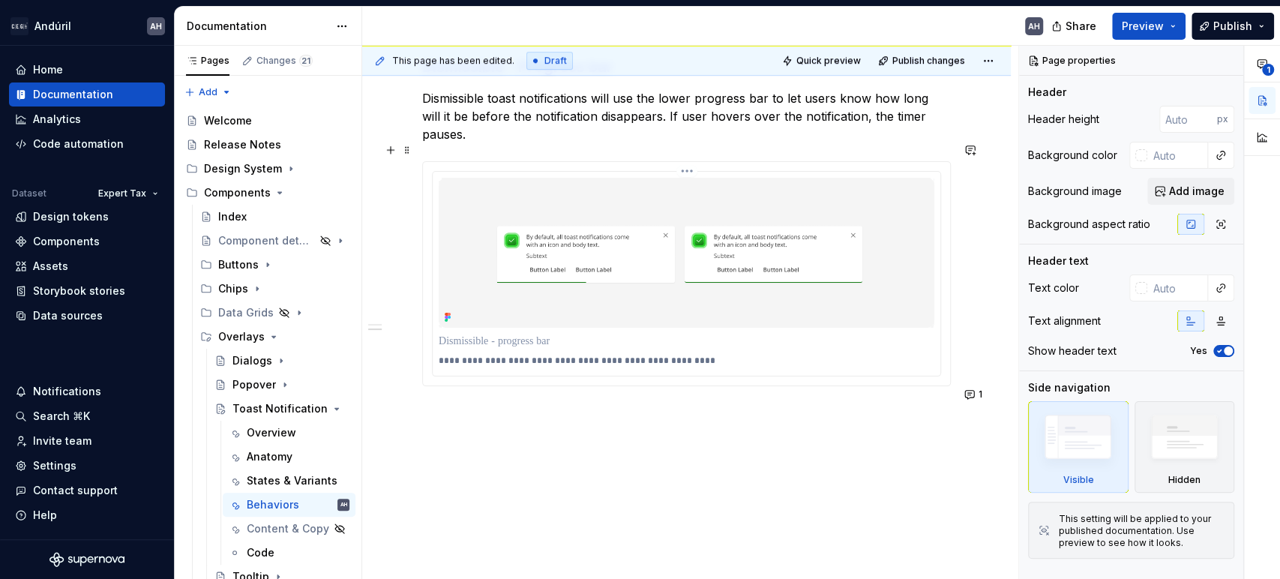
scroll to position [620, 0]
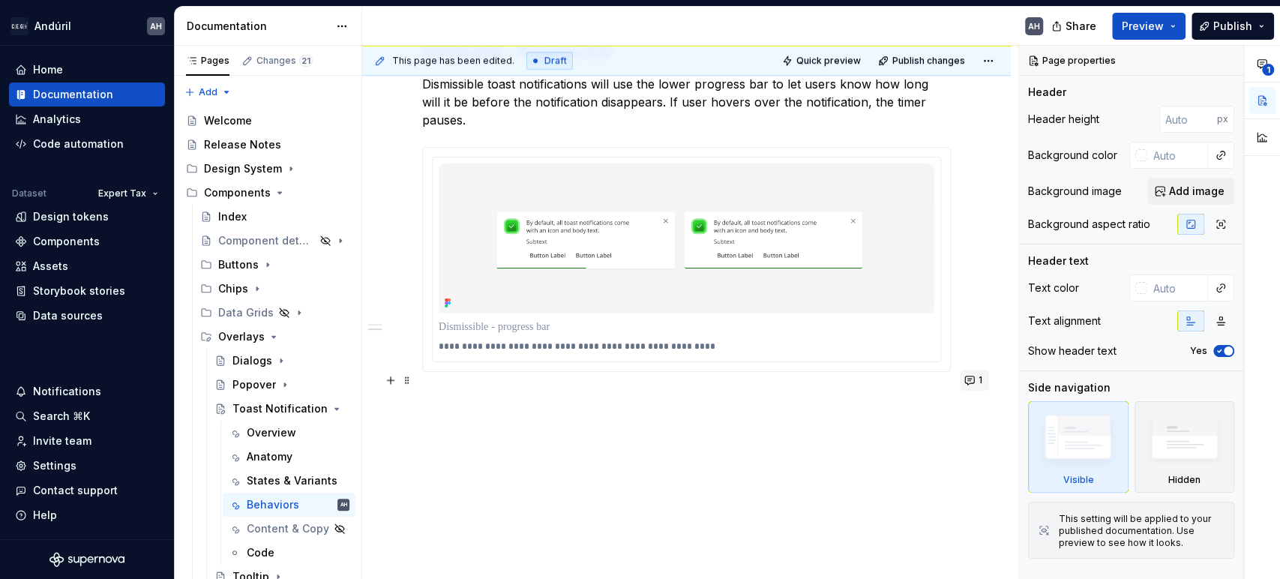
click at [966, 380] on button "1" at bounding box center [974, 380] width 29 height 21
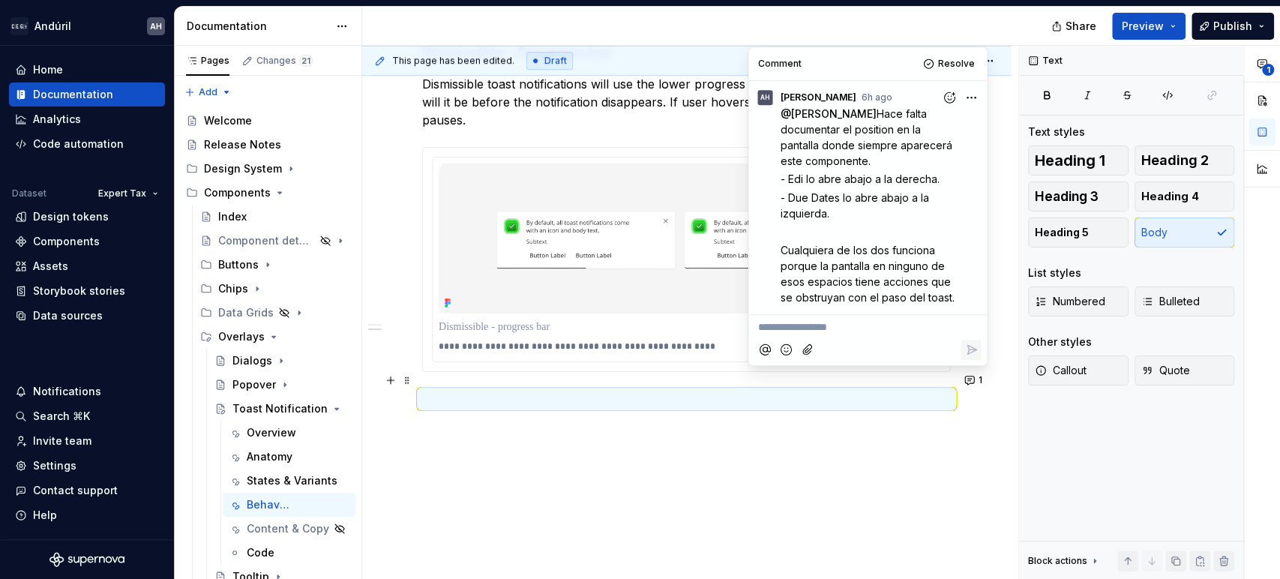
type textarea "*"
